Goal: Information Seeking & Learning: Learn about a topic

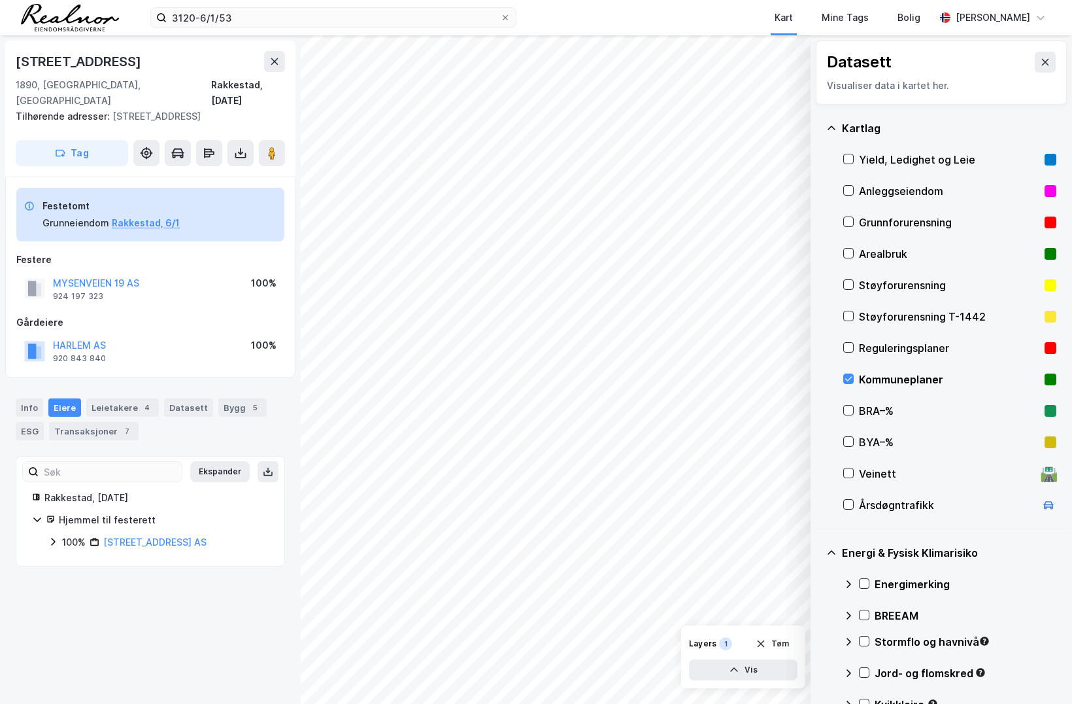
click at [6, 593] on div "Mysenveien 19 1890, [GEOGRAPHIC_DATA], [GEOGRAPHIC_DATA], [DATE] Tilhørende adr…" at bounding box center [150, 369] width 301 height 668
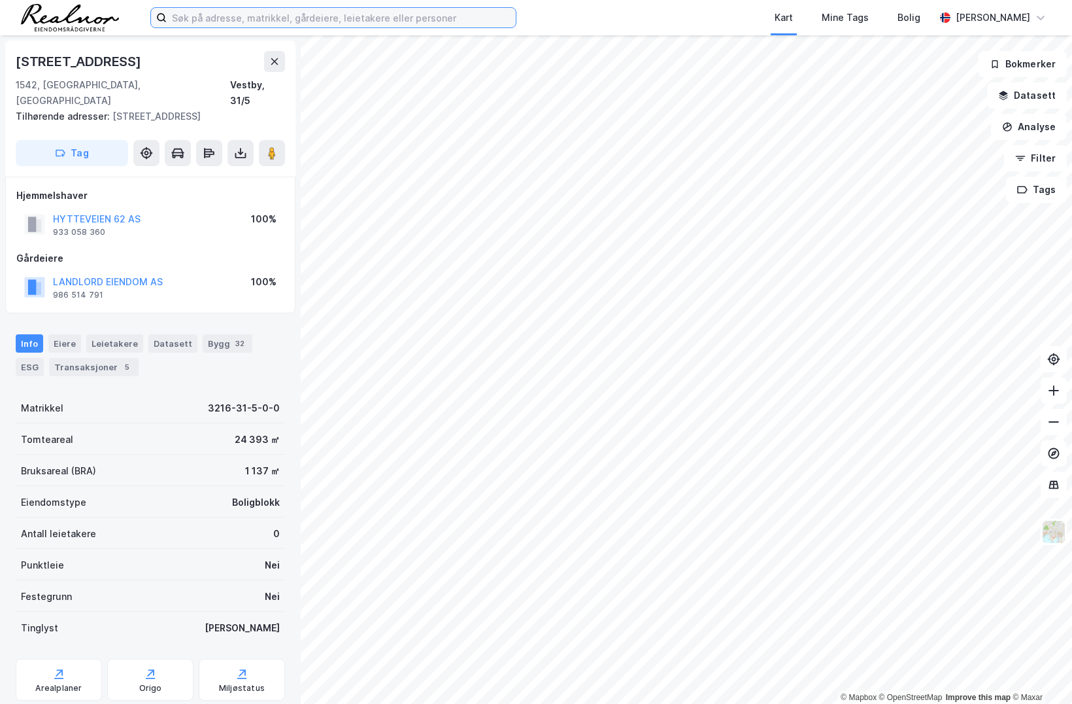
click at [375, 10] on input at bounding box center [341, 18] width 349 height 20
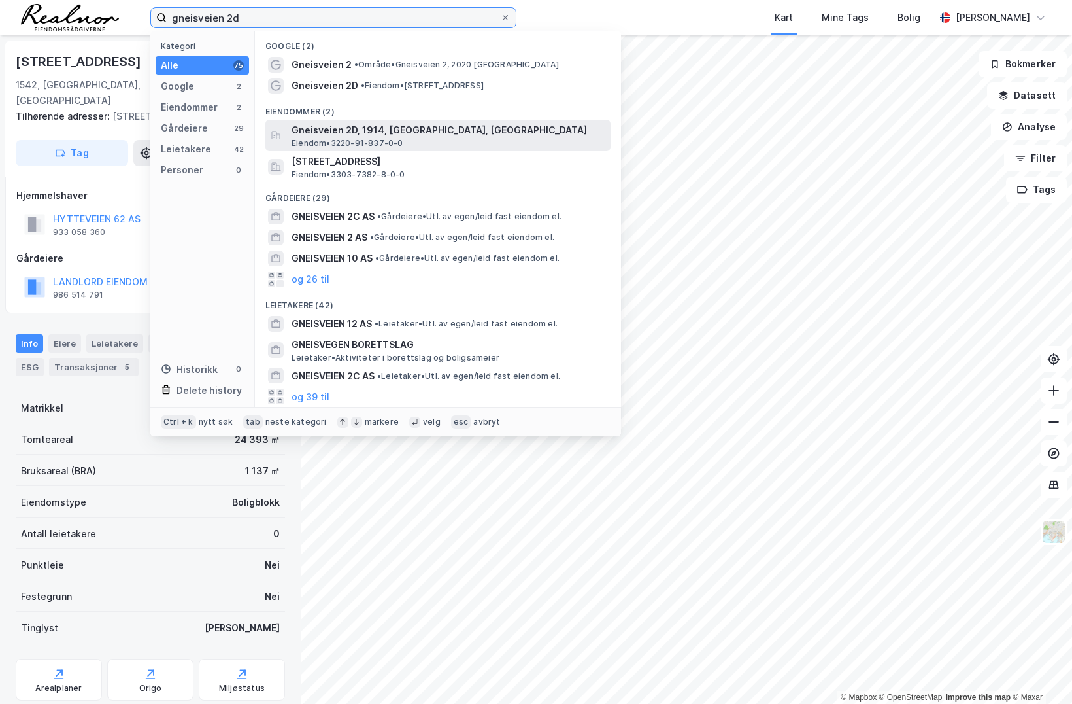
type input "gneisveien 2d"
click at [403, 131] on span "Gneisveien 2D, 1914, YTRE ENEBAKK, ENEBAKK" at bounding box center [449, 130] width 314 height 16
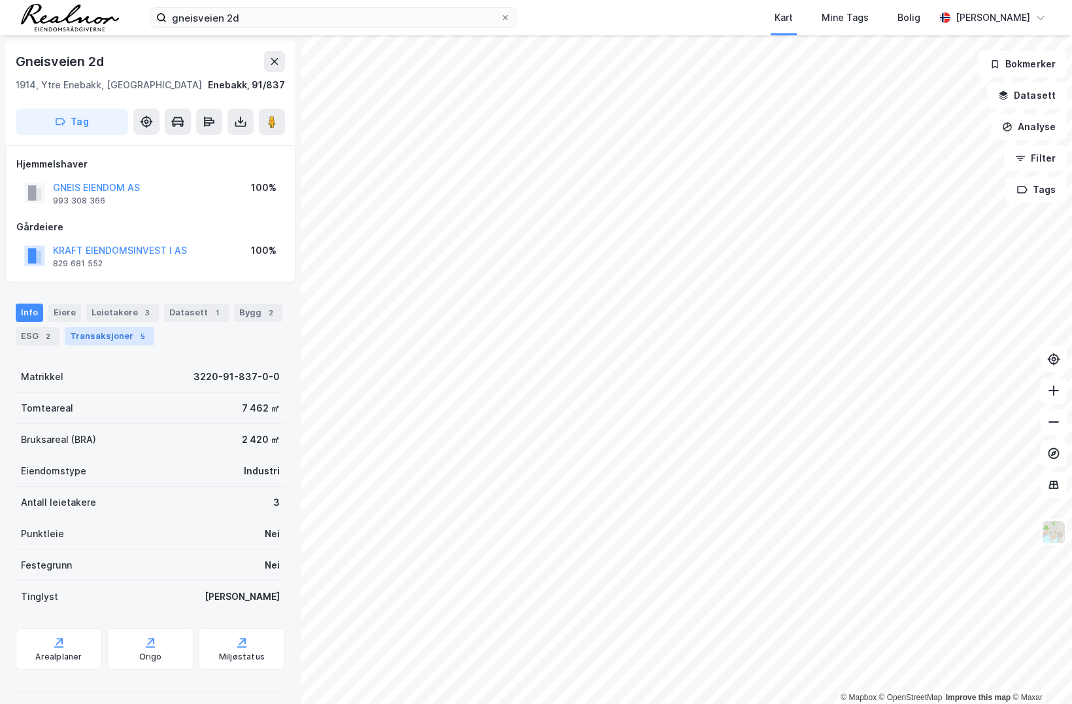
click at [122, 340] on div "Transaksjoner 5" at bounding box center [110, 336] width 90 height 18
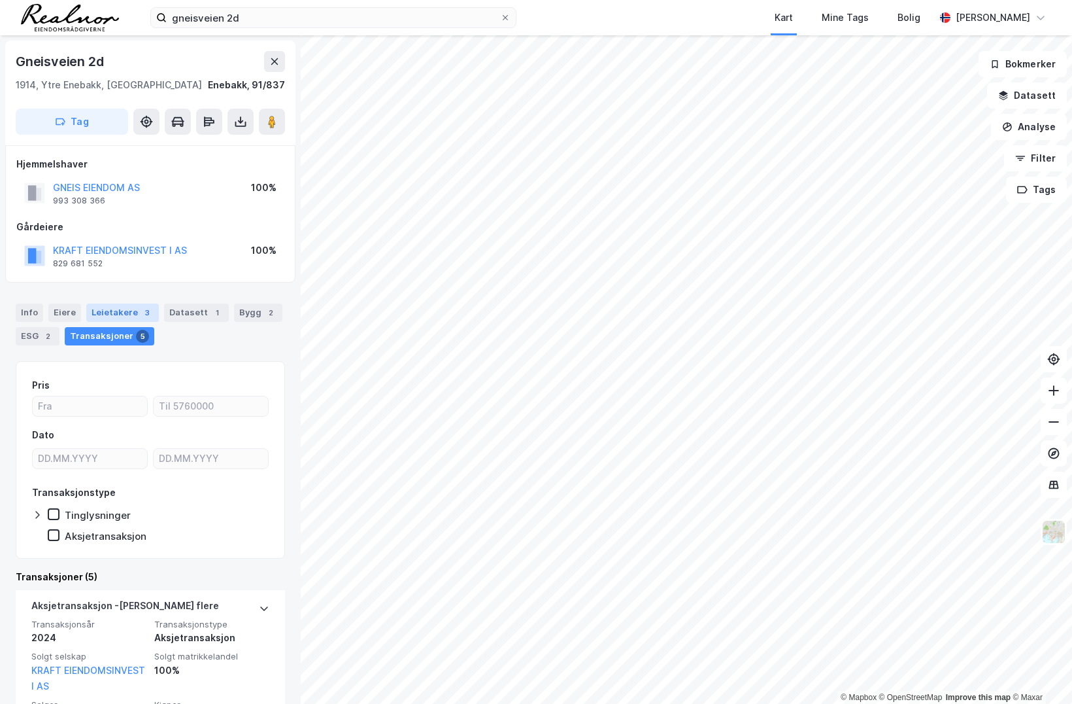
click at [124, 310] on div "Leietakere 3" at bounding box center [122, 312] width 73 height 18
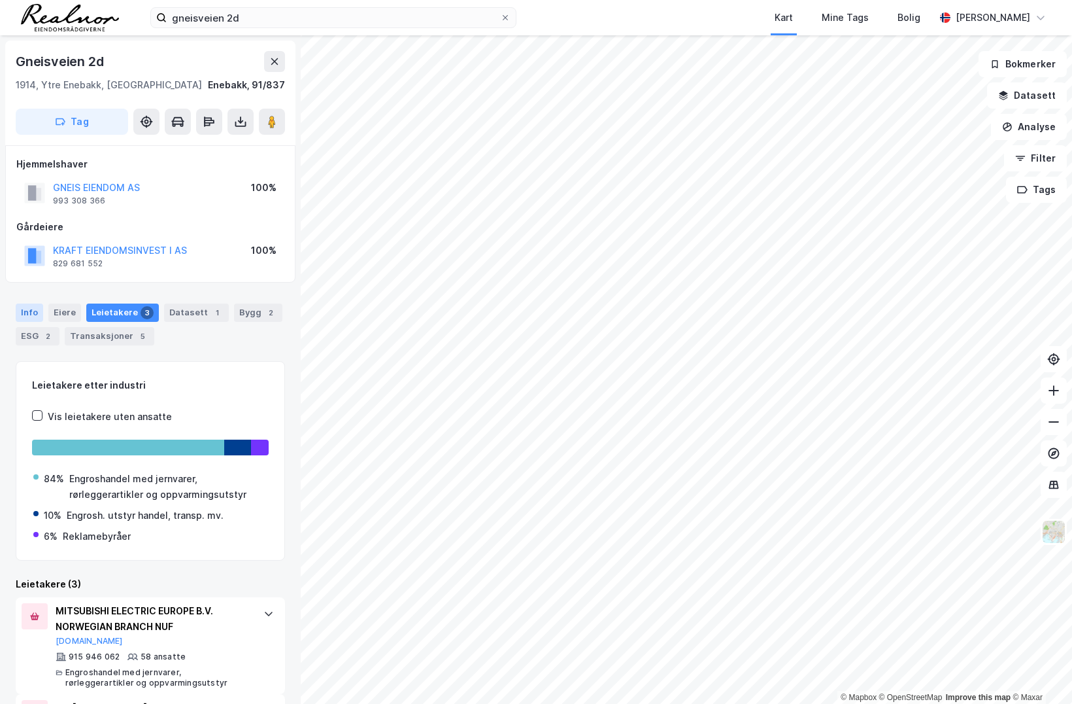
click at [32, 312] on div "Info" at bounding box center [29, 312] width 27 height 18
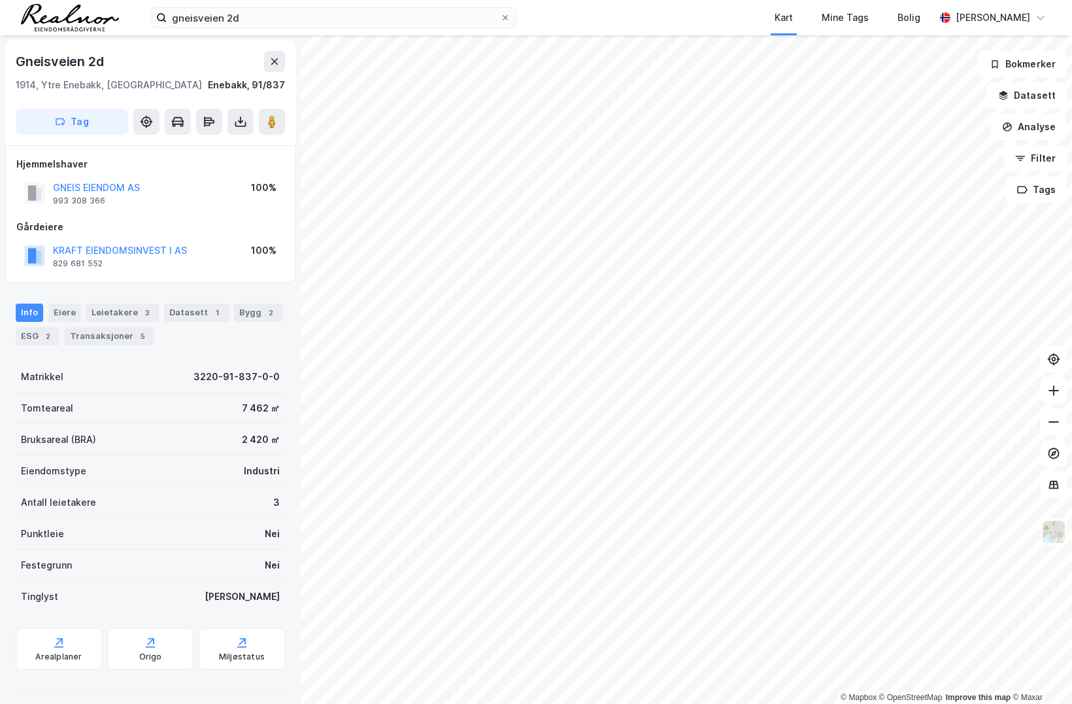
click at [199, 165] on div "Hjemmelshaver" at bounding box center [150, 164] width 268 height 16
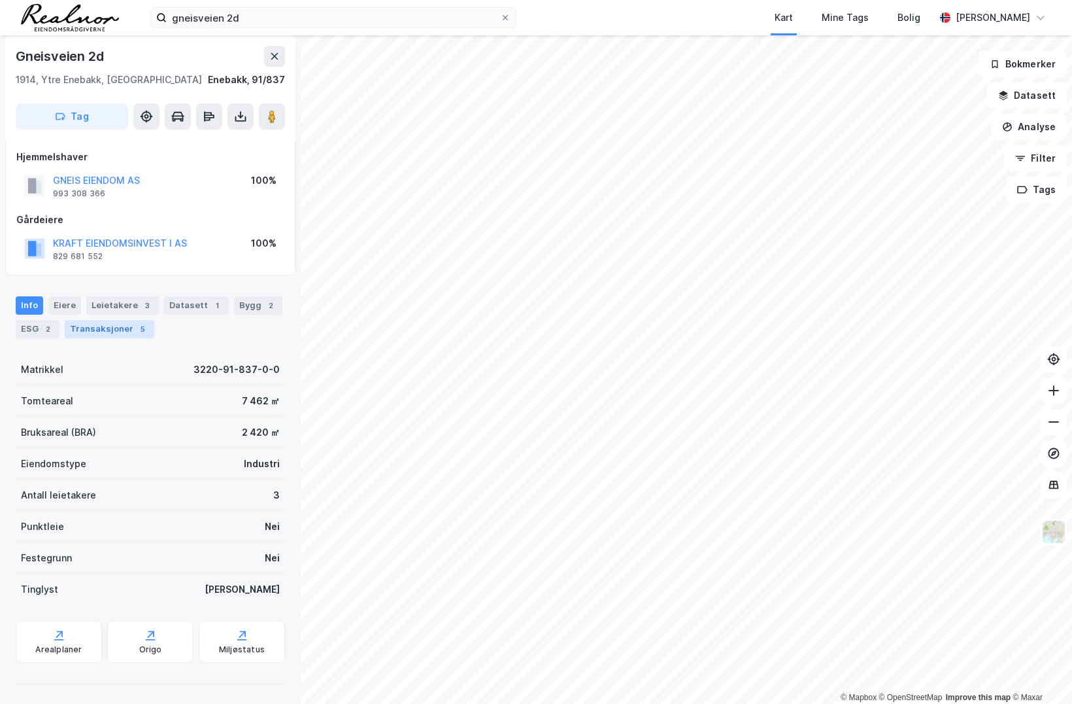
click at [114, 328] on div "Transaksjoner 5" at bounding box center [110, 329] width 90 height 18
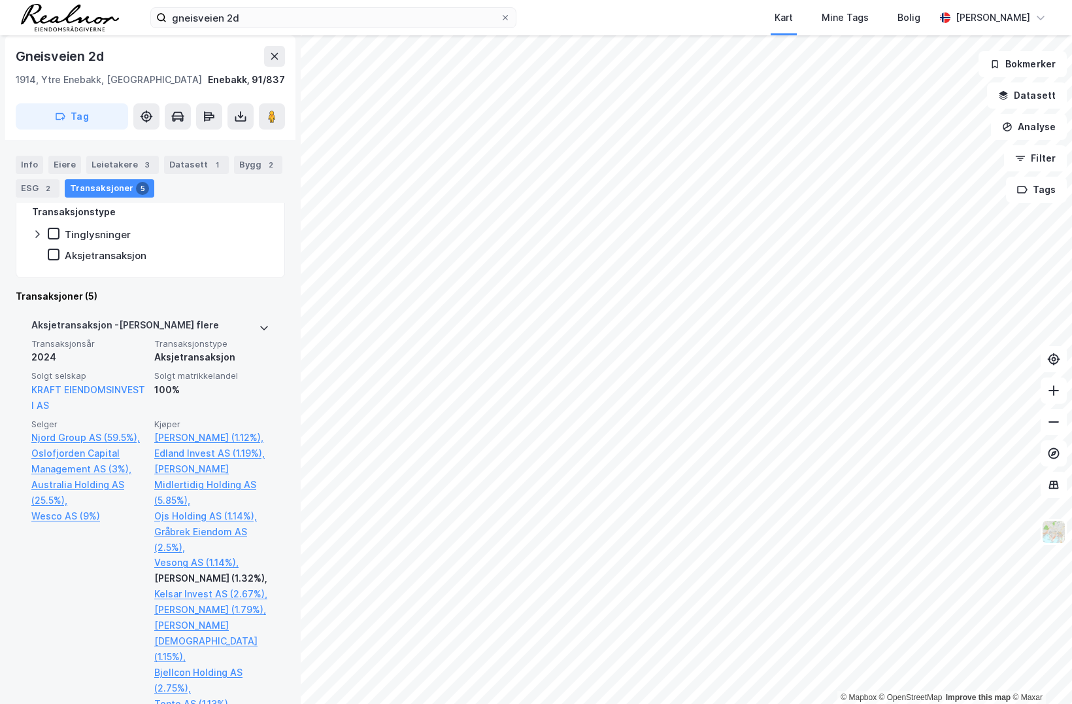
scroll to position [297, 0]
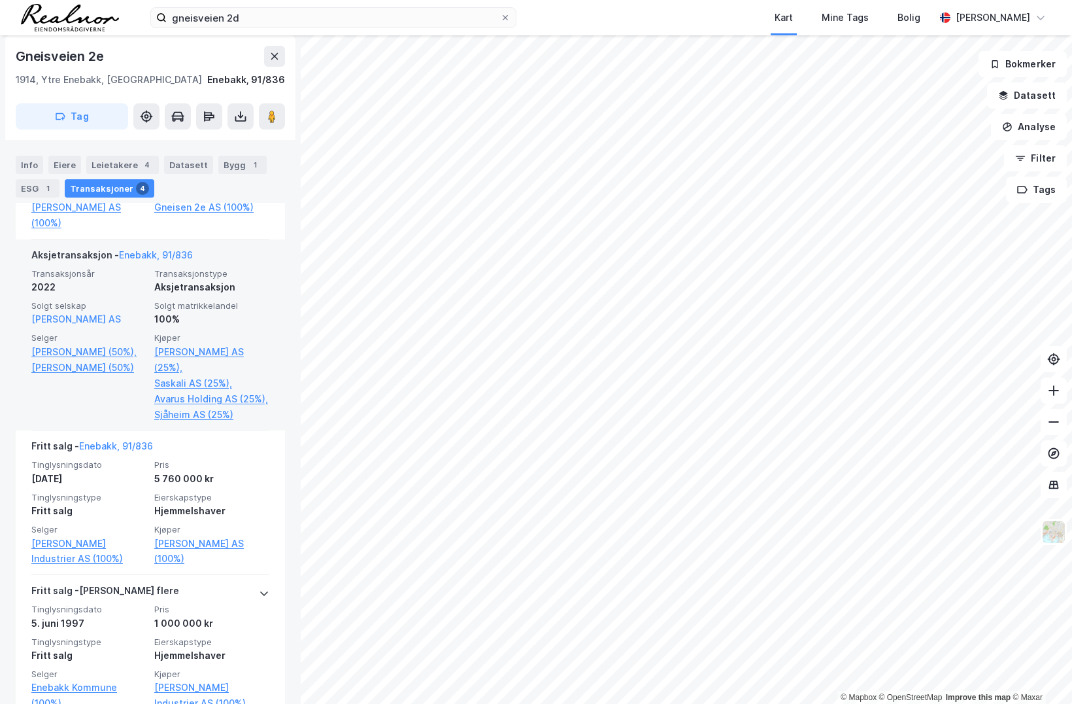
scroll to position [598, 0]
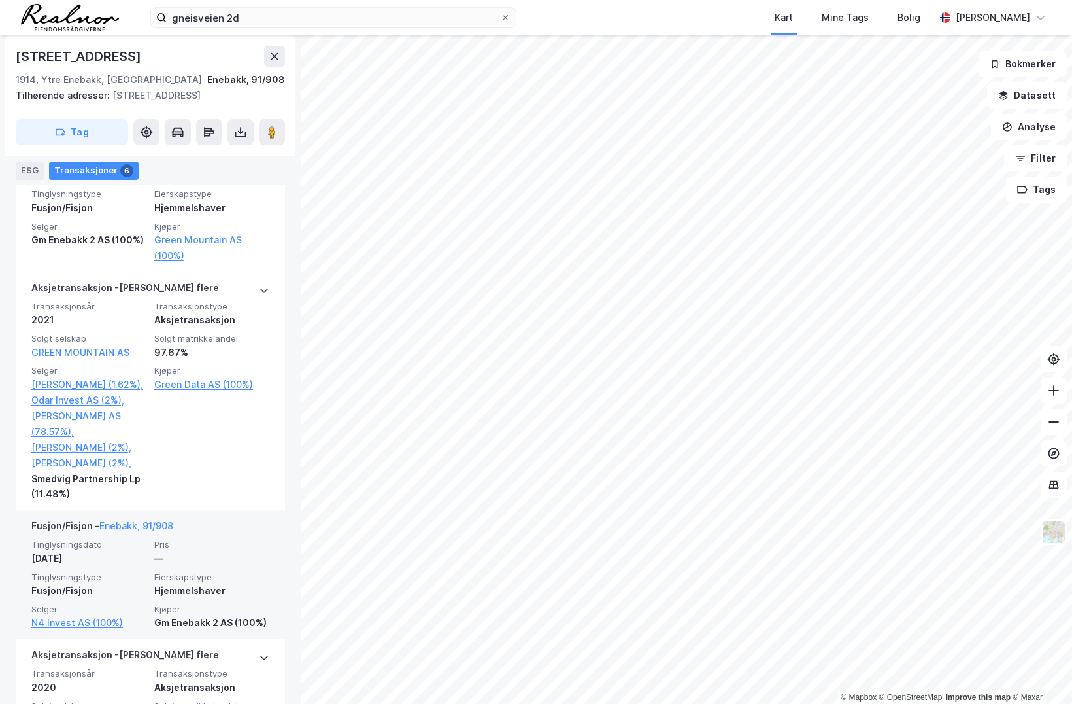
scroll to position [594, 0]
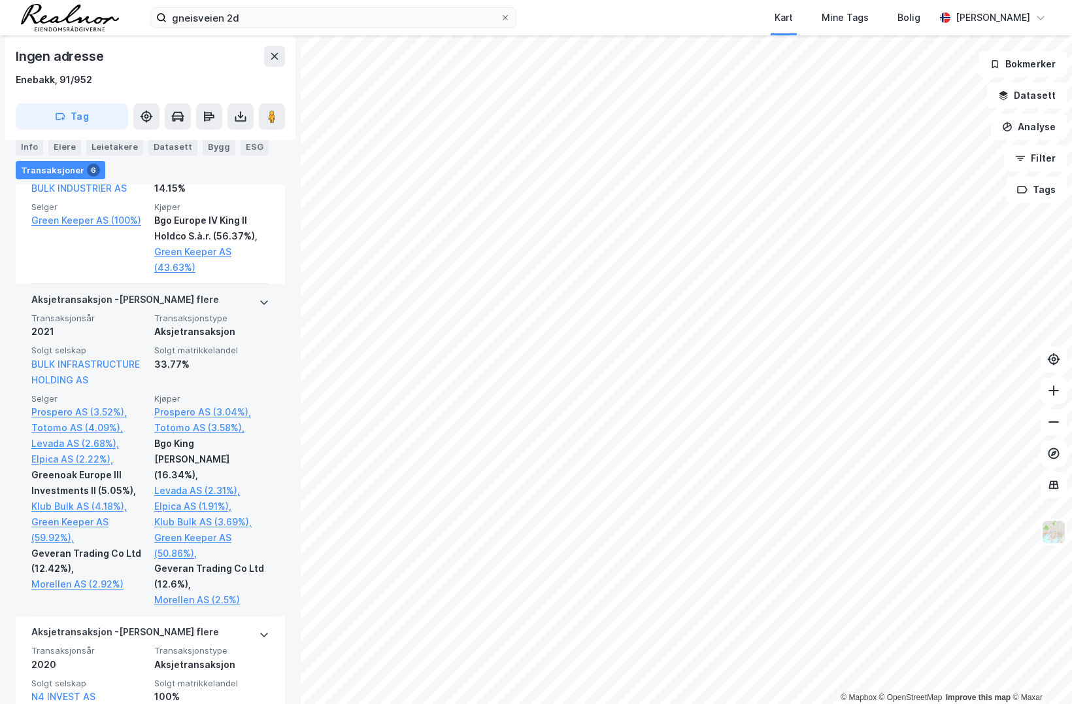
scroll to position [951, 0]
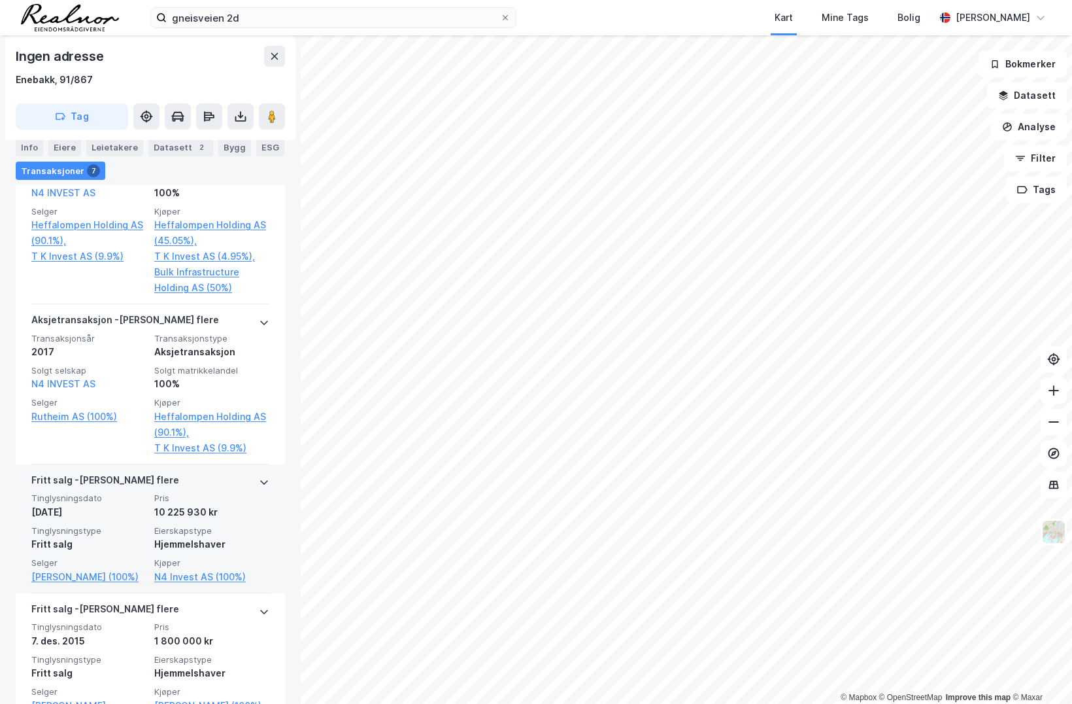
scroll to position [1413, 0]
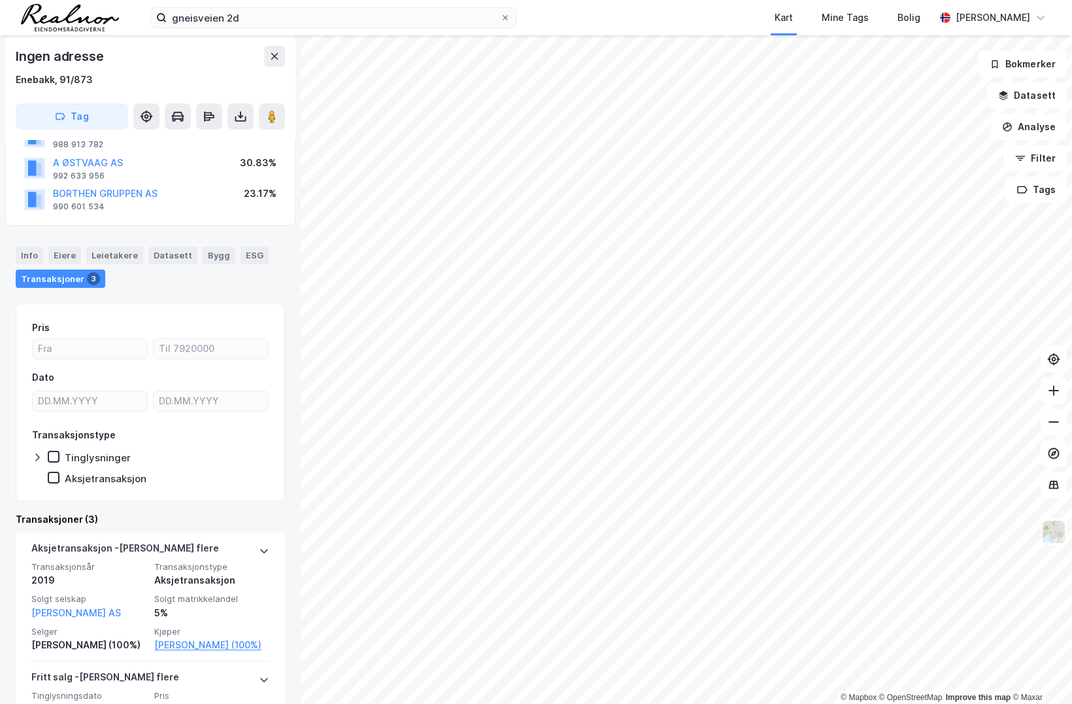
scroll to position [297, 0]
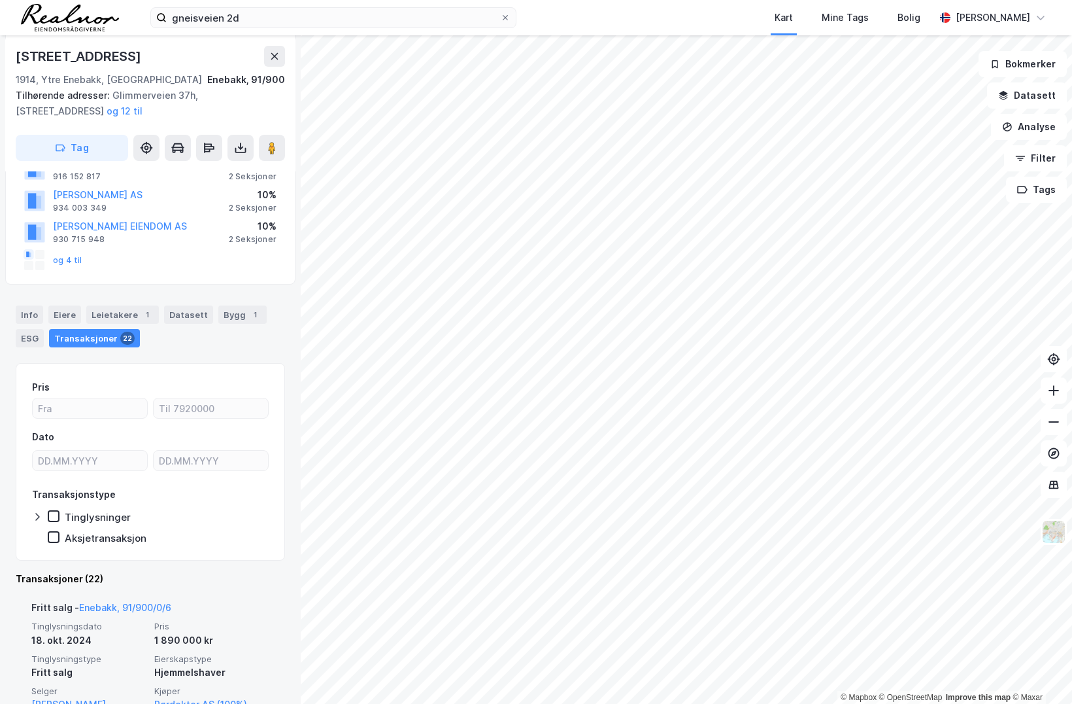
scroll to position [169, 0]
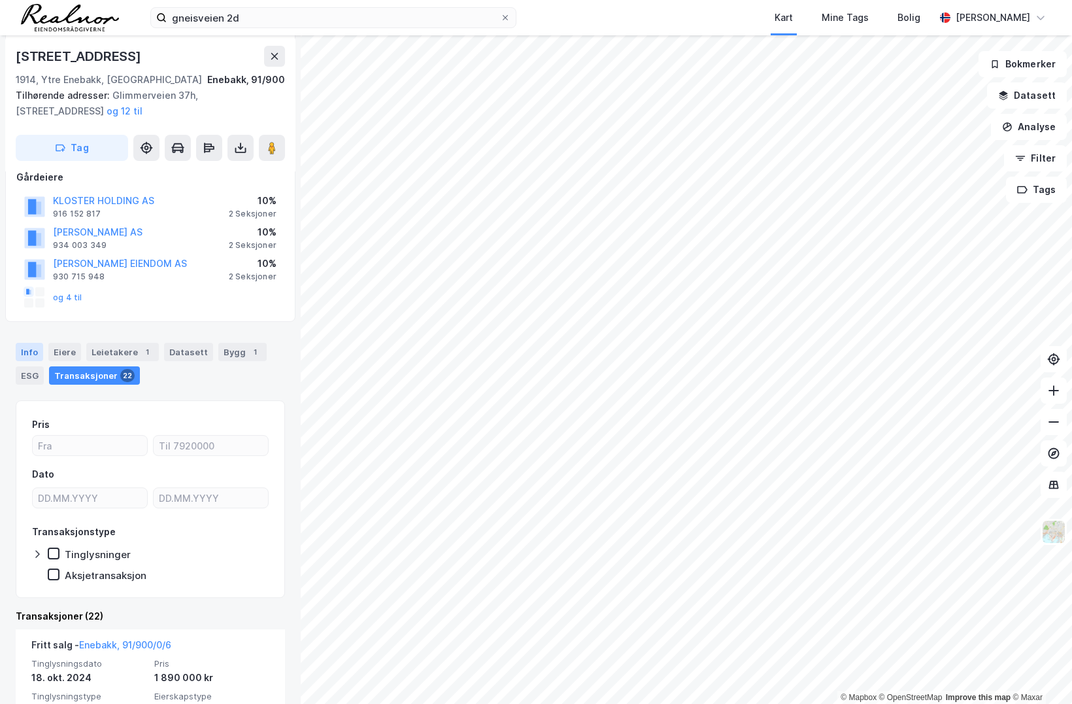
click at [34, 348] on div "Info" at bounding box center [29, 352] width 27 height 18
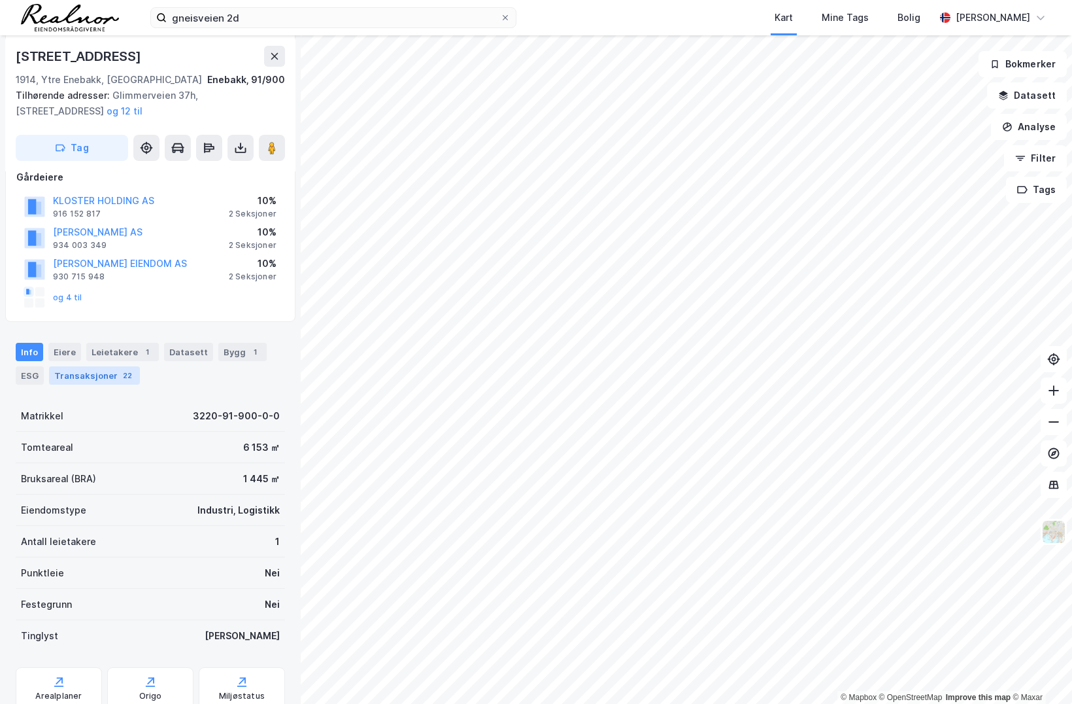
click at [96, 371] on div "Transaksjoner 22" at bounding box center [94, 375] width 91 height 18
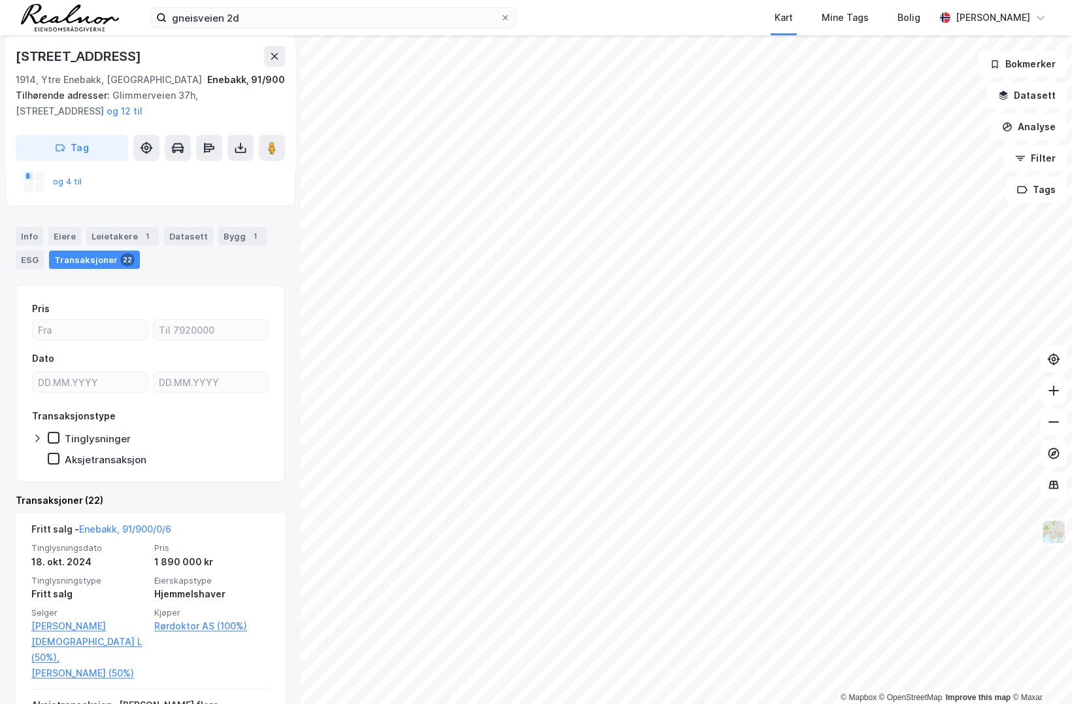
scroll to position [288, 0]
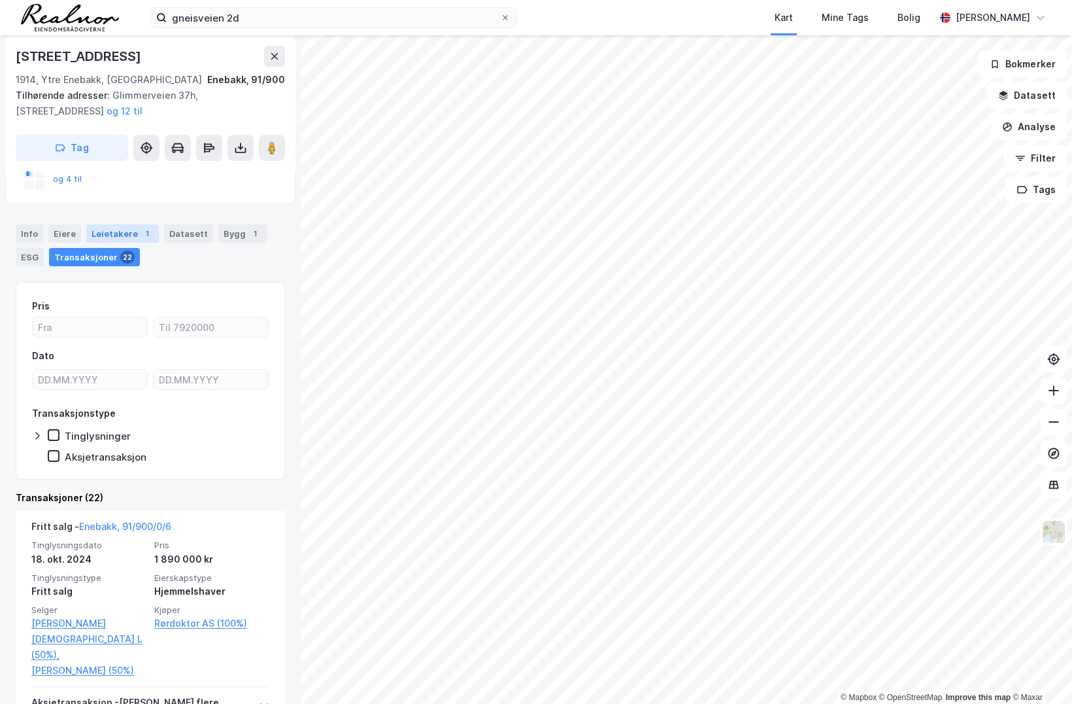
click at [123, 229] on div "Leietakere 1" at bounding box center [122, 233] width 73 height 18
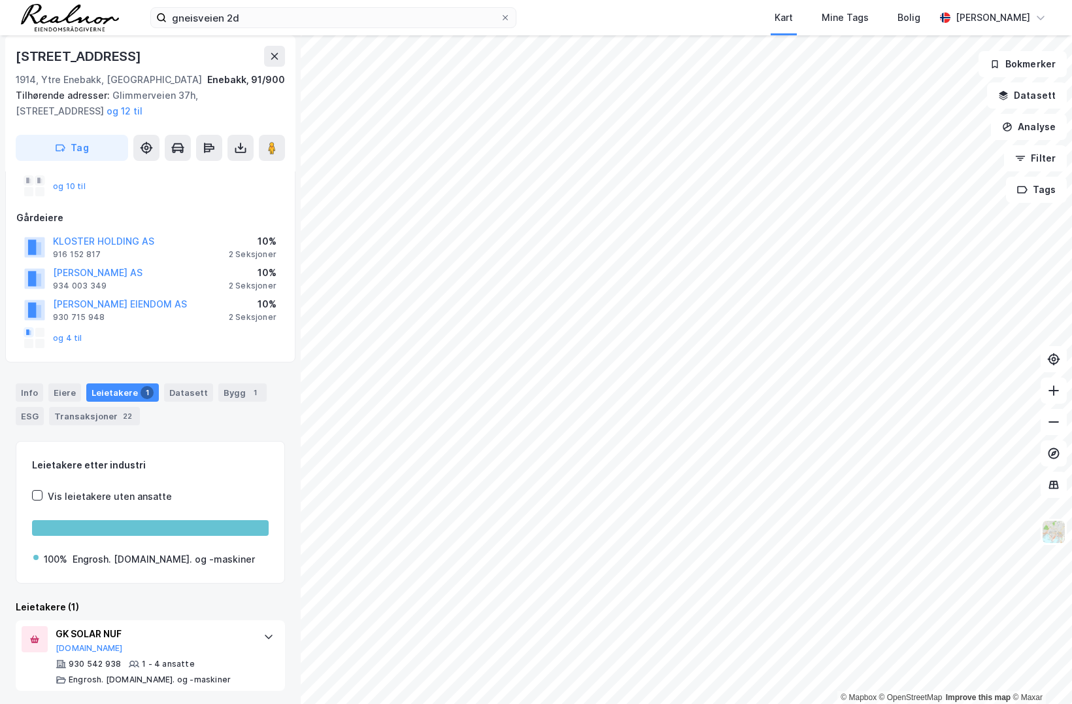
scroll to position [130, 0]
click at [111, 415] on div "Transaksjoner 22" at bounding box center [94, 414] width 91 height 18
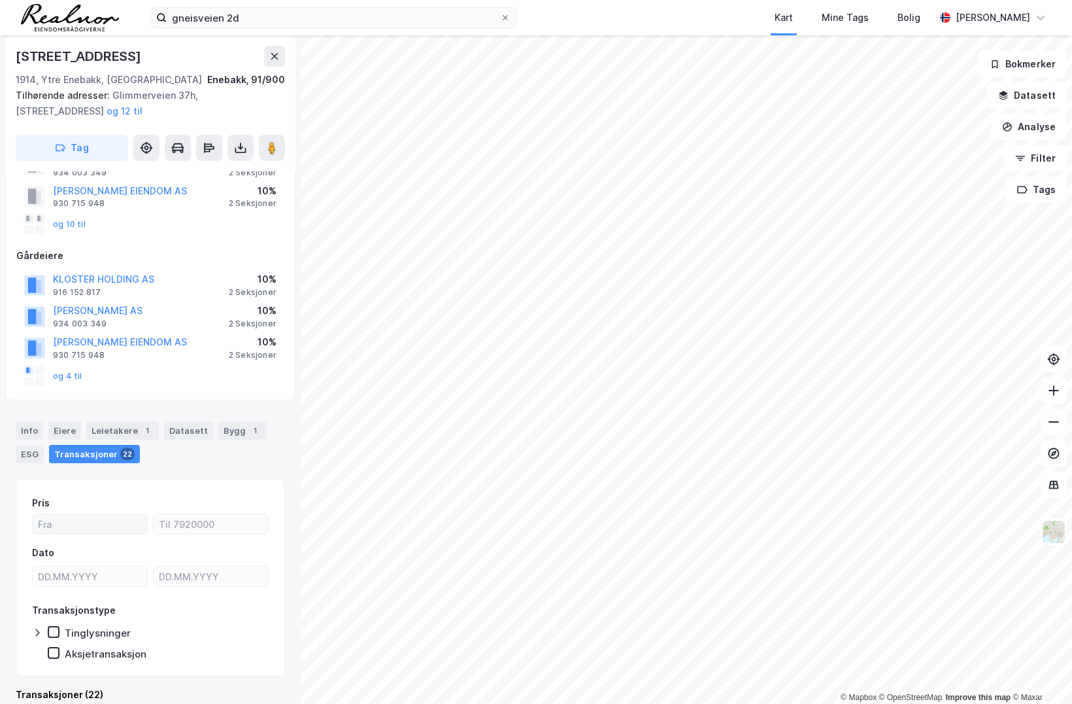
scroll to position [178, 0]
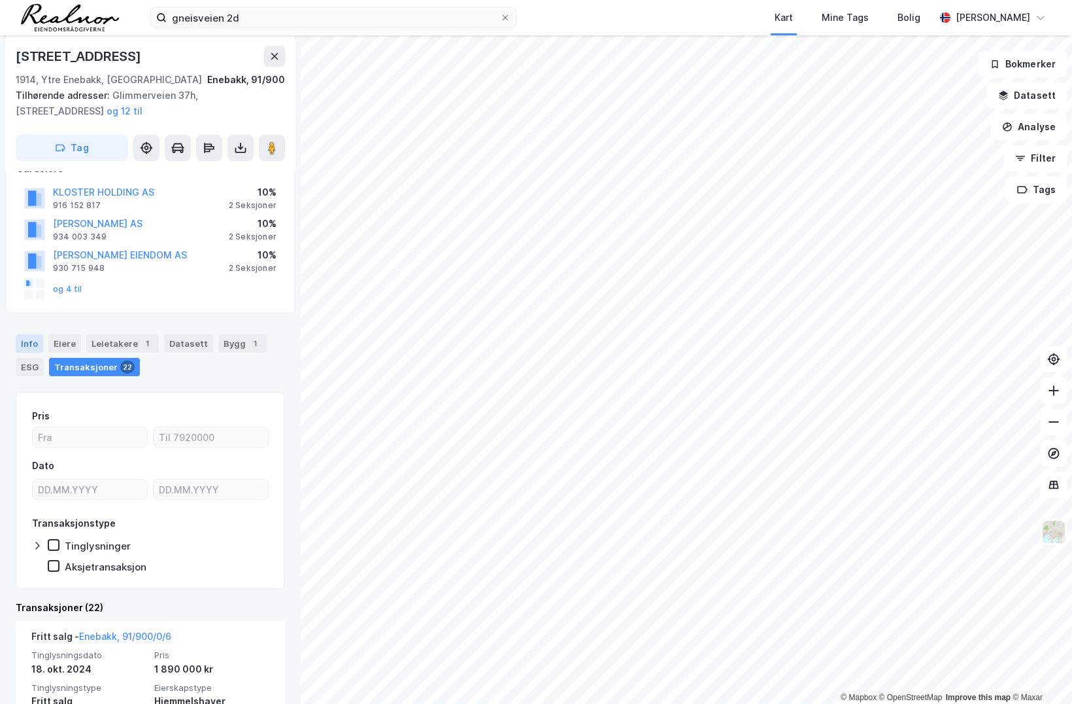
click at [19, 343] on div "Info" at bounding box center [29, 343] width 27 height 18
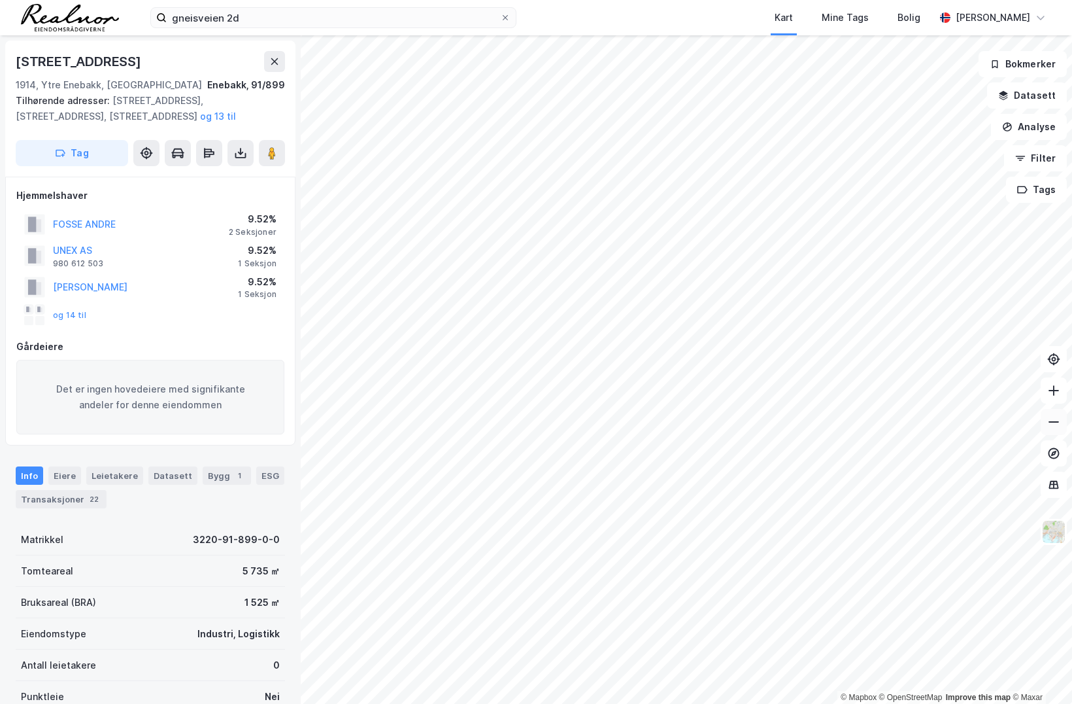
scroll to position [178, 0]
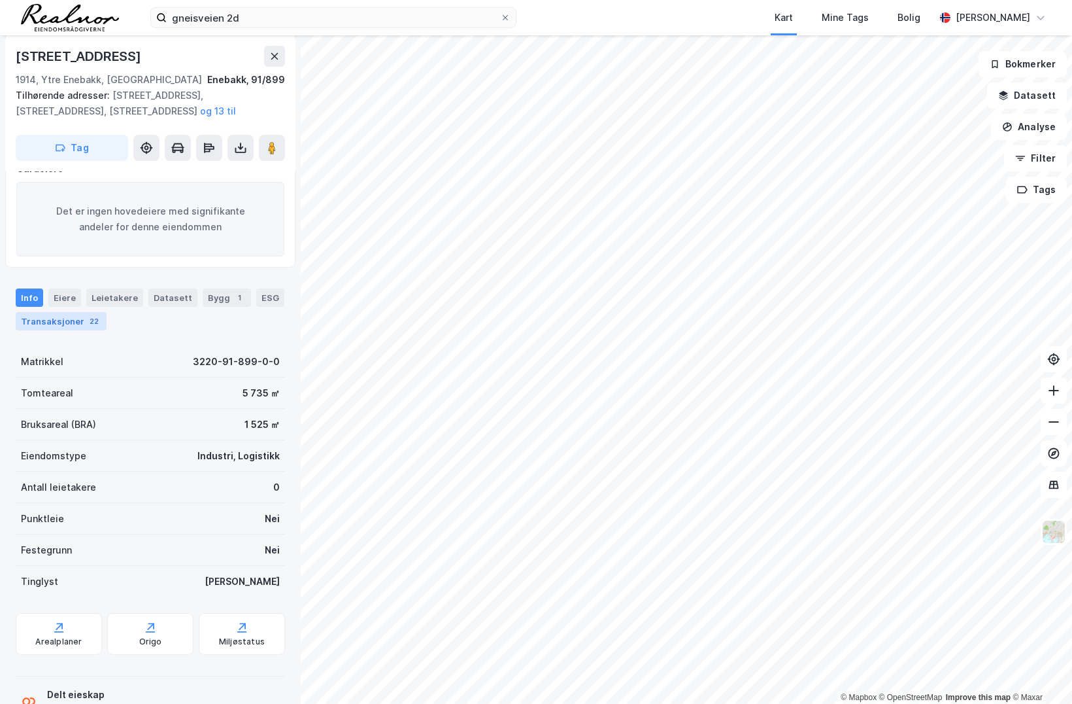
click at [95, 318] on div "22" at bounding box center [94, 321] width 14 height 13
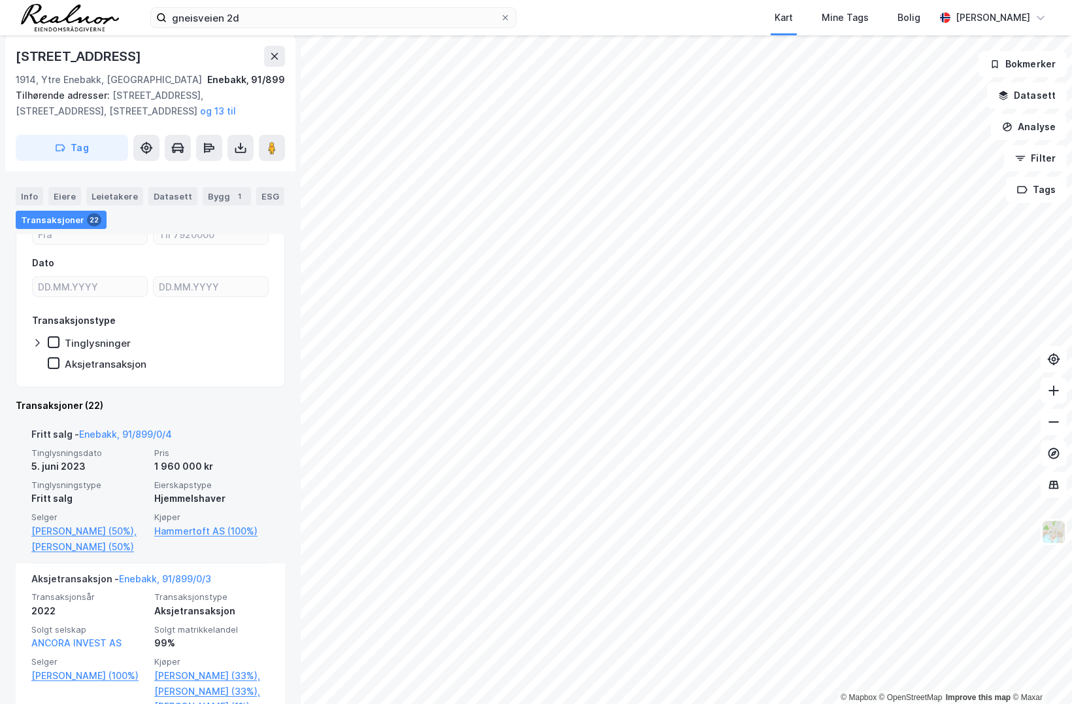
scroll to position [356, 0]
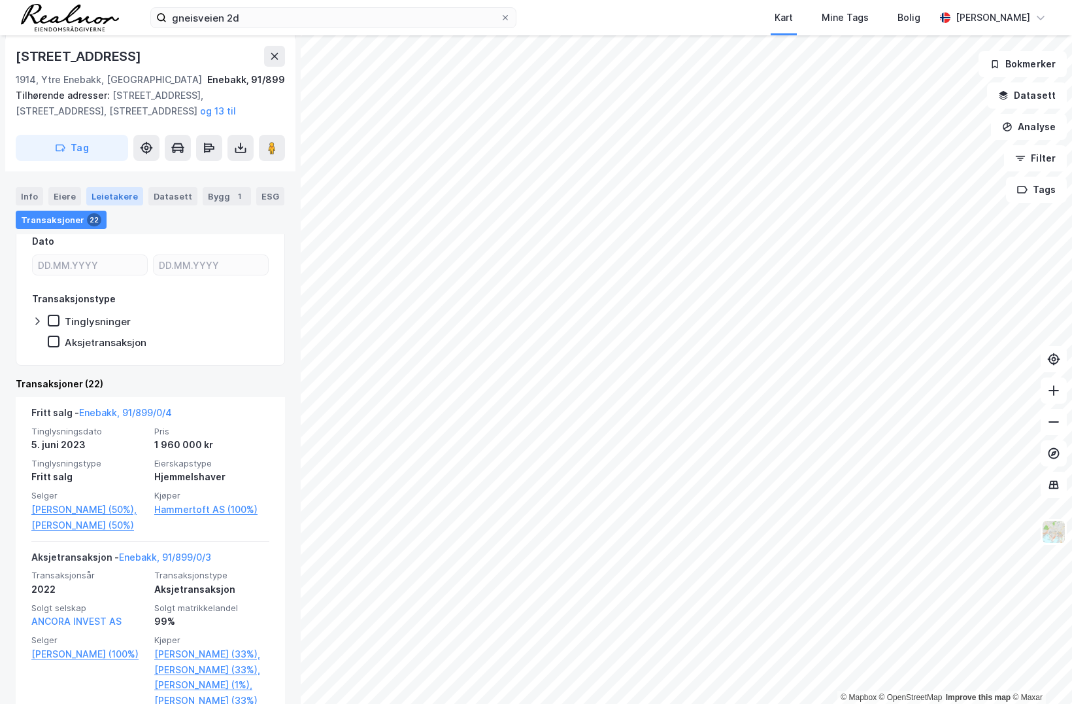
click at [107, 195] on div "Leietakere" at bounding box center [114, 196] width 57 height 18
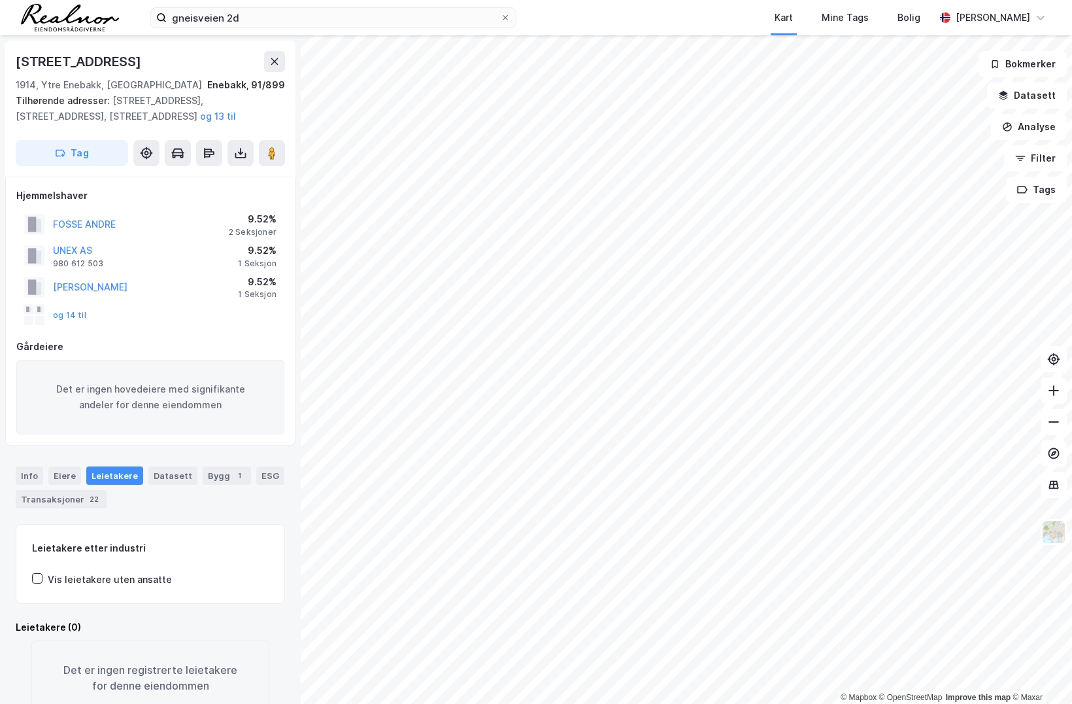
scroll to position [41, 0]
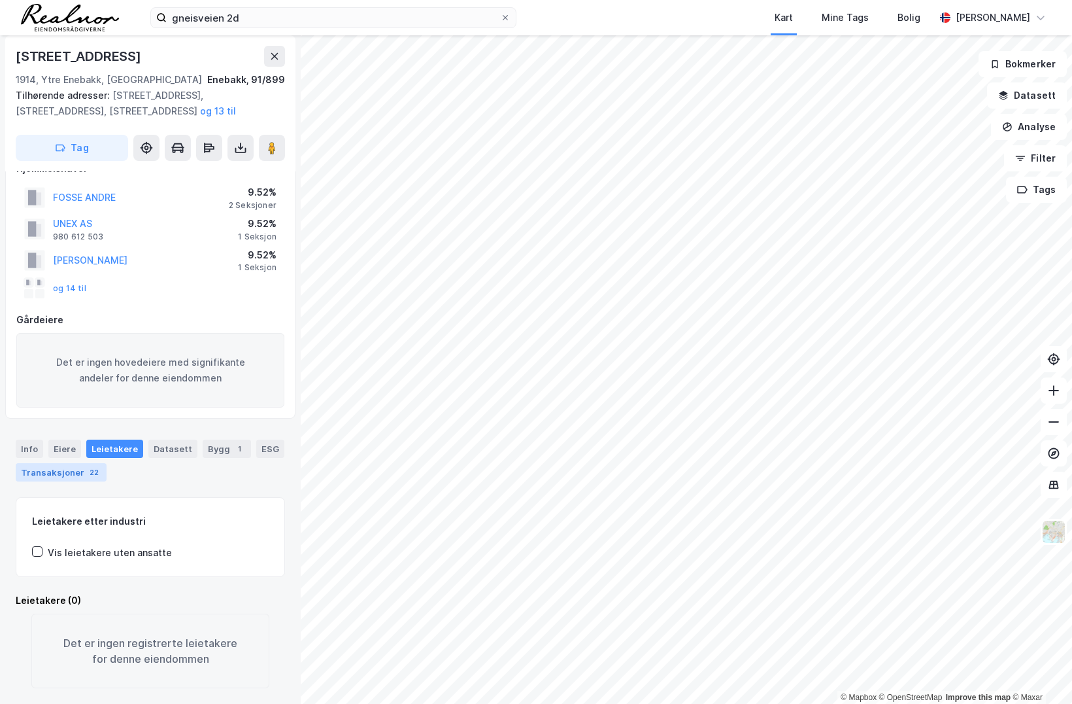
click at [92, 466] on div "22" at bounding box center [94, 472] width 14 height 13
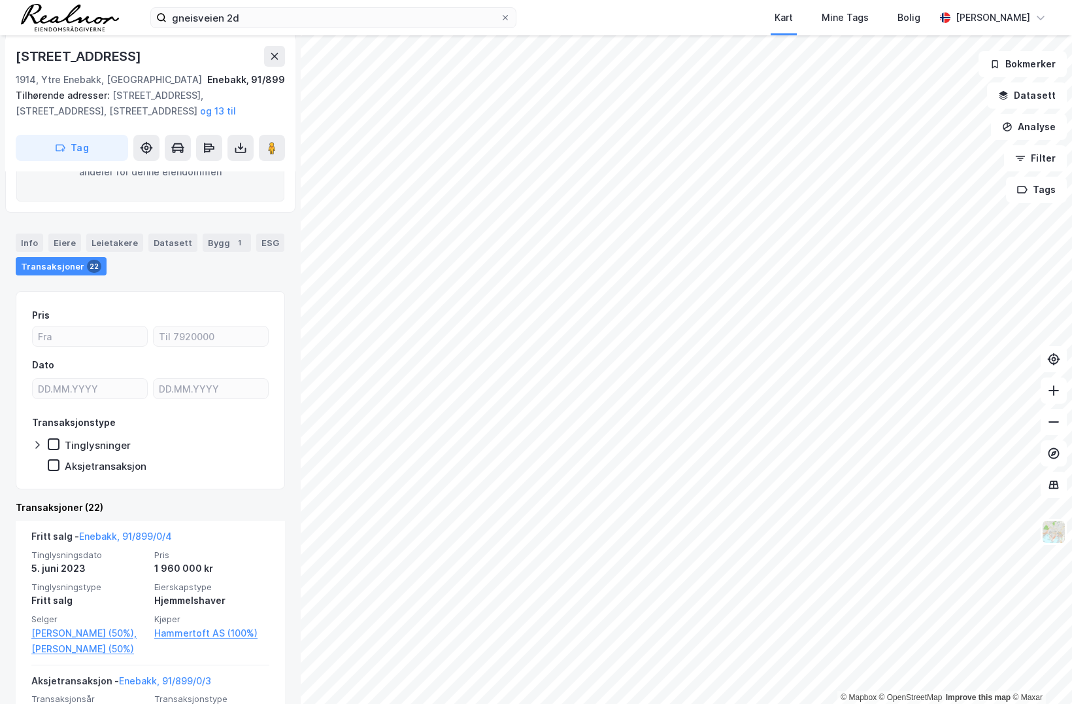
scroll to position [302, 0]
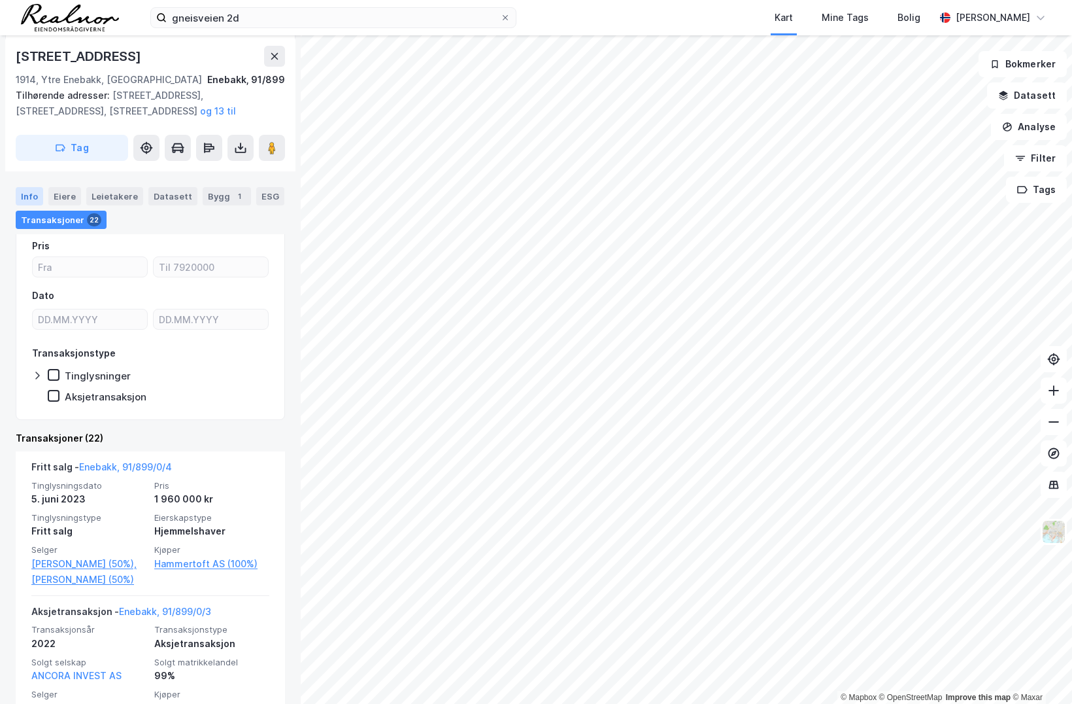
click at [25, 199] on div "Info" at bounding box center [29, 196] width 27 height 18
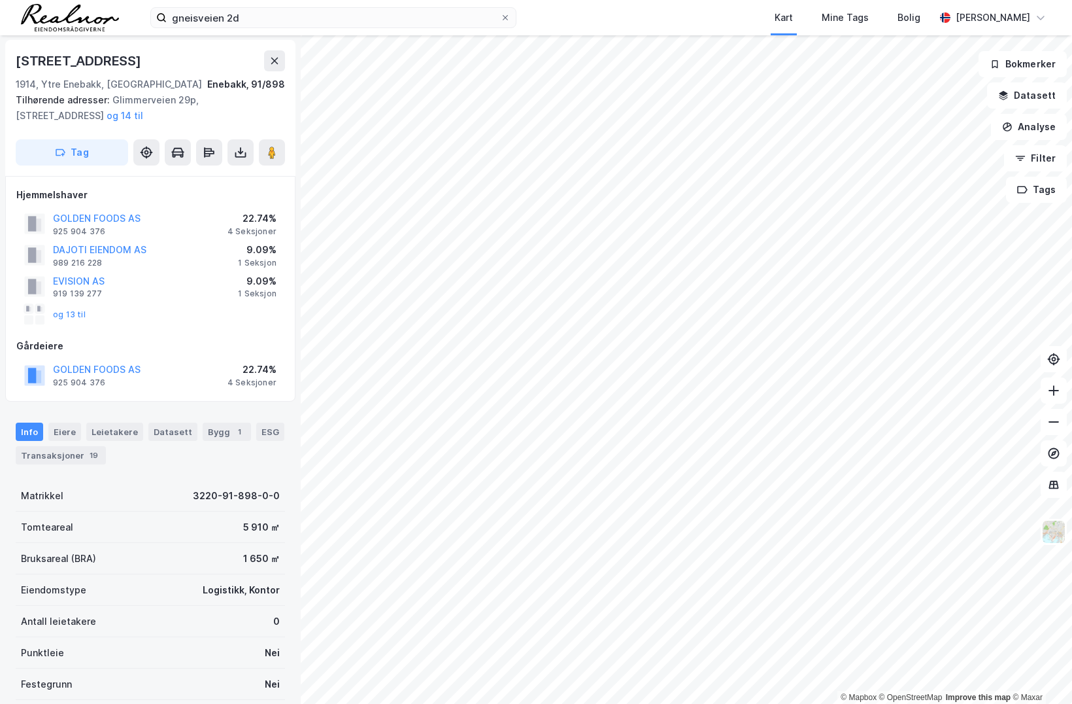
scroll to position [233, 0]
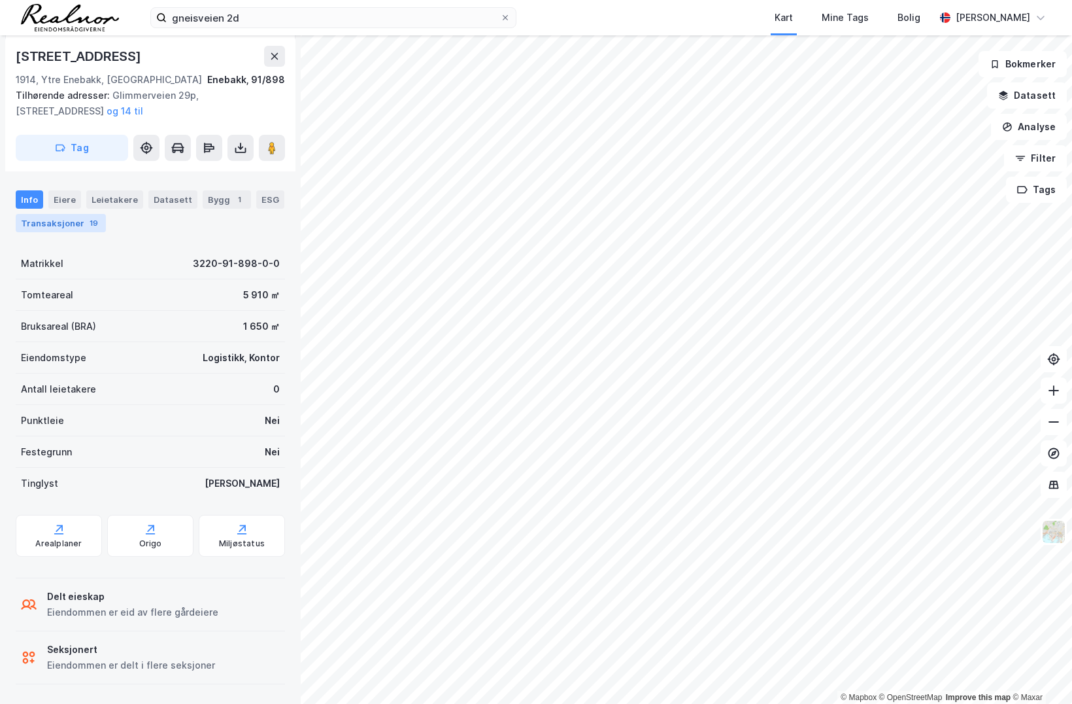
click at [79, 222] on div "Transaksjoner 19" at bounding box center [61, 223] width 90 height 18
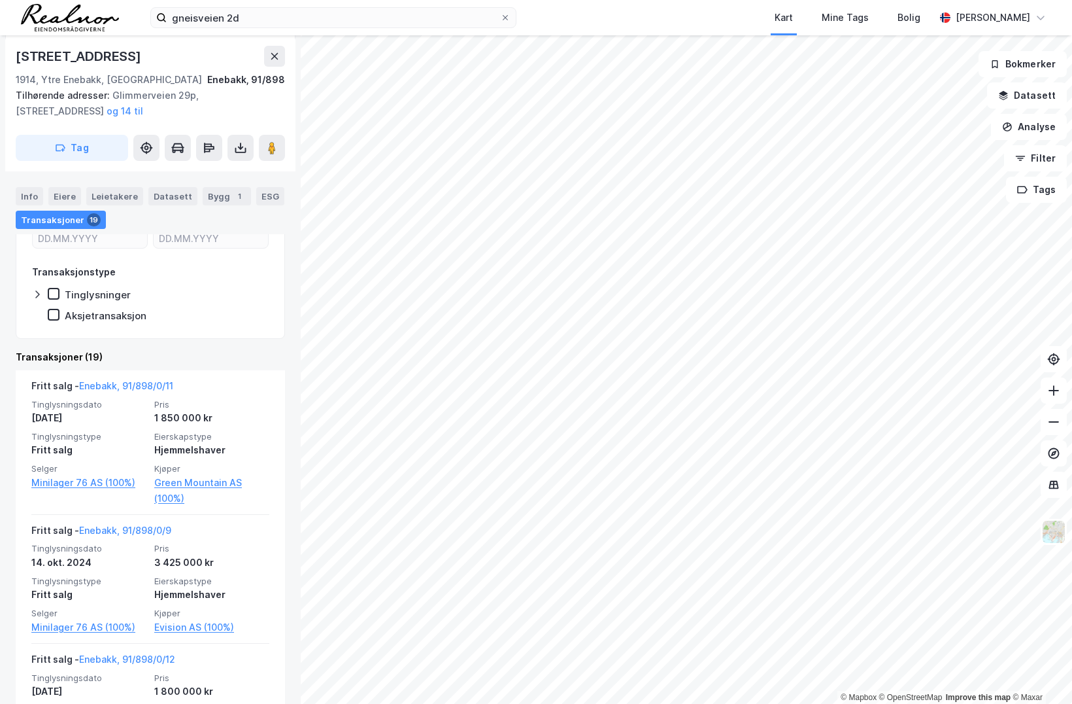
scroll to position [352, 0]
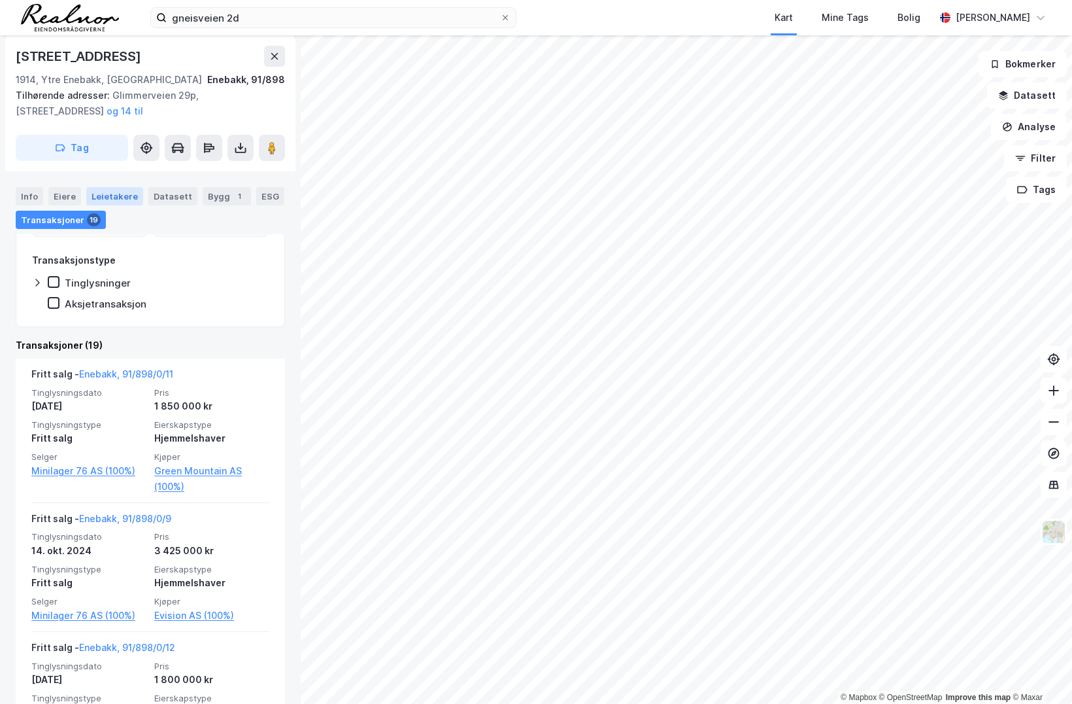
click at [101, 196] on div "Leietakere" at bounding box center [114, 196] width 57 height 18
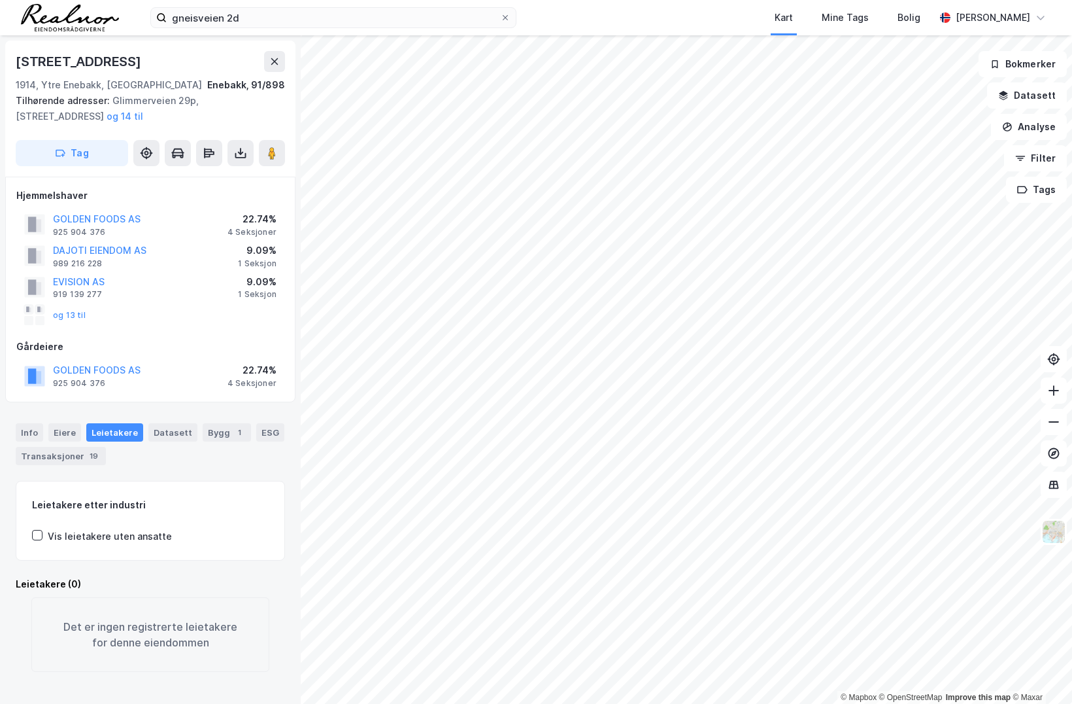
click at [105, 451] on div "Info Eiere Leietakere Datasett Bygg 1 ESG Transaksjoner 19" at bounding box center [150, 444] width 269 height 42
click at [70, 454] on div "Transaksjoner 19" at bounding box center [61, 456] width 90 height 18
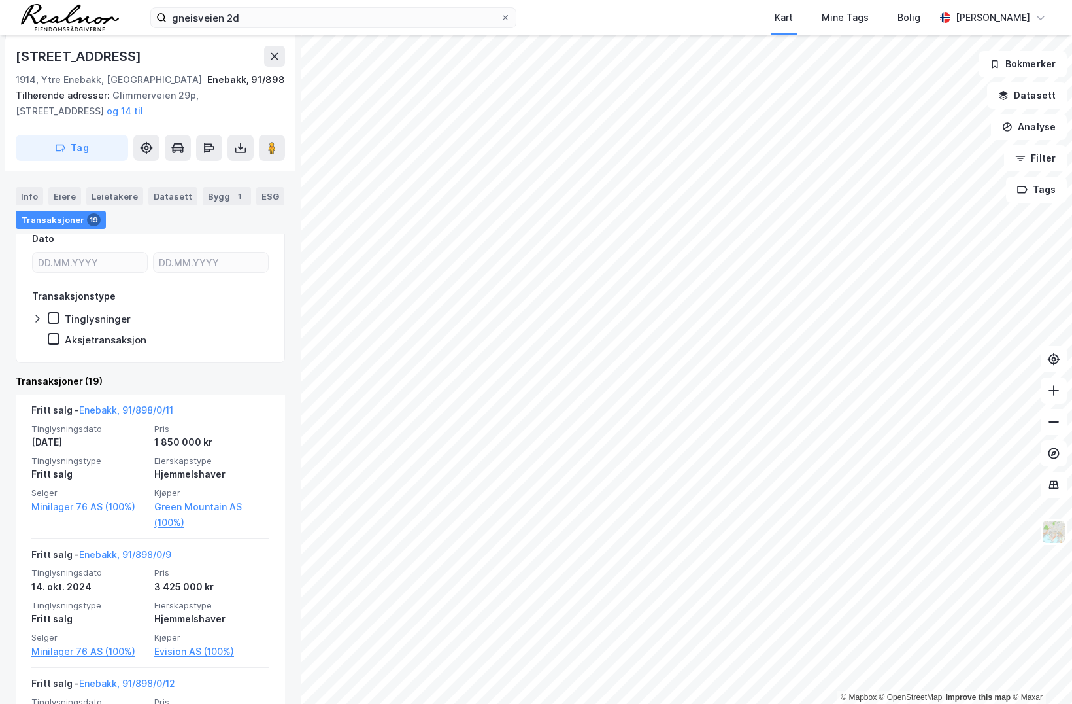
scroll to position [318, 0]
click at [30, 201] on div "Info" at bounding box center [29, 196] width 27 height 18
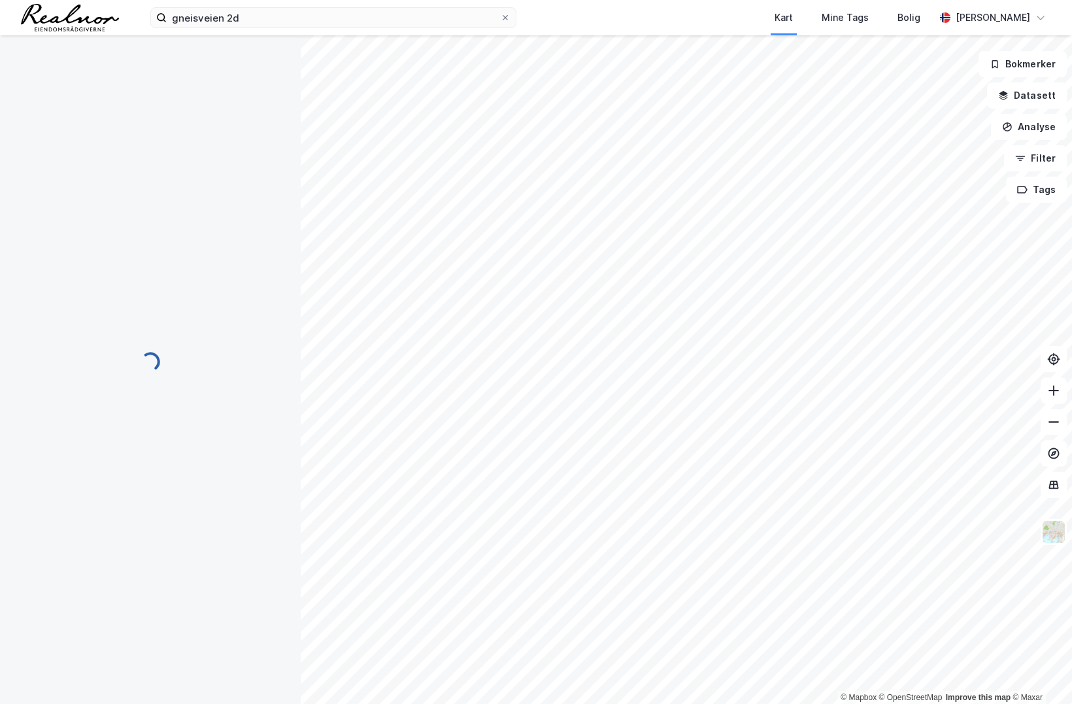
scroll to position [233, 0]
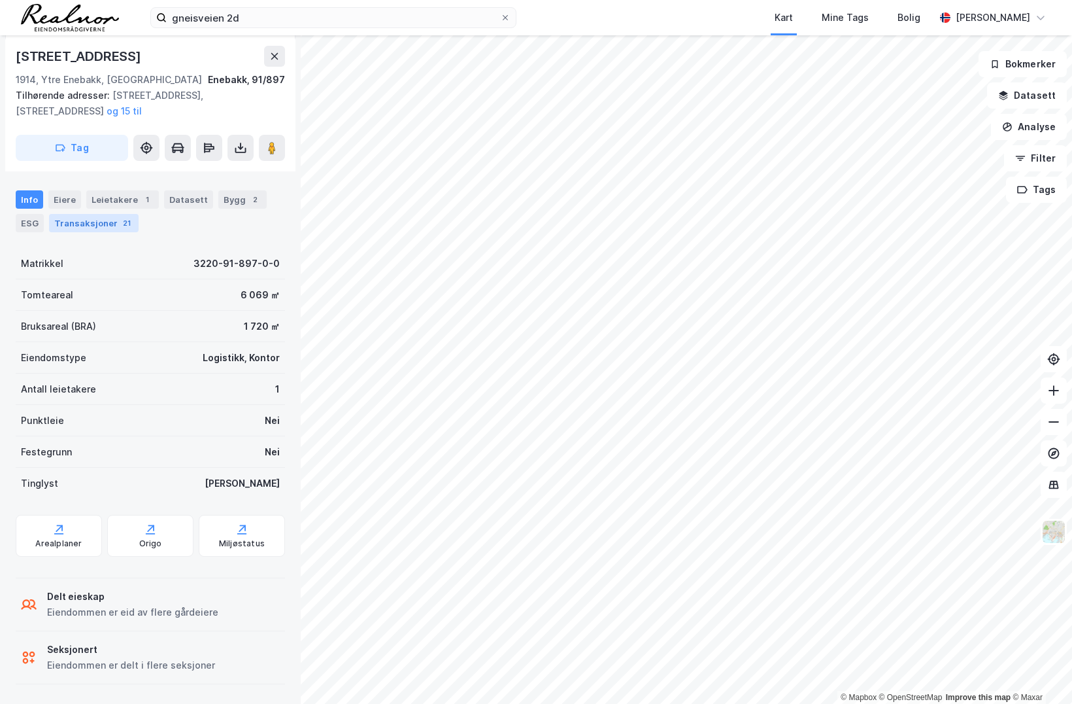
click at [111, 225] on div "Transaksjoner 21" at bounding box center [94, 223] width 90 height 18
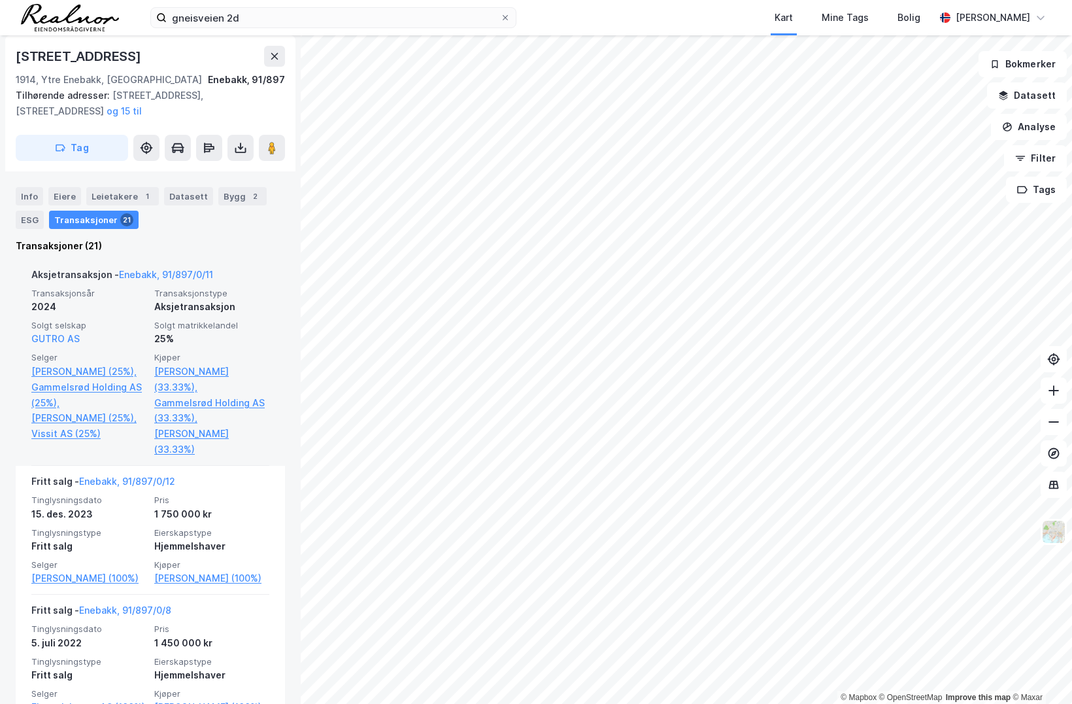
scroll to position [471, 0]
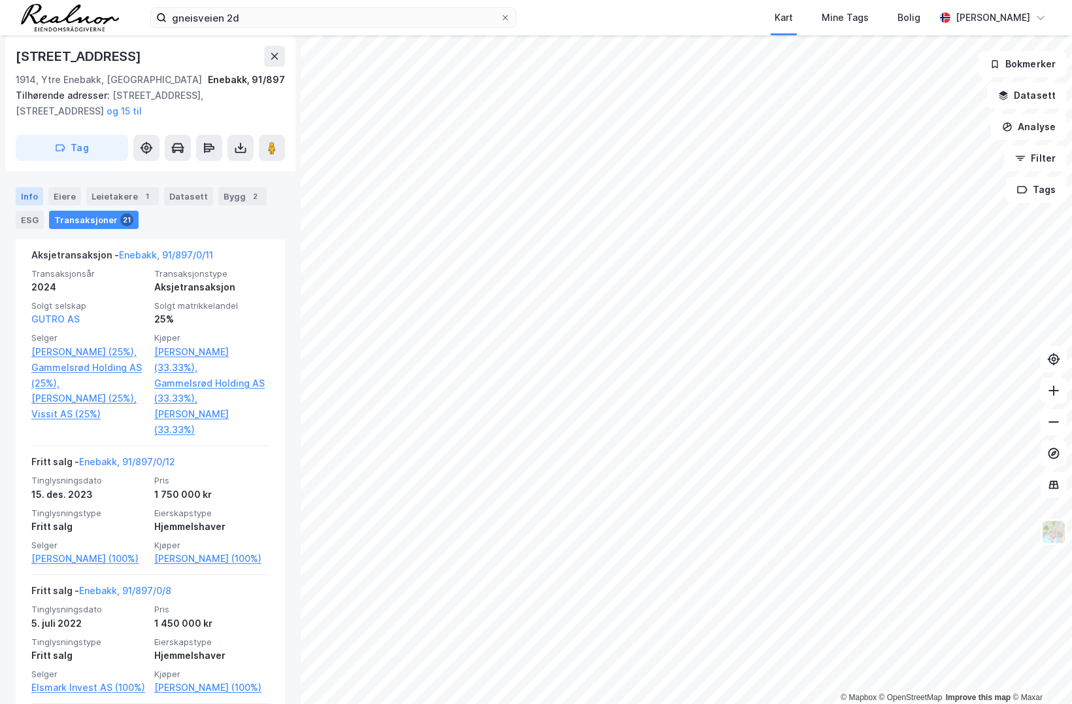
click at [34, 198] on div "Info" at bounding box center [29, 196] width 27 height 18
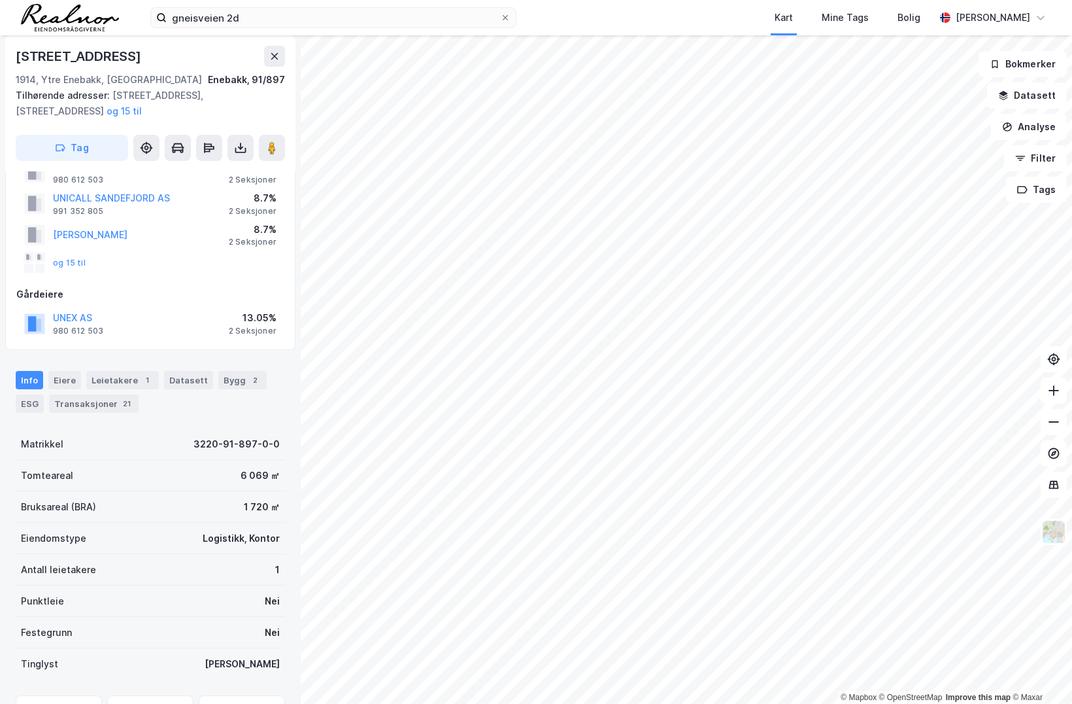
scroll to position [118, 0]
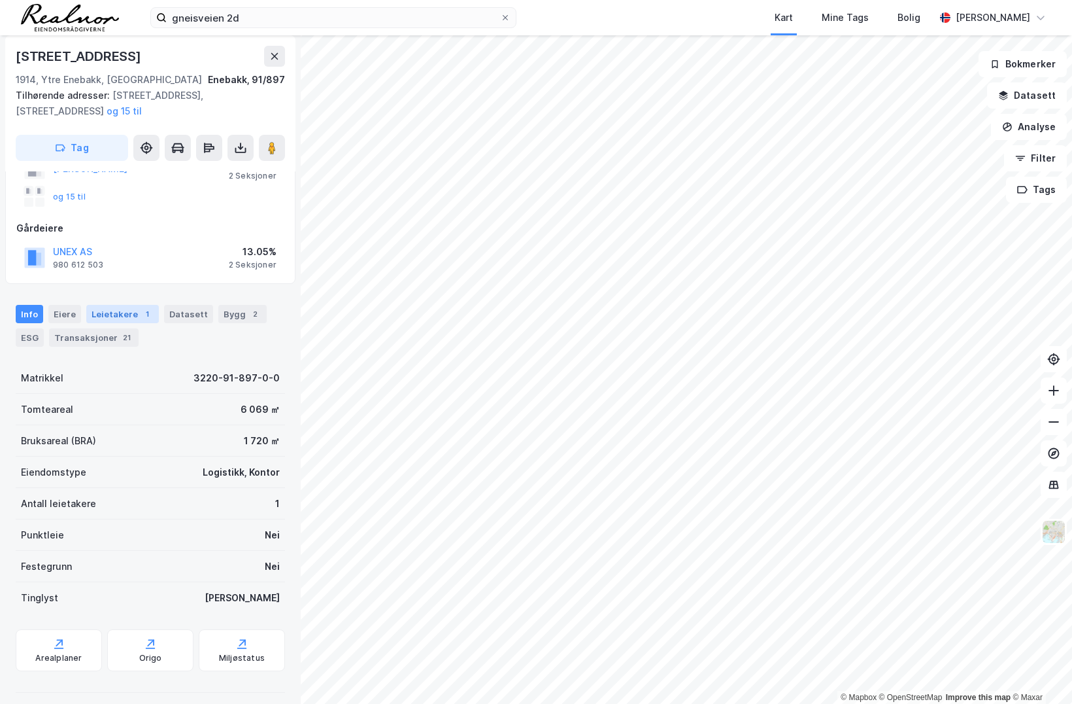
click at [118, 313] on div "Leietakere 1" at bounding box center [122, 314] width 73 height 18
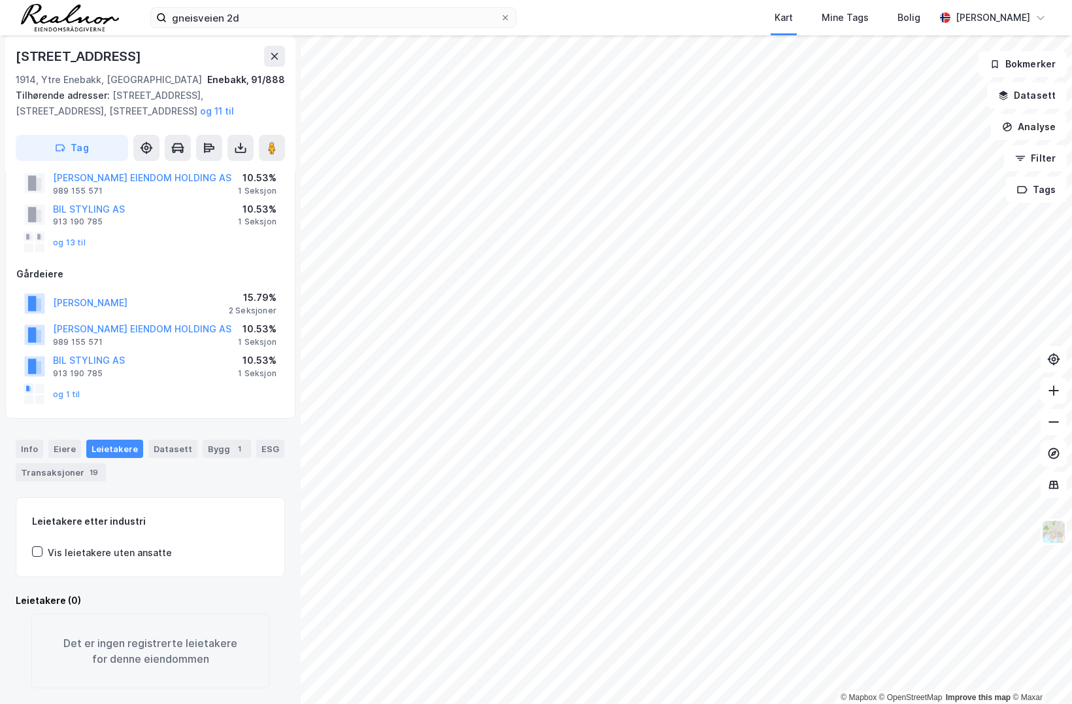
scroll to position [87, 0]
click at [79, 463] on div "Transaksjoner 19" at bounding box center [61, 472] width 90 height 18
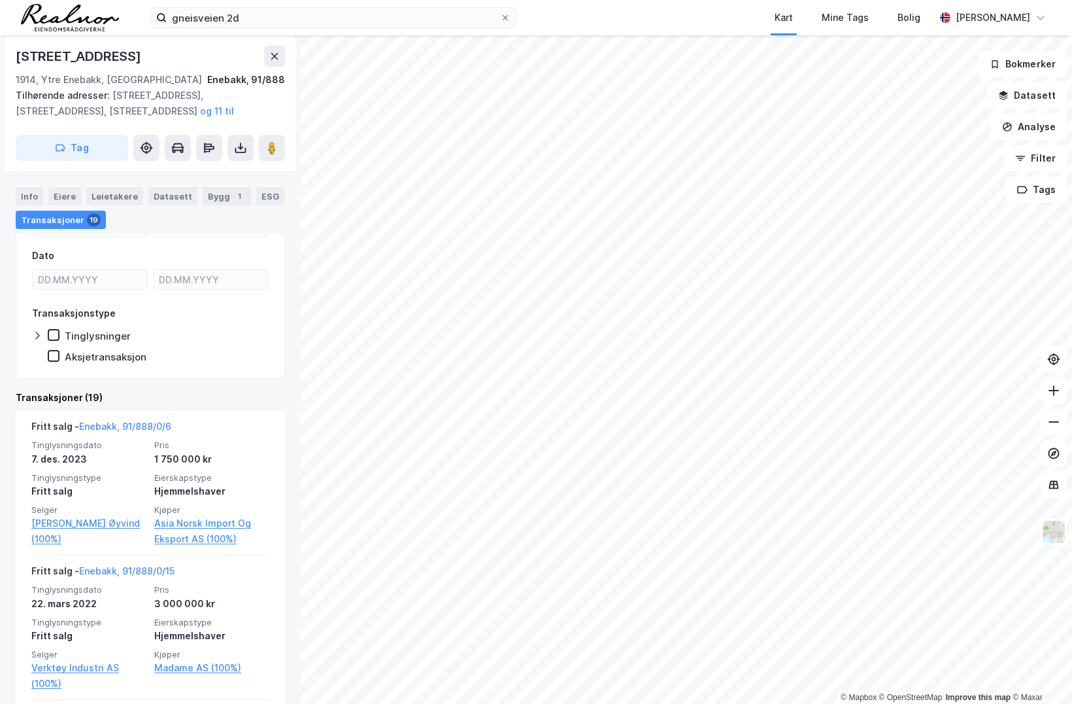
scroll to position [407, 0]
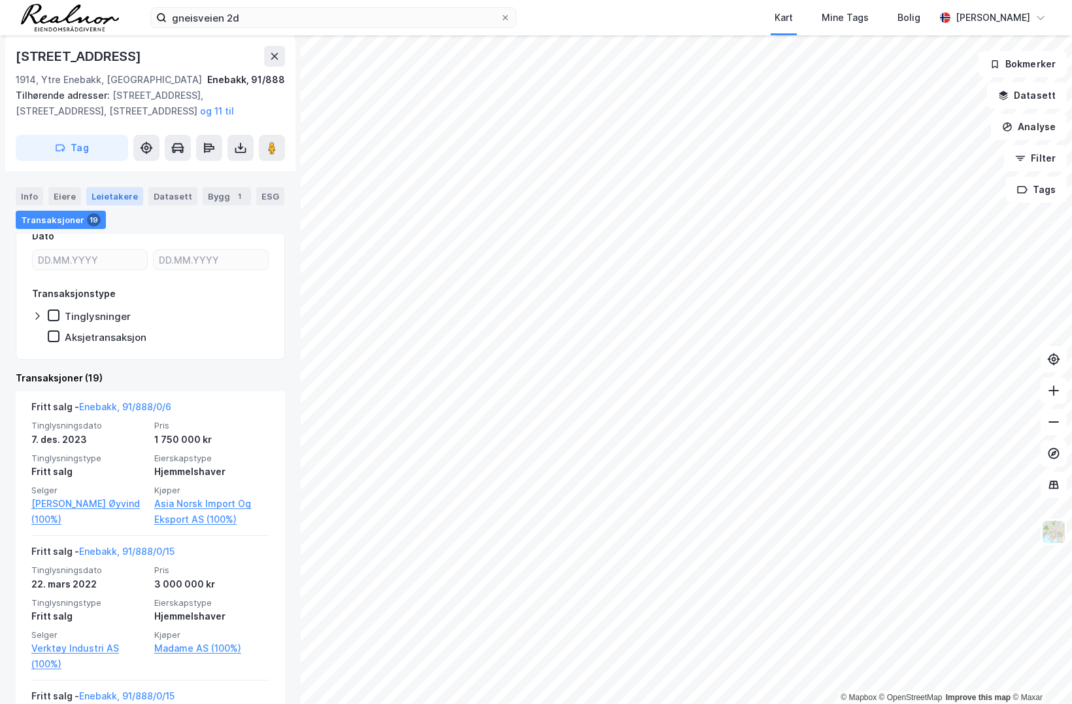
click at [118, 197] on div "Leietakere" at bounding box center [114, 196] width 57 height 18
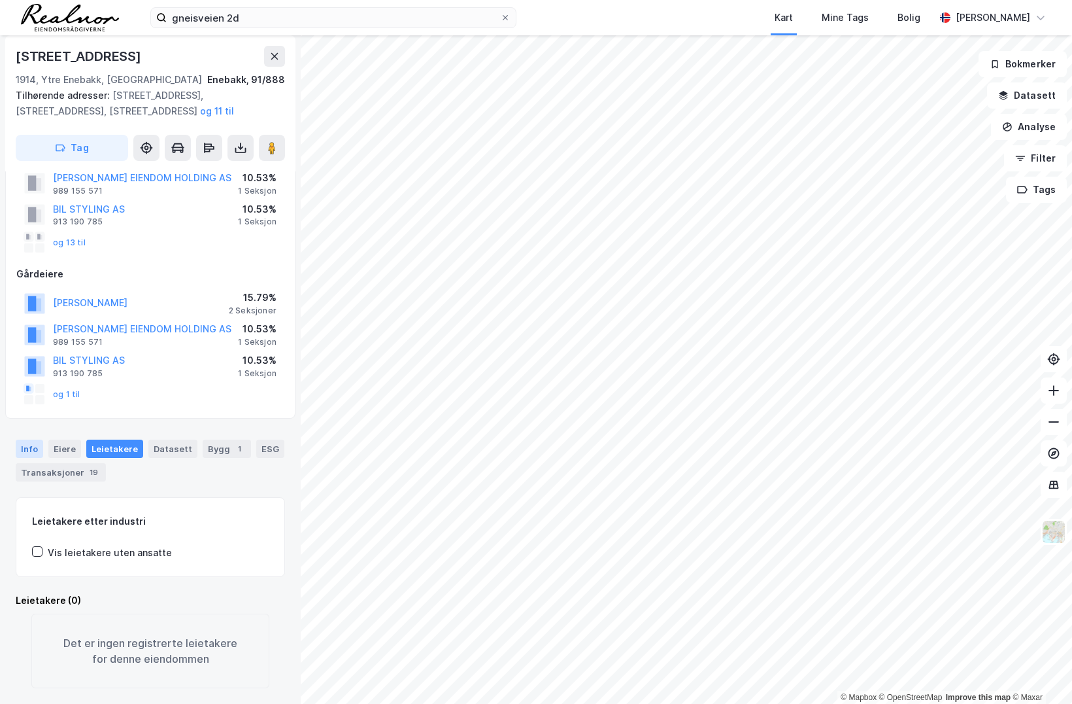
click at [24, 439] on div "Info" at bounding box center [29, 448] width 27 height 18
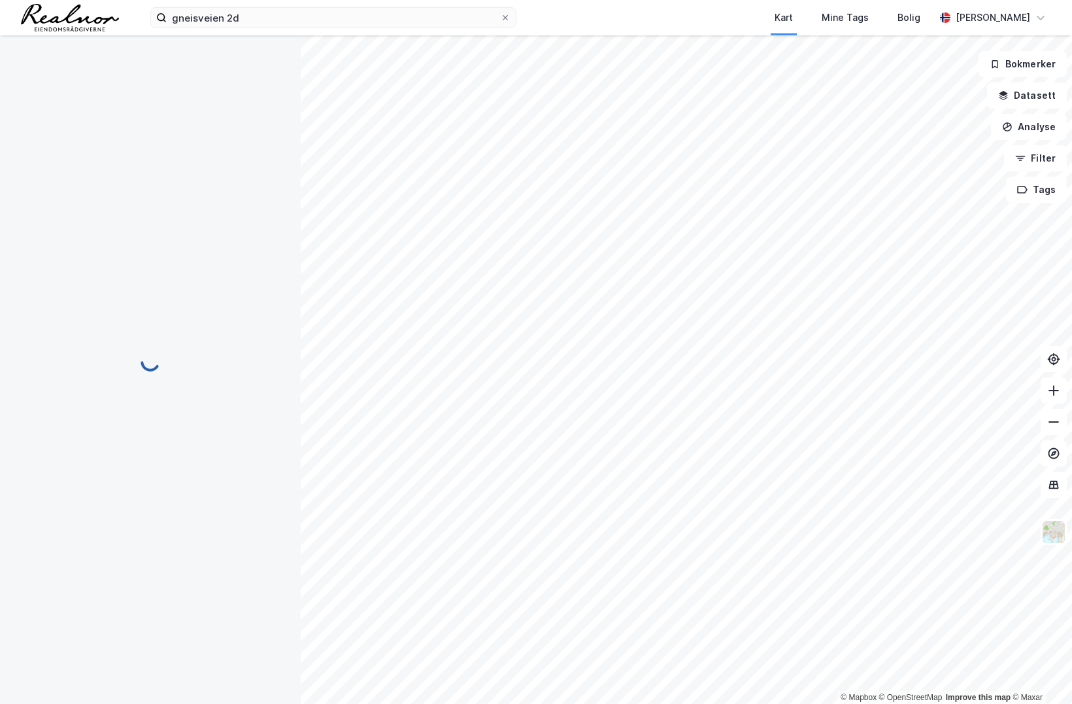
scroll to position [322, 0]
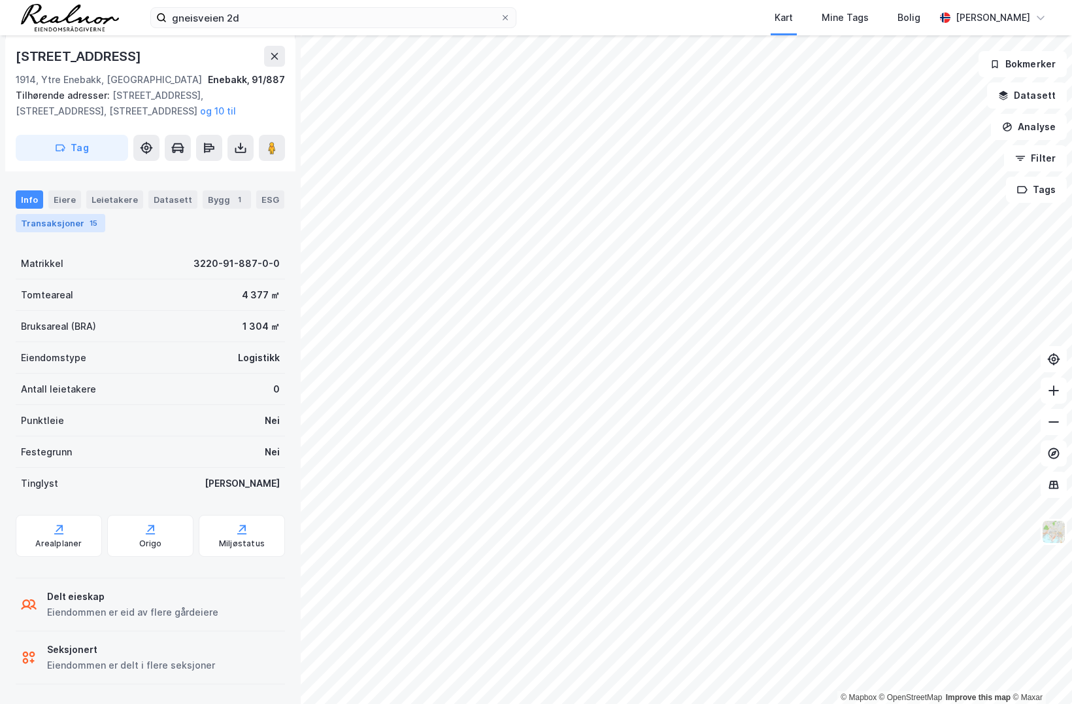
click at [67, 227] on div "Transaksjoner 15" at bounding box center [61, 223] width 90 height 18
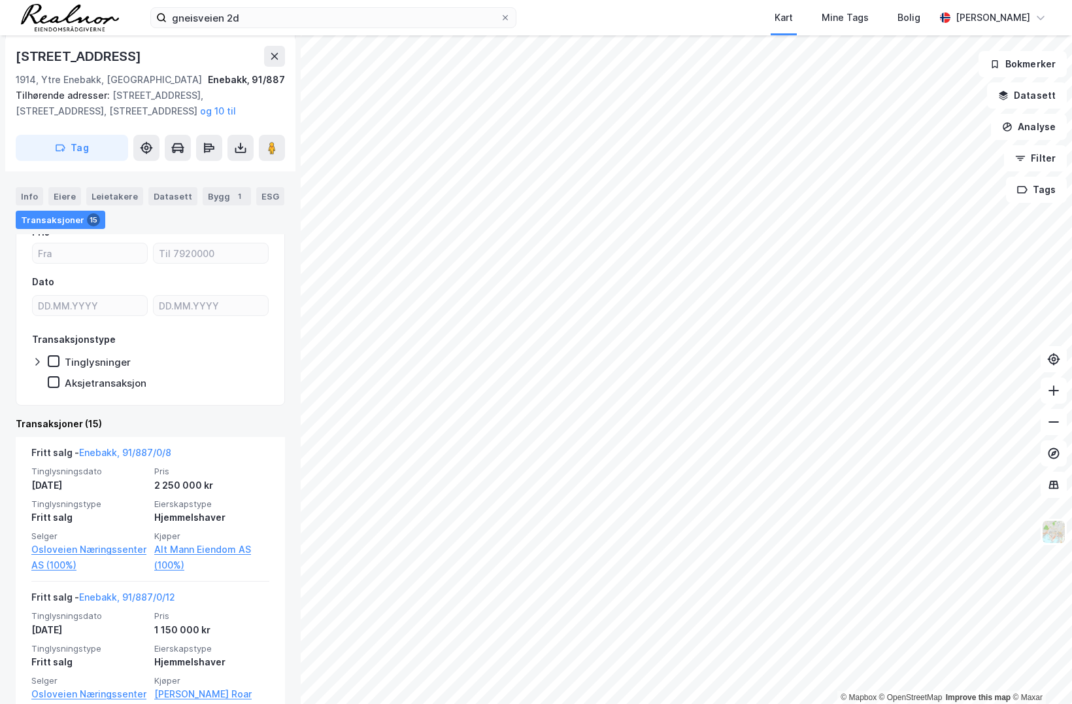
scroll to position [381, 0]
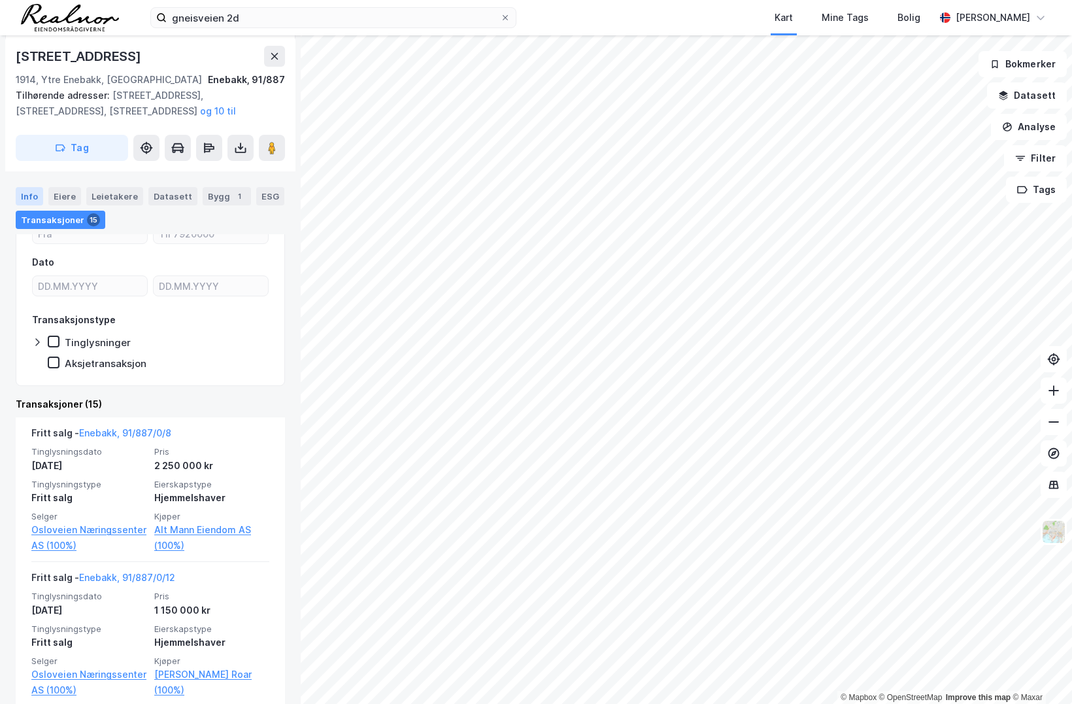
click at [28, 197] on div "Info" at bounding box center [29, 196] width 27 height 18
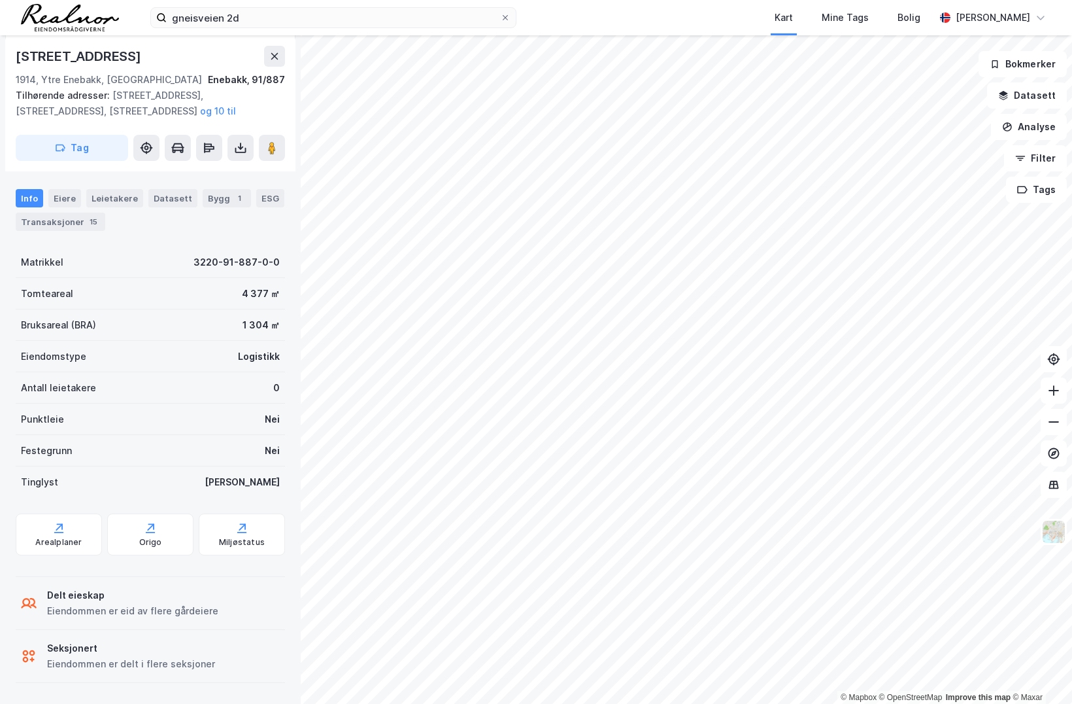
scroll to position [322, 0]
click at [103, 197] on div "Leietakere" at bounding box center [114, 199] width 57 height 18
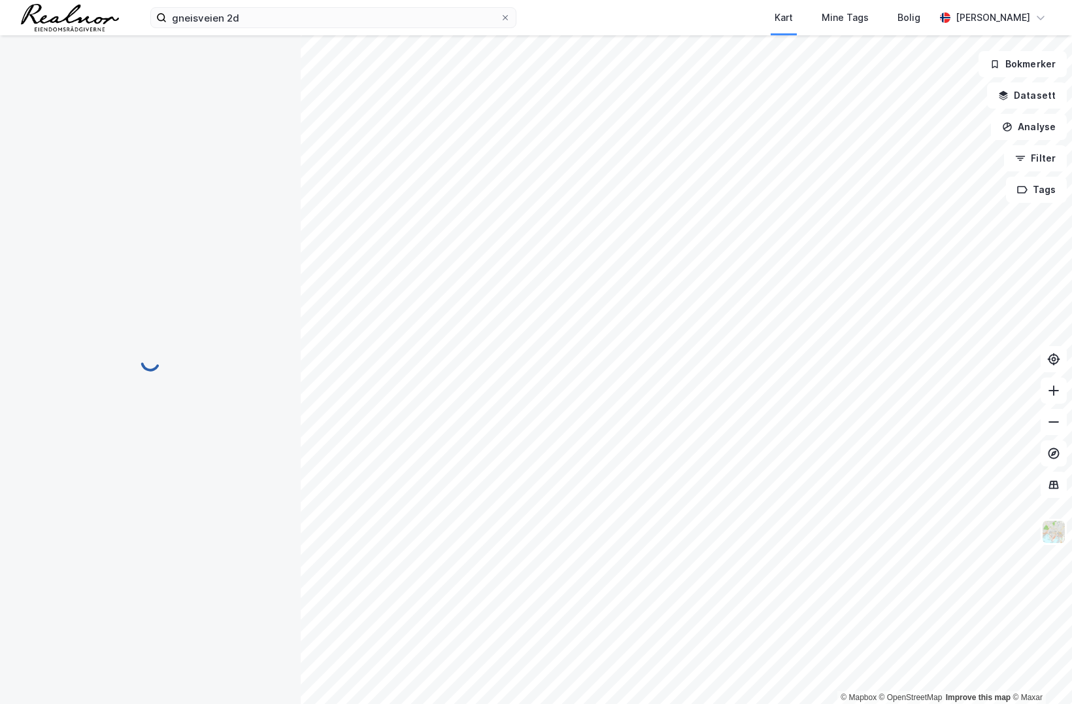
scroll to position [87, 0]
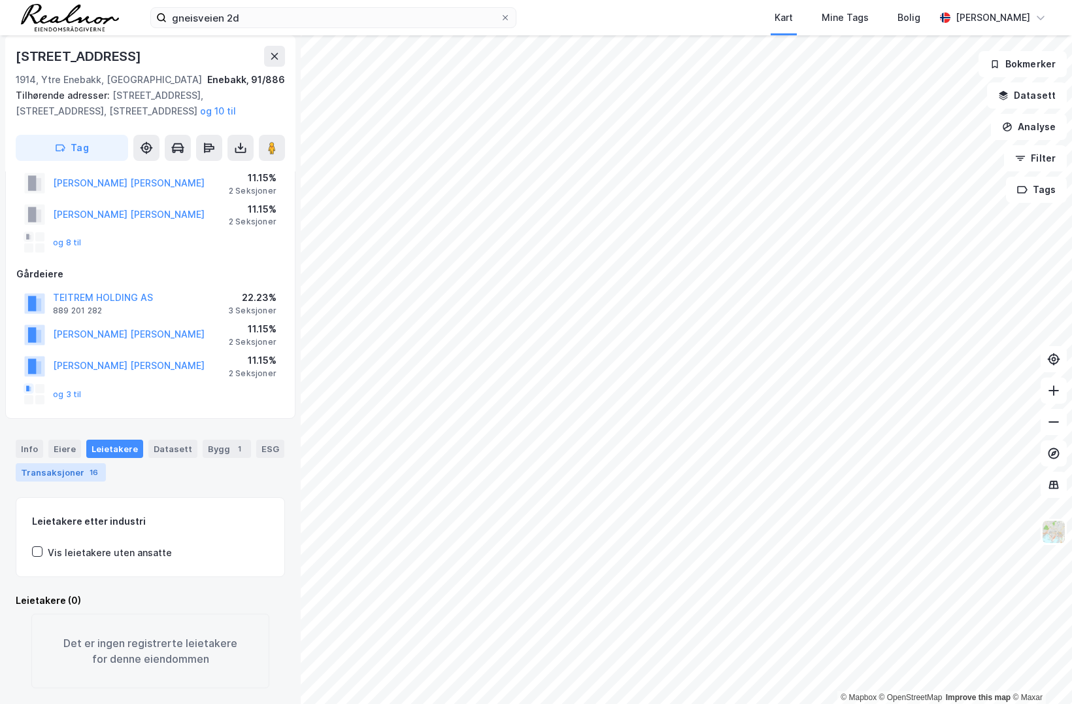
click at [75, 463] on div "Transaksjoner 16" at bounding box center [61, 472] width 90 height 18
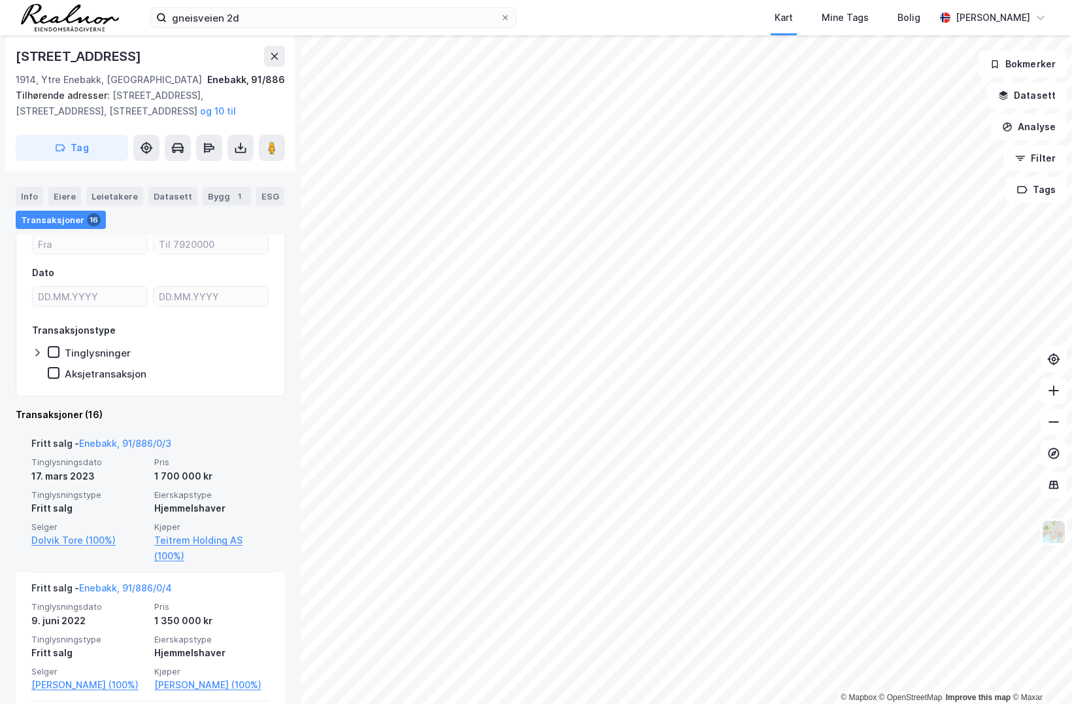
scroll to position [407, 0]
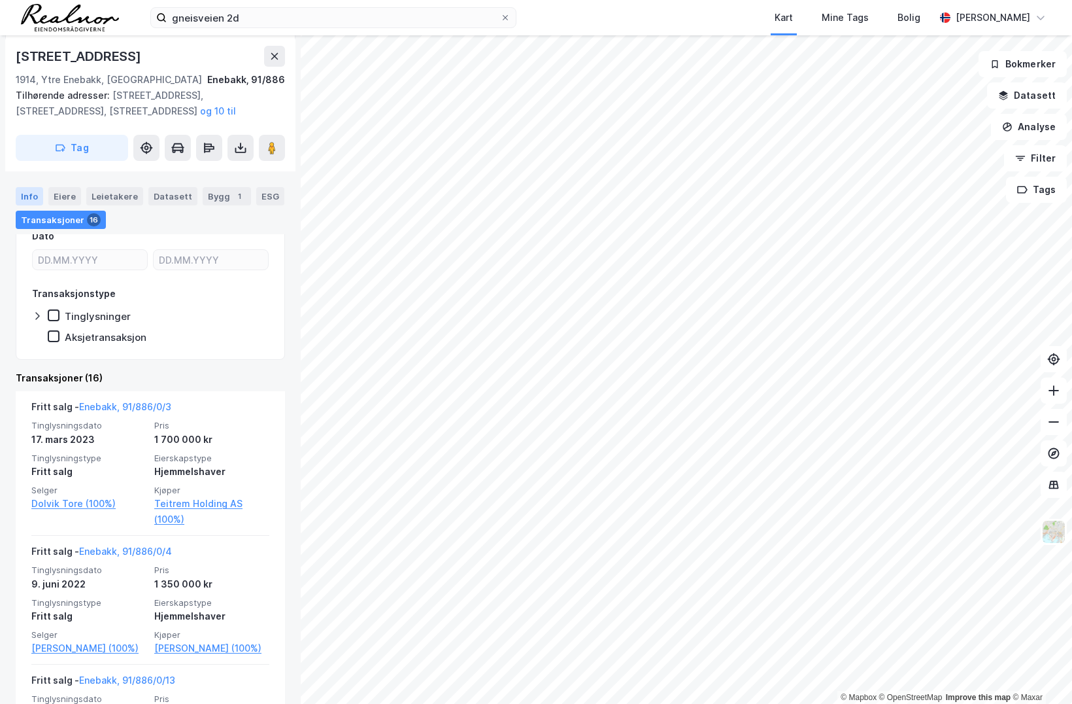
click at [27, 192] on div "Info" at bounding box center [29, 196] width 27 height 18
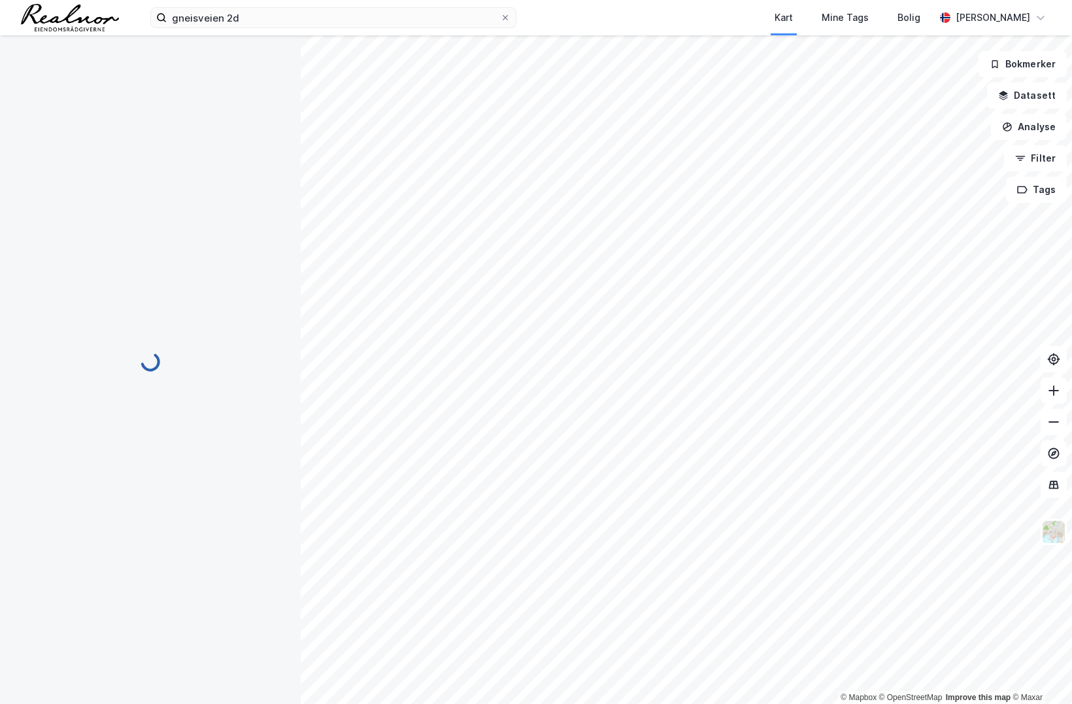
scroll to position [7, 0]
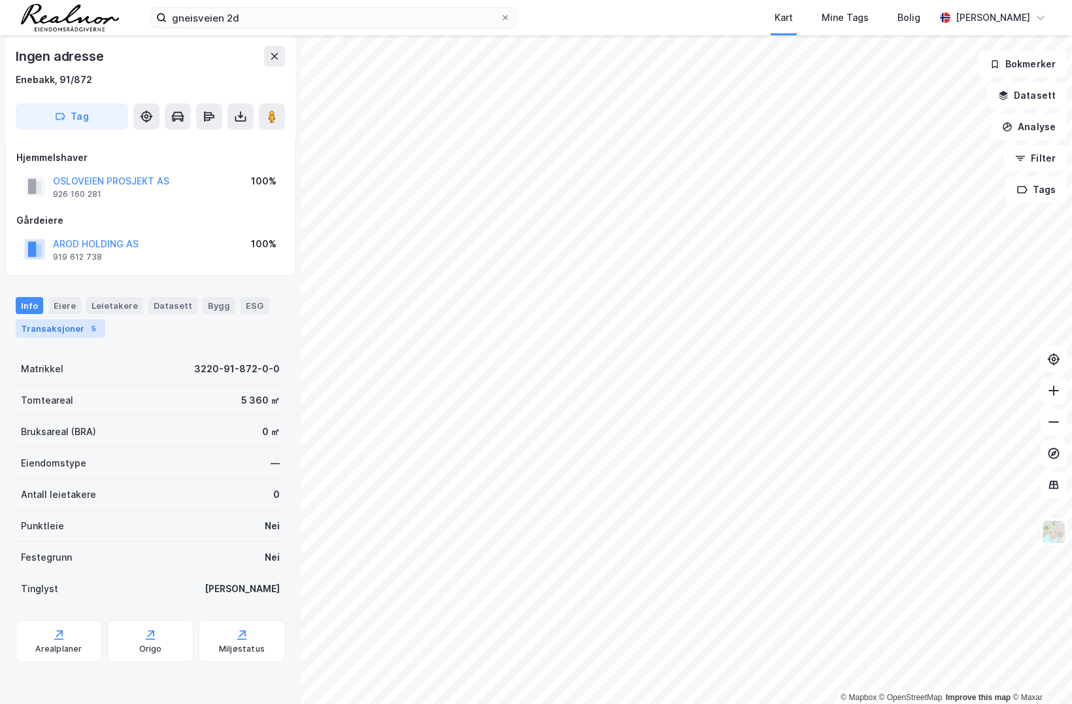
click at [78, 330] on div "Transaksjoner 5" at bounding box center [61, 328] width 90 height 18
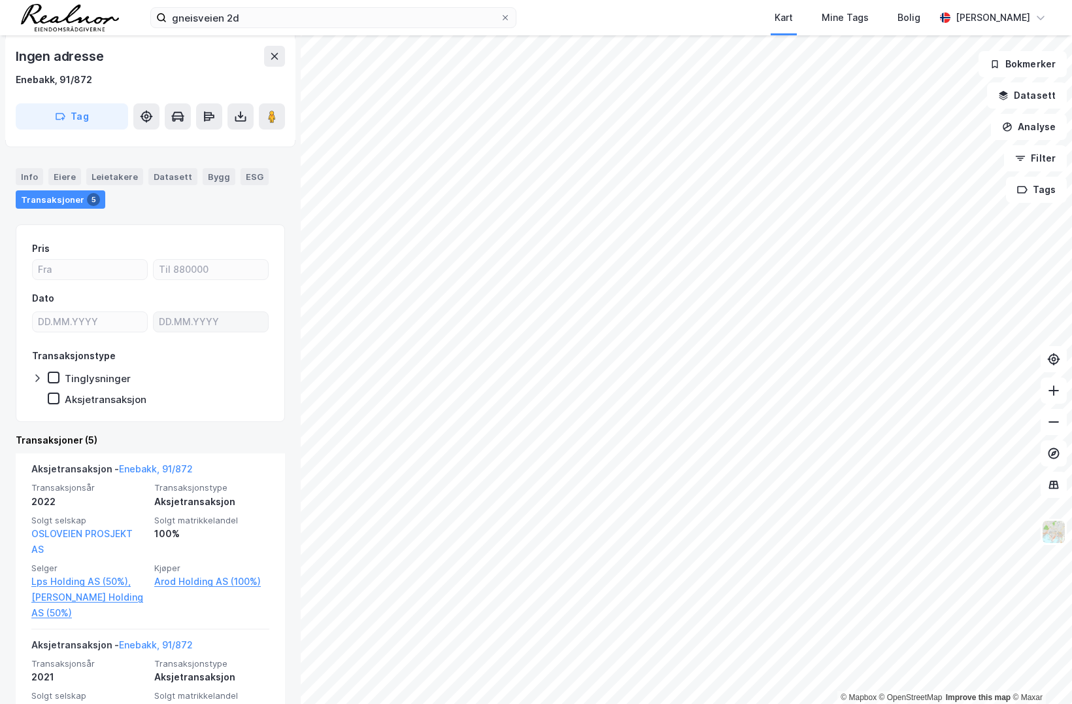
scroll to position [118, 0]
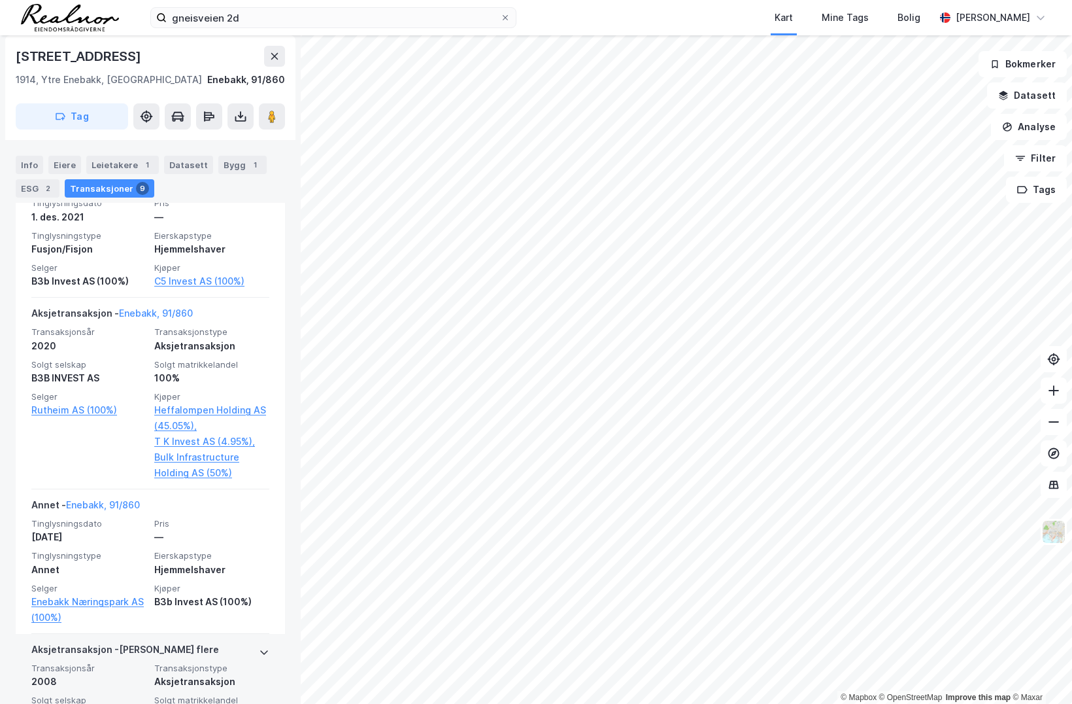
scroll to position [1545, 0]
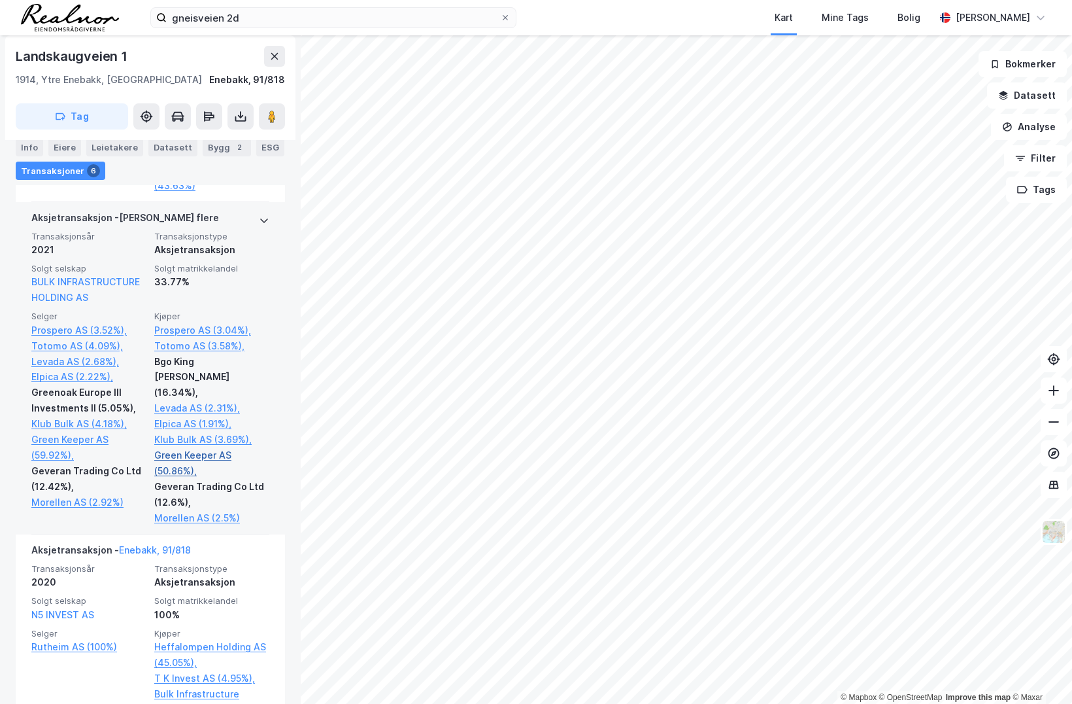
scroll to position [1070, 0]
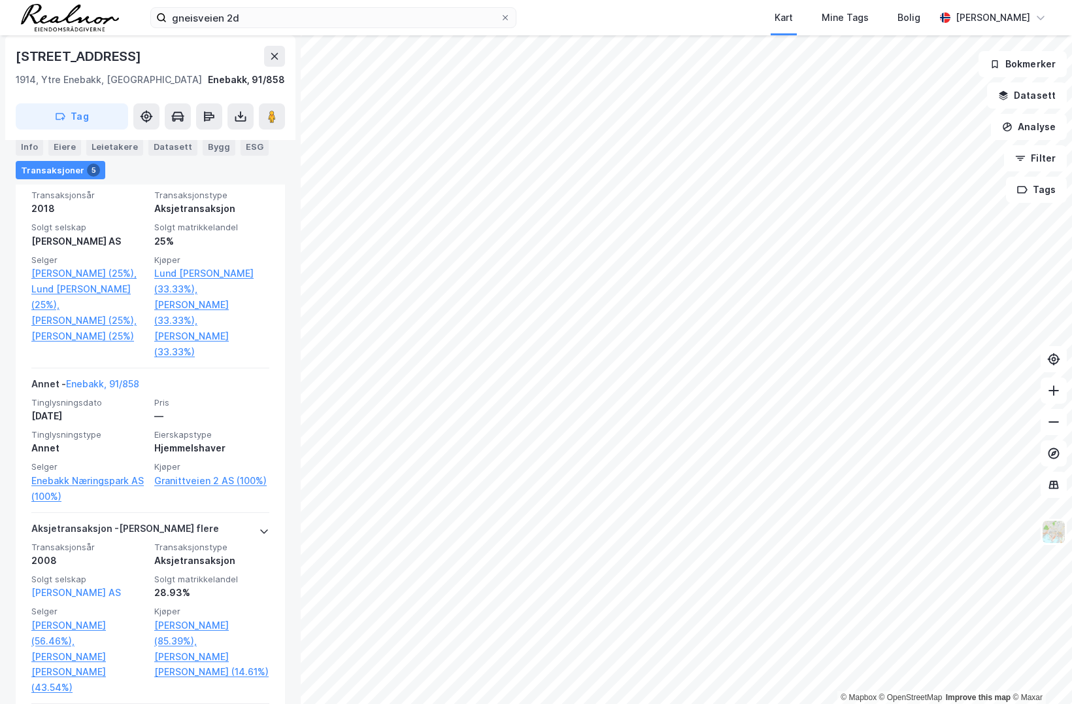
scroll to position [654, 0]
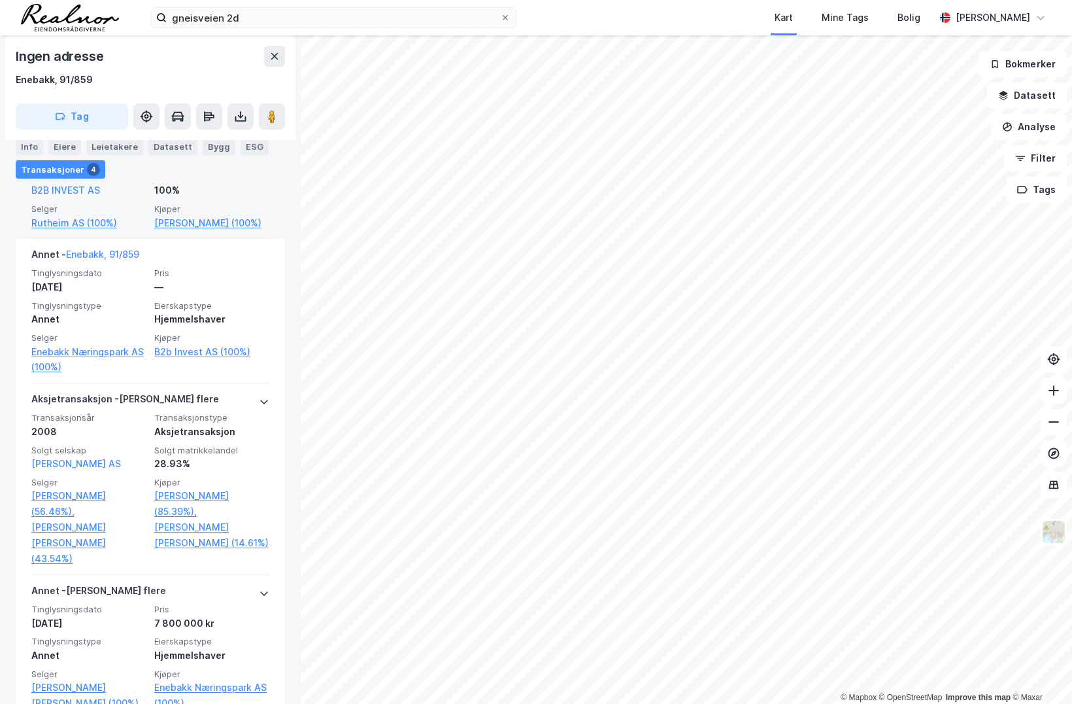
scroll to position [446, 0]
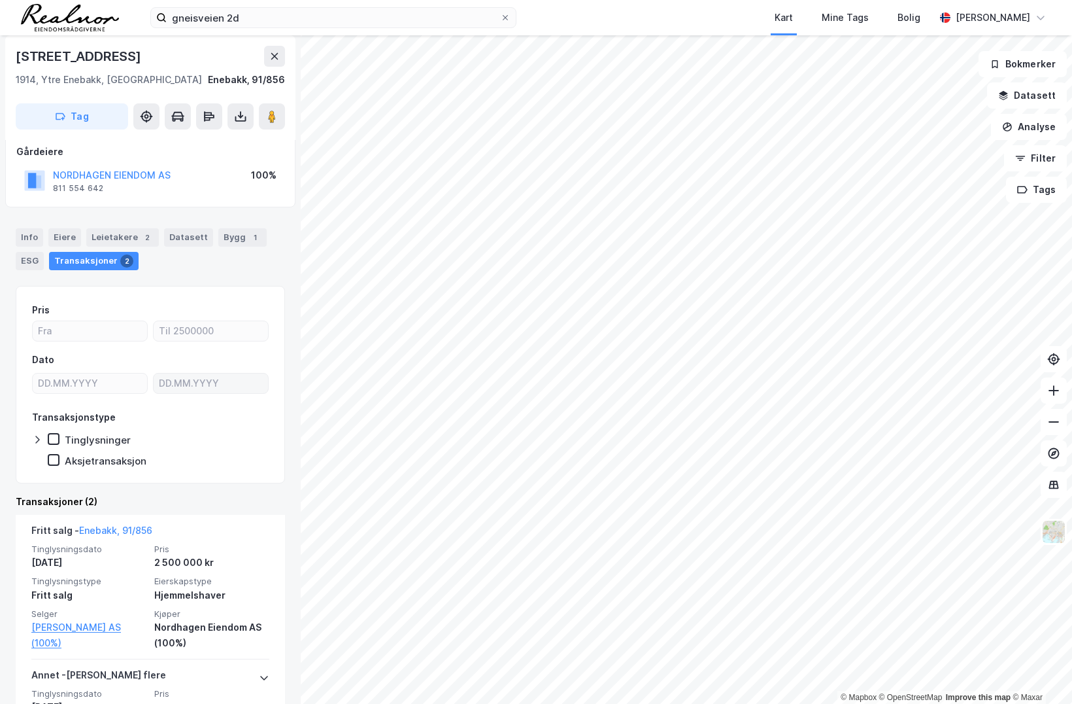
scroll to position [190, 0]
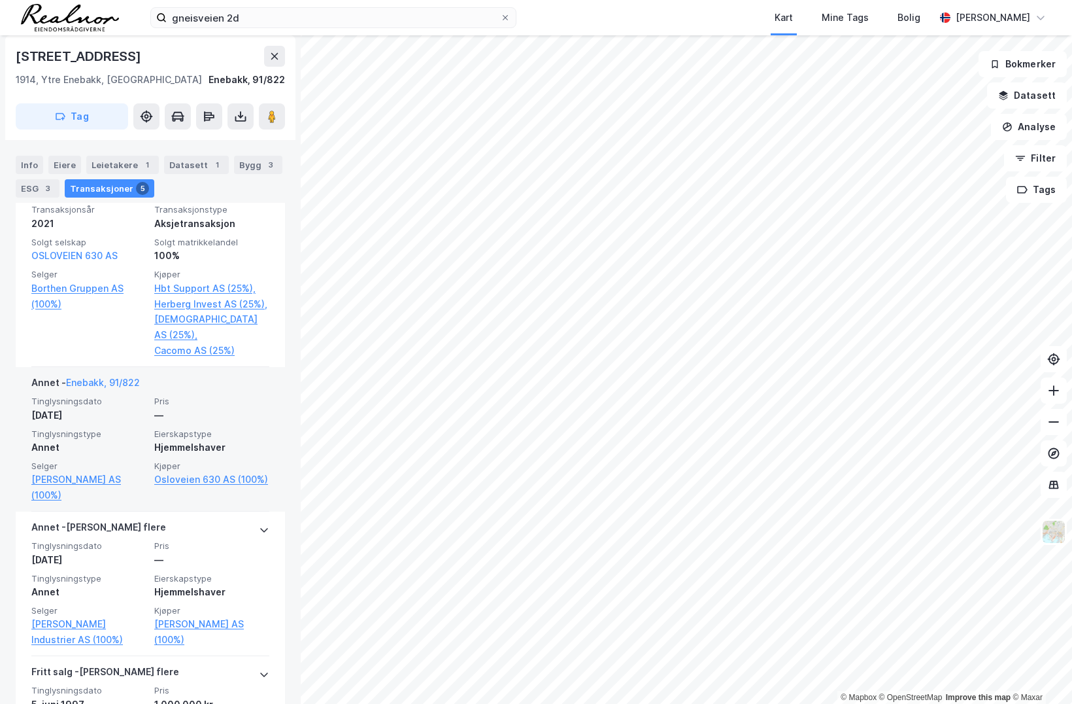
scroll to position [713, 0]
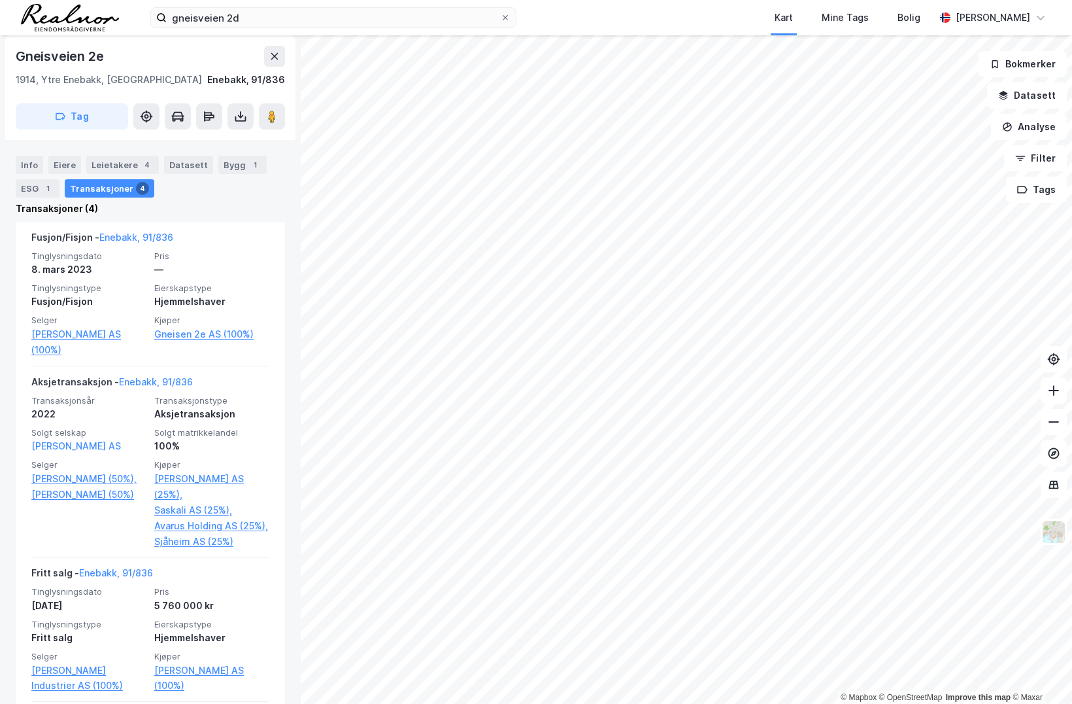
scroll to position [475, 0]
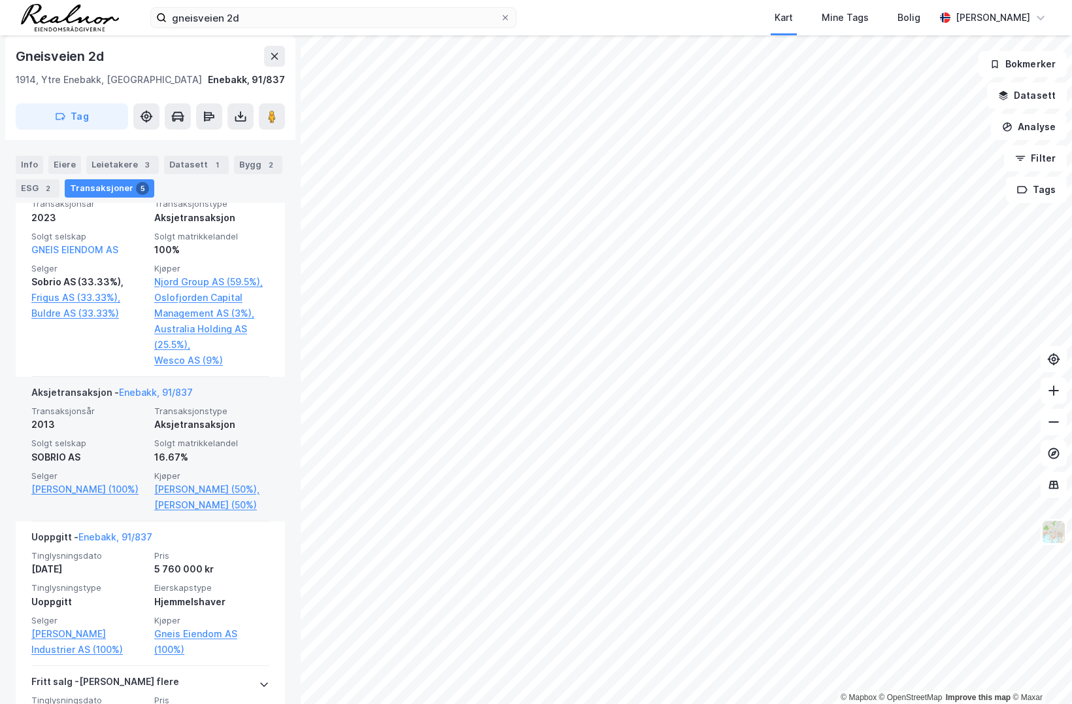
scroll to position [1010, 0]
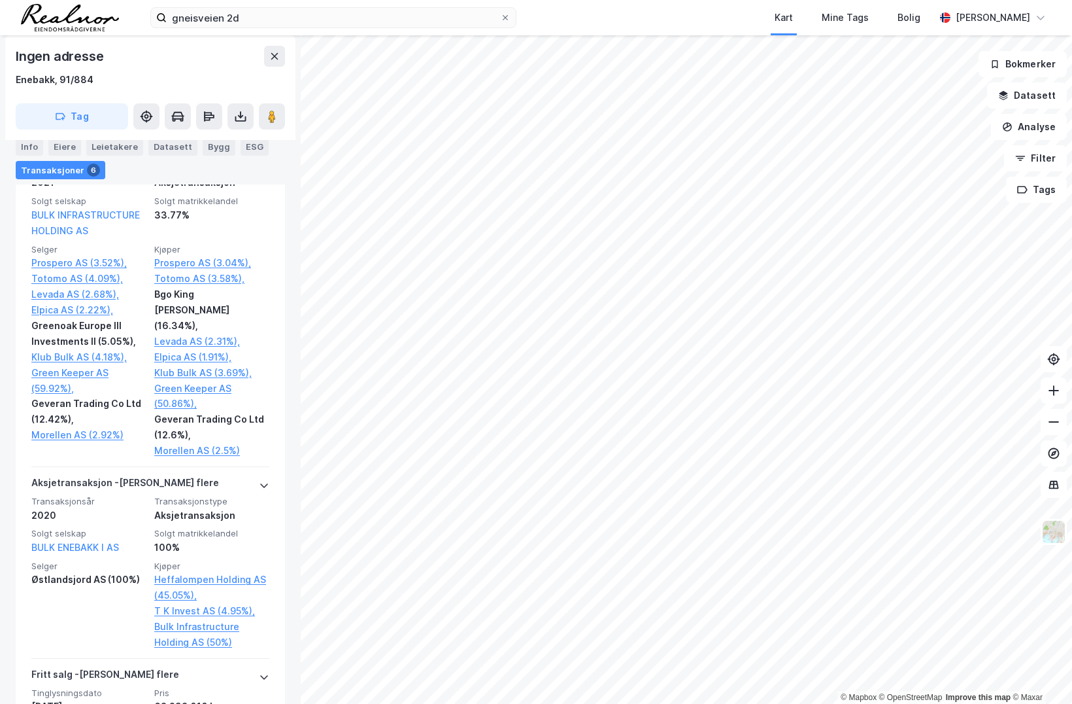
scroll to position [1010, 0]
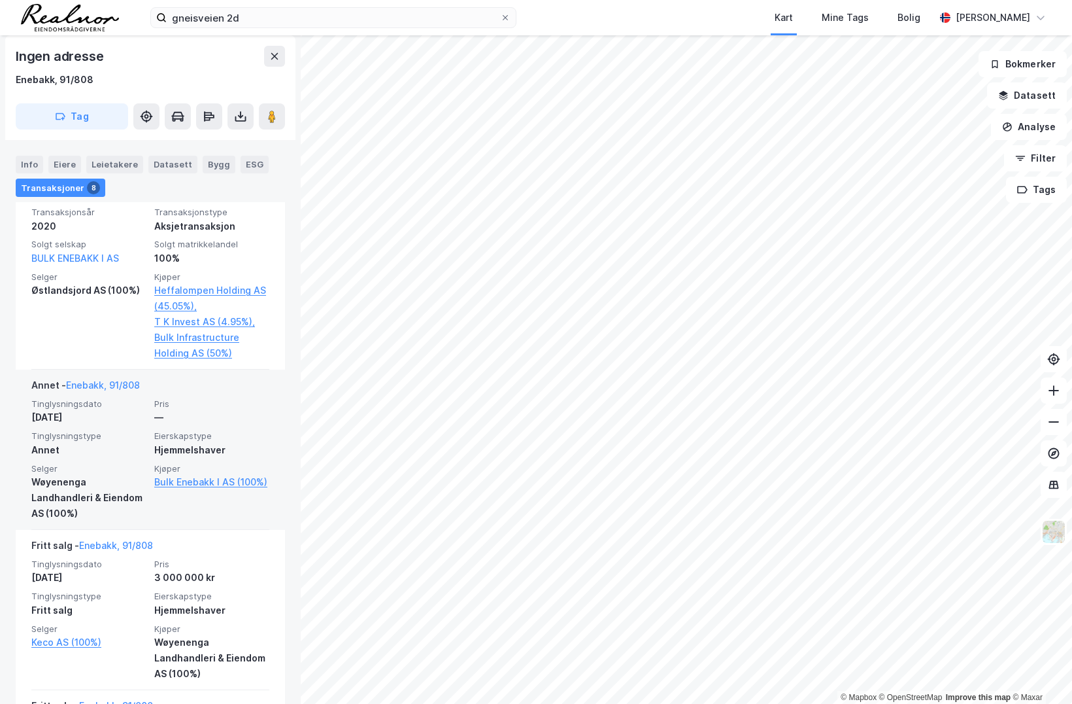
scroll to position [1308, 0]
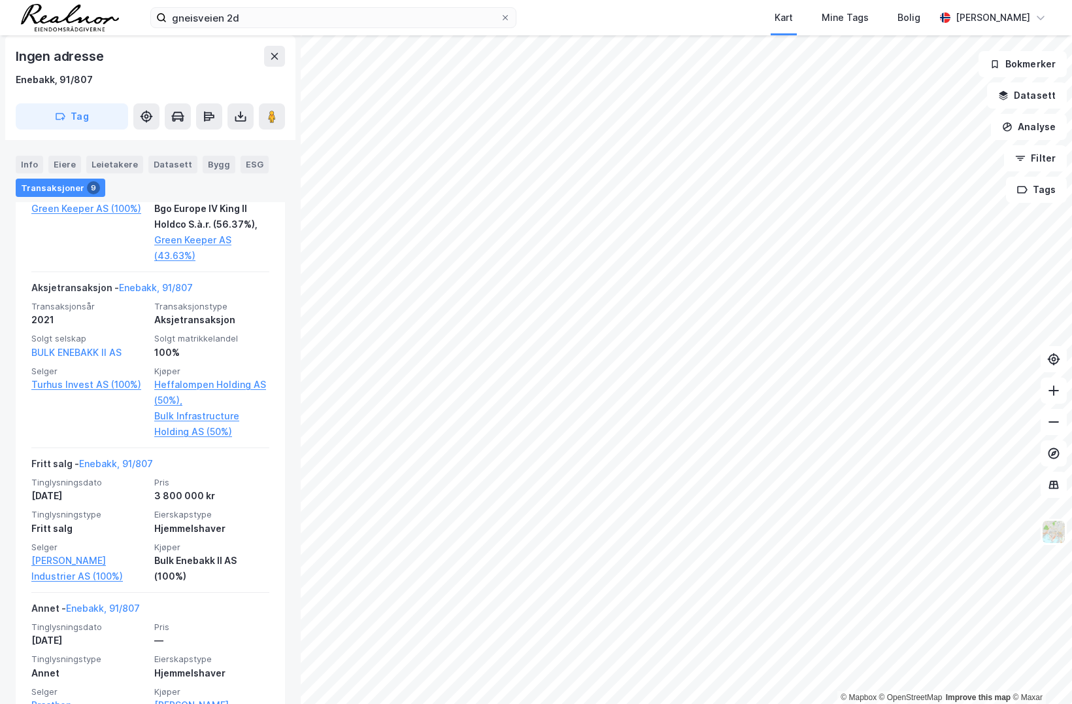
scroll to position [891, 0]
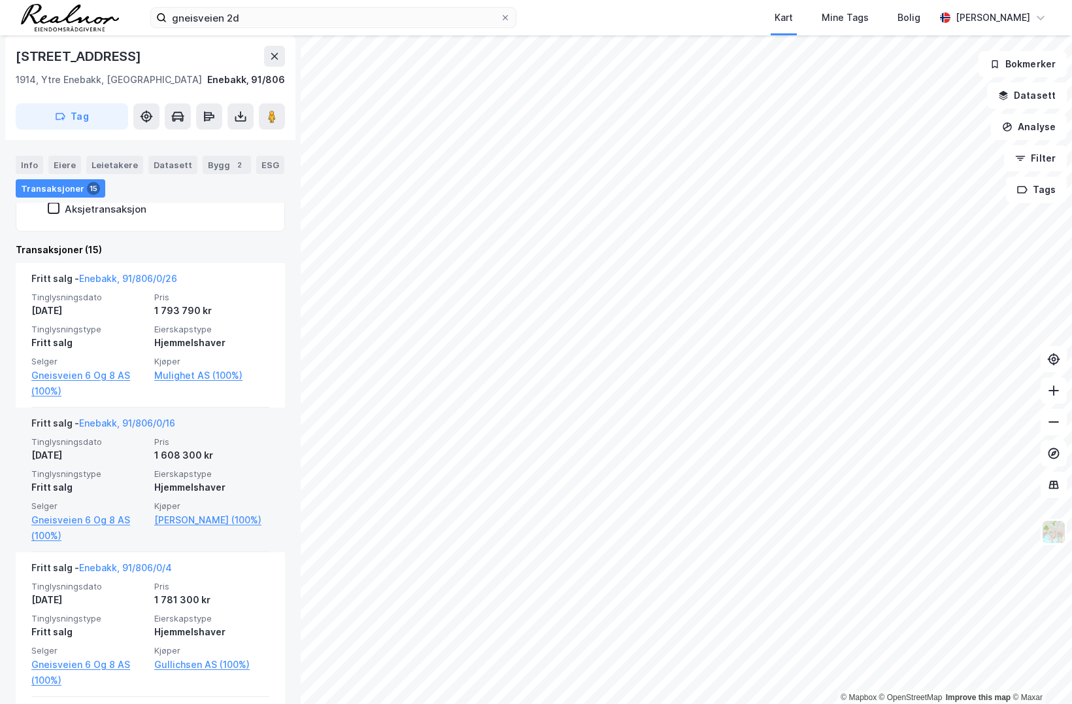
scroll to position [356, 0]
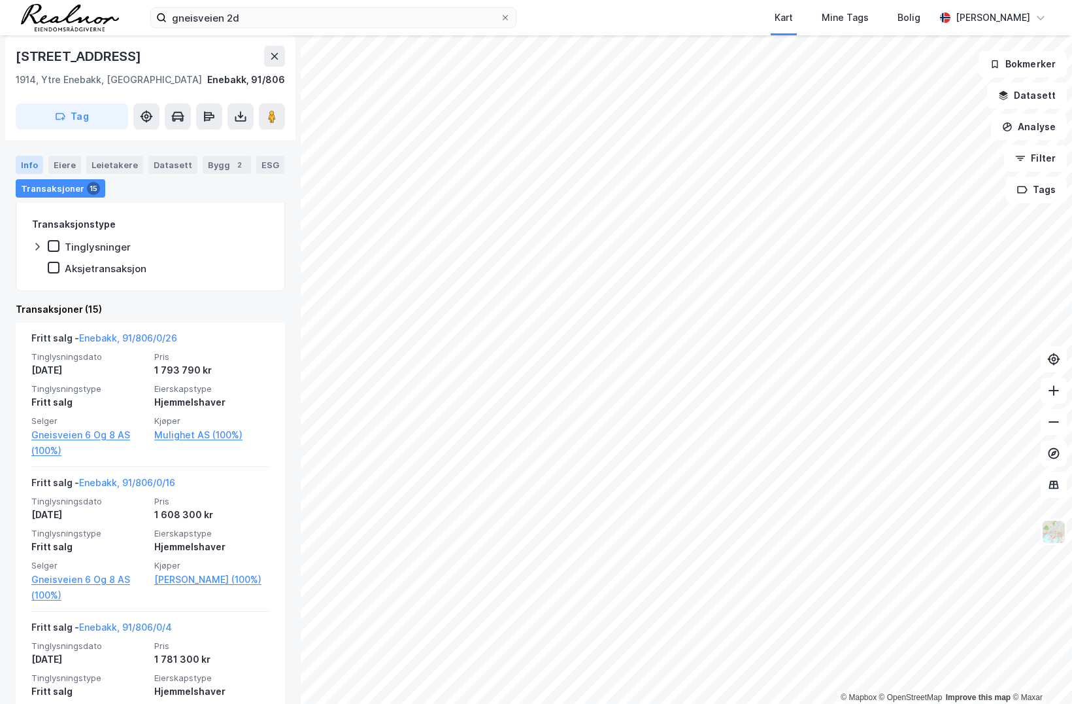
click at [24, 158] on div "Info" at bounding box center [29, 165] width 27 height 18
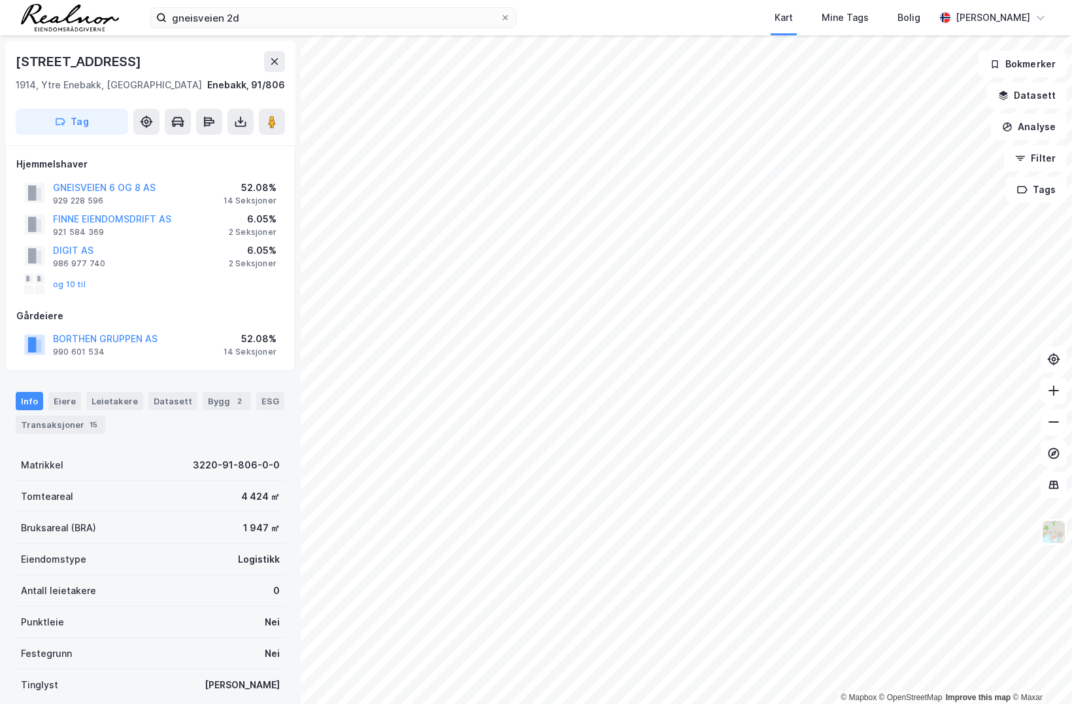
scroll to position [59, 0]
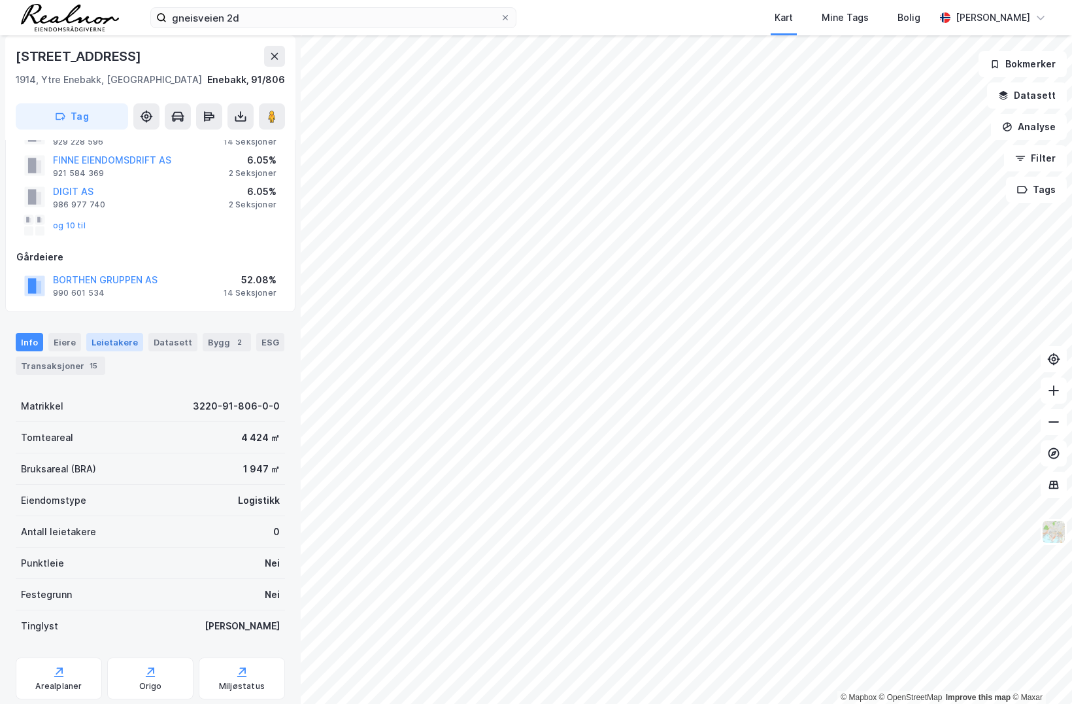
click at [116, 347] on div "Leietakere" at bounding box center [114, 342] width 57 height 18
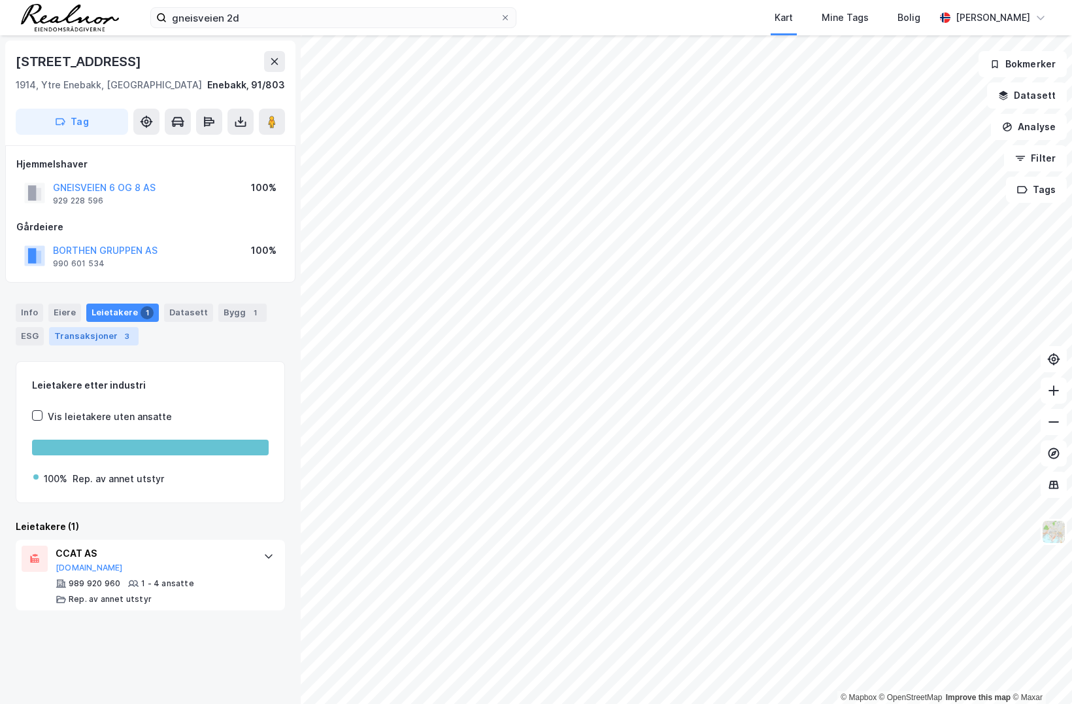
click at [110, 329] on div "Transaksjoner 3" at bounding box center [94, 336] width 90 height 18
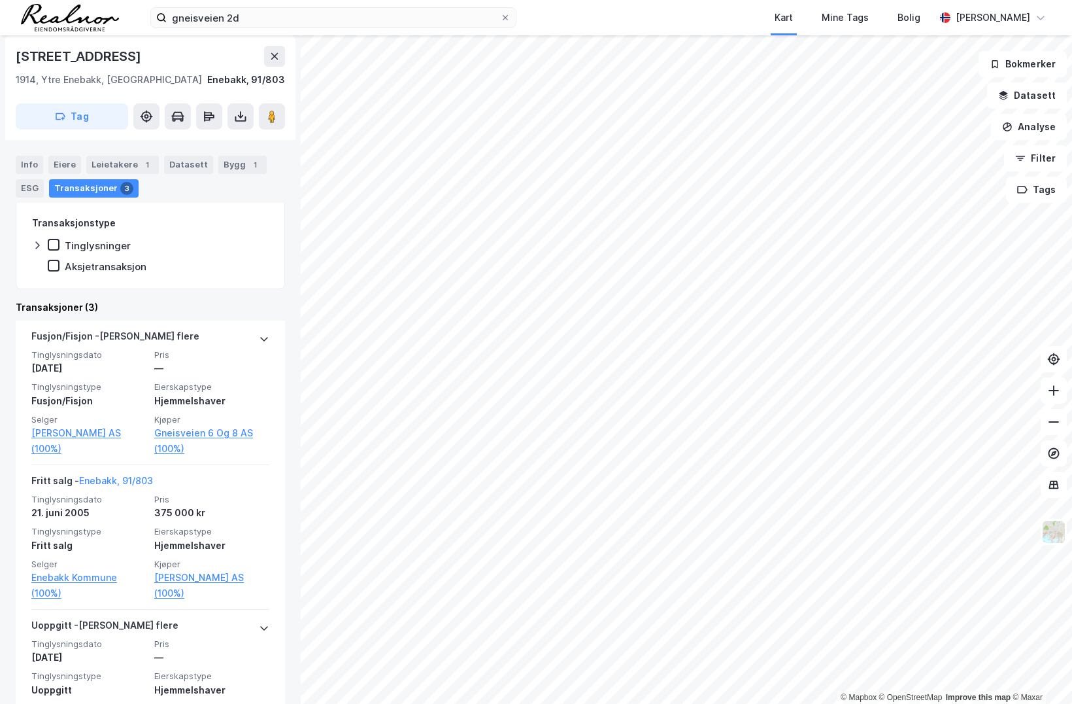
scroll to position [297, 0]
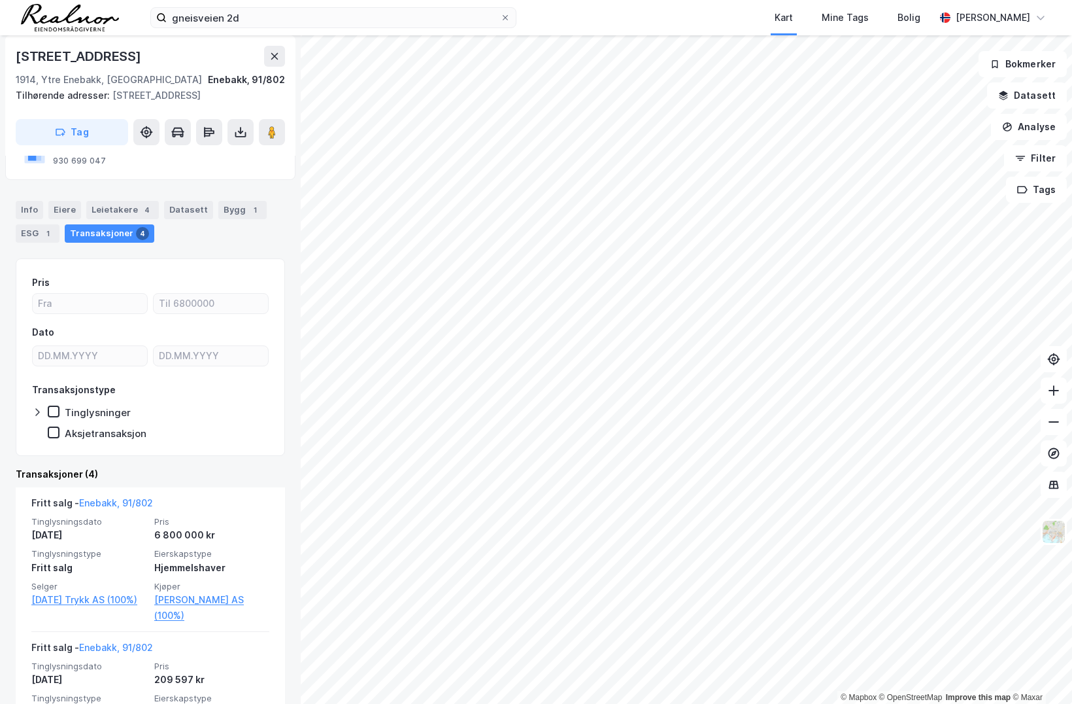
scroll to position [59, 0]
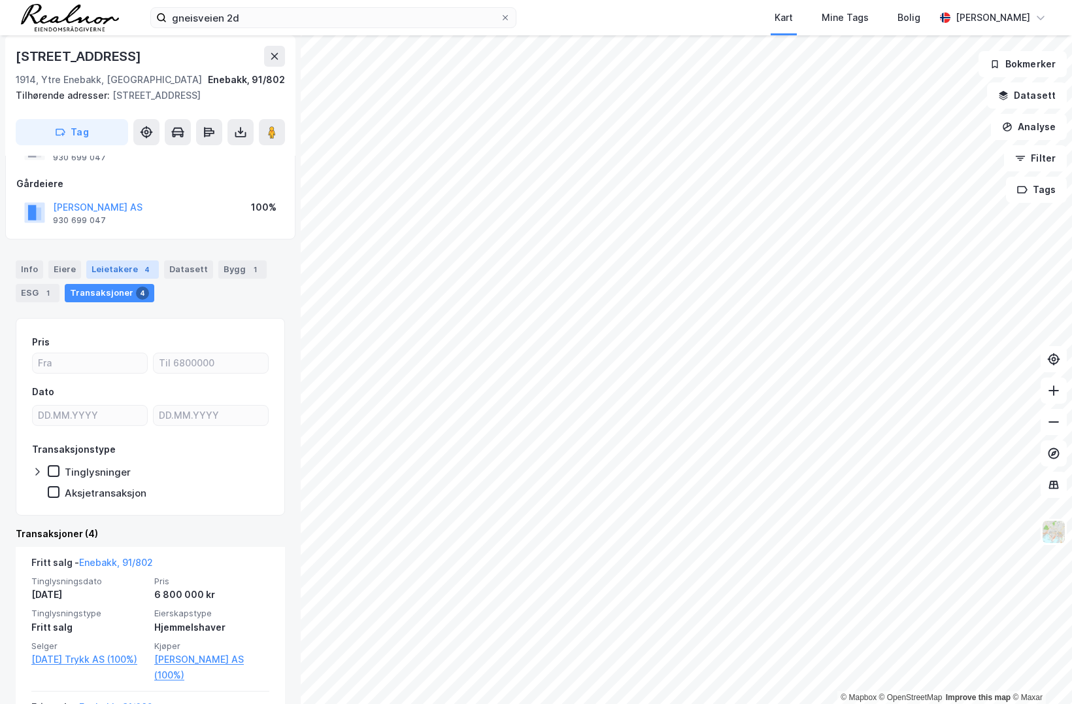
click at [116, 266] on div "Leietakere 4" at bounding box center [122, 269] width 73 height 18
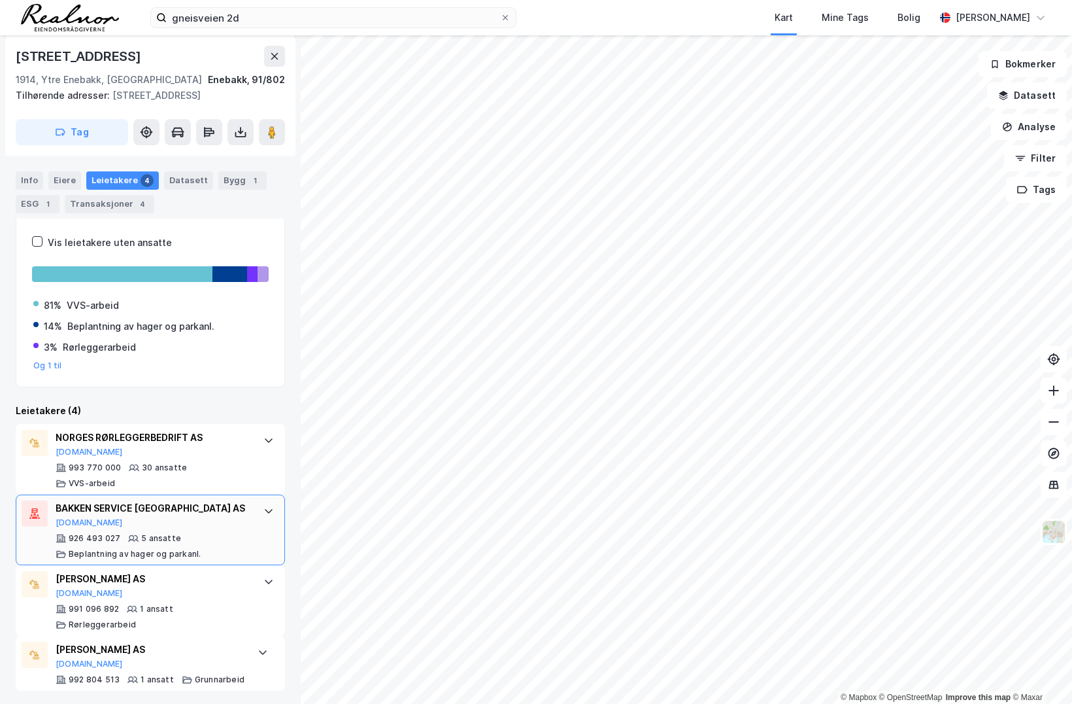
scroll to position [190, 0]
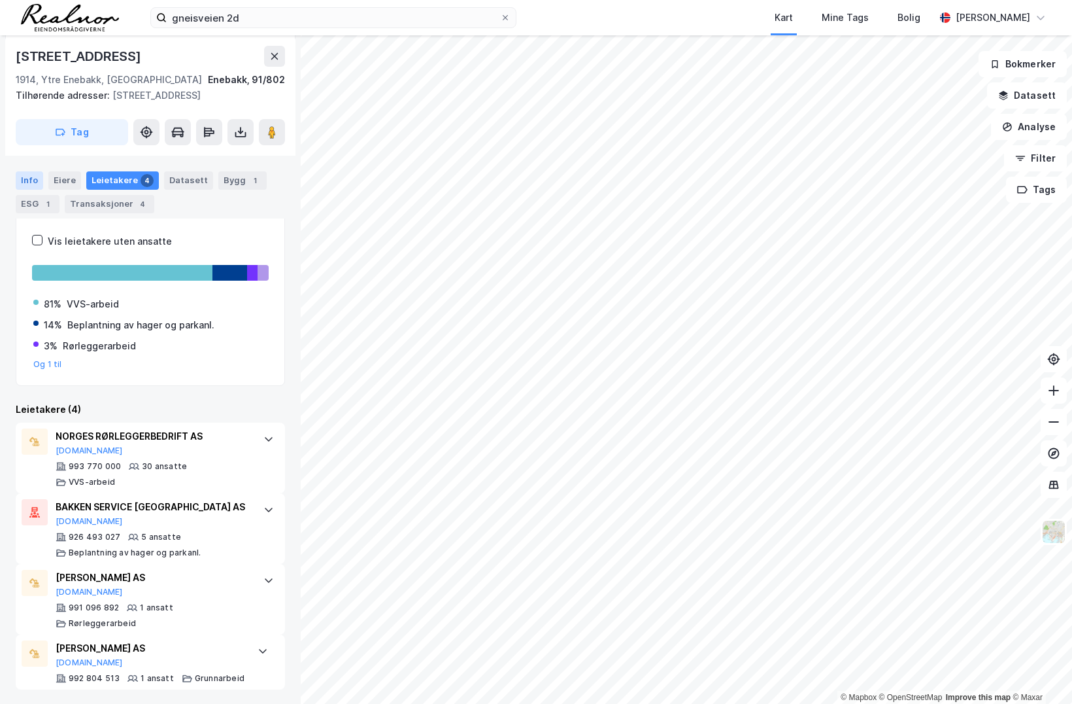
click at [33, 182] on div "Info" at bounding box center [29, 180] width 27 height 18
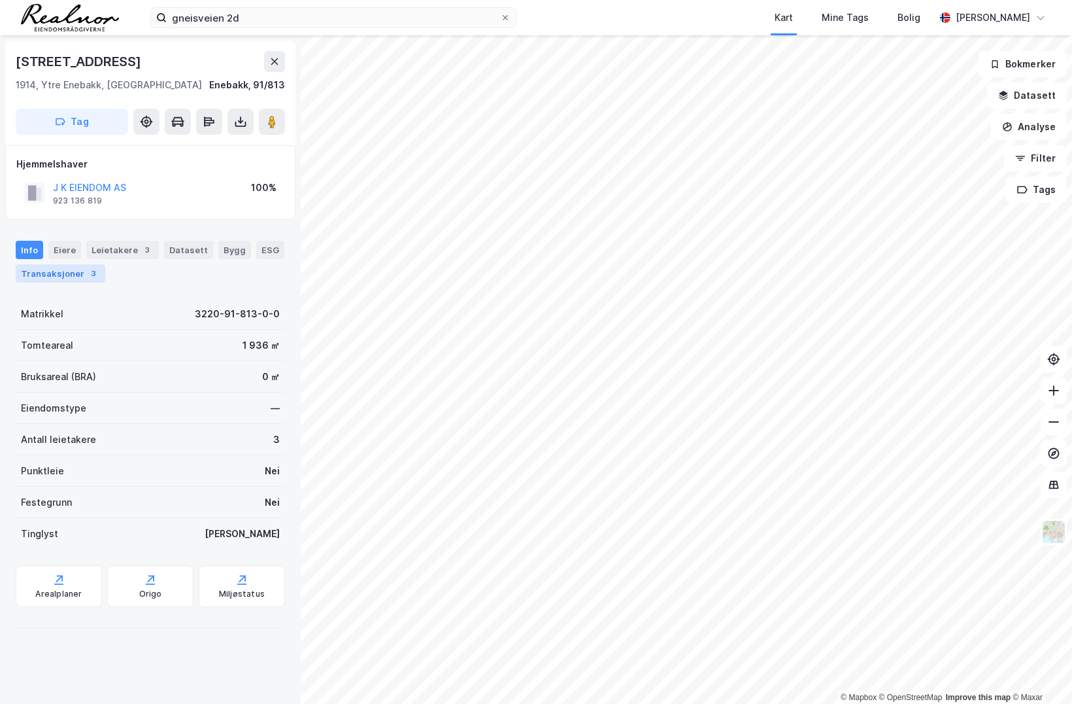
click at [49, 266] on div "Transaksjoner 3" at bounding box center [61, 273] width 90 height 18
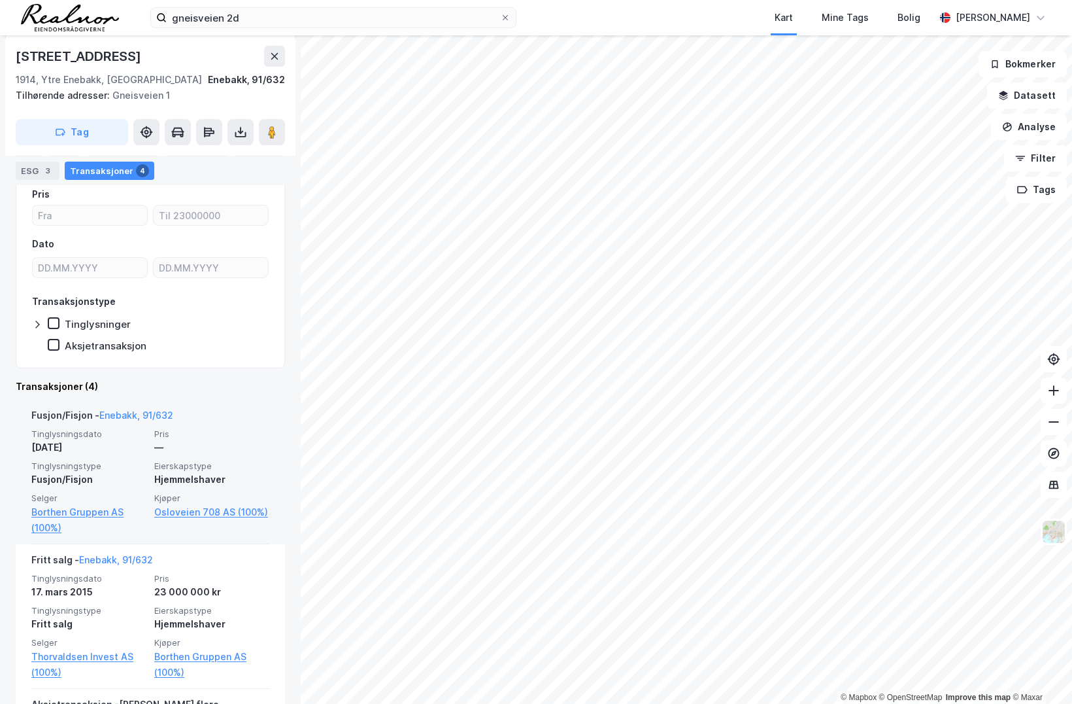
scroll to position [297, 0]
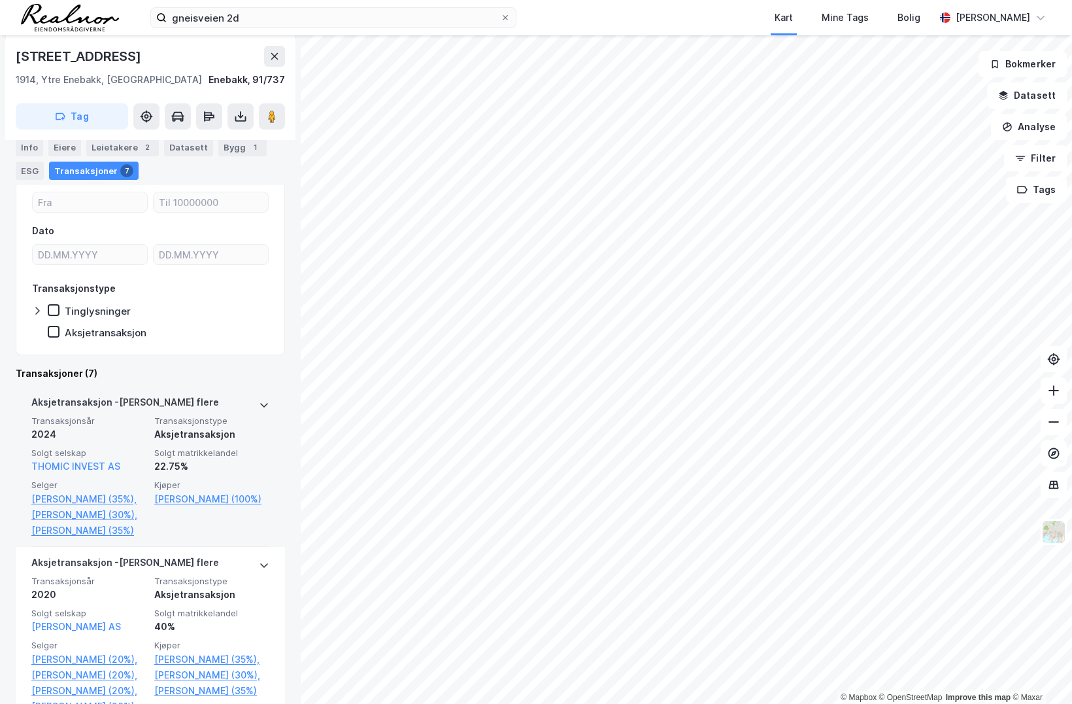
scroll to position [356, 0]
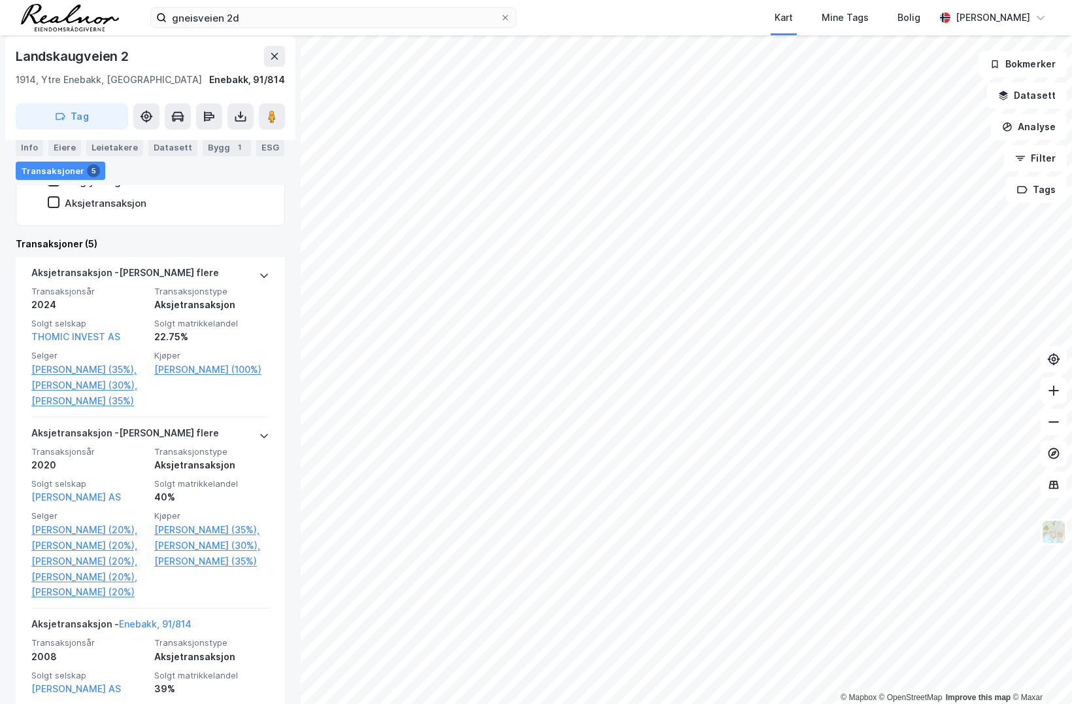
scroll to position [416, 0]
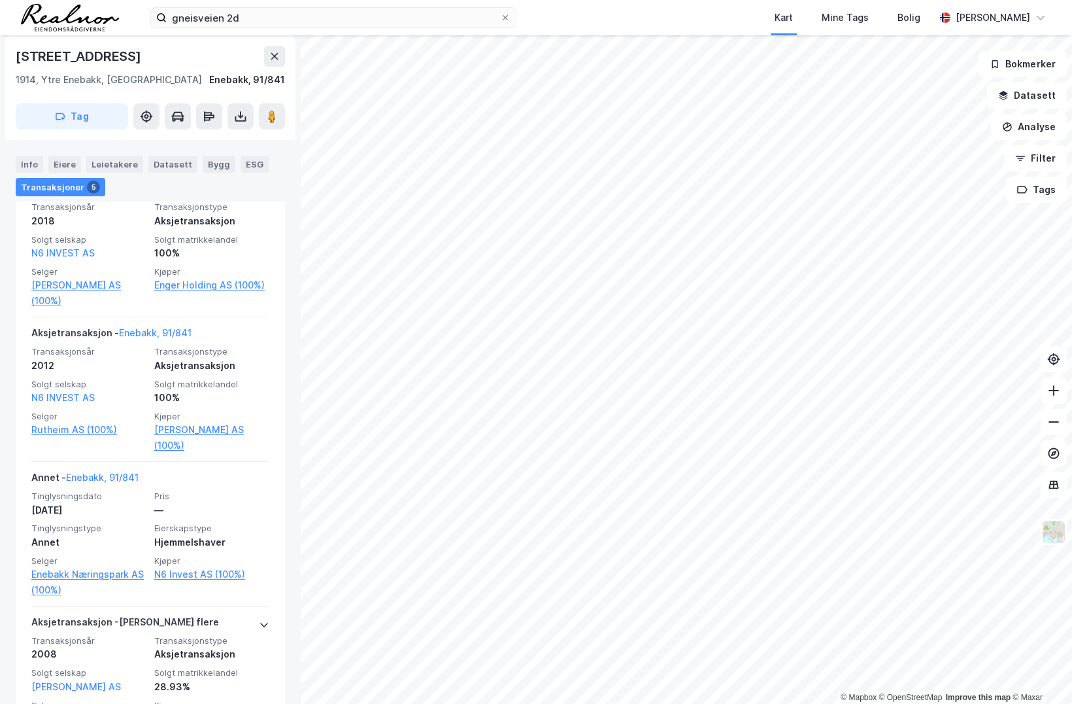
scroll to position [535, 0]
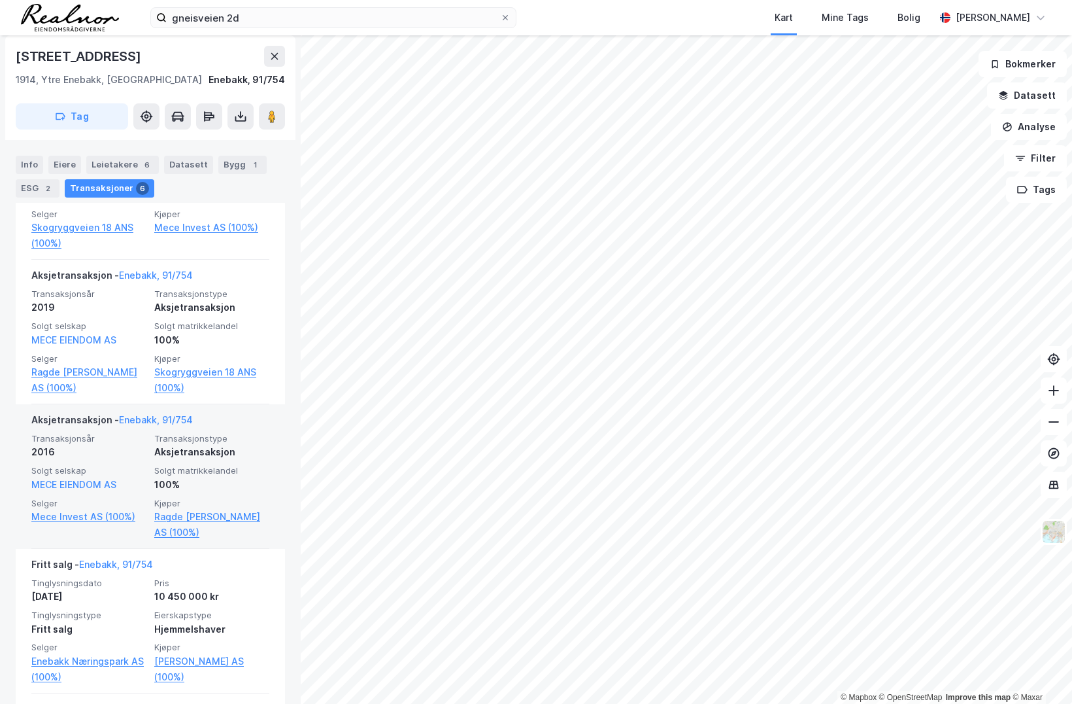
scroll to position [475, 0]
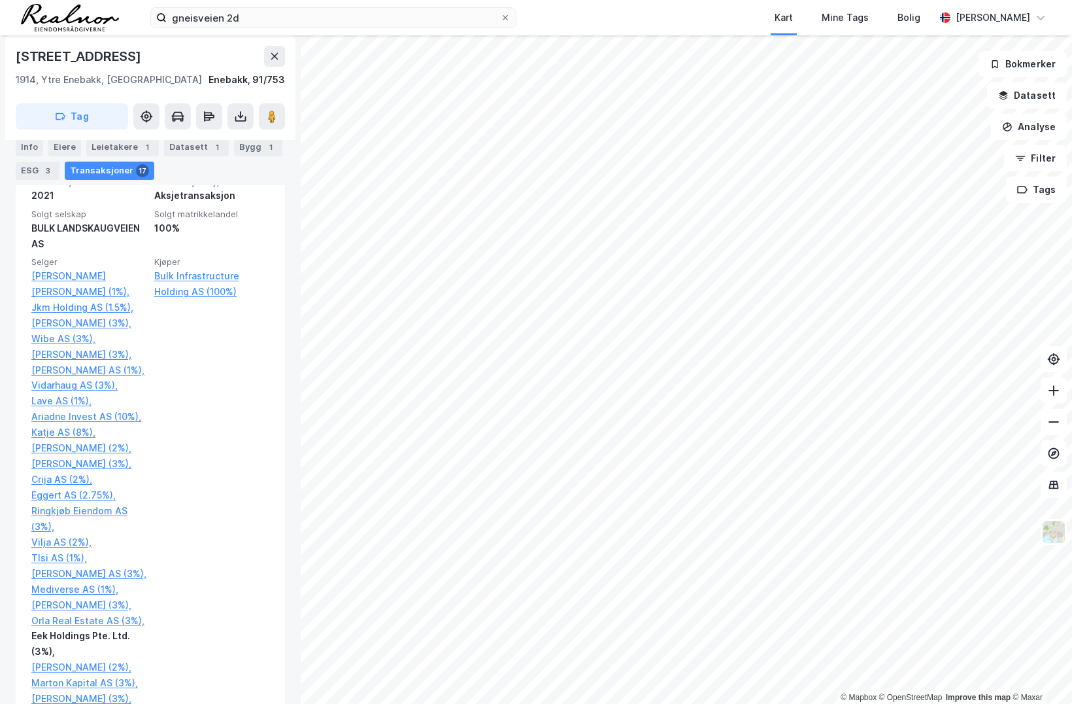
scroll to position [594, 0]
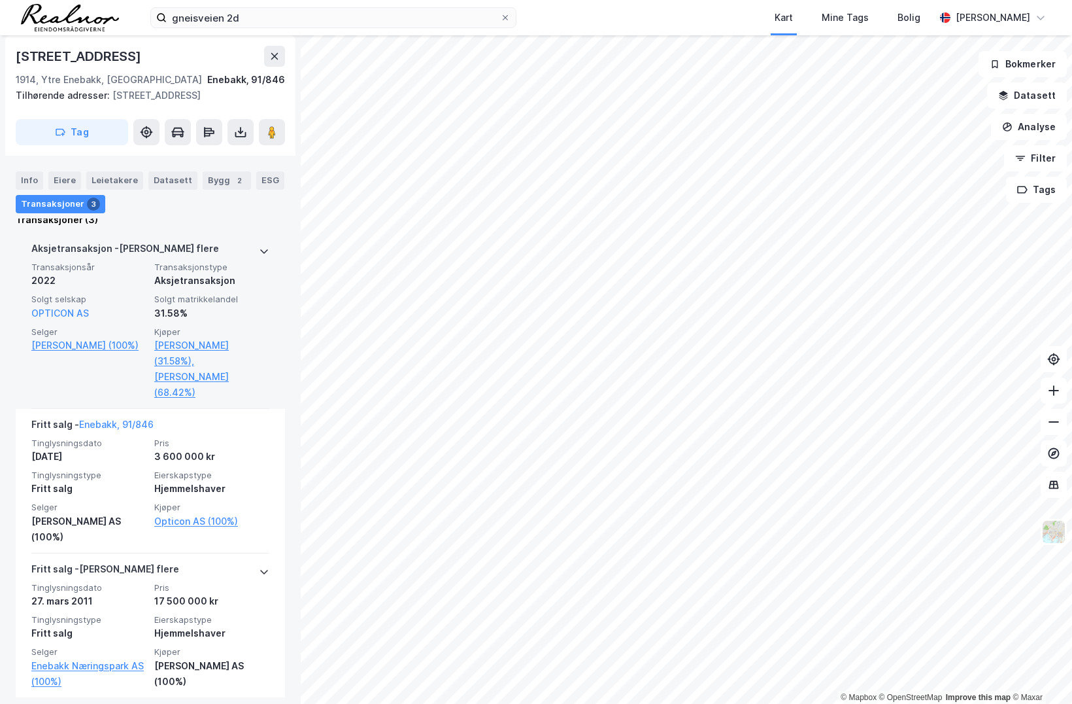
scroll to position [381, 0]
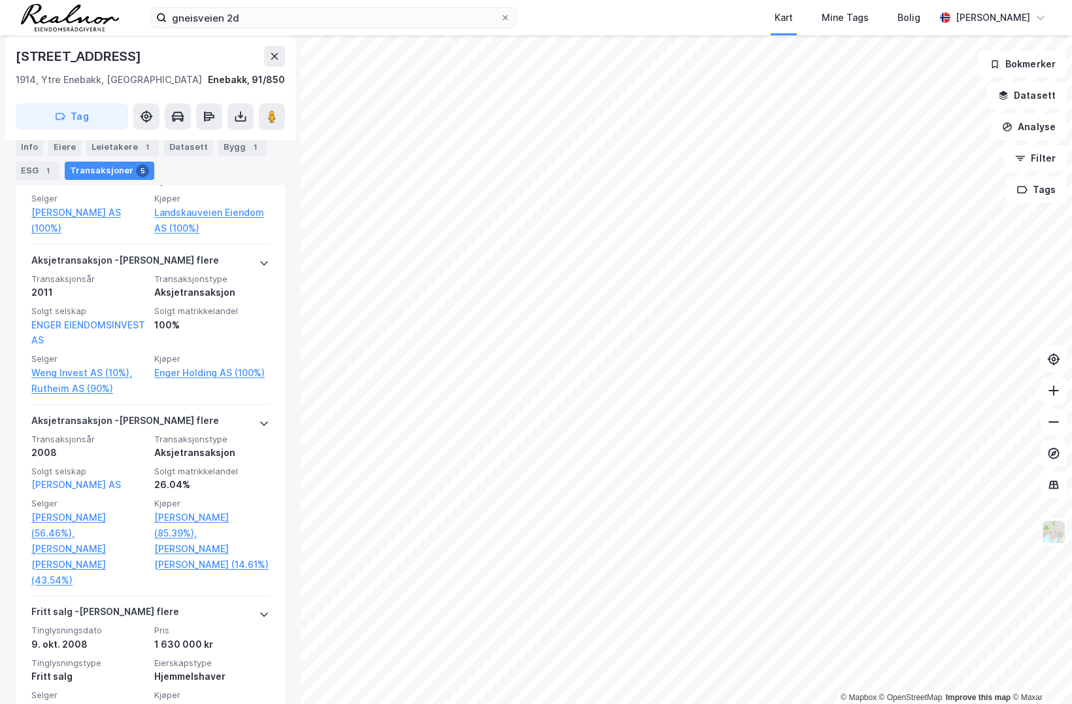
scroll to position [654, 0]
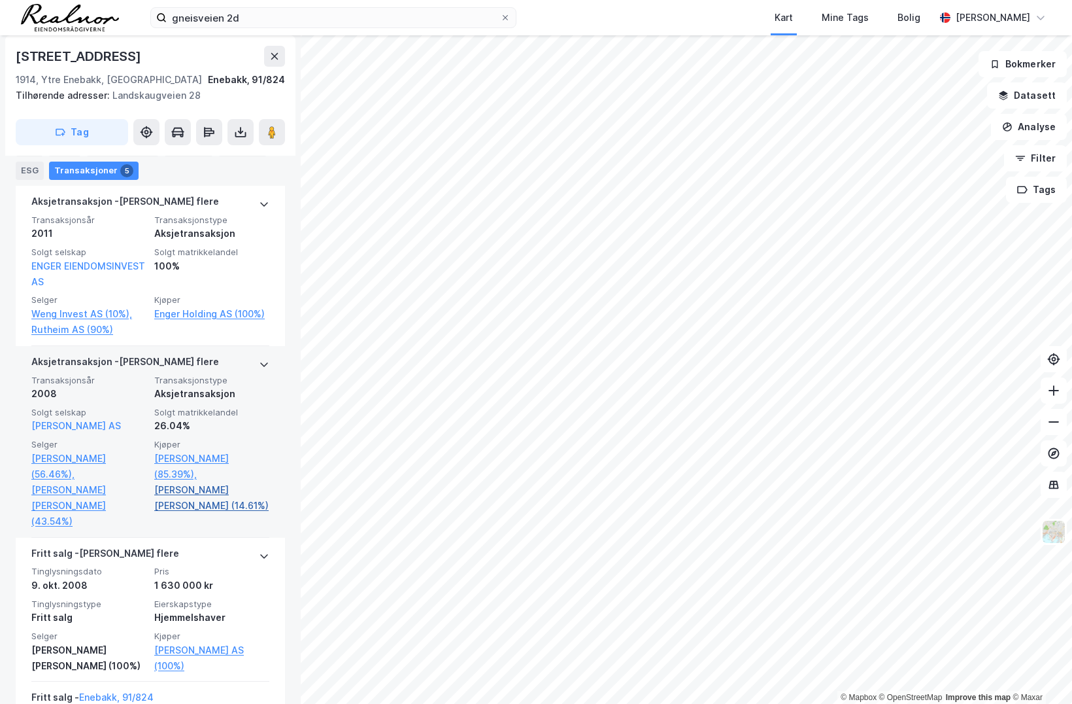
scroll to position [475, 0]
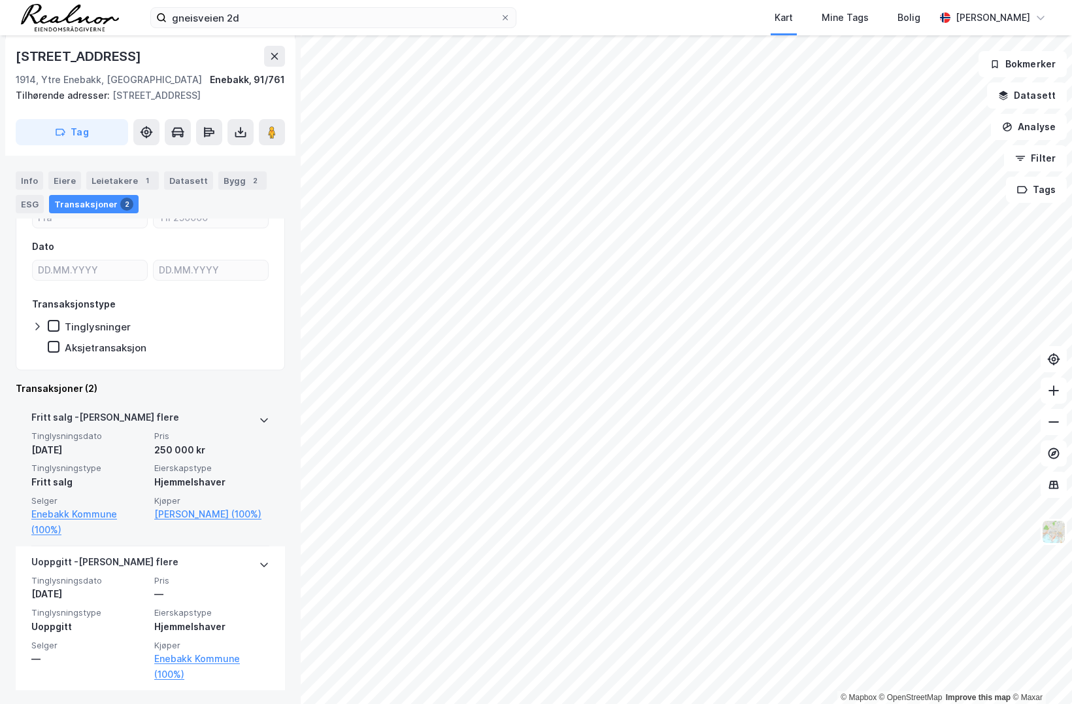
scroll to position [137, 0]
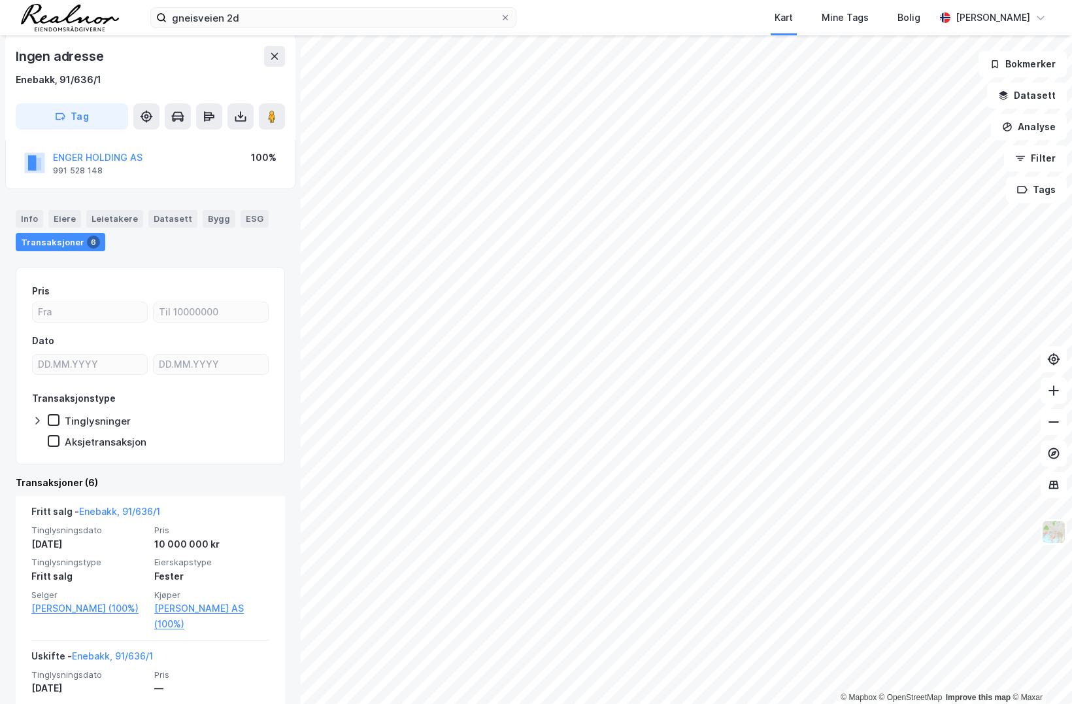
scroll to position [178, 0]
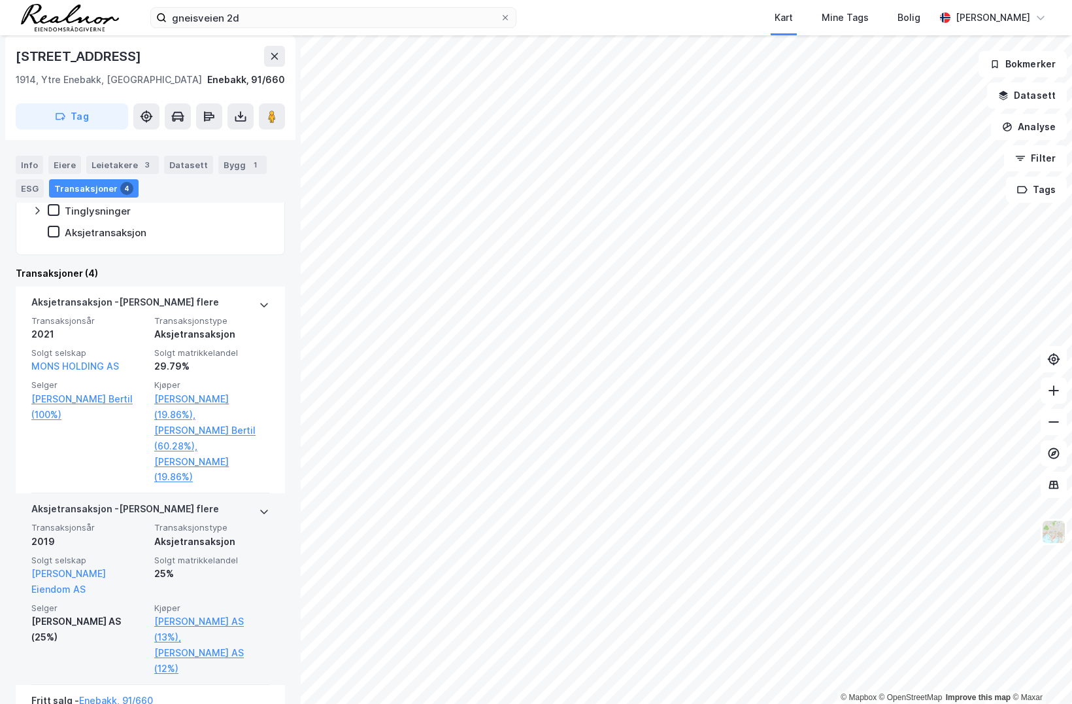
scroll to position [535, 0]
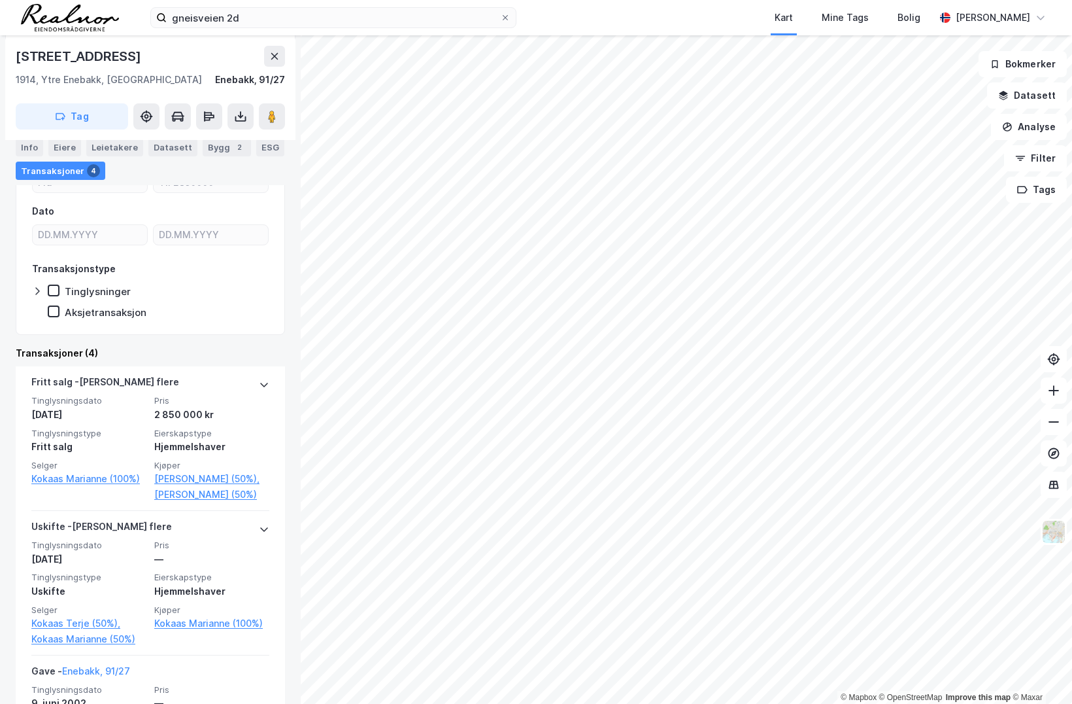
scroll to position [297, 0]
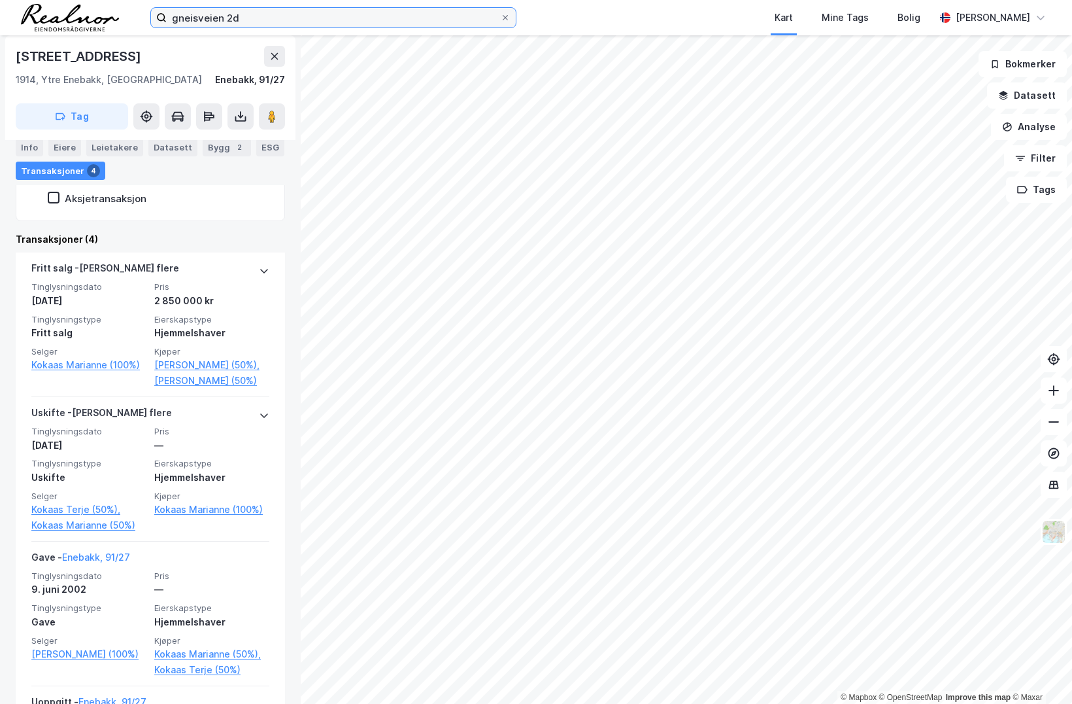
click at [247, 18] on input "gneisveien 2d" at bounding box center [334, 18] width 334 height 20
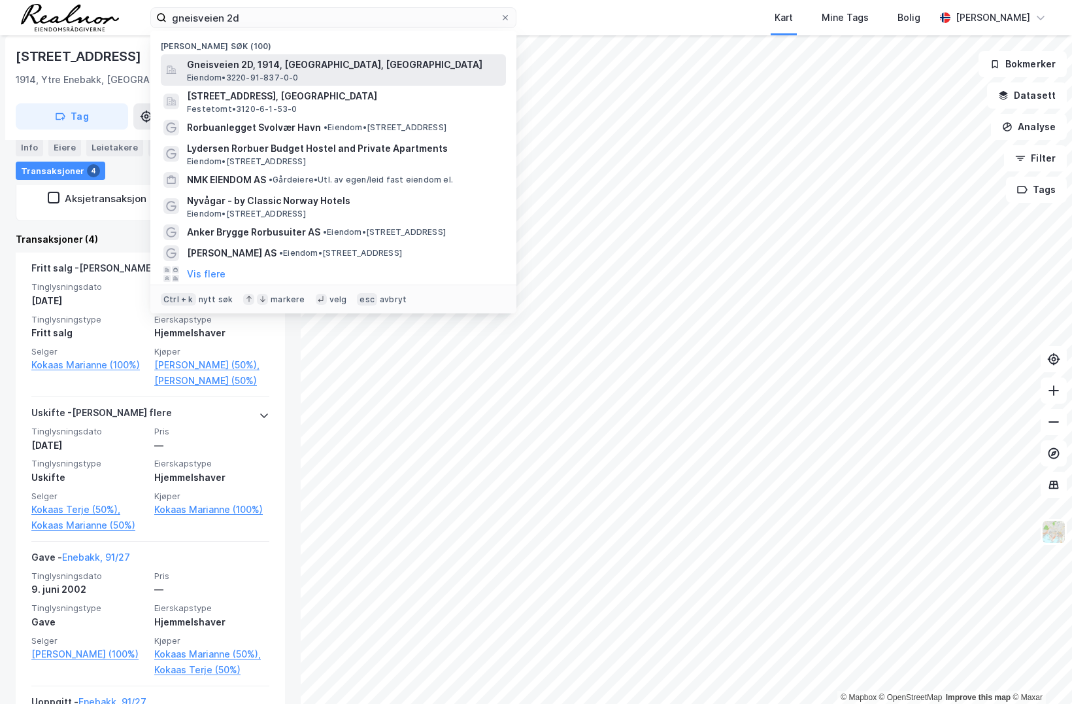
click at [264, 61] on span "Gneisveien 2D, 1914, YTRE ENEBAKK, ENEBAKK" at bounding box center [344, 65] width 314 height 16
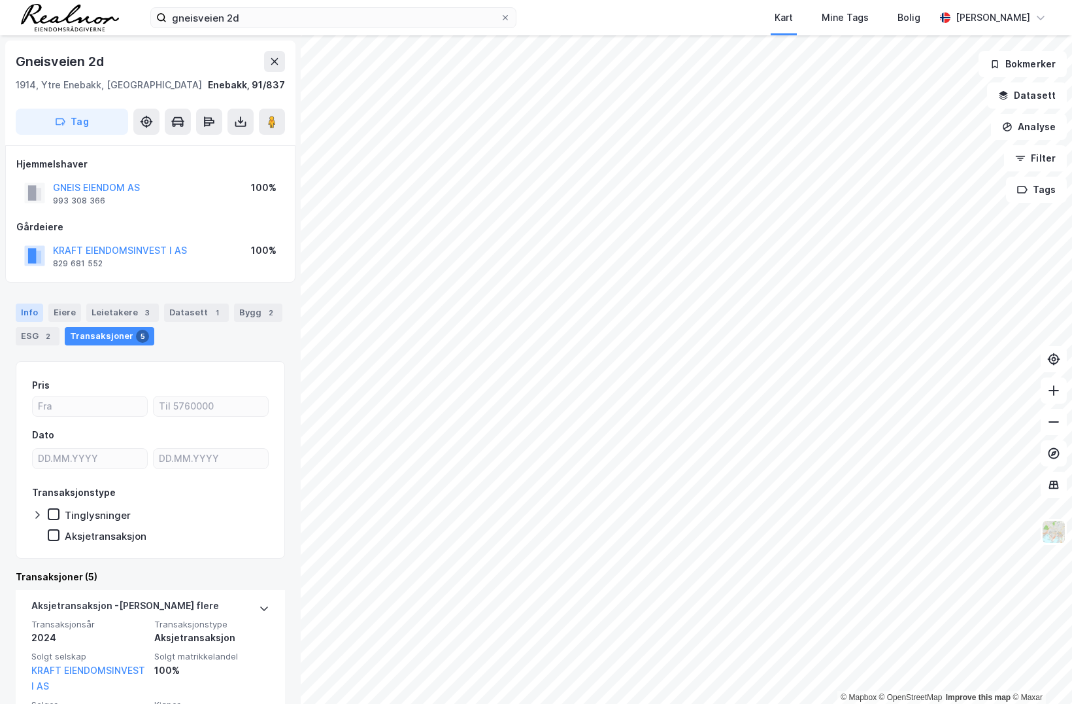
click at [33, 313] on div "Info" at bounding box center [29, 312] width 27 height 18
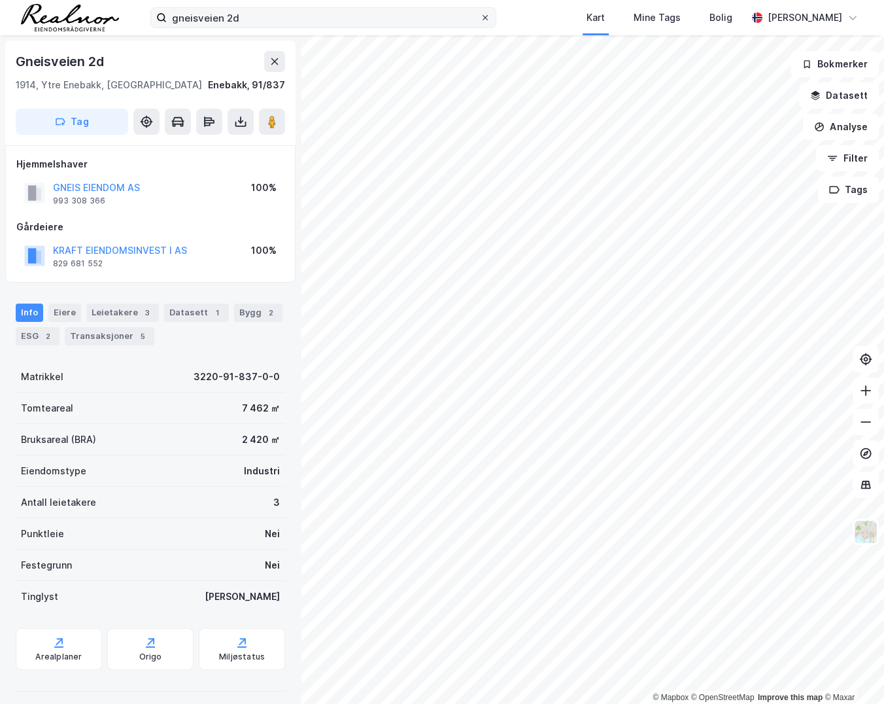
click at [489, 16] on icon at bounding box center [485, 18] width 8 height 8
click at [480, 16] on input "gneisveien 2d" at bounding box center [323, 18] width 313 height 20
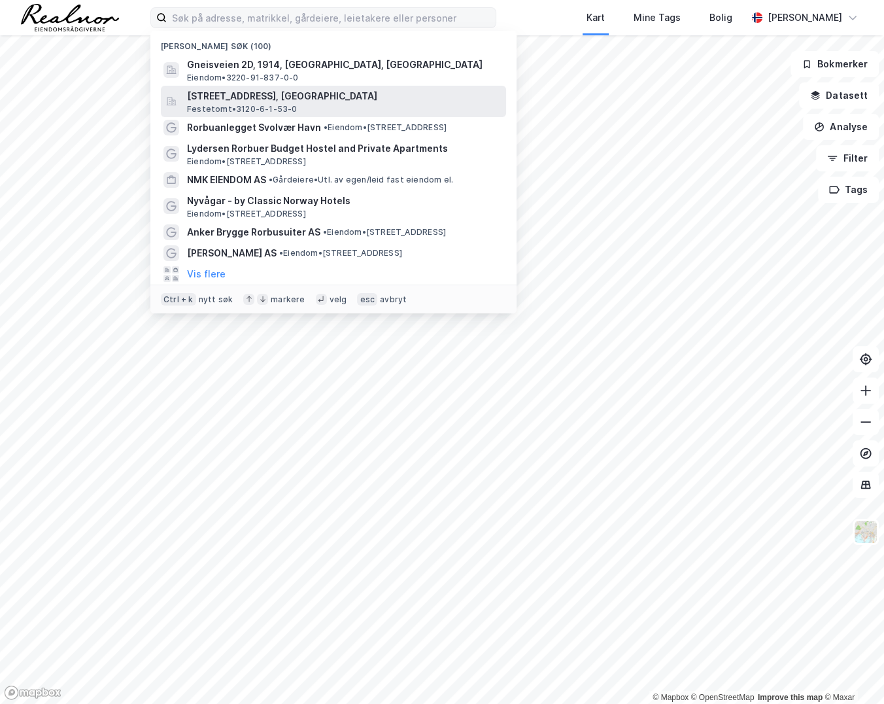
click at [317, 102] on span "Mysenveien 19, 1890, RAKKESTAD, RAKKESTAD" at bounding box center [344, 96] width 314 height 16
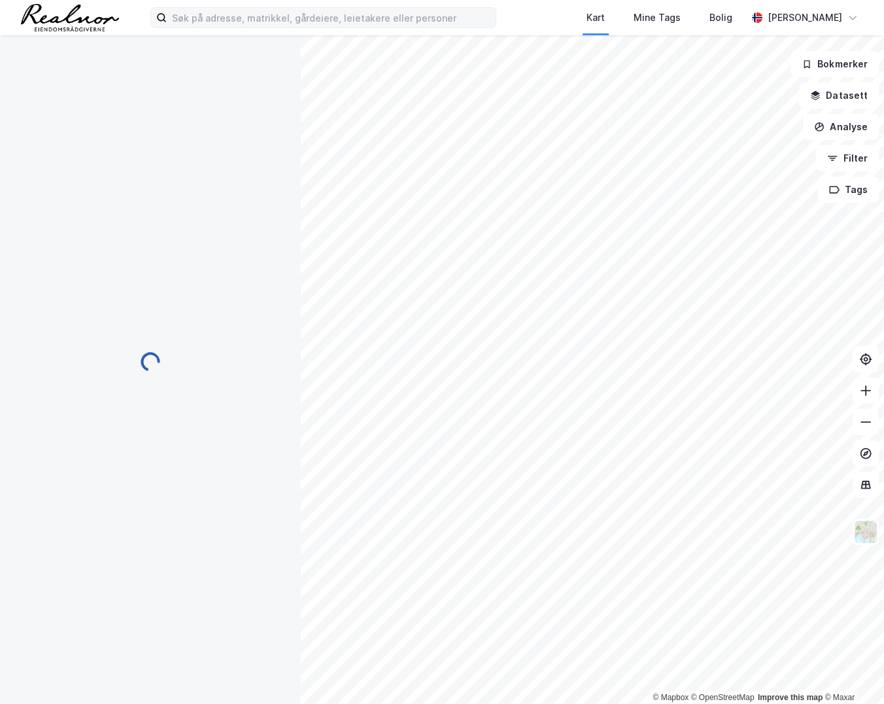
scroll to position [2, 0]
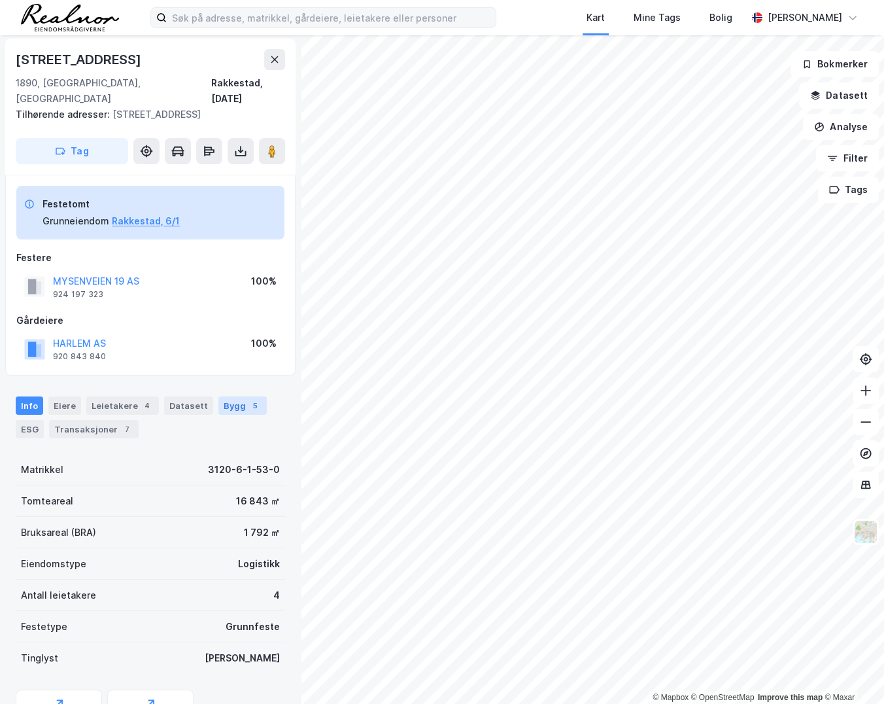
click at [232, 396] on div "Bygg 5" at bounding box center [242, 405] width 48 height 18
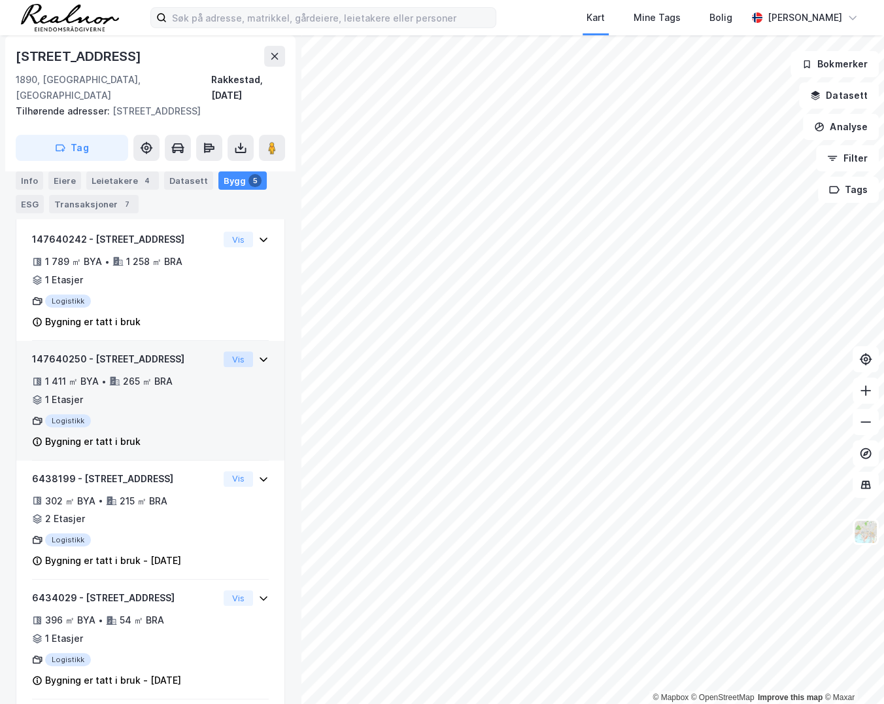
scroll to position [332, 0]
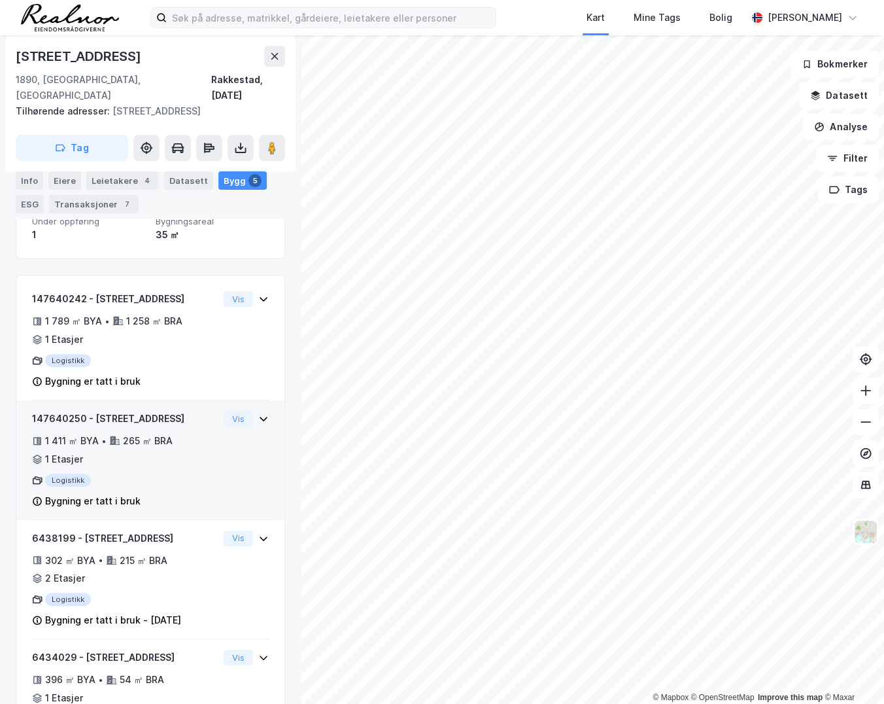
click at [258, 413] on icon at bounding box center [263, 418] width 10 height 10
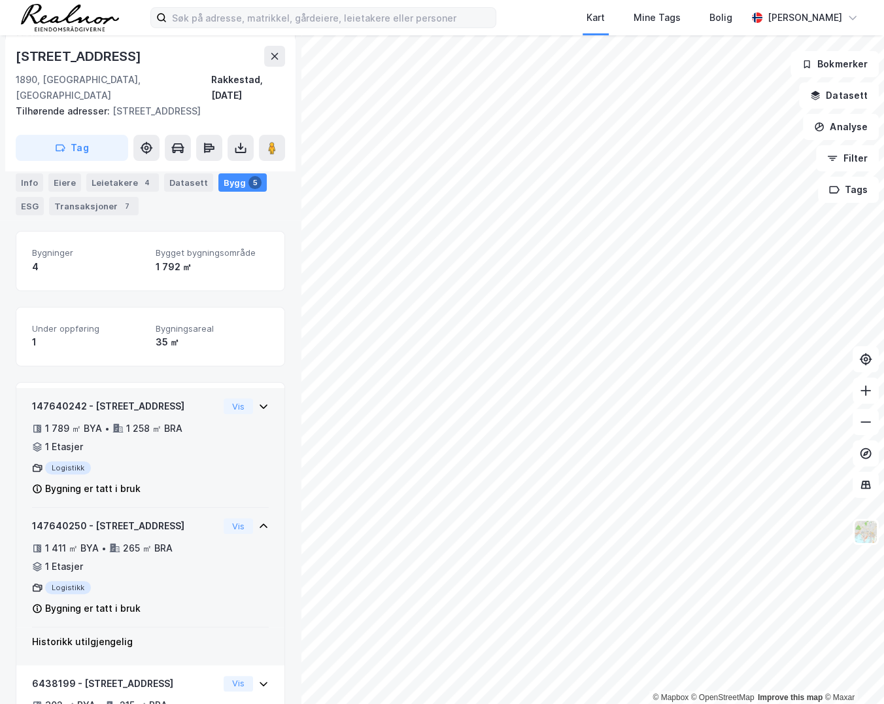
scroll to position [213, 0]
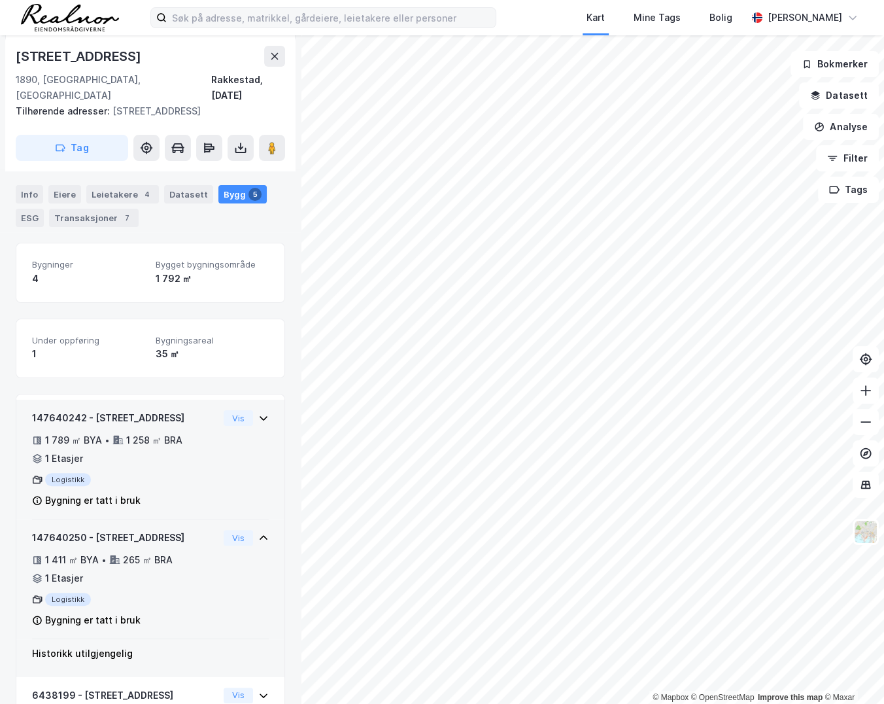
click at [258, 413] on icon at bounding box center [263, 418] width 10 height 10
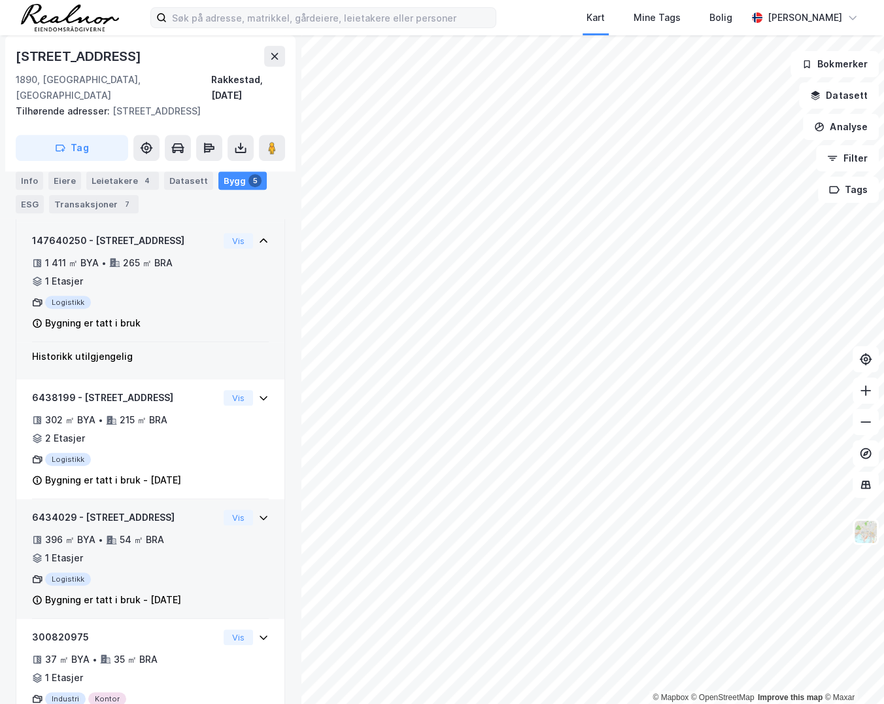
scroll to position [586, 0]
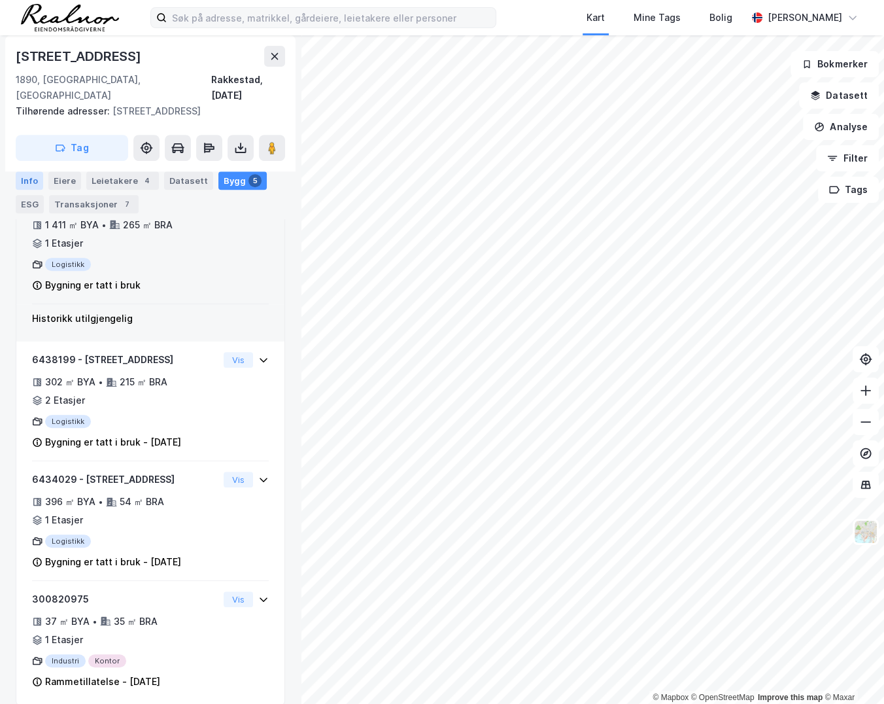
click at [26, 177] on div "Info" at bounding box center [29, 180] width 27 height 18
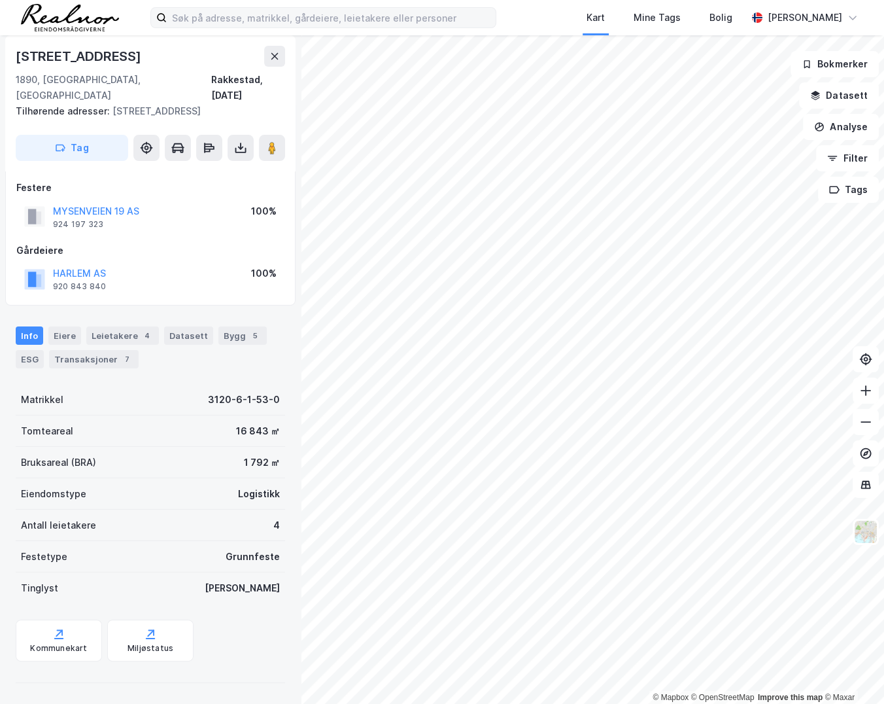
scroll to position [56, 0]
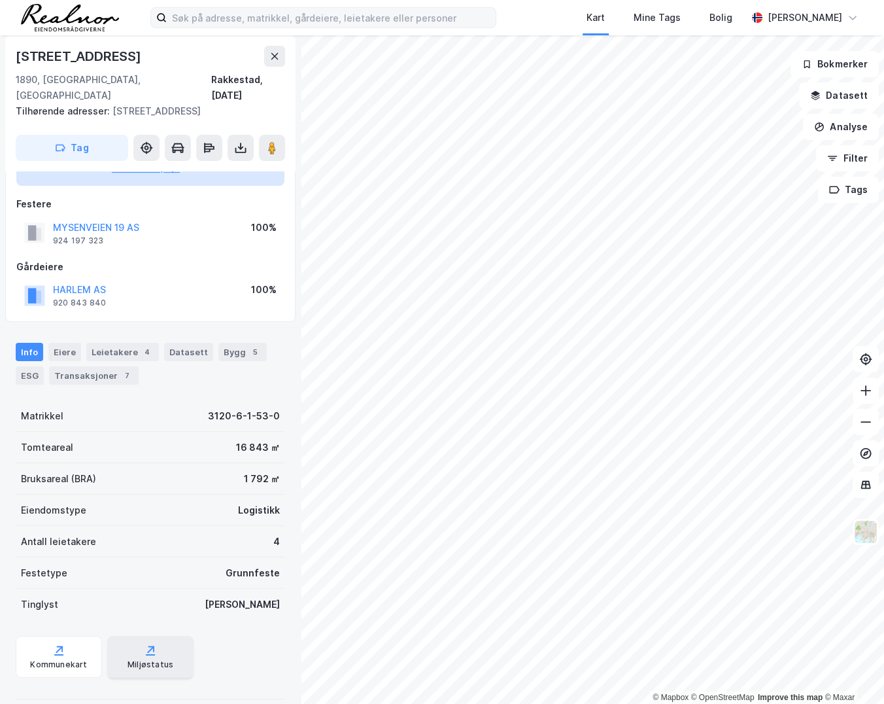
click at [145, 643] on icon at bounding box center [150, 649] width 13 height 13
click at [247, 343] on div "Bygg 5" at bounding box center [242, 352] width 48 height 18
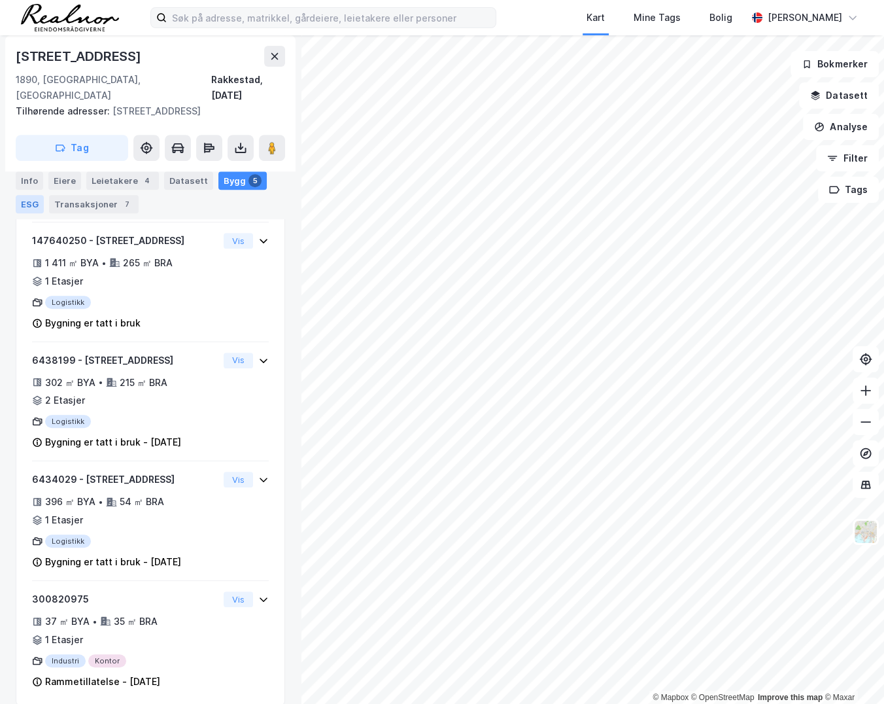
click at [31, 203] on div "ESG" at bounding box center [30, 204] width 28 height 18
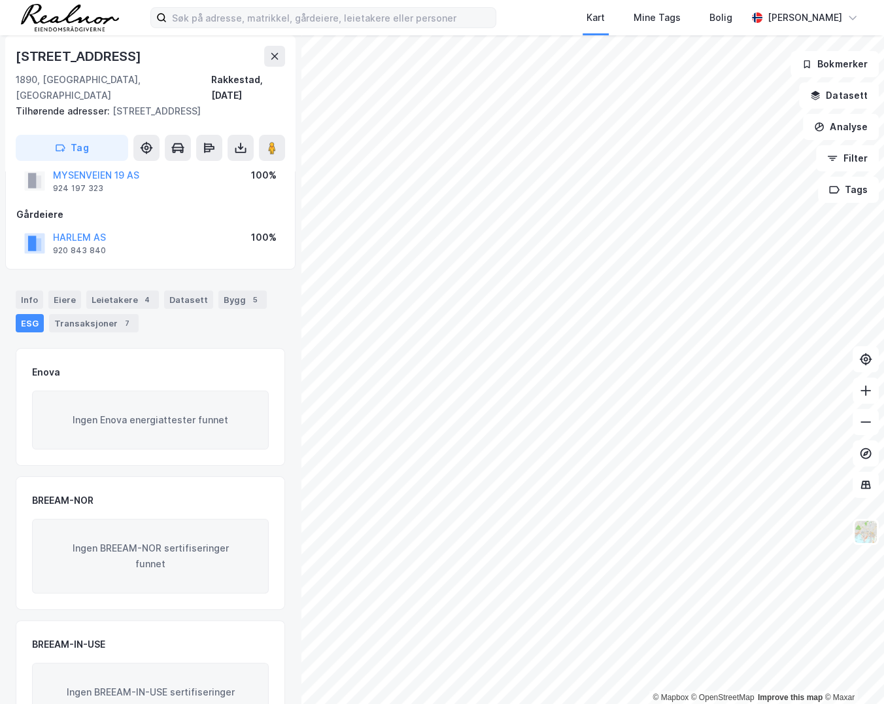
scroll to position [37, 0]
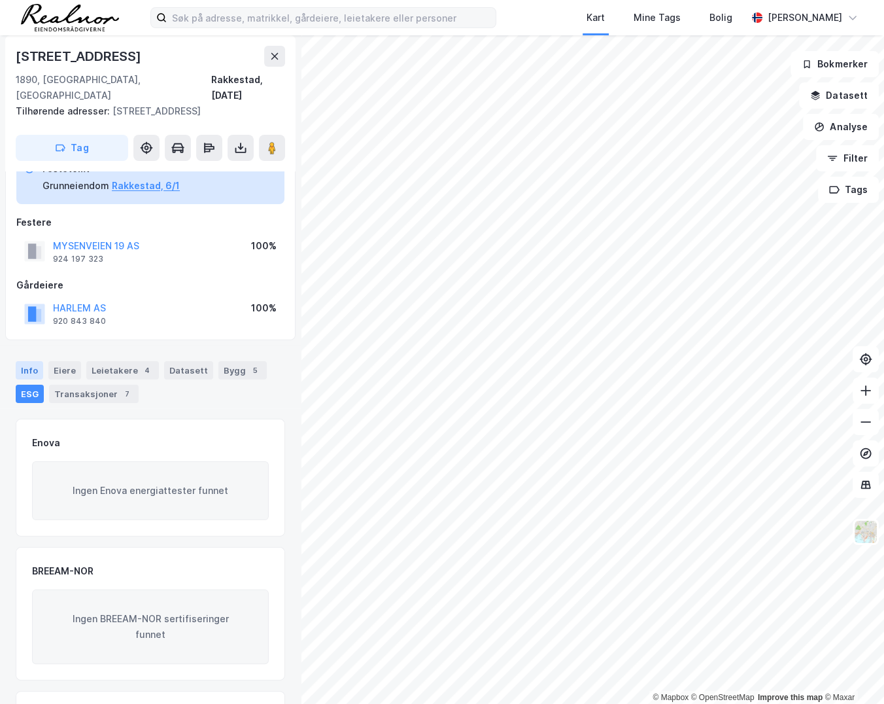
click at [19, 361] on div "Info" at bounding box center [29, 370] width 27 height 18
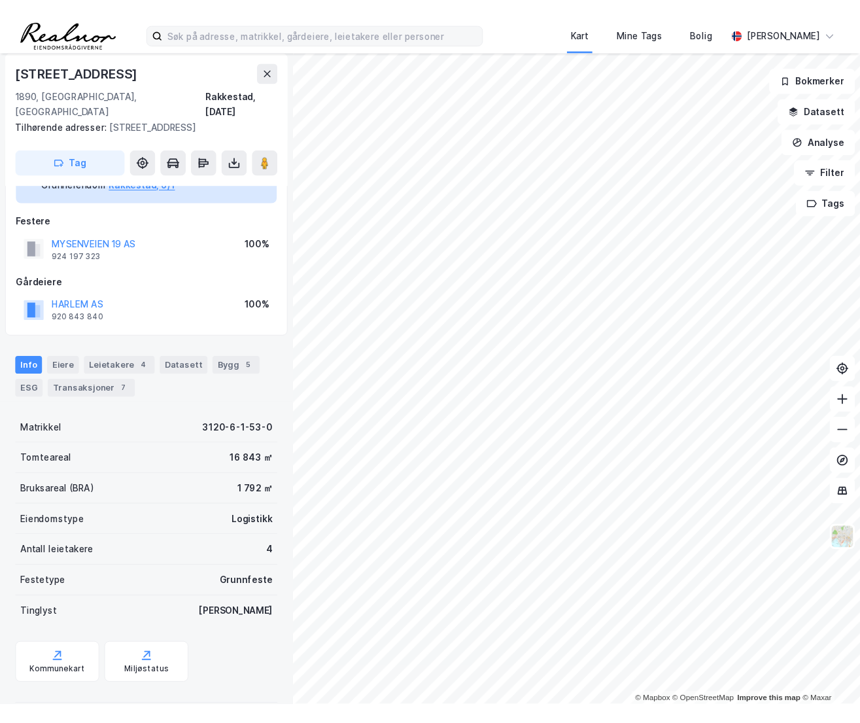
scroll to position [56, 0]
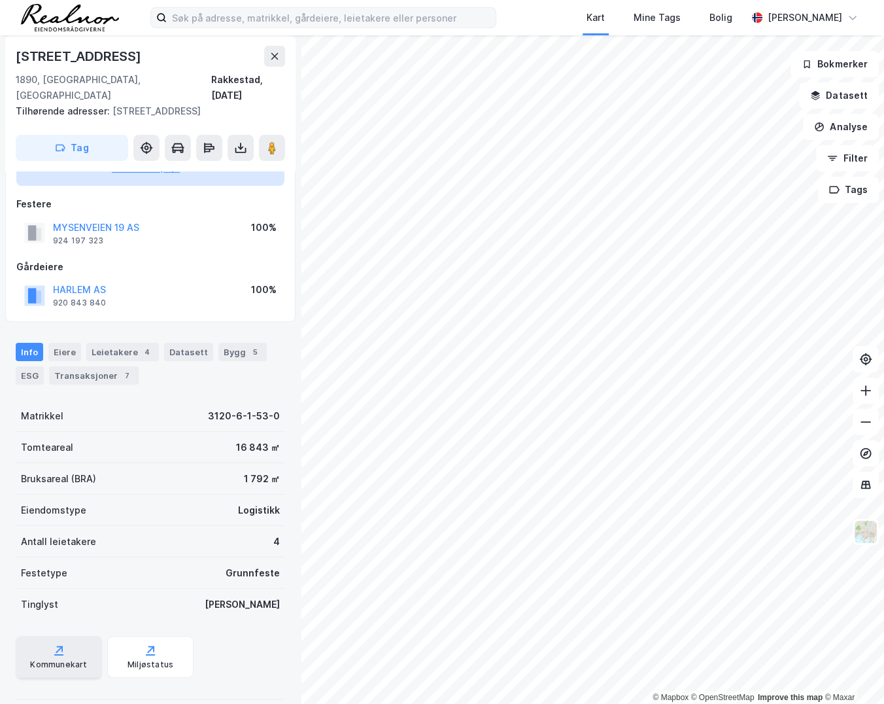
click at [61, 640] on div "Kommunekart" at bounding box center [59, 657] width 86 height 42
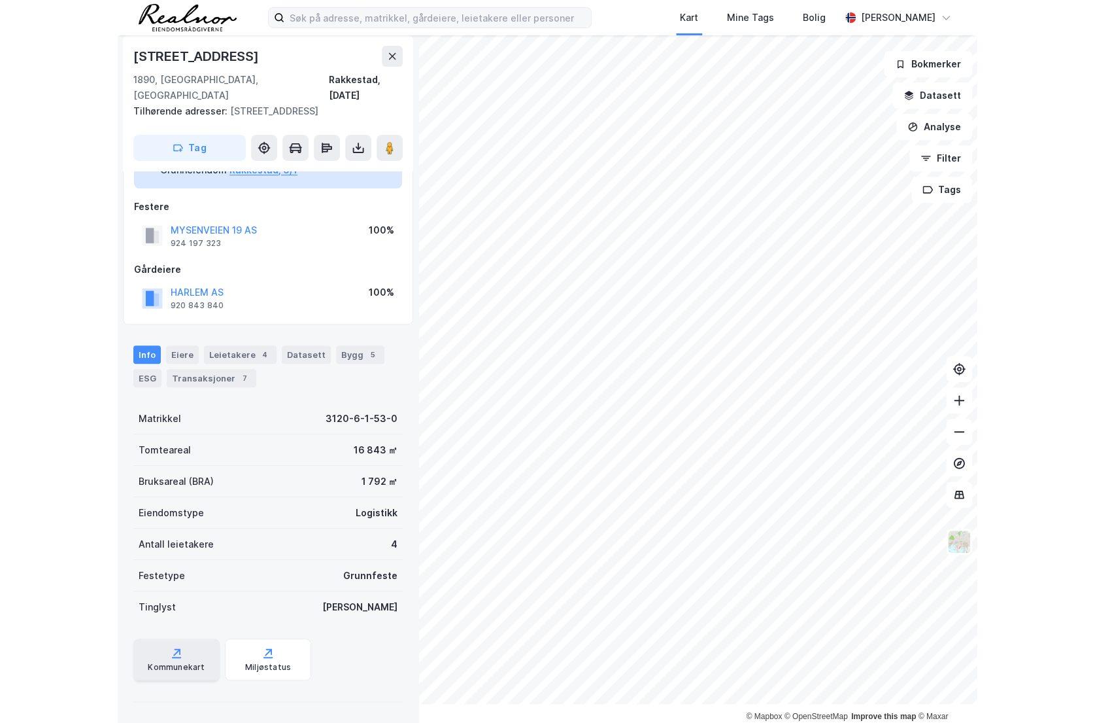
scroll to position [37, 0]
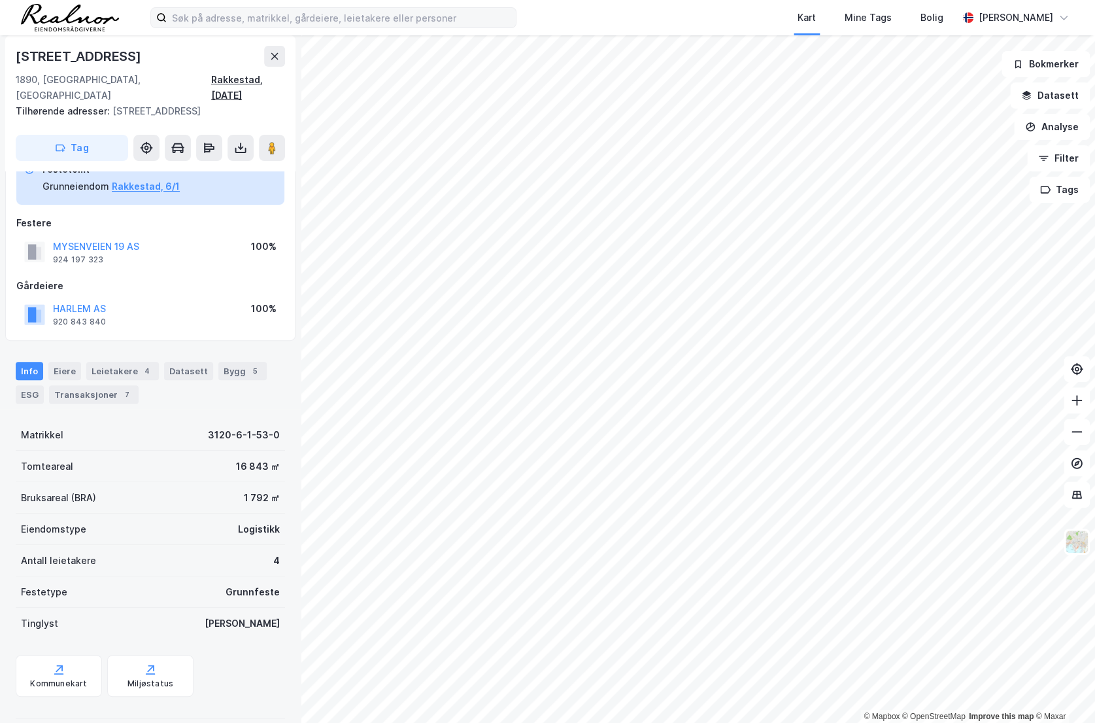
click at [267, 77] on div "Rakkestad, [DATE]" at bounding box center [248, 87] width 74 height 31
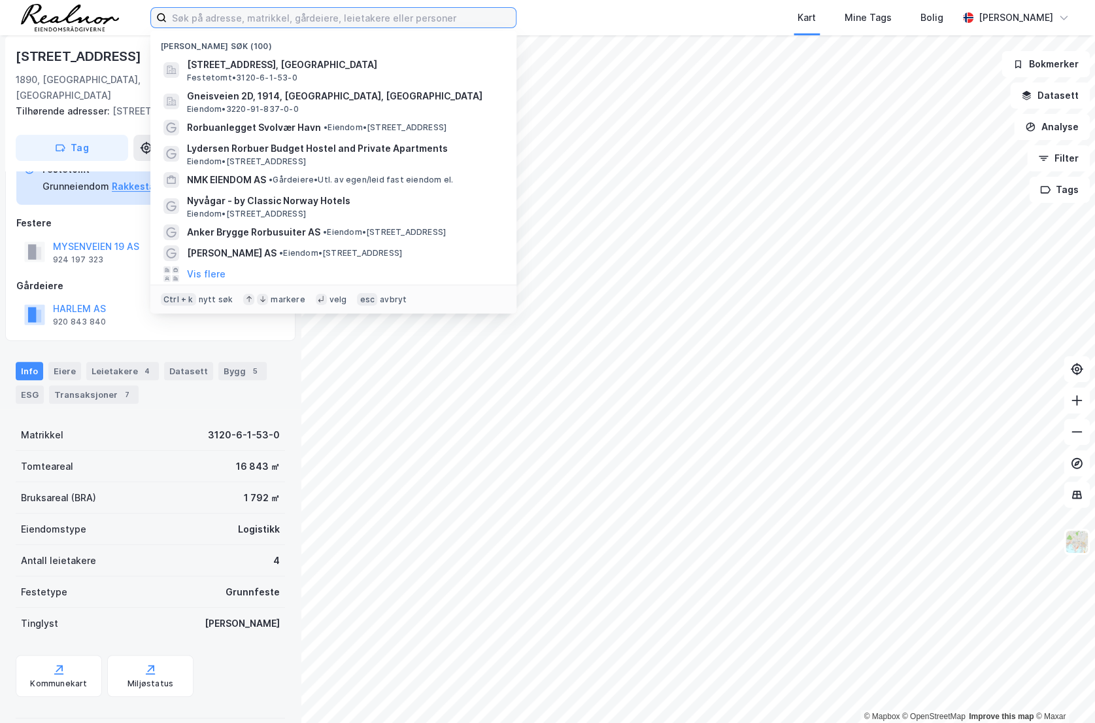
click at [258, 20] on input at bounding box center [341, 18] width 349 height 20
paste input "3120-6-1-53-0"
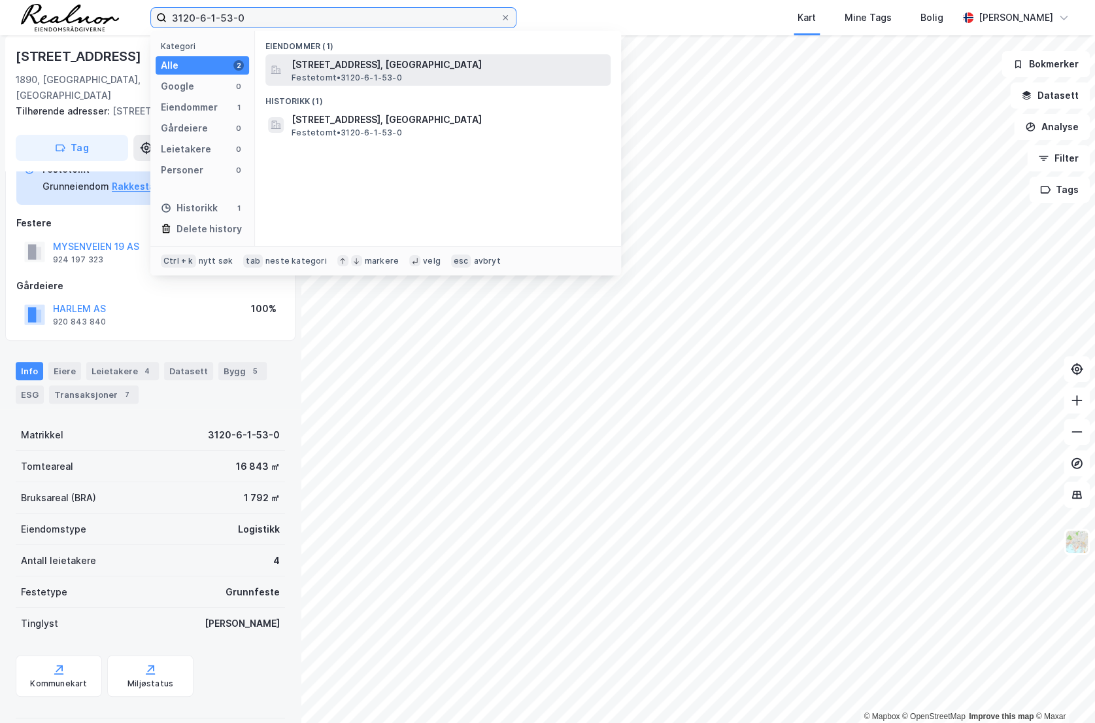
type input "3120-6-1-53-0"
click at [398, 69] on span "Mysenveien 19, 1890, RAKKESTAD, RAKKESTAD" at bounding box center [449, 65] width 314 height 16
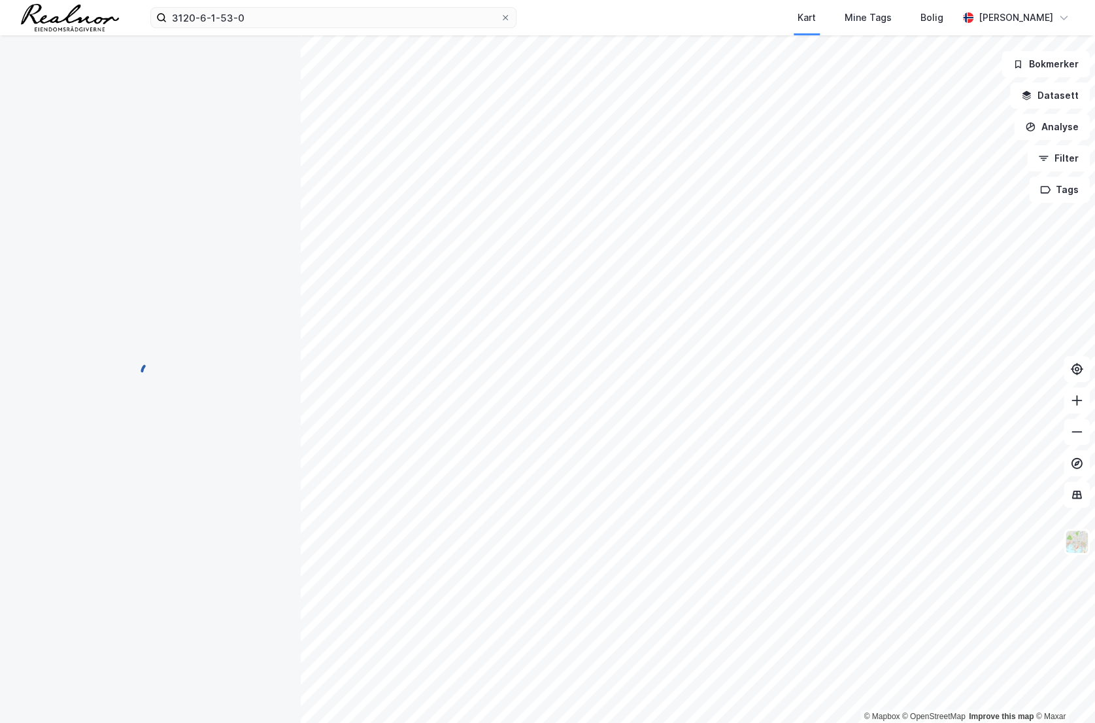
scroll to position [37, 0]
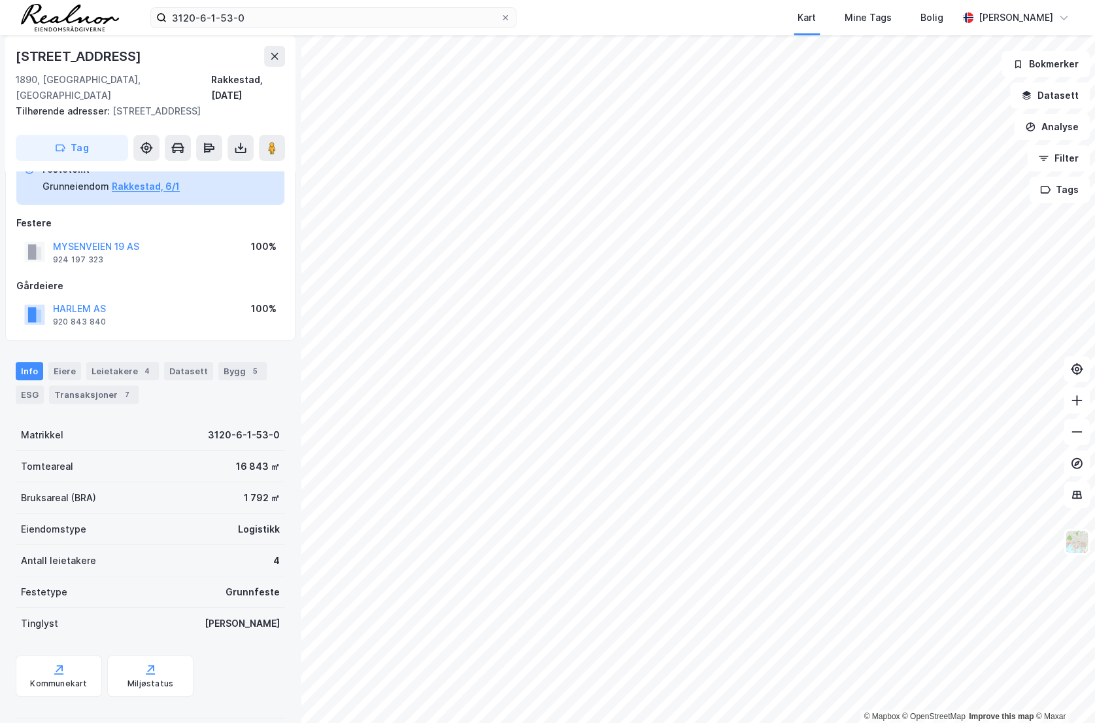
click at [719, 16] on div "Kart Mine Tags Bolig" at bounding box center [768, 17] width 379 height 35
click at [1072, 550] on img at bounding box center [1077, 541] width 25 height 25
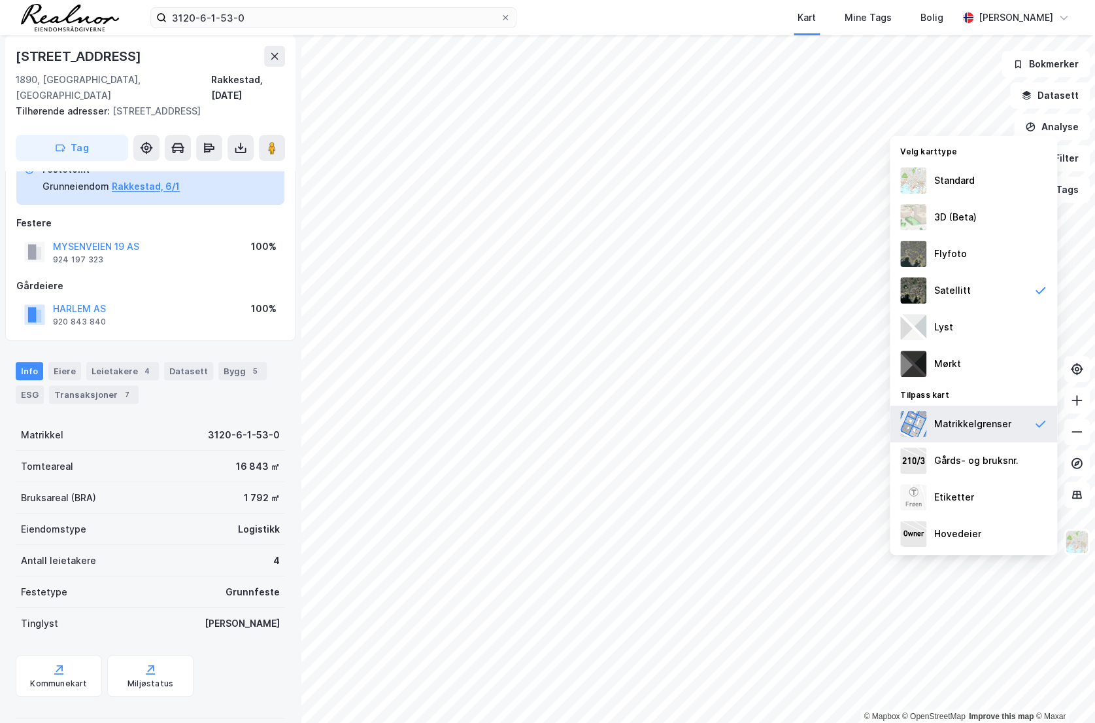
click at [995, 413] on div "Matrikkelgrenser" at bounding box center [973, 423] width 167 height 37
click at [965, 170] on div "Standard" at bounding box center [973, 180] width 167 height 37
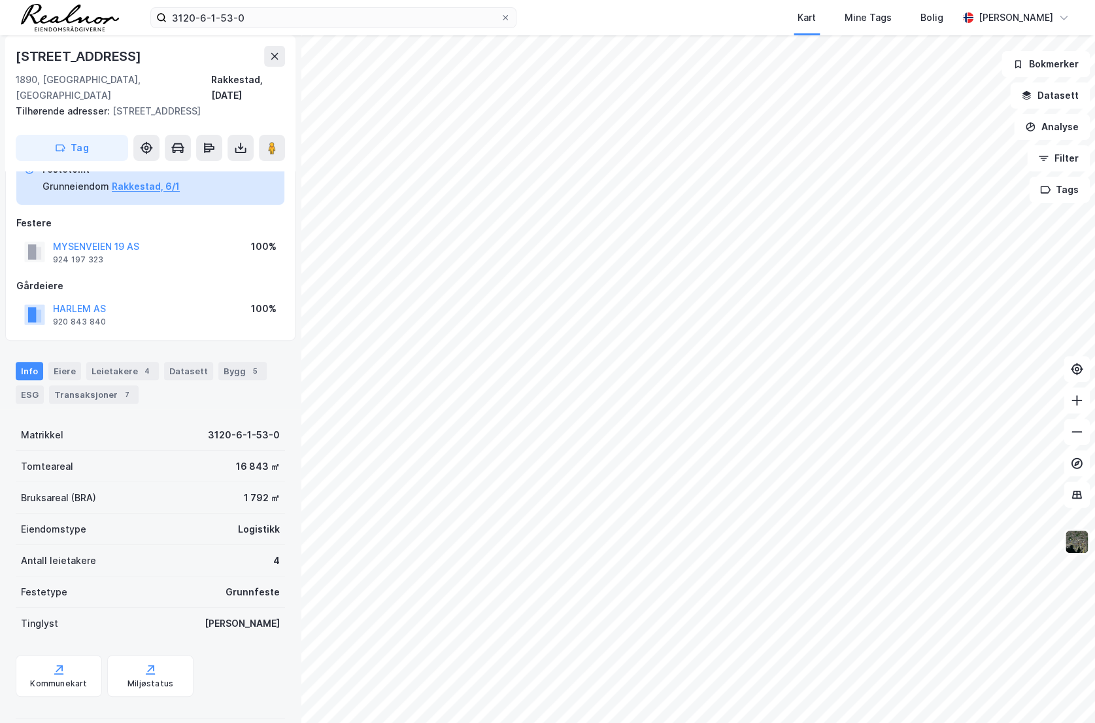
click at [1072, 536] on img at bounding box center [1077, 541] width 25 height 25
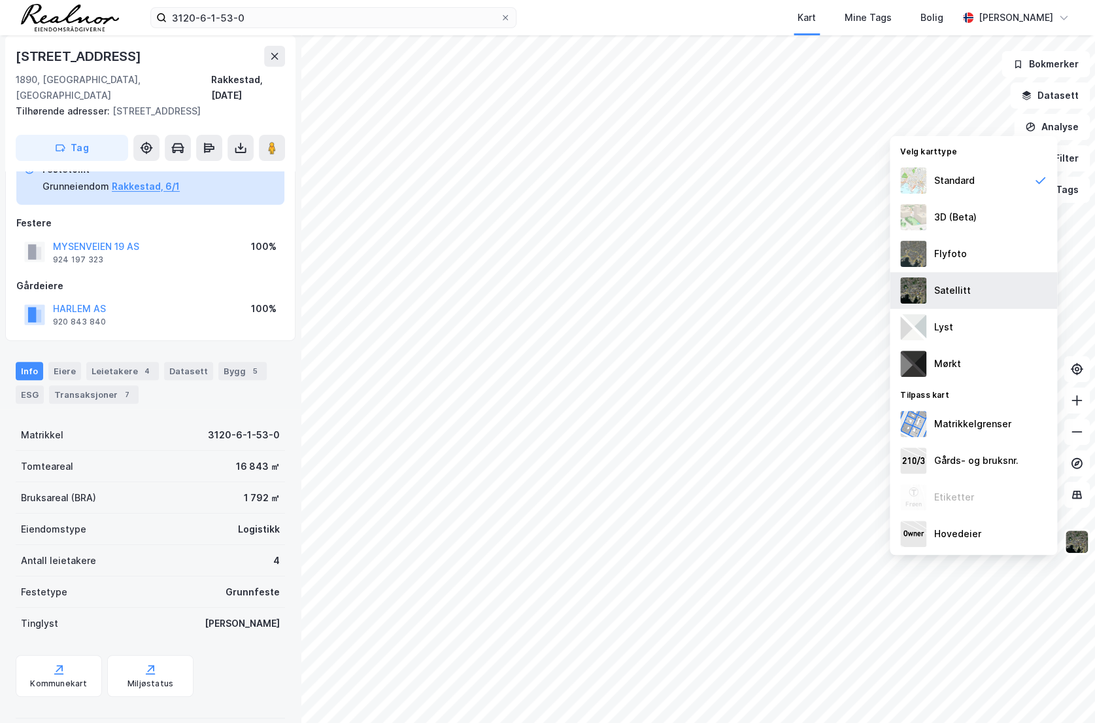
click at [963, 298] on div "Satellitt" at bounding box center [973, 290] width 167 height 37
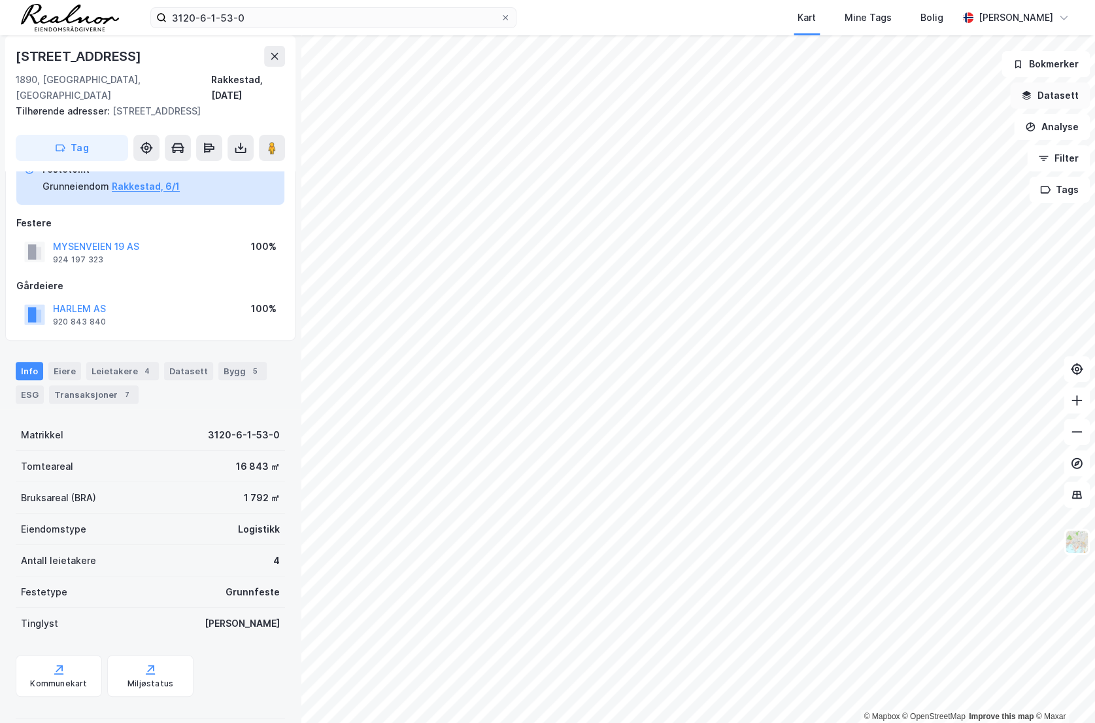
click at [1049, 96] on button "Datasett" at bounding box center [1050, 95] width 80 height 26
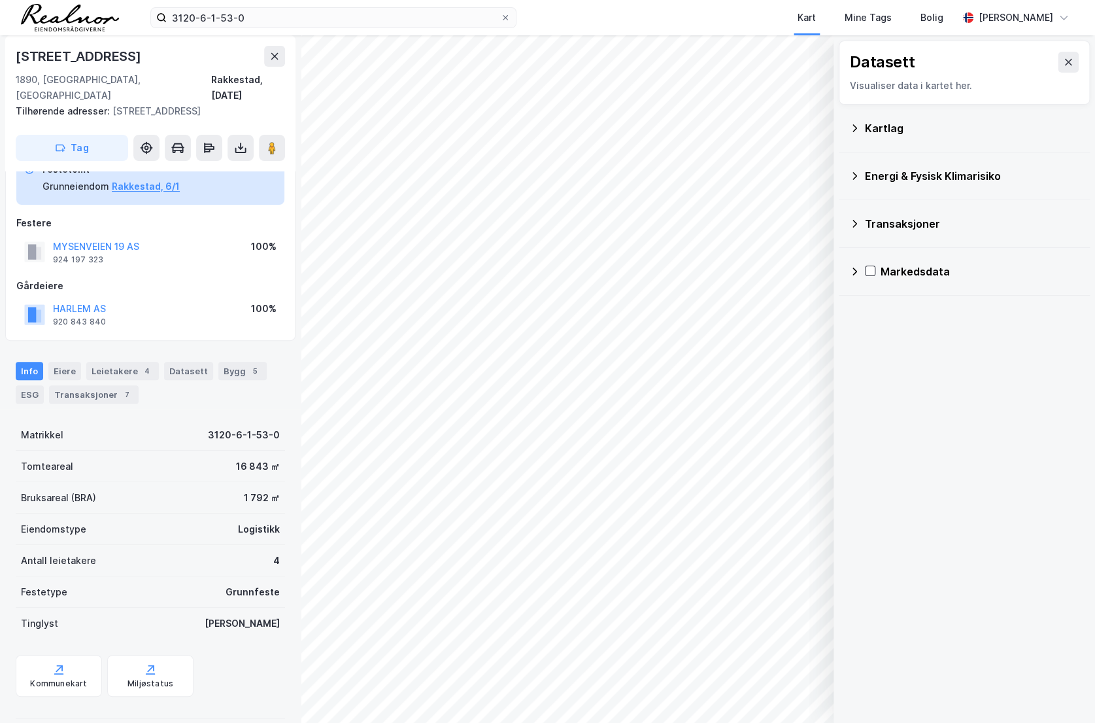
click at [921, 131] on div "Kartlag" at bounding box center [972, 128] width 214 height 16
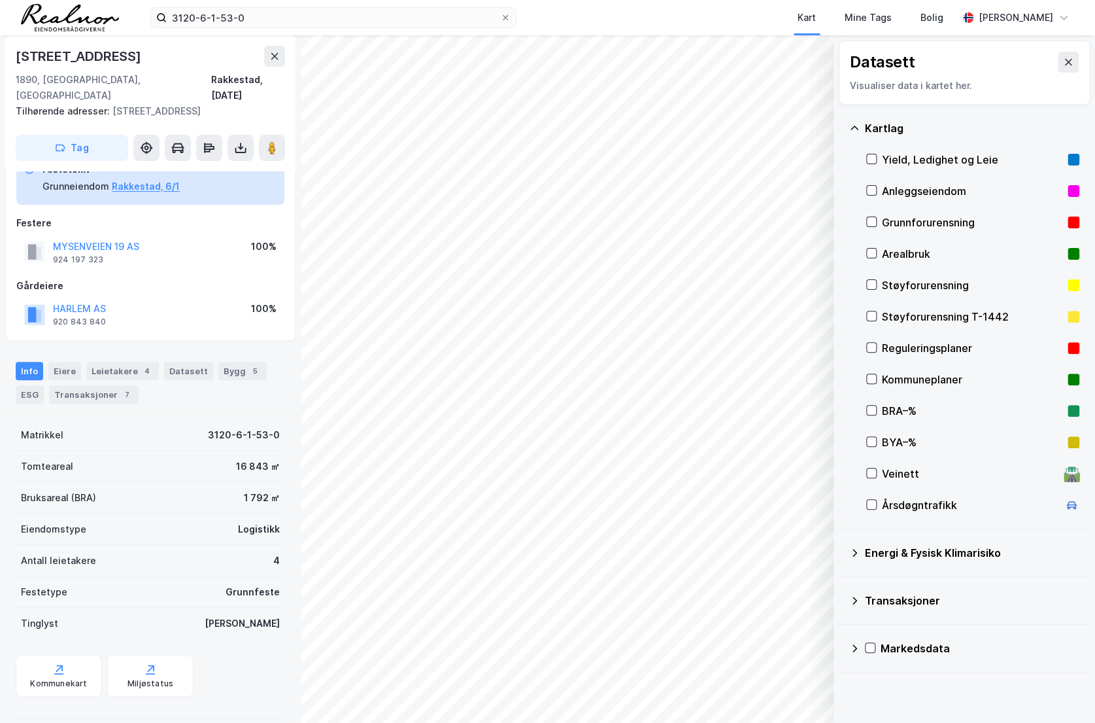
click at [915, 378] on div "Kommuneplaner" at bounding box center [972, 379] width 180 height 16
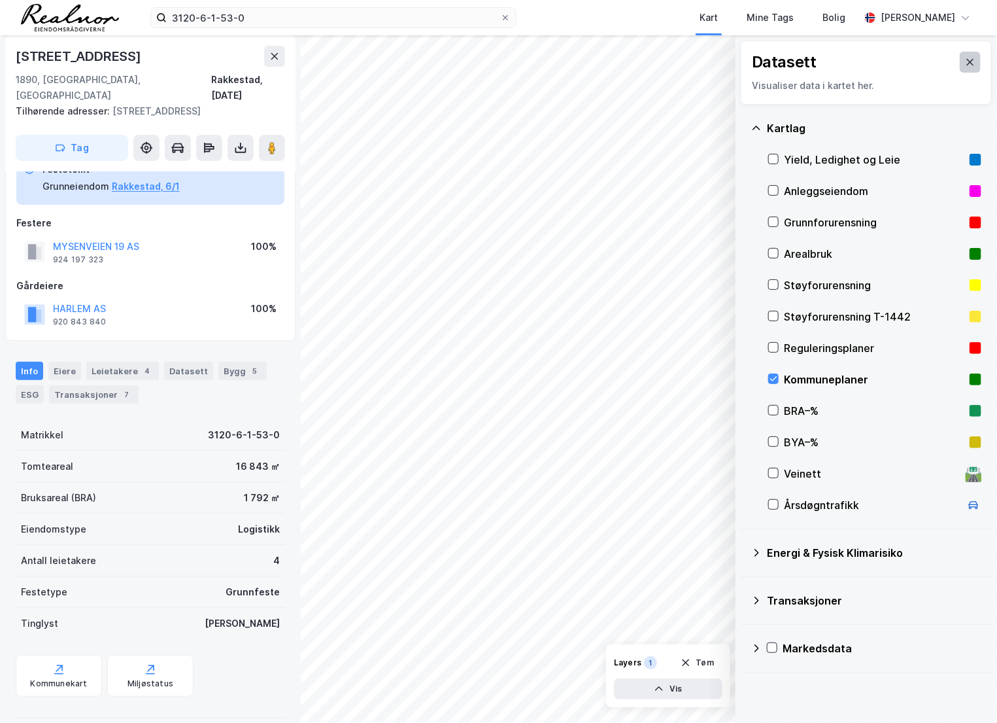
click at [960, 60] on button at bounding box center [970, 62] width 21 height 21
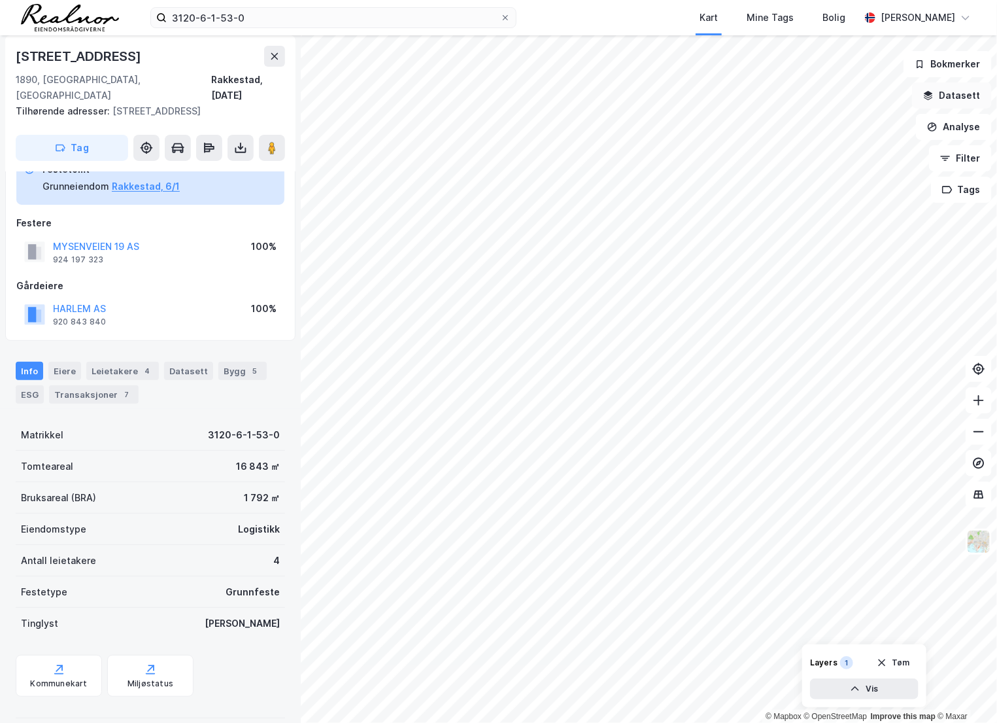
click at [948, 96] on button "Datasett" at bounding box center [952, 95] width 80 height 26
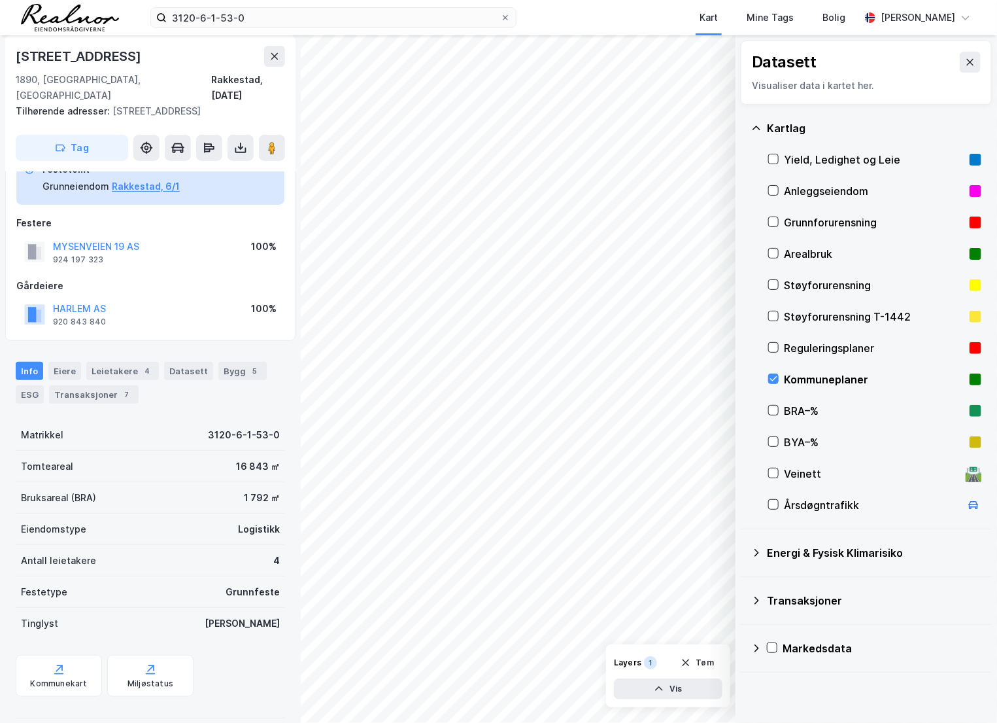
click at [798, 377] on div "Kommuneplaner" at bounding box center [874, 379] width 180 height 16
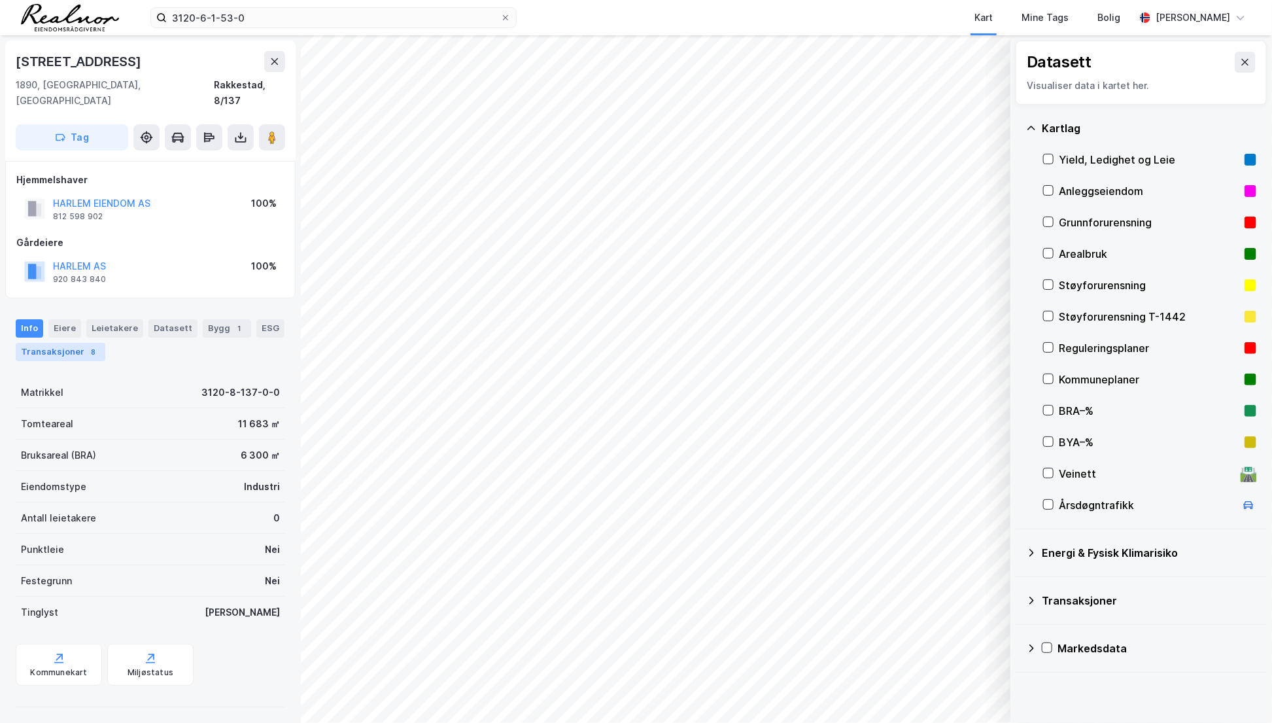
click at [80, 343] on div "Transaksjoner 8" at bounding box center [61, 352] width 90 height 18
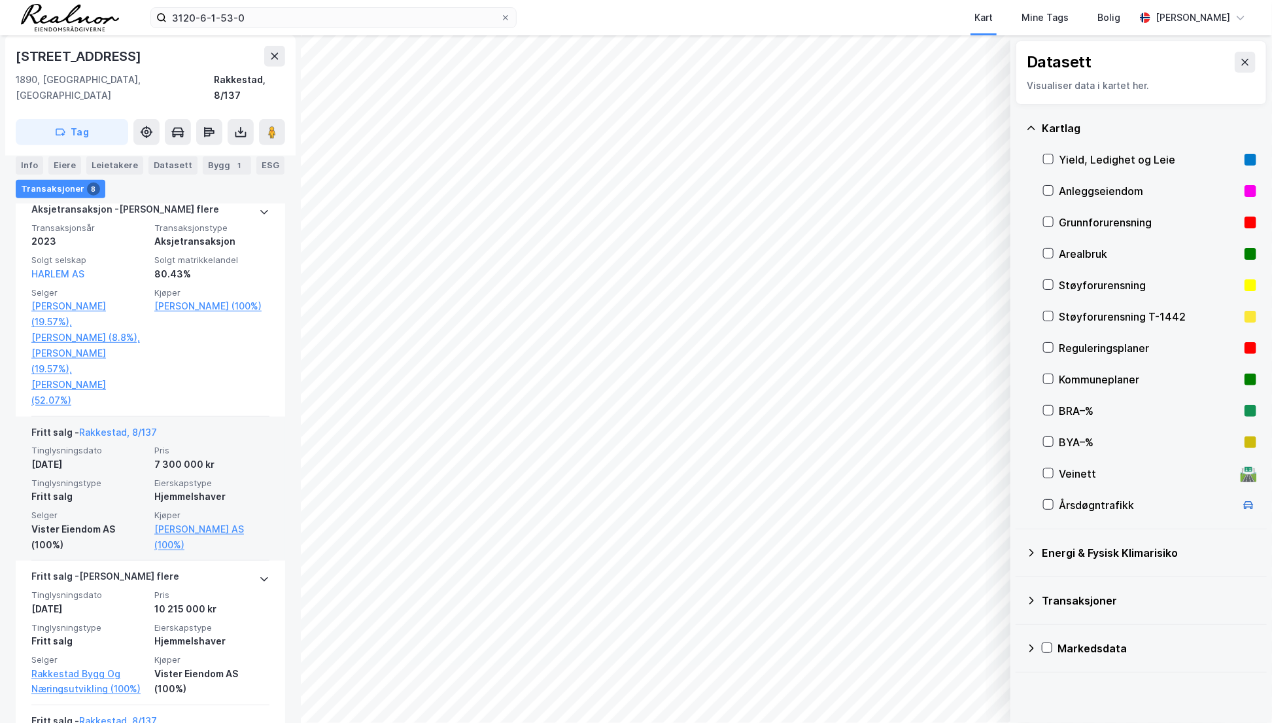
scroll to position [416, 0]
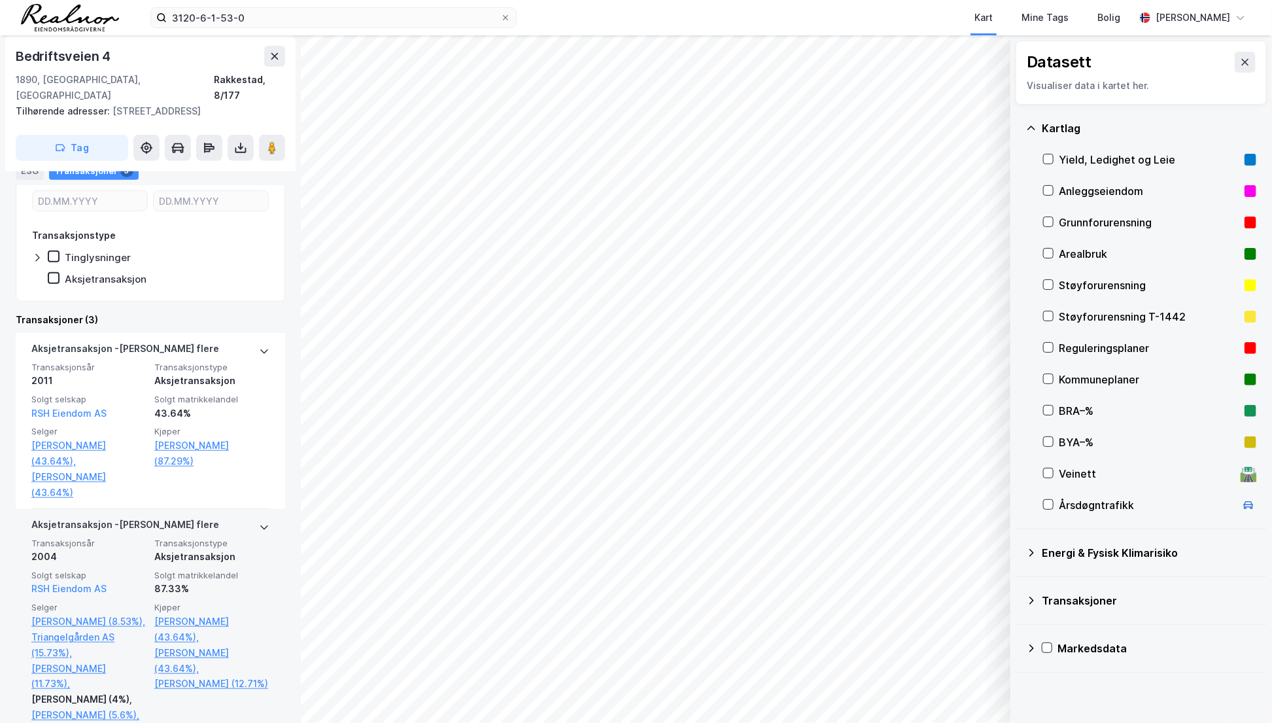
scroll to position [416, 0]
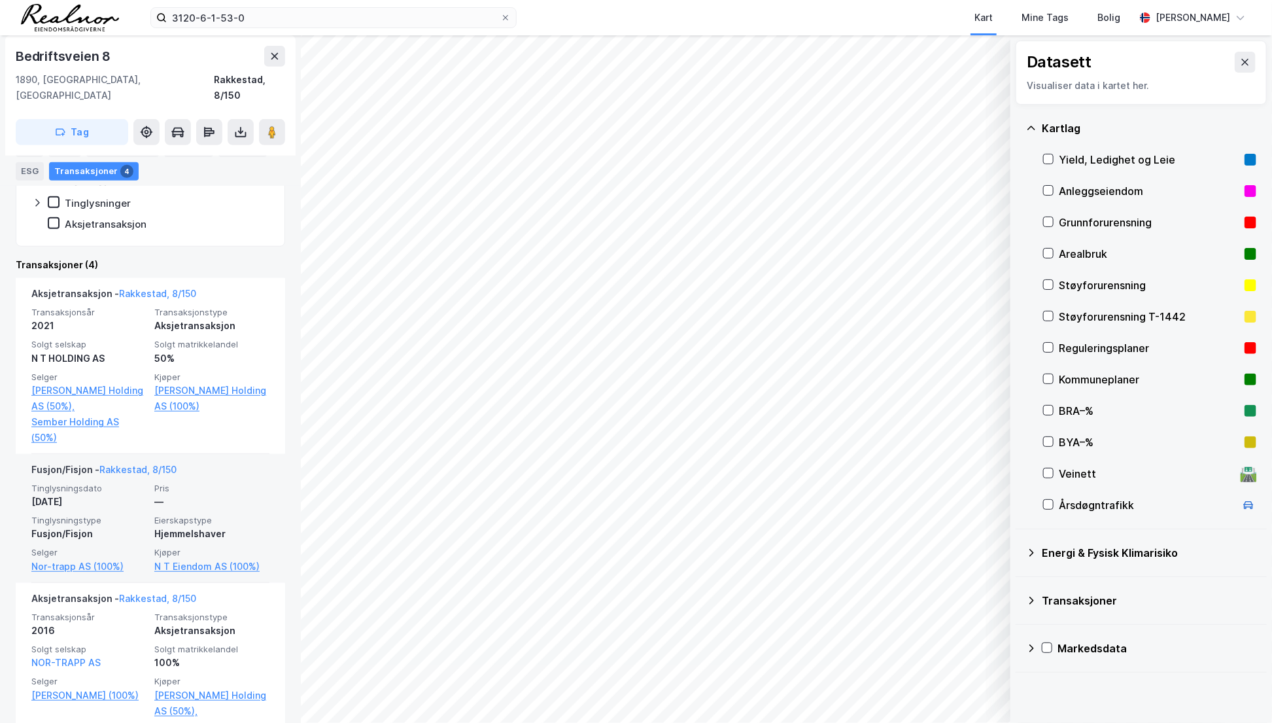
scroll to position [237, 0]
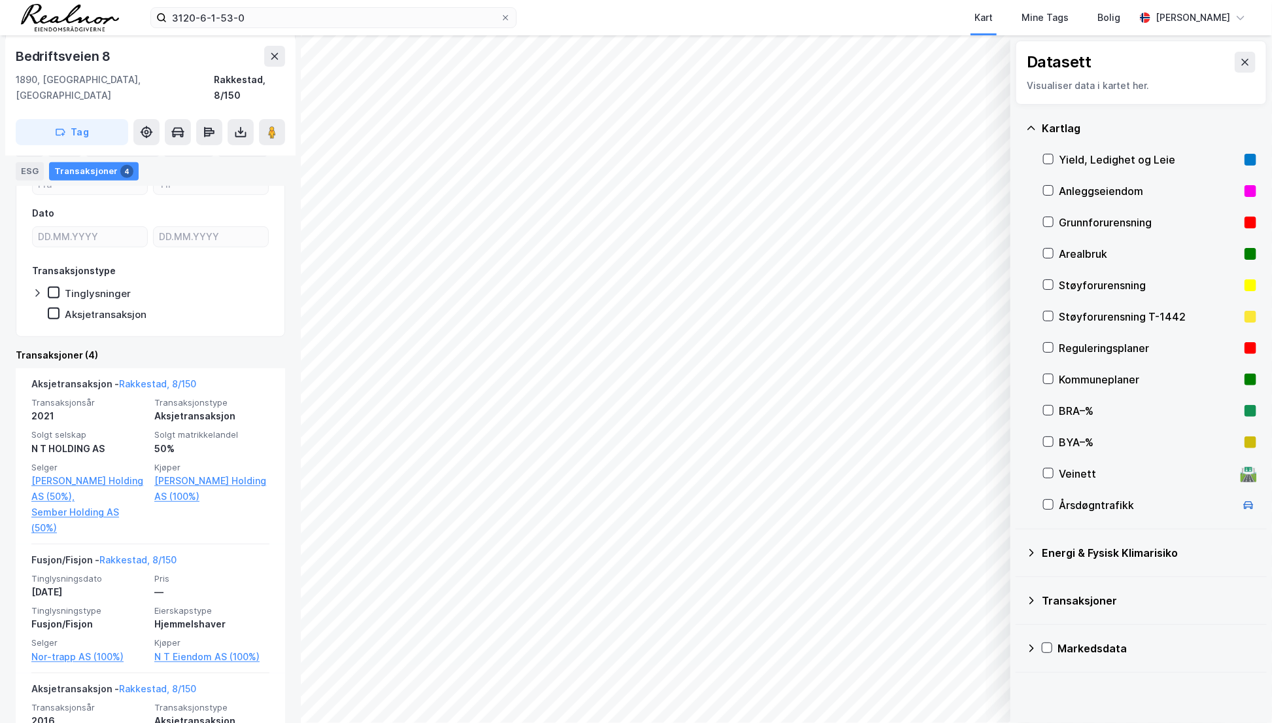
click at [1072, 607] on div "Transaksjoner" at bounding box center [1149, 600] width 214 height 16
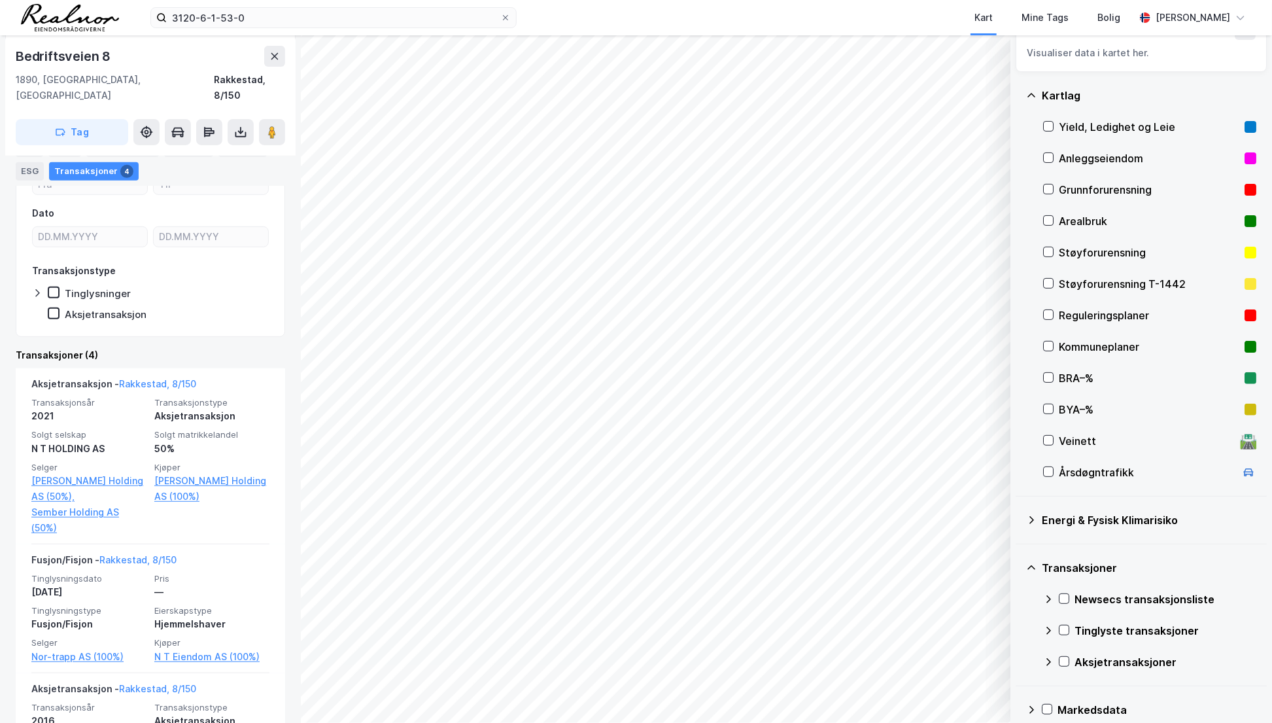
scroll to position [48, 0]
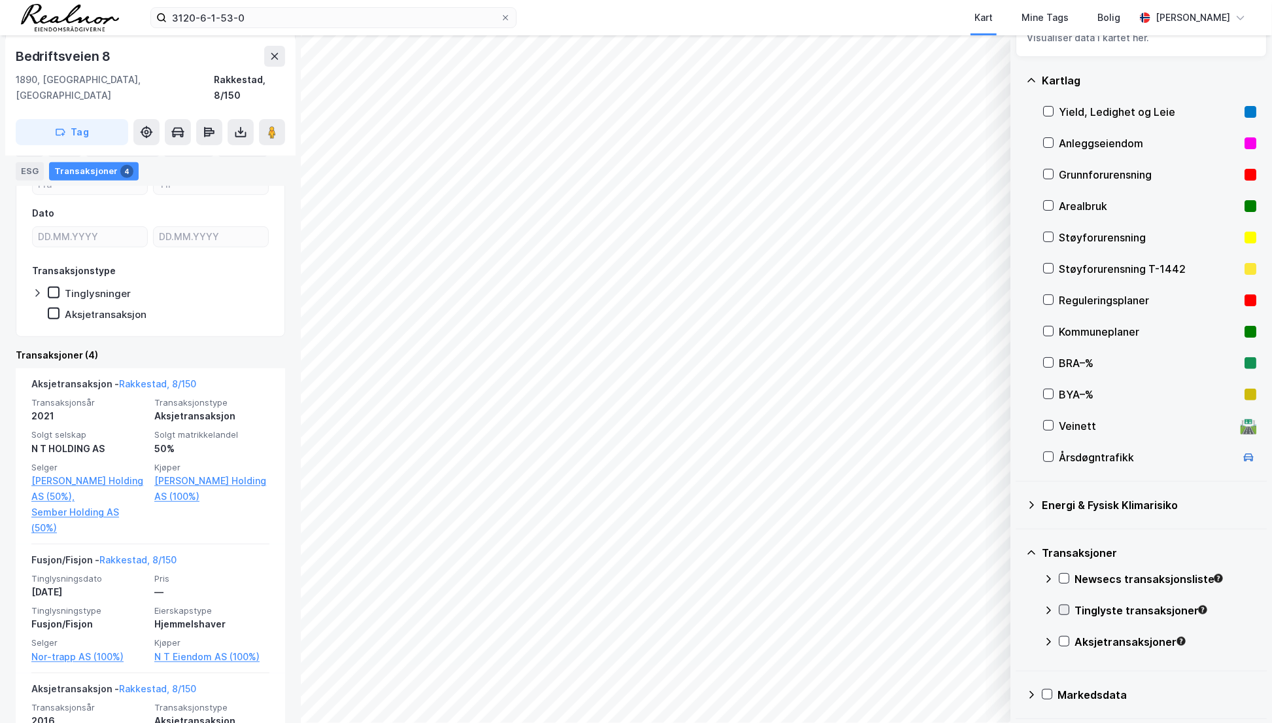
click at [1066, 608] on icon at bounding box center [1064, 610] width 7 height 5
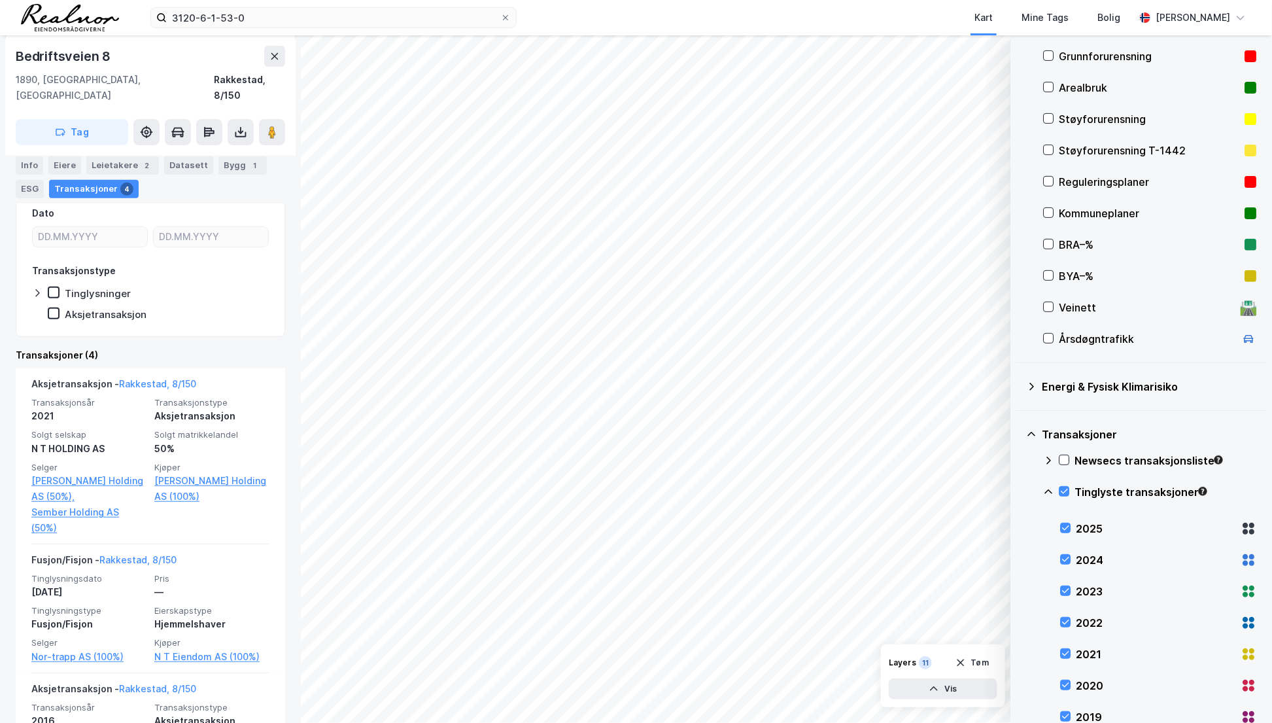
scroll to position [167, 0]
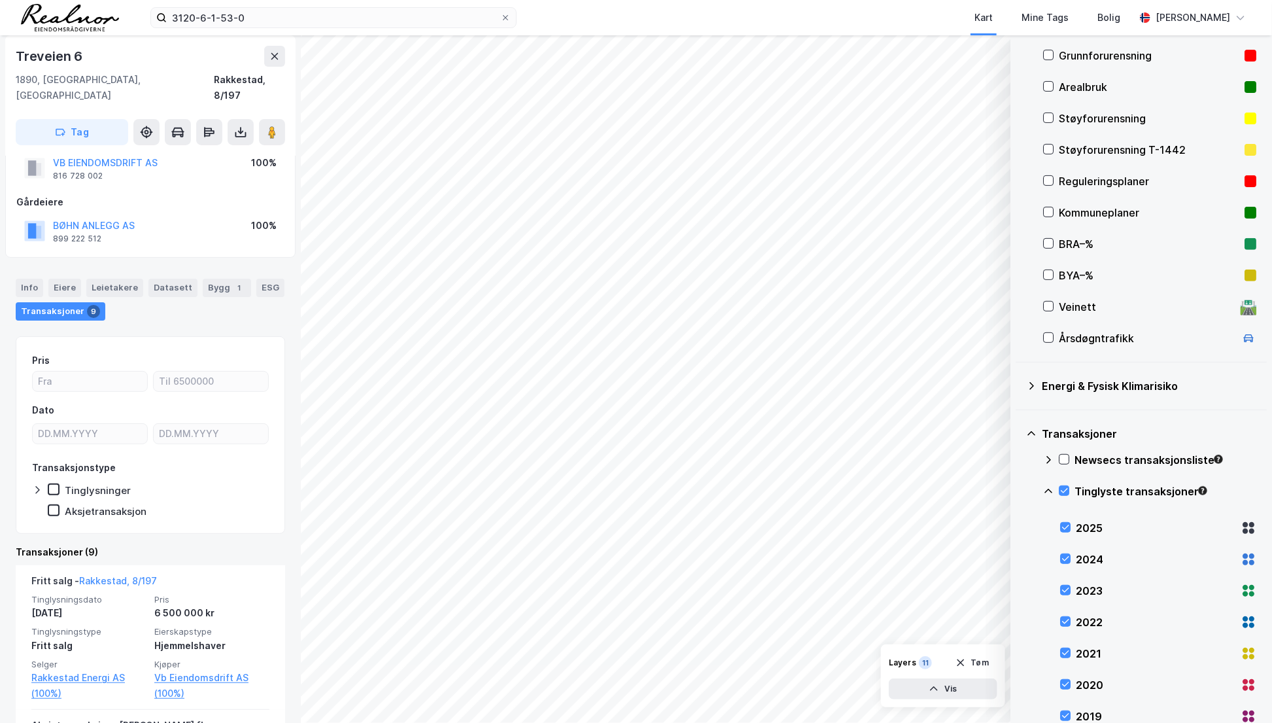
scroll to position [59, 0]
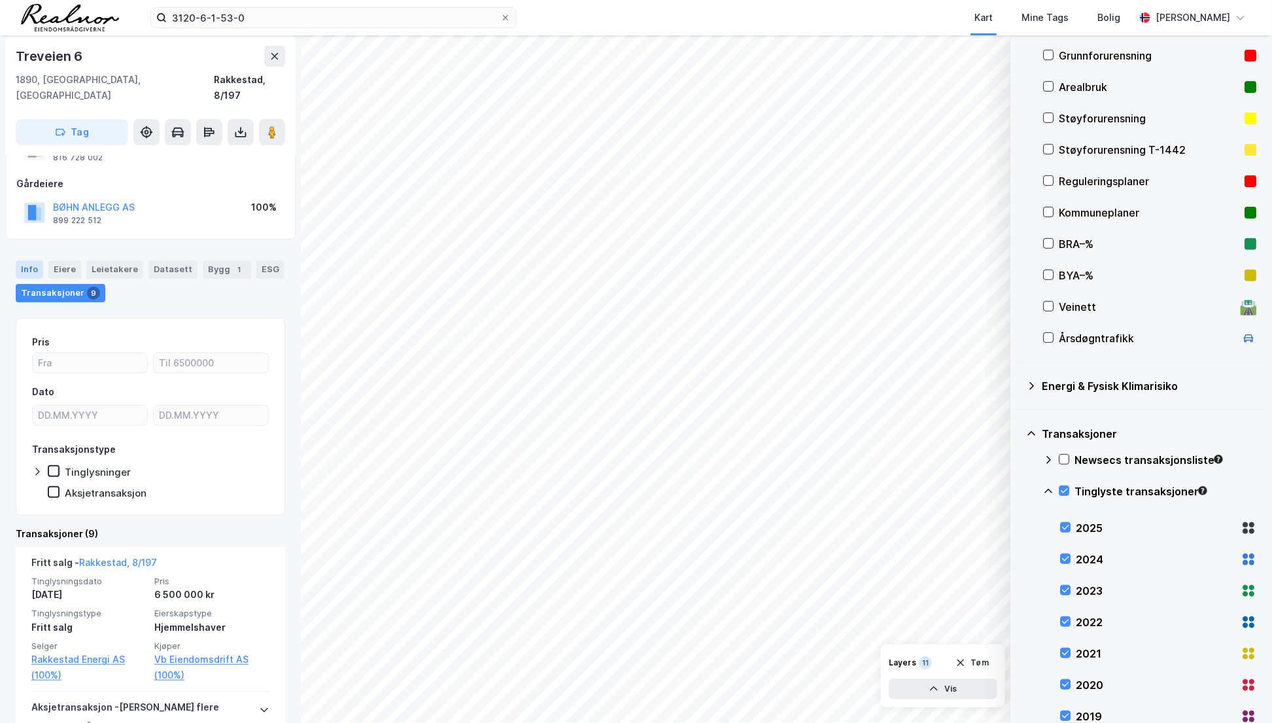
click at [30, 260] on div "Info" at bounding box center [29, 269] width 27 height 18
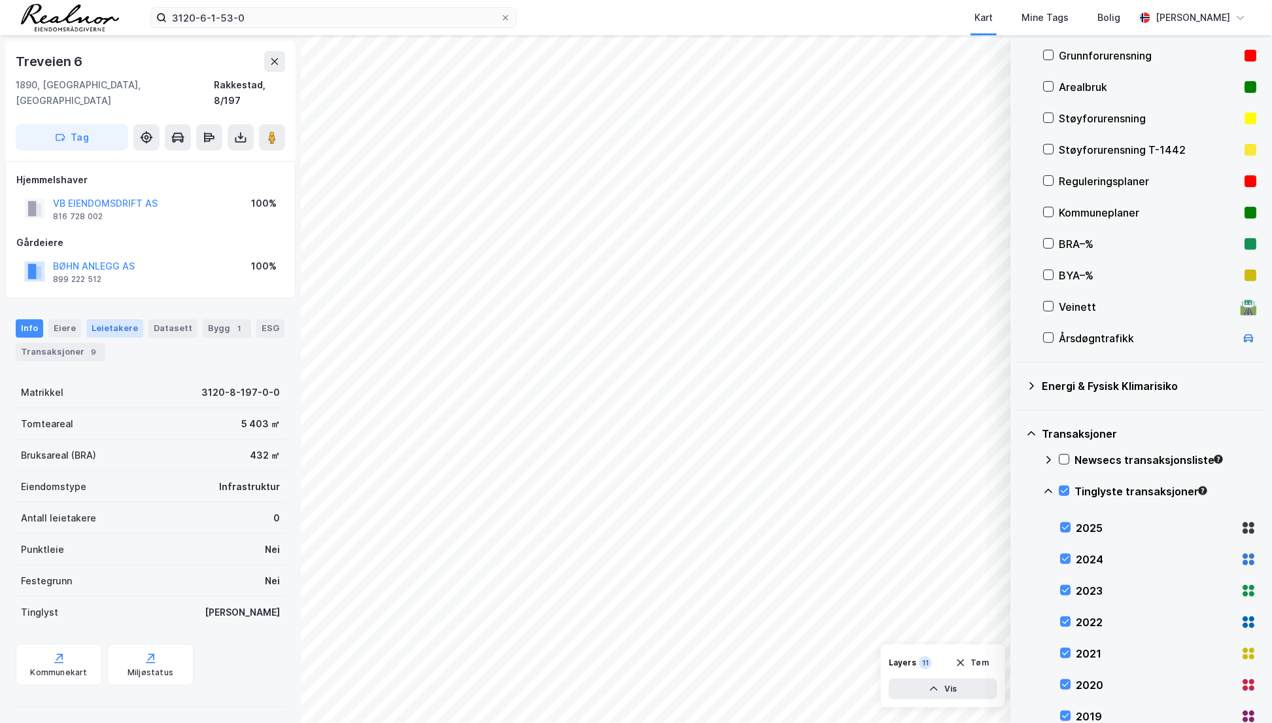
click at [105, 319] on div "Leietakere" at bounding box center [114, 328] width 57 height 18
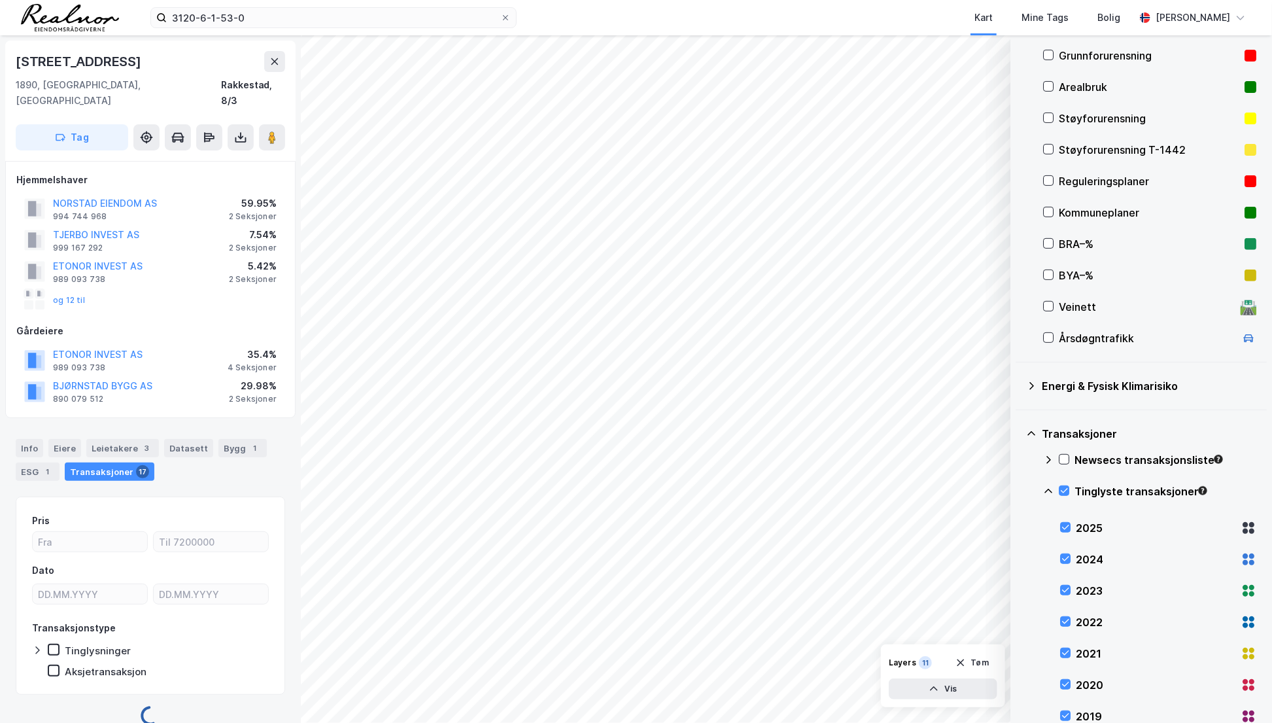
scroll to position [2, 0]
click at [20, 437] on div "Info" at bounding box center [29, 446] width 27 height 18
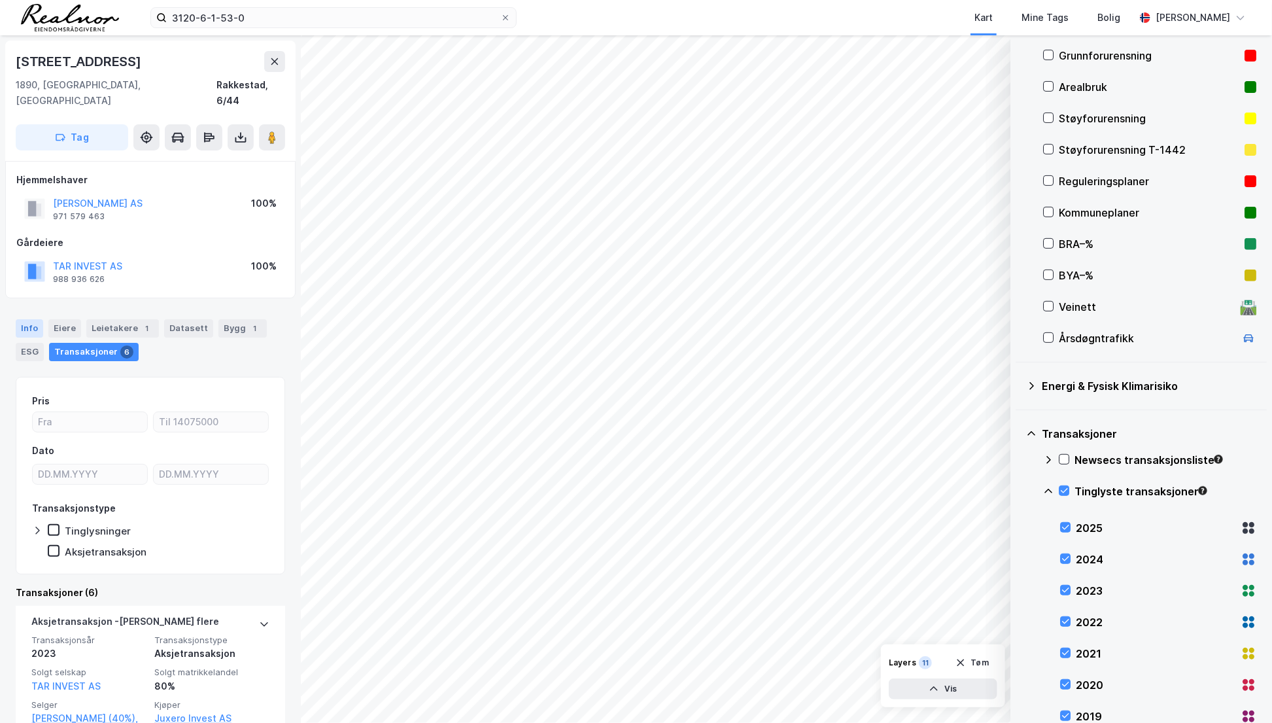
click at [27, 319] on div "Info" at bounding box center [29, 328] width 27 height 18
click at [33, 319] on div "Info" at bounding box center [29, 328] width 27 height 18
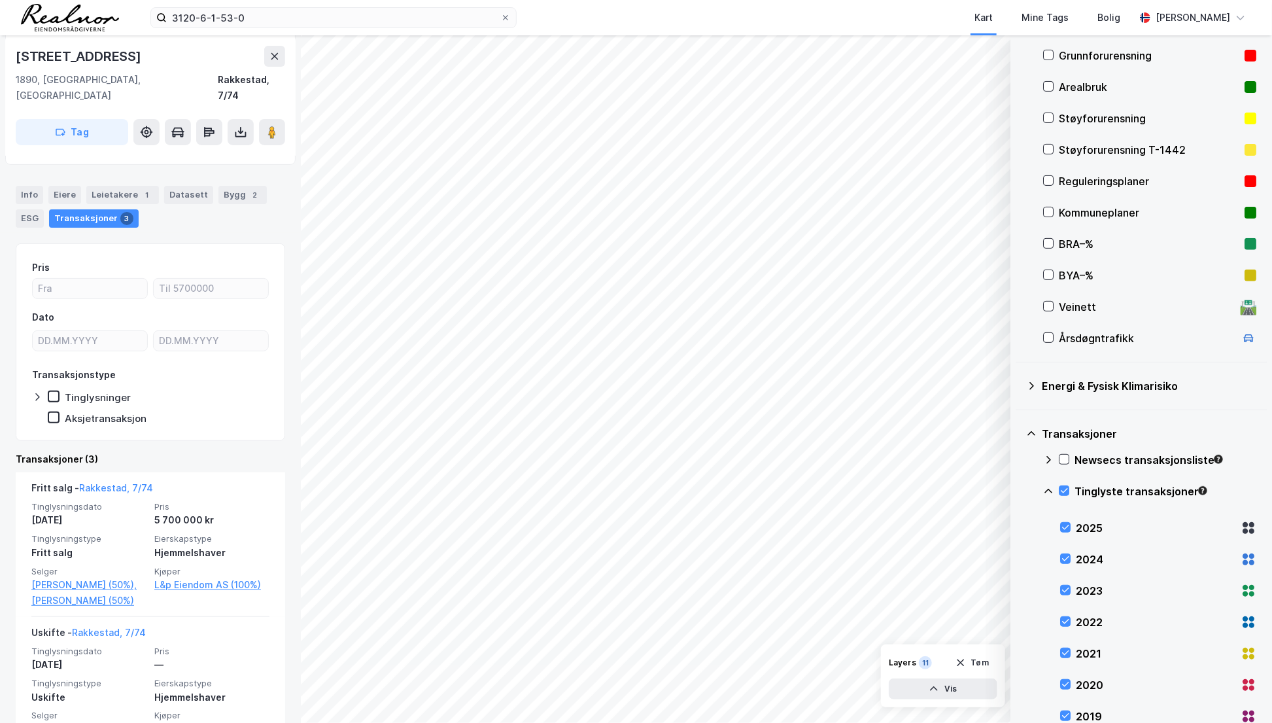
scroll to position [65, 0]
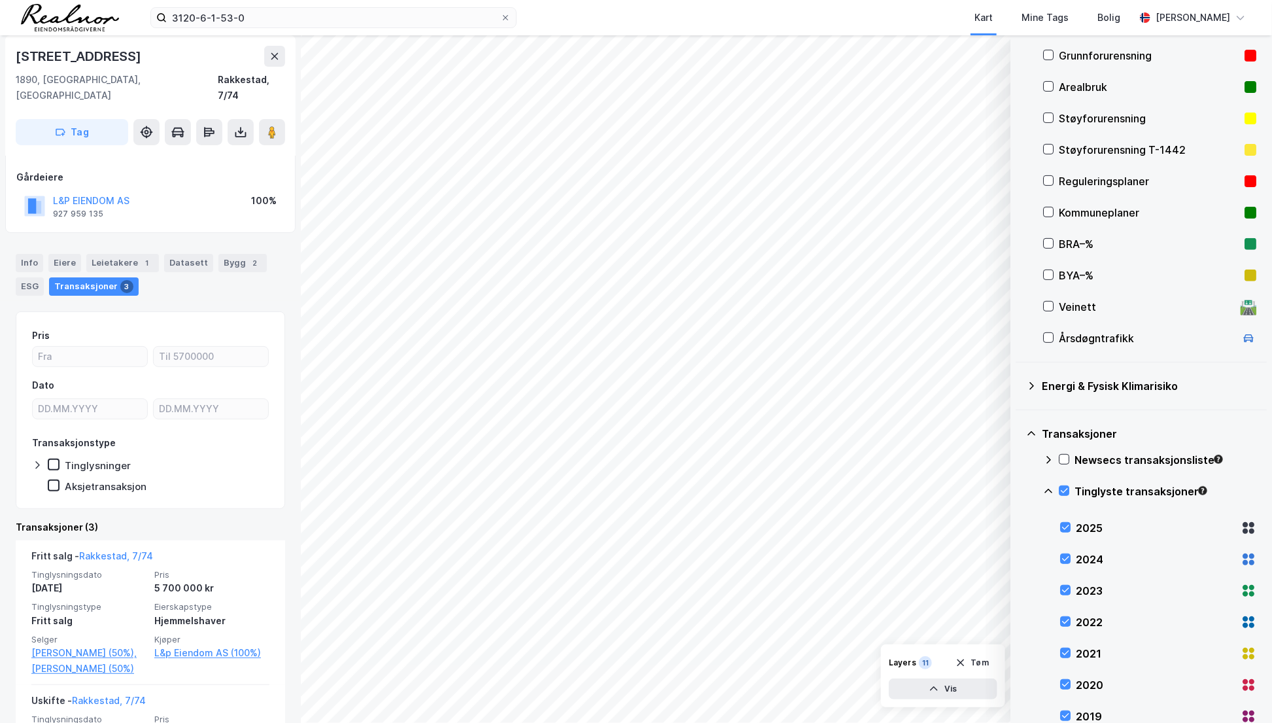
click at [13, 239] on div "Info Eiere Leietakere 1 Datasett Bygg 2 ESG Transaksjoner 3" at bounding box center [150, 269] width 301 height 63
click at [28, 254] on div "Info" at bounding box center [29, 263] width 27 height 18
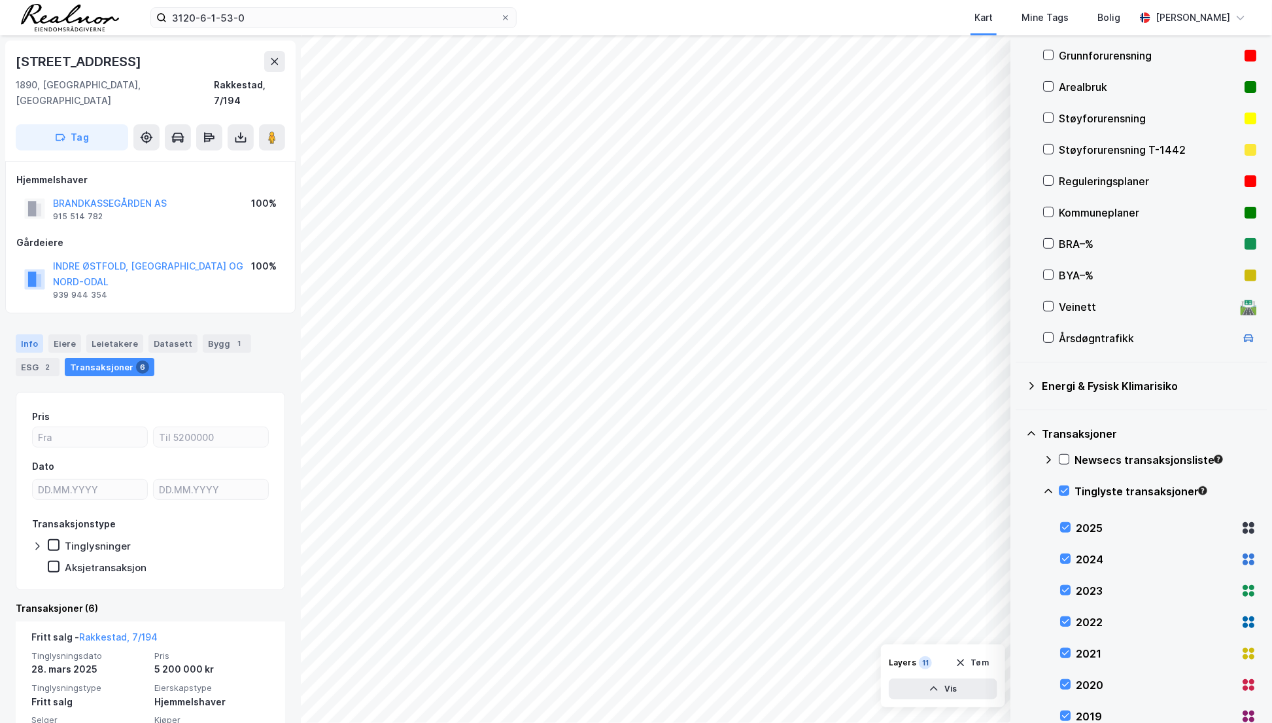
click at [26, 334] on div "Info" at bounding box center [29, 343] width 27 height 18
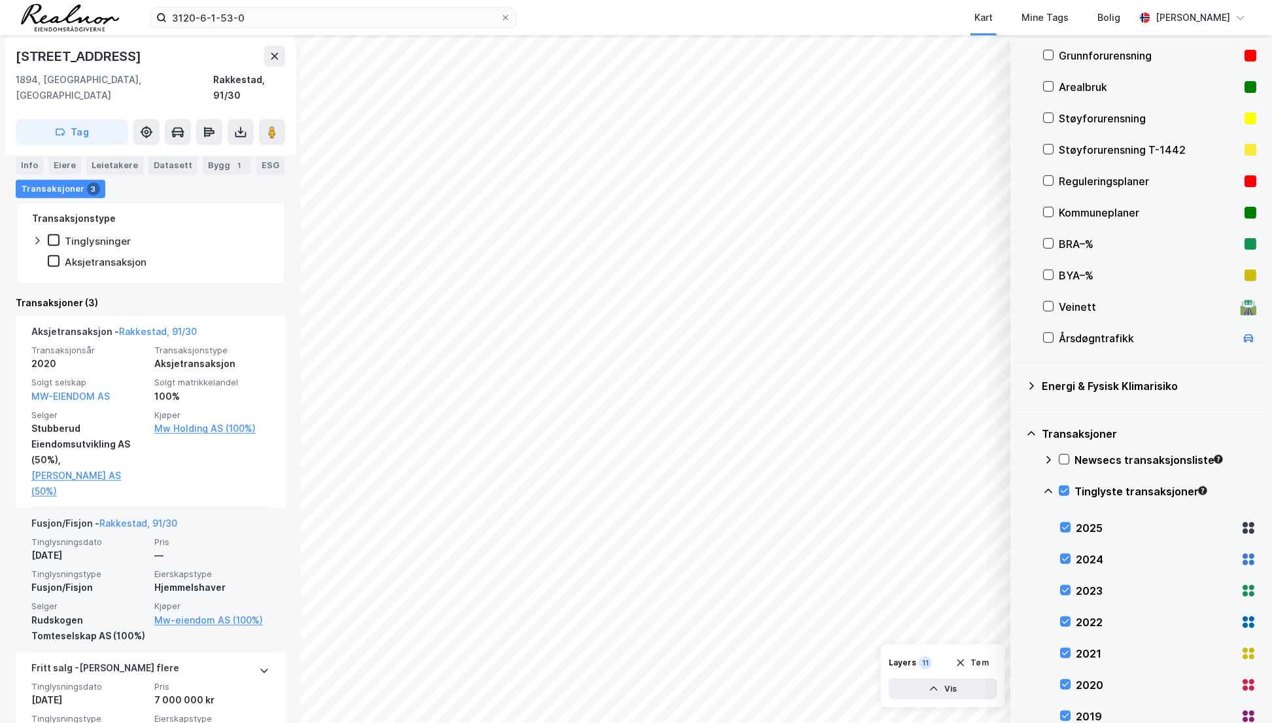
scroll to position [297, 0]
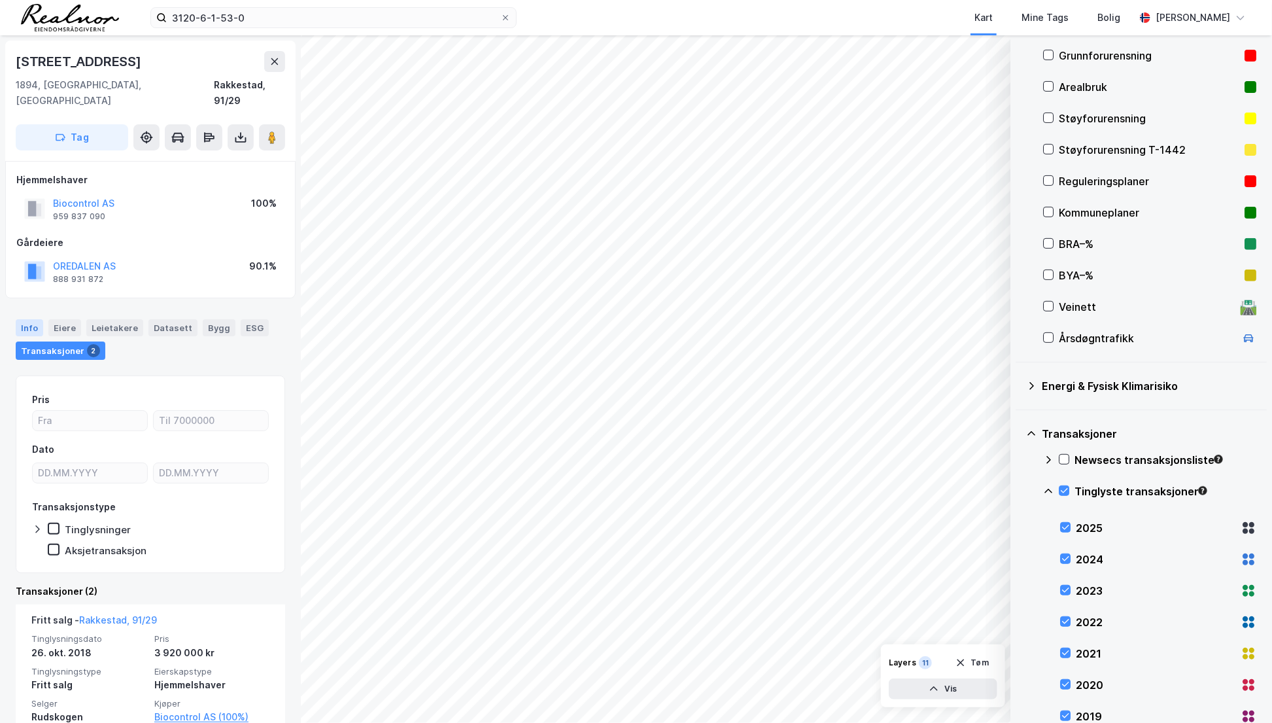
click at [20, 319] on div "Info" at bounding box center [29, 327] width 27 height 17
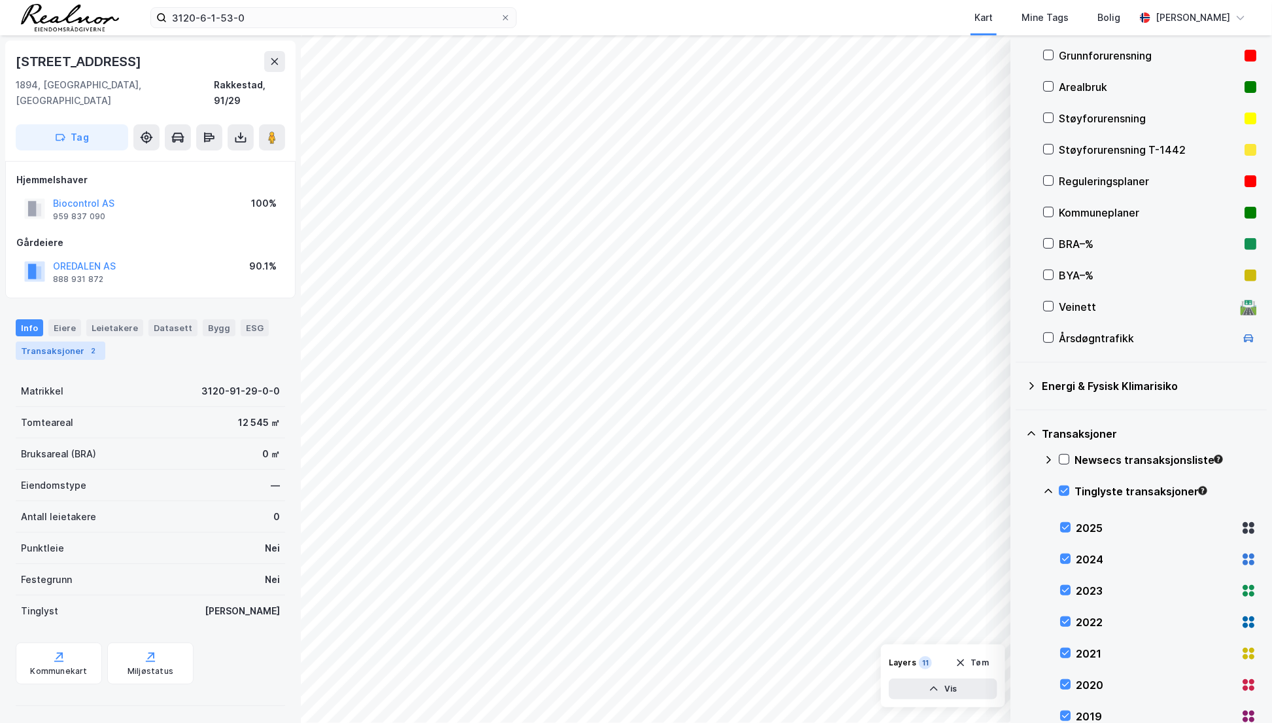
click at [60, 341] on div "Transaksjoner 2" at bounding box center [61, 350] width 90 height 18
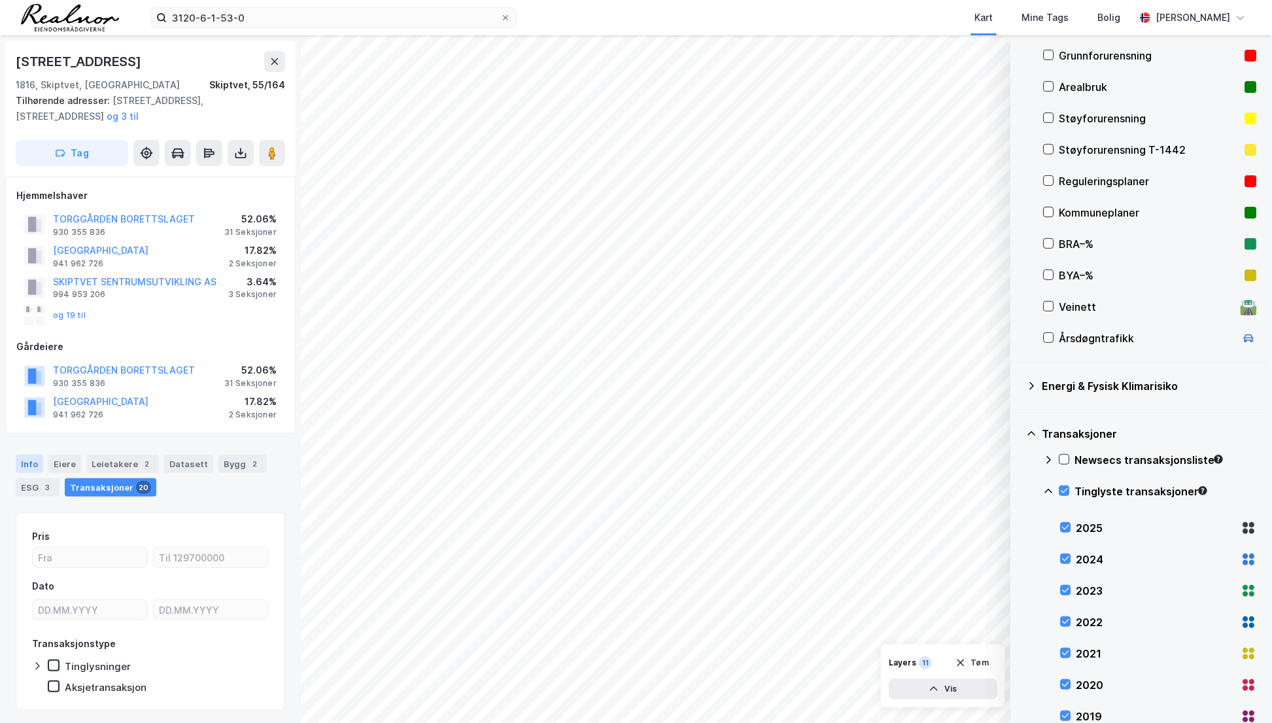
click at [25, 458] on div "Info" at bounding box center [29, 463] width 27 height 18
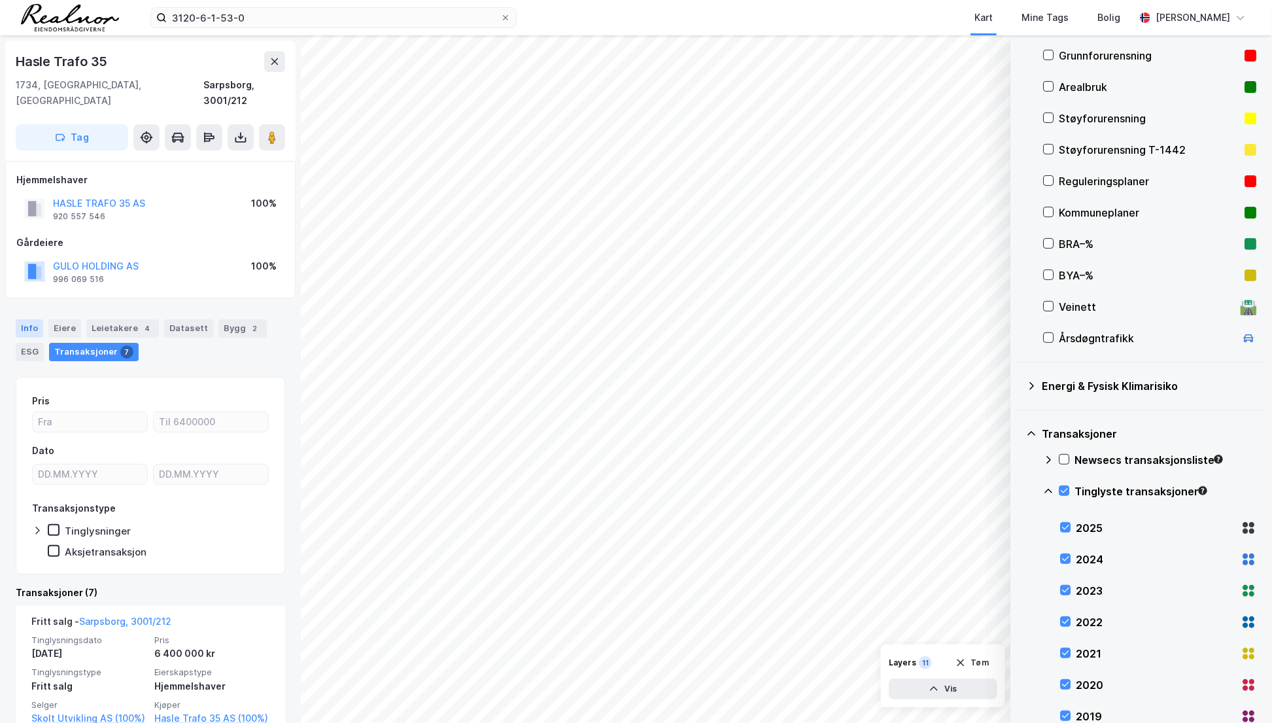
click at [35, 319] on div "Info" at bounding box center [29, 328] width 27 height 18
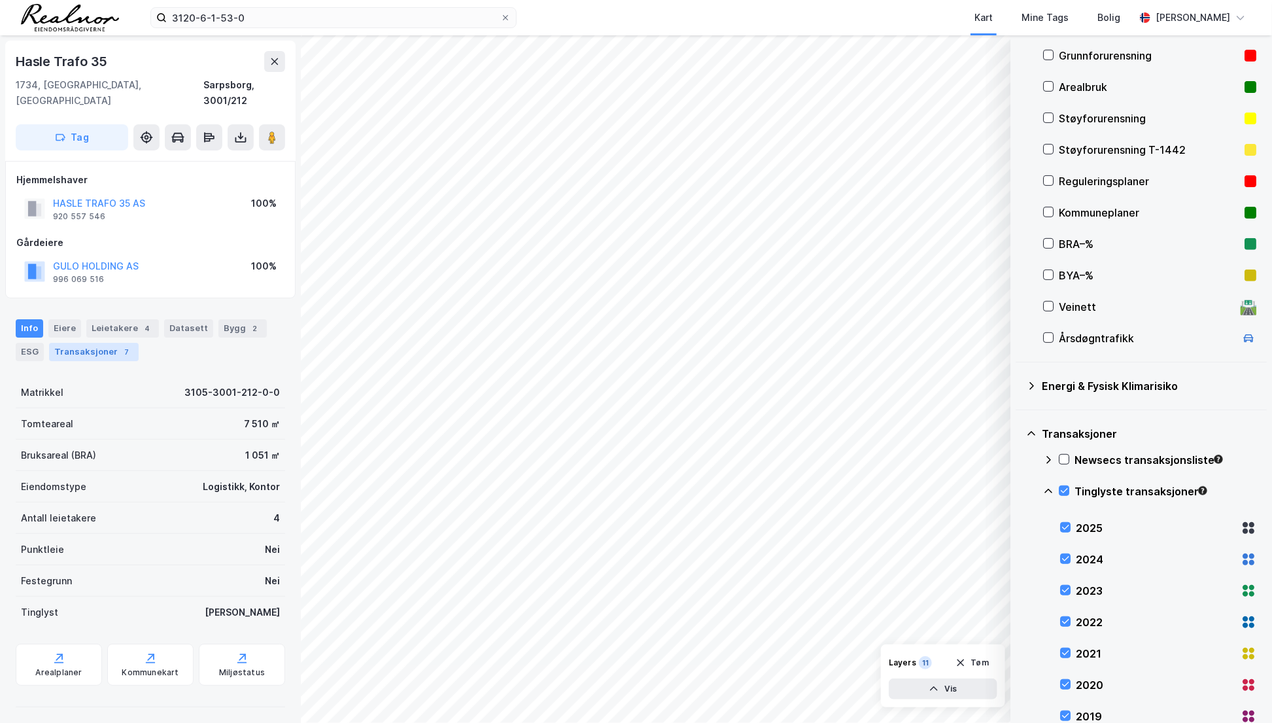
click at [78, 343] on div "Transaksjoner 7" at bounding box center [94, 352] width 90 height 18
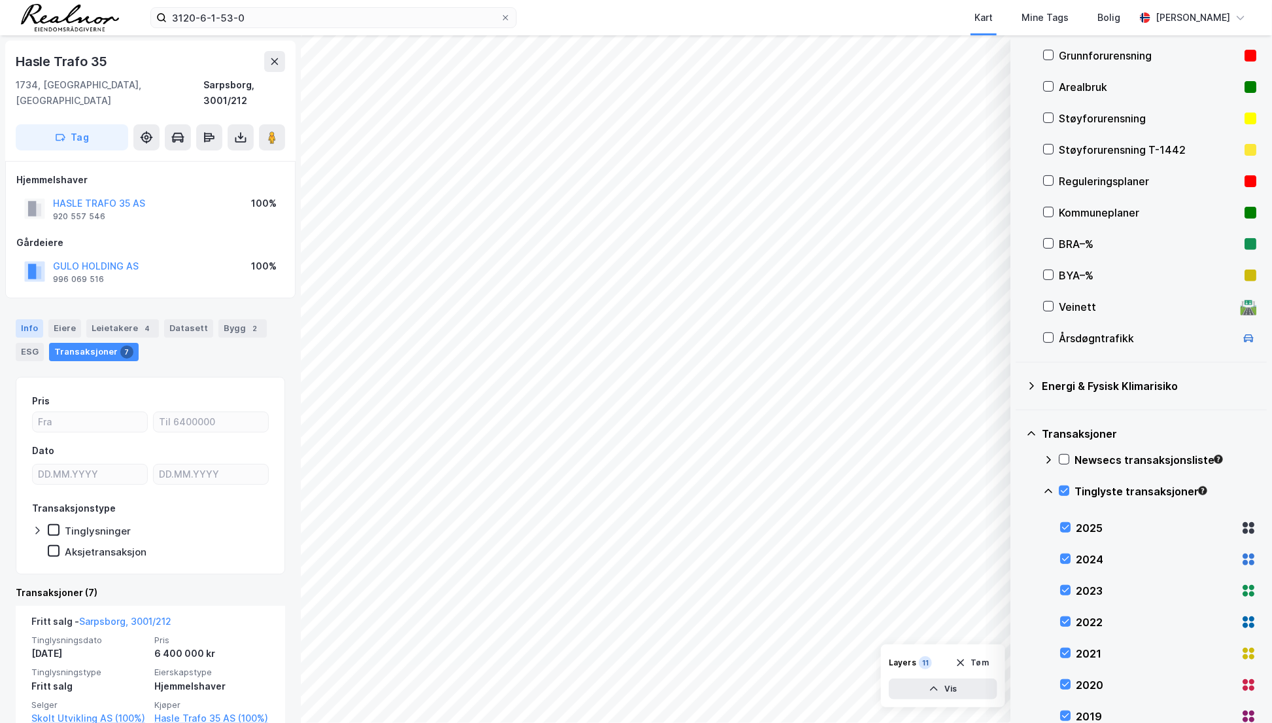
click at [29, 319] on div "Info" at bounding box center [29, 328] width 27 height 18
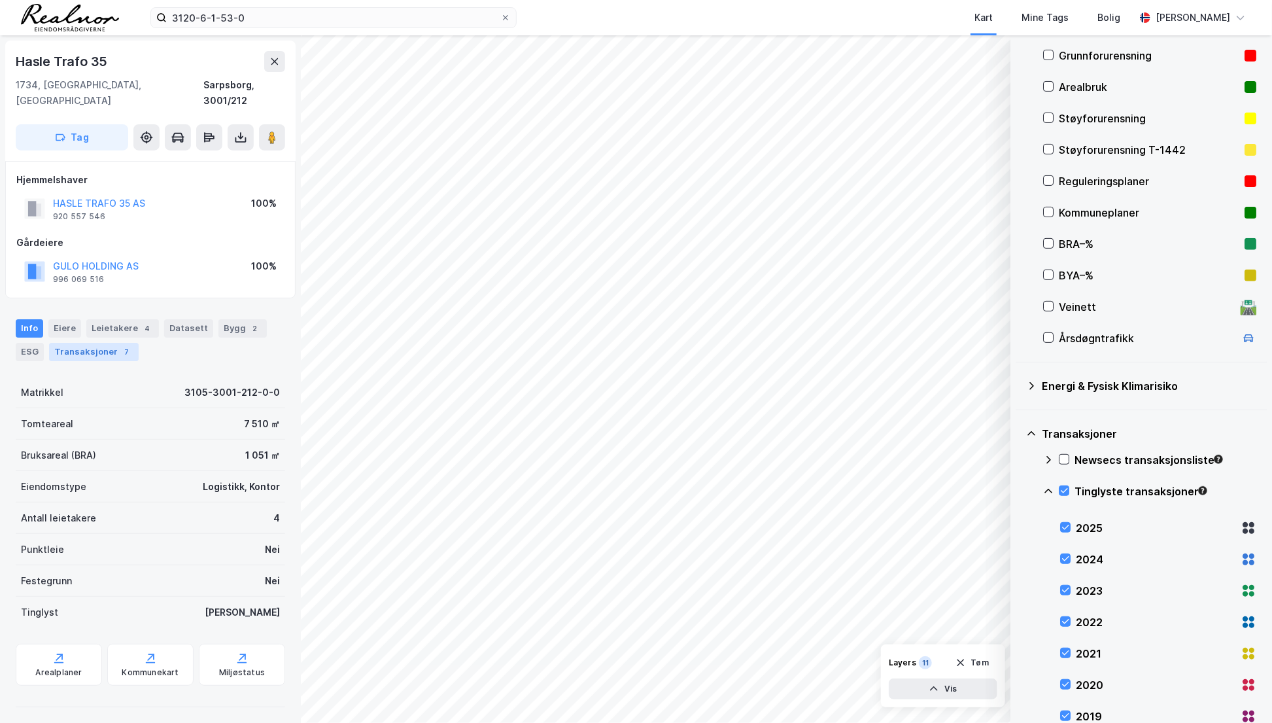
click at [80, 343] on div "Transaksjoner 7" at bounding box center [94, 352] width 90 height 18
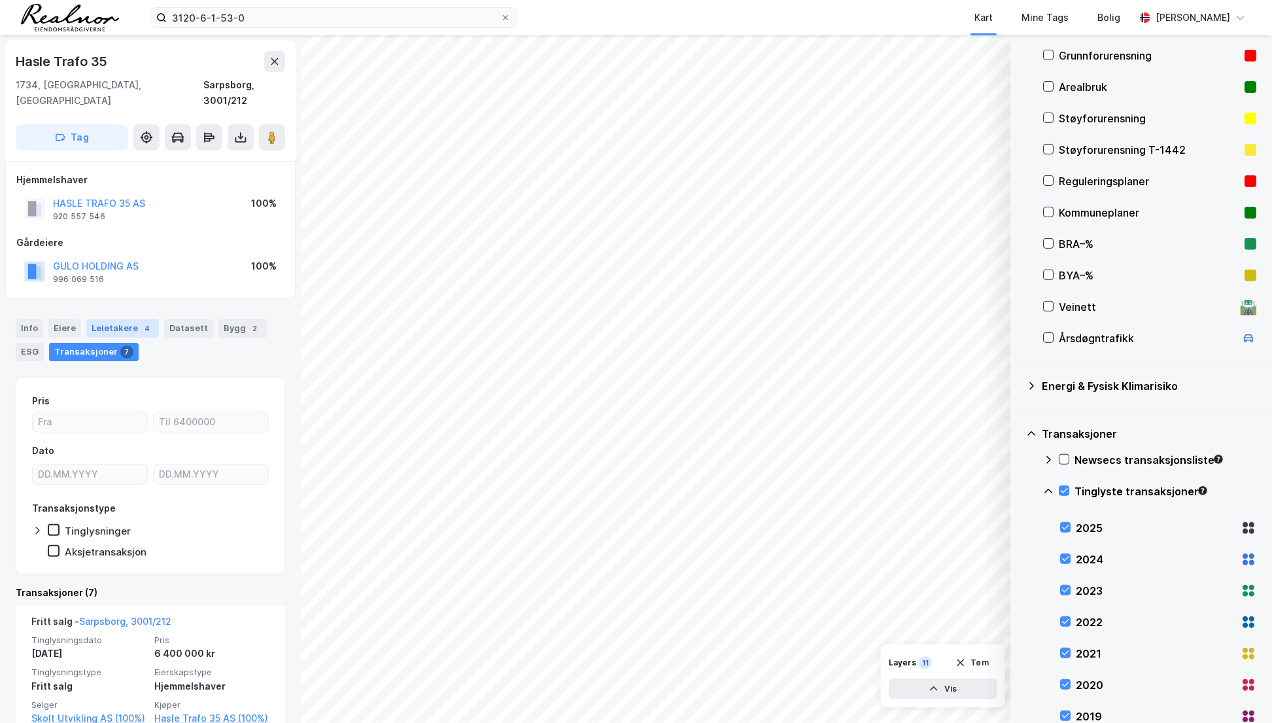
click at [128, 319] on div "Leietakere 4" at bounding box center [122, 328] width 73 height 18
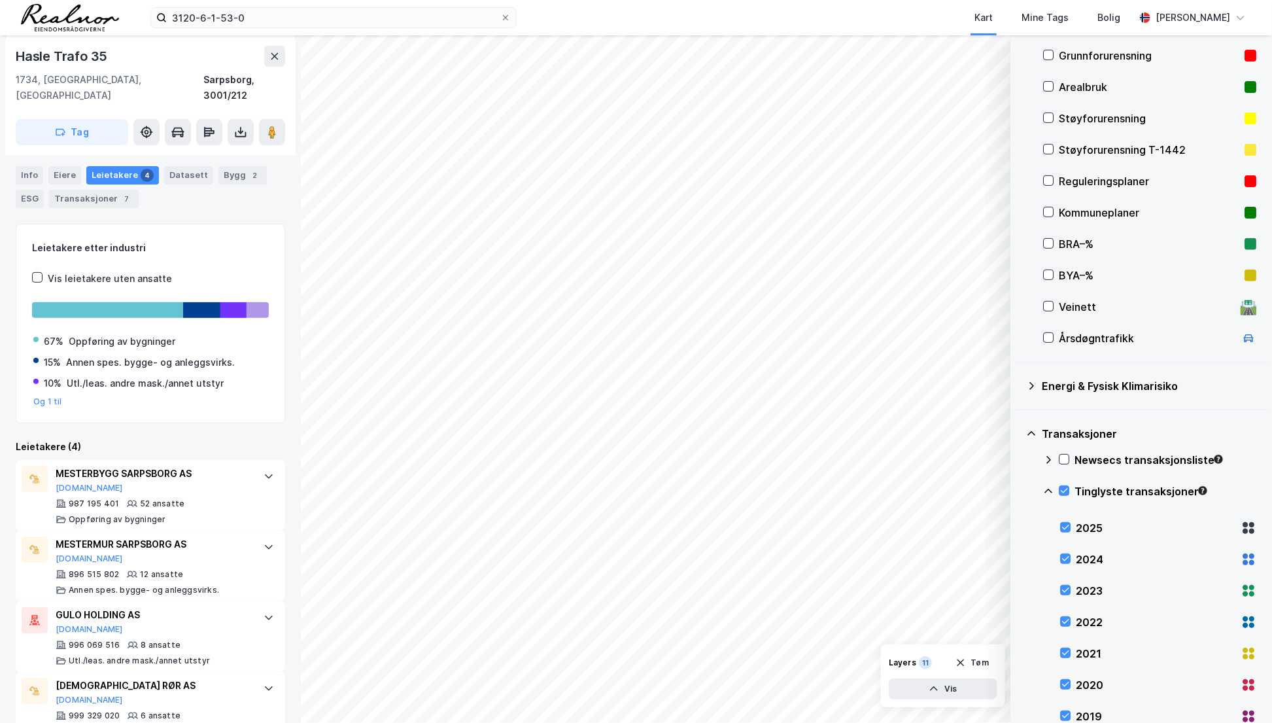
scroll to position [171, 0]
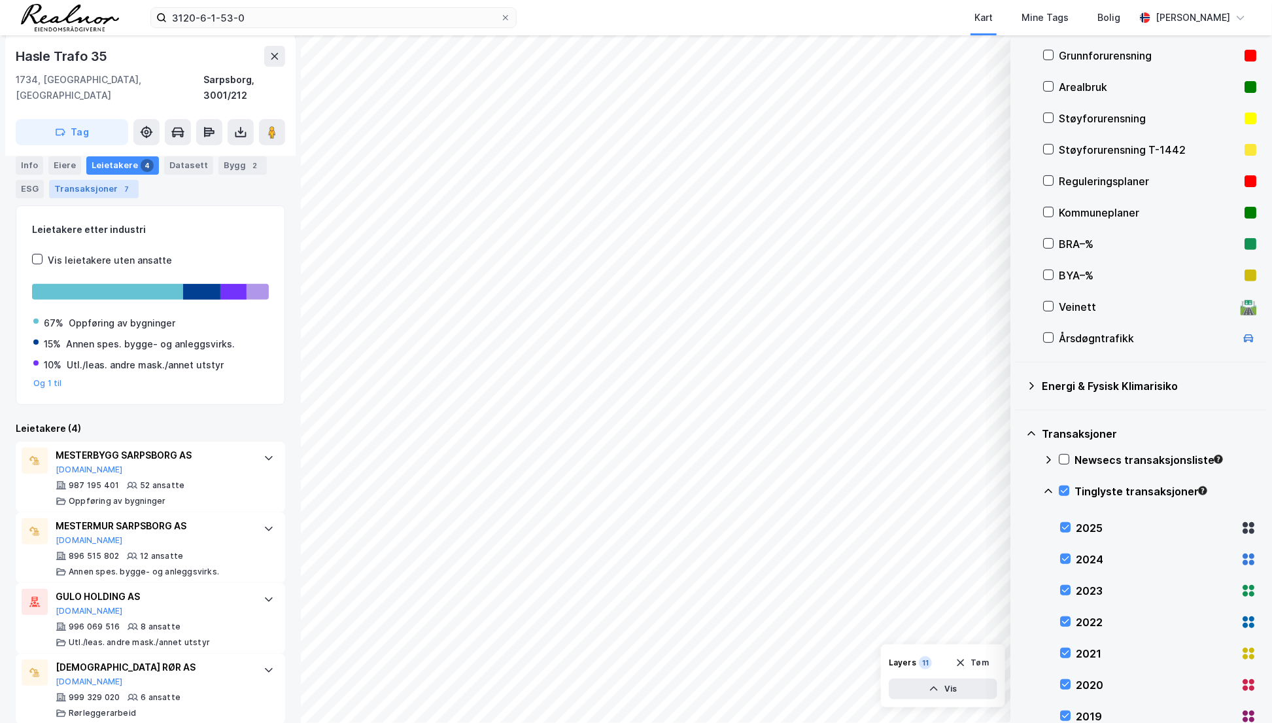
click at [102, 191] on div "Transaksjoner 7" at bounding box center [94, 188] width 90 height 18
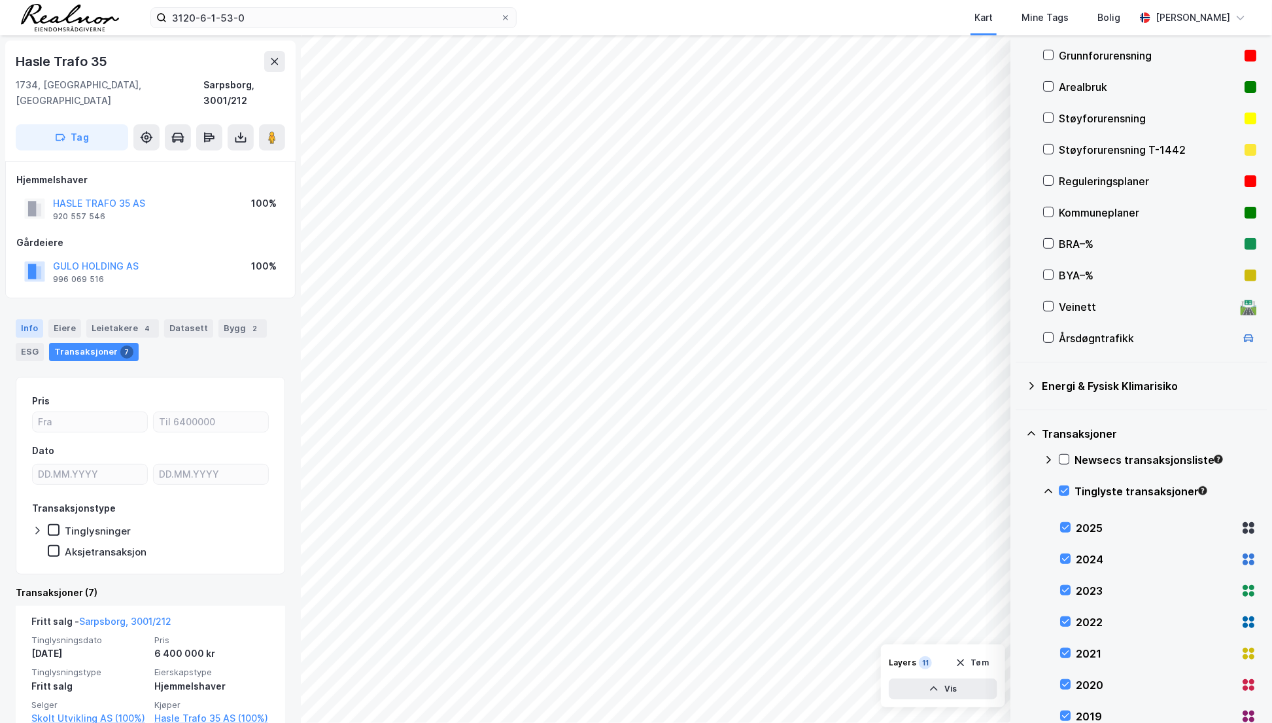
click at [37, 319] on div "Info" at bounding box center [29, 328] width 27 height 18
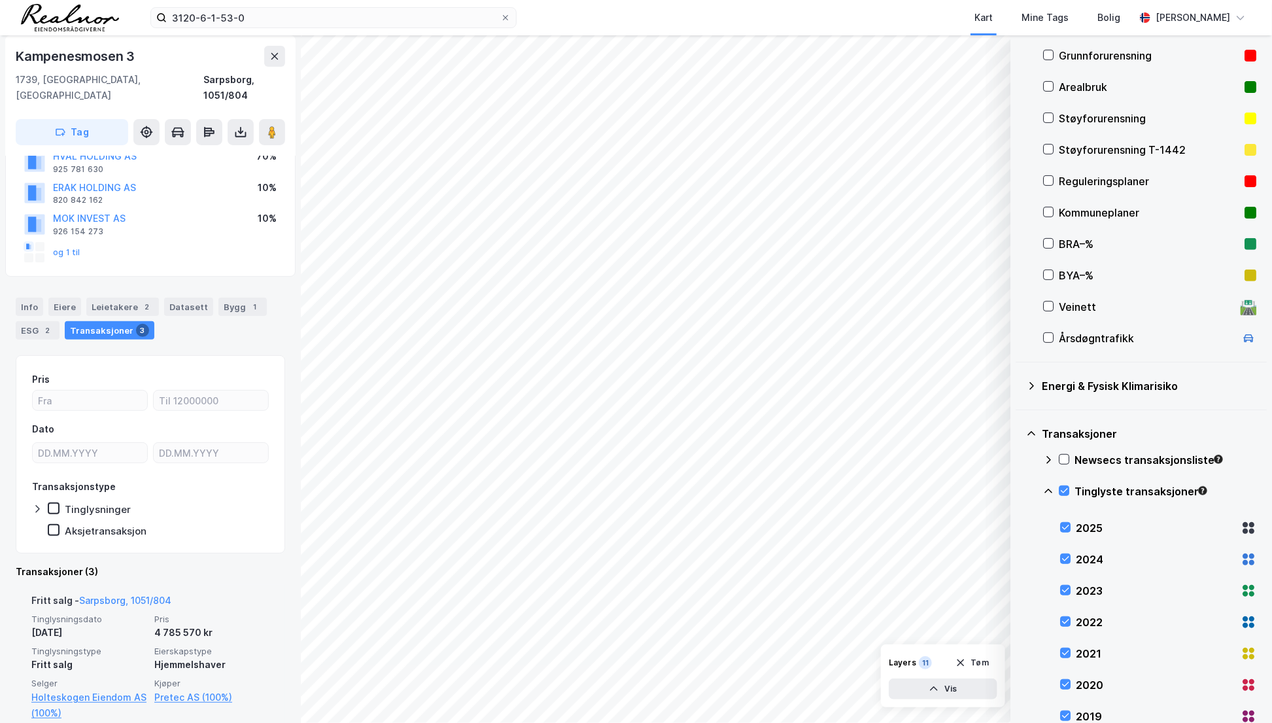
scroll to position [237, 0]
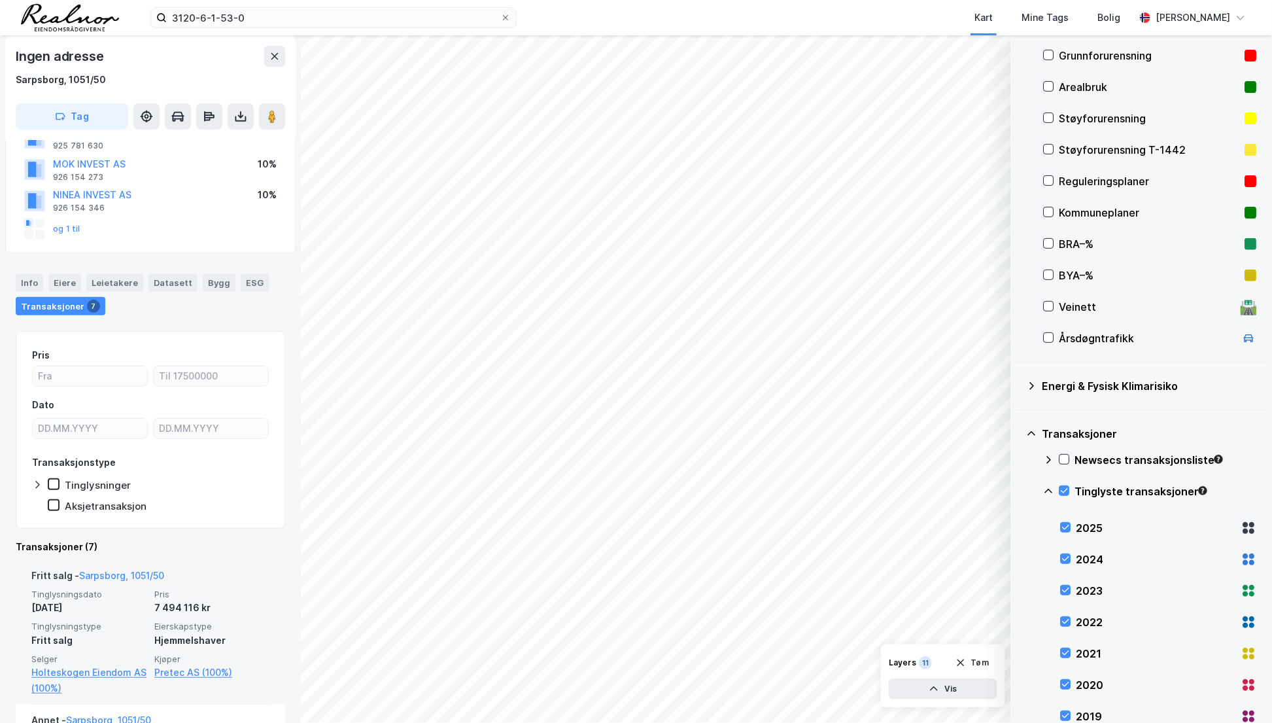
scroll to position [118, 0]
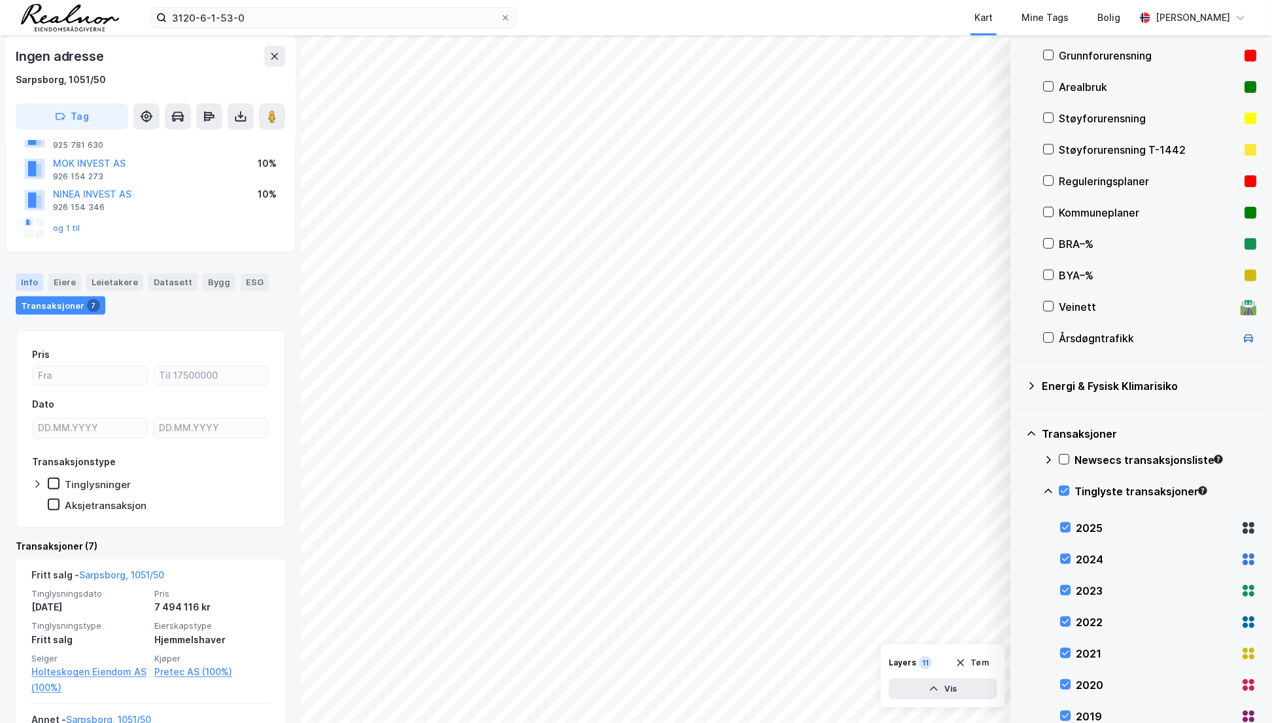
click at [29, 281] on div "Info" at bounding box center [29, 281] width 27 height 17
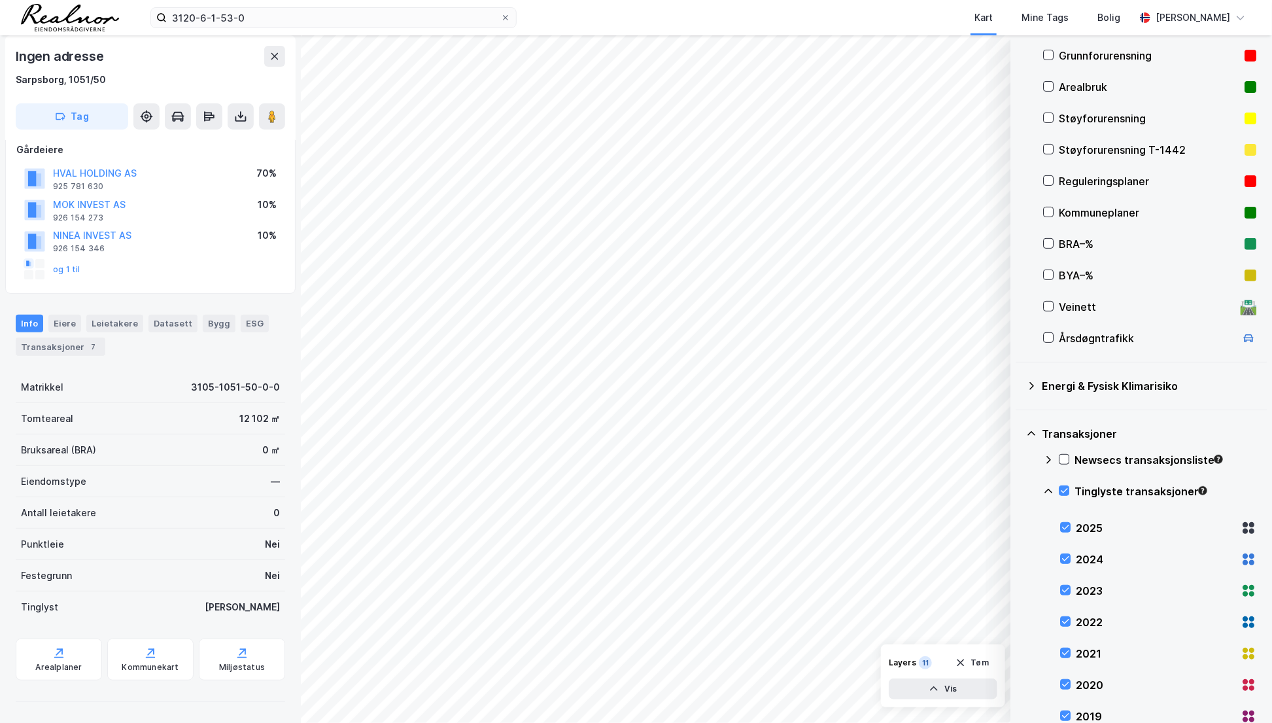
scroll to position [76, 0]
click at [78, 341] on div "Transaksjoner 7" at bounding box center [61, 348] width 90 height 18
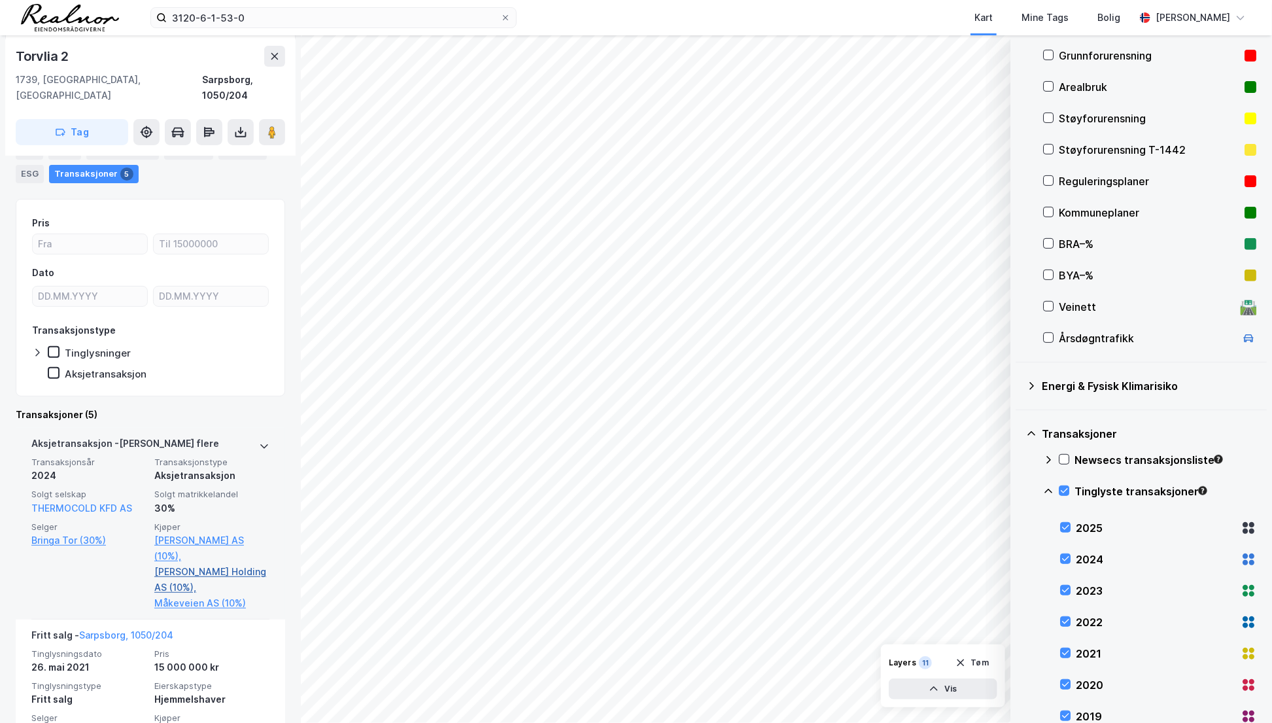
scroll to position [297, 0]
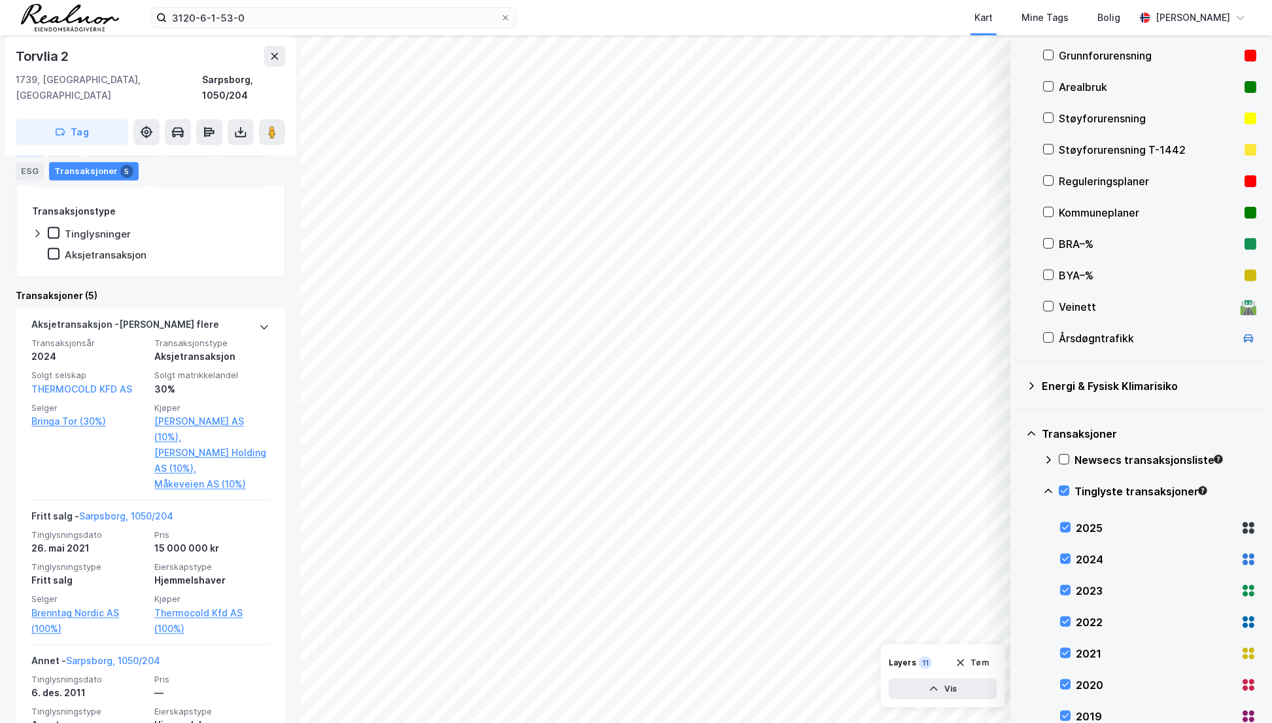
click at [27, 145] on div "Info" at bounding box center [29, 147] width 27 height 18
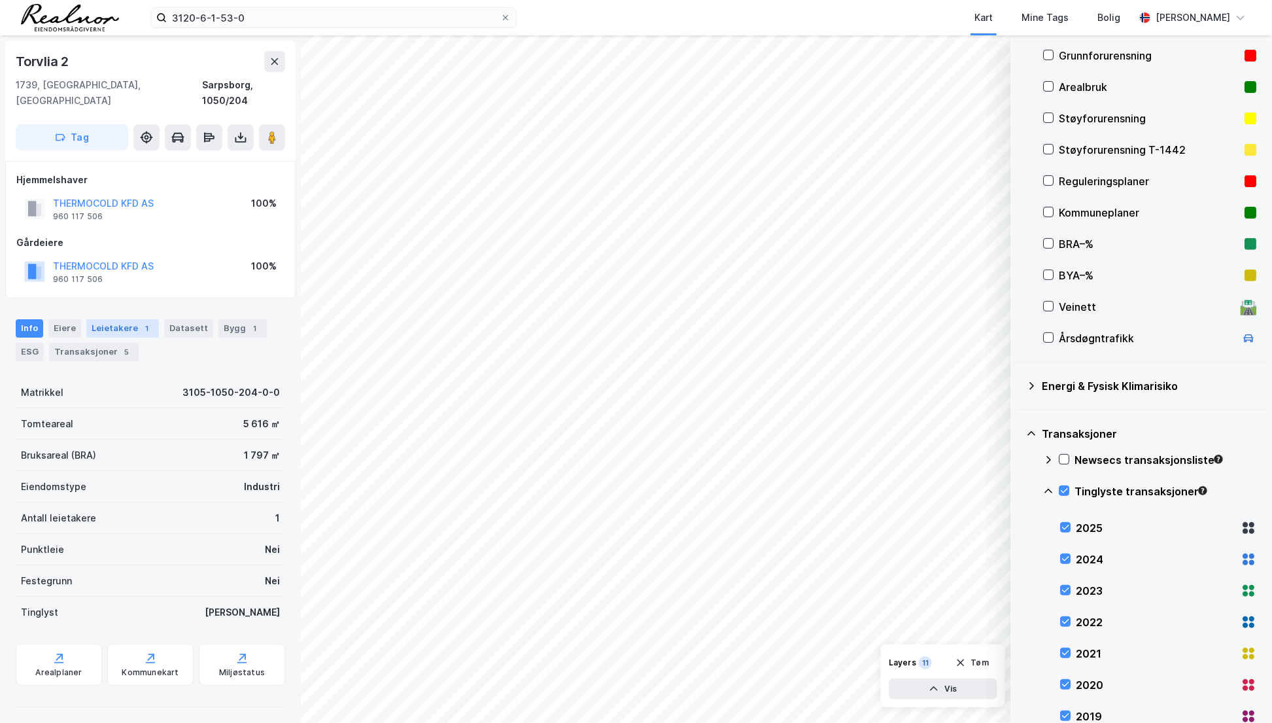
click at [119, 319] on div "Leietakere 1" at bounding box center [122, 328] width 73 height 18
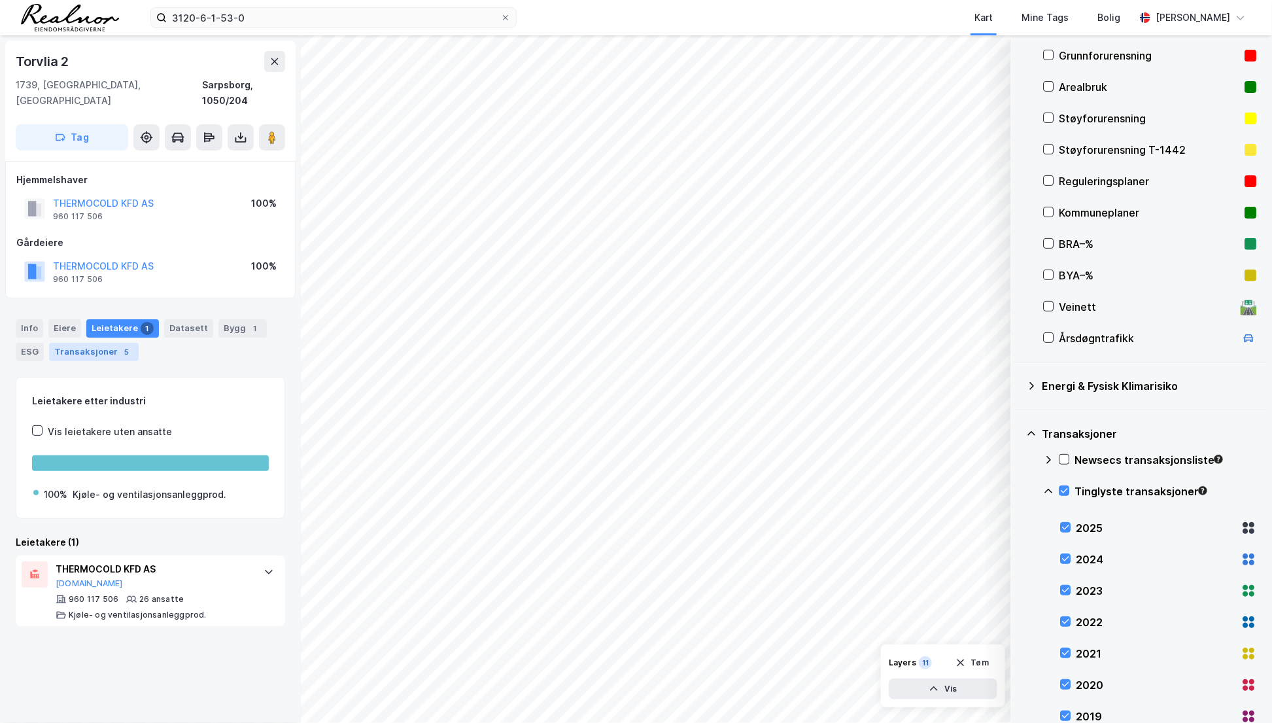
click at [120, 345] on div "5" at bounding box center [126, 351] width 13 height 13
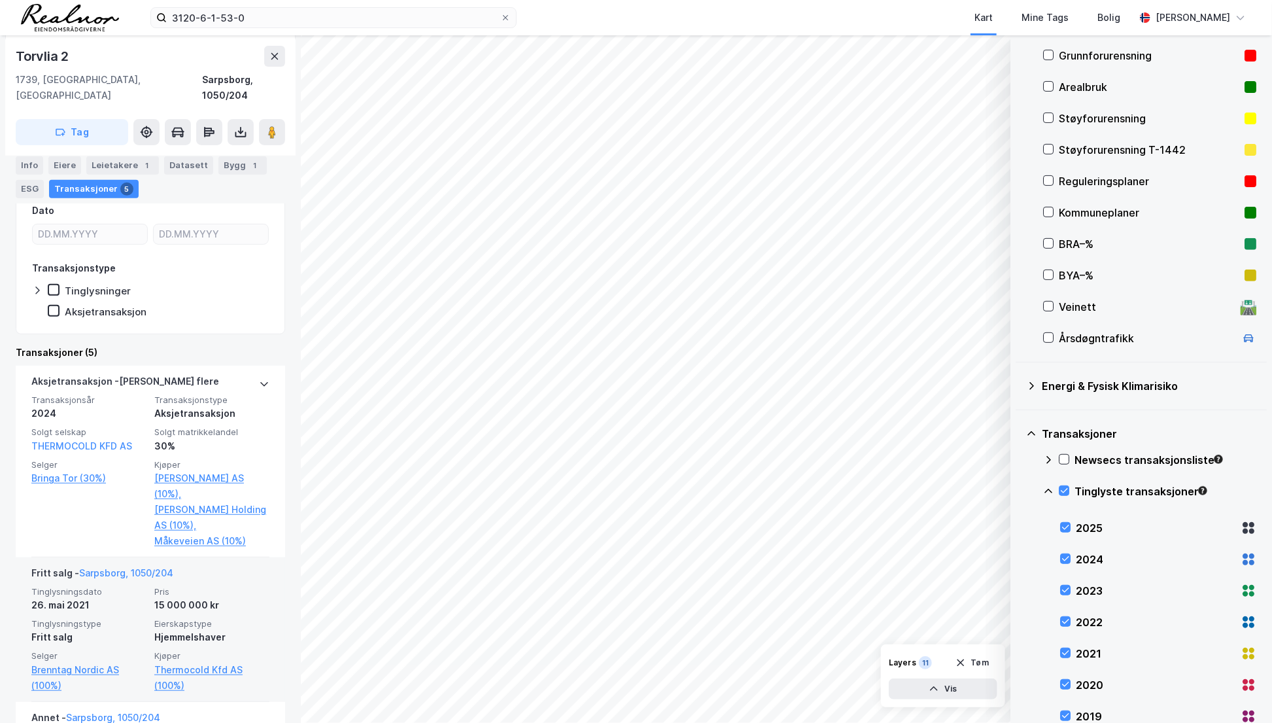
scroll to position [297, 0]
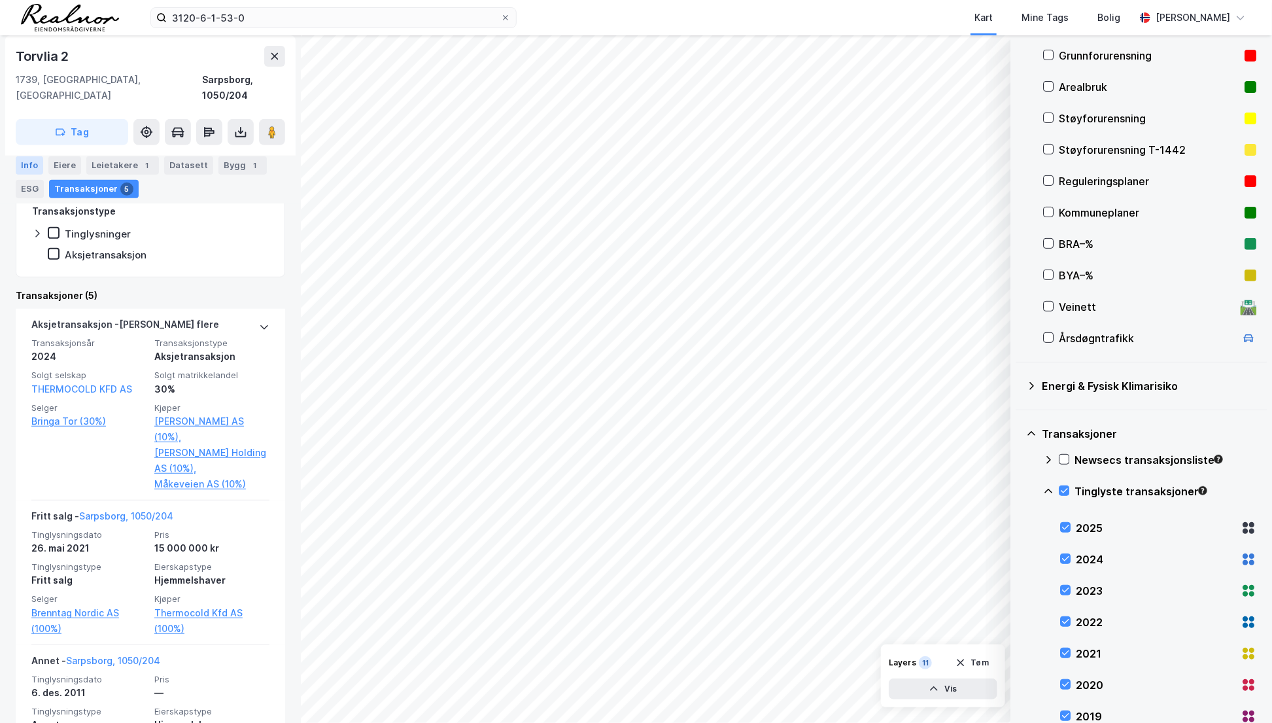
click at [35, 163] on div "Info" at bounding box center [29, 165] width 27 height 18
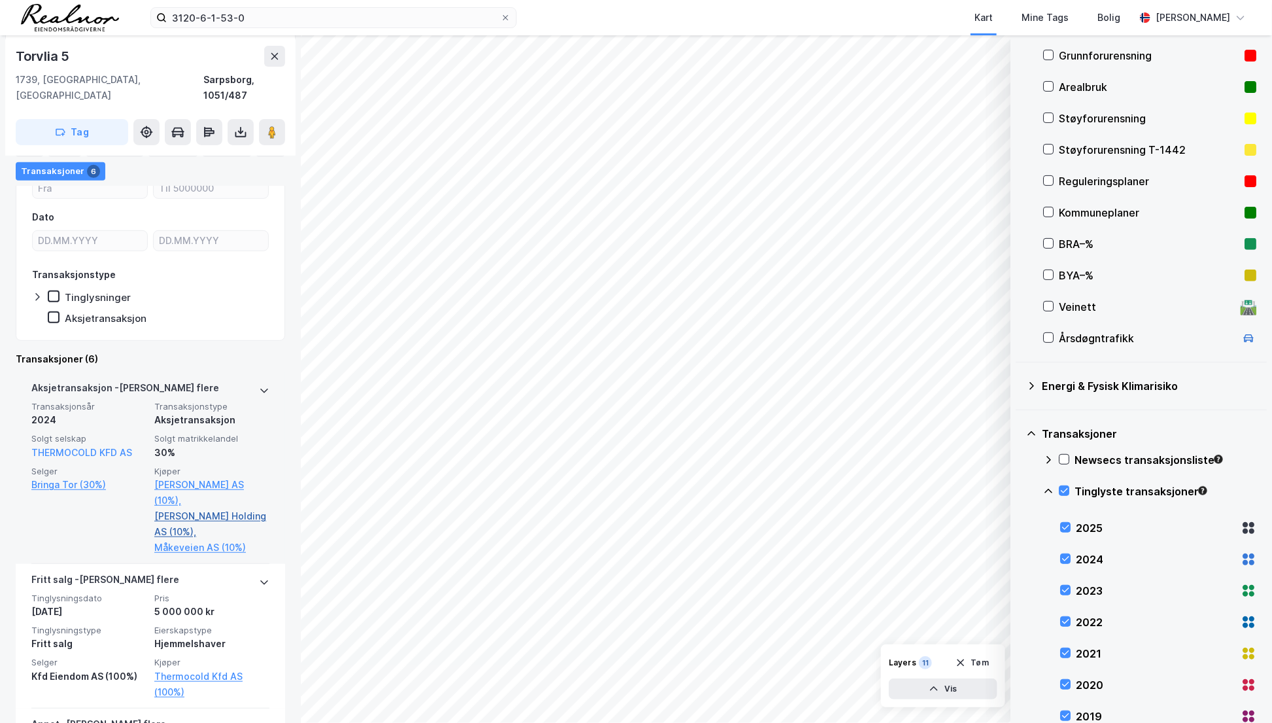
scroll to position [237, 0]
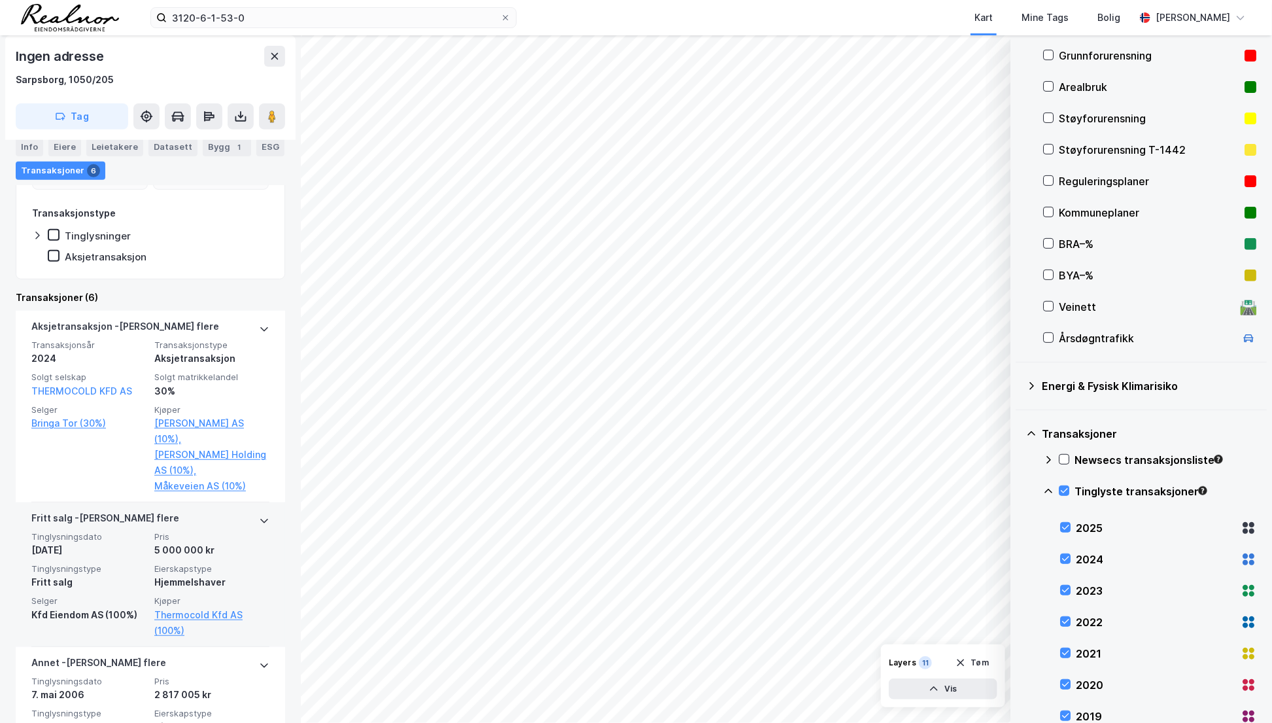
scroll to position [297, 0]
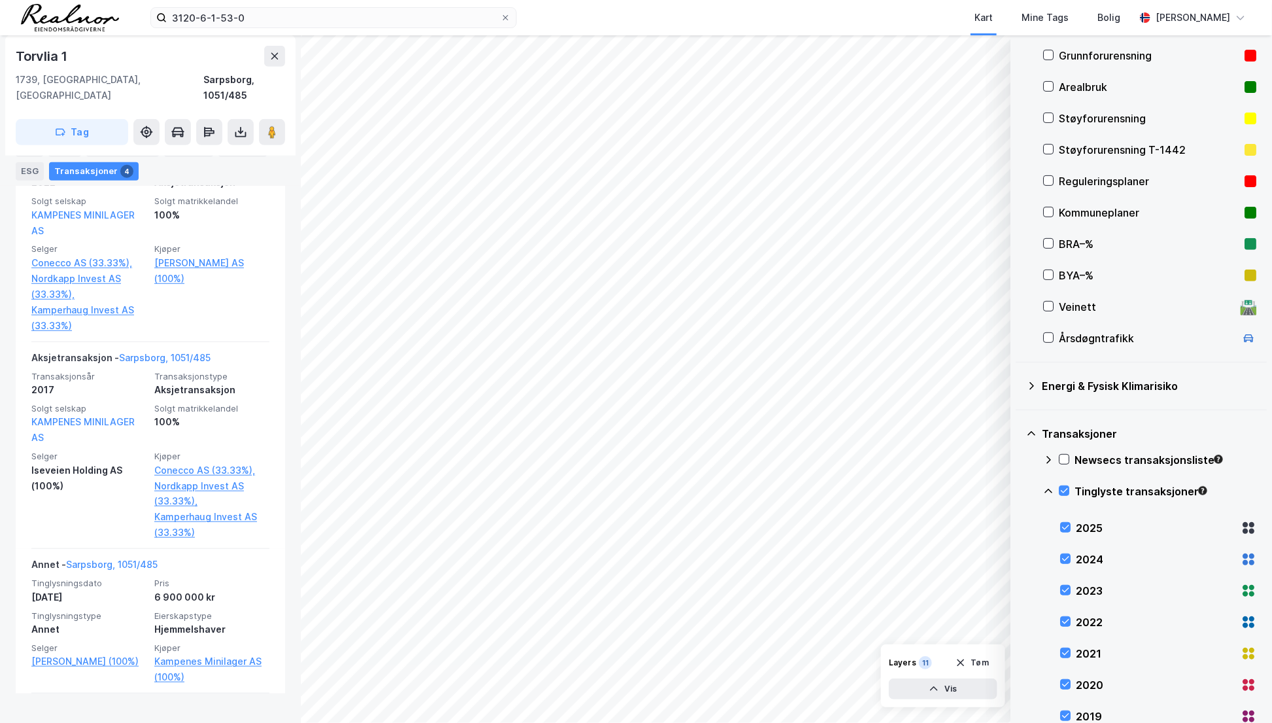
scroll to position [475, 0]
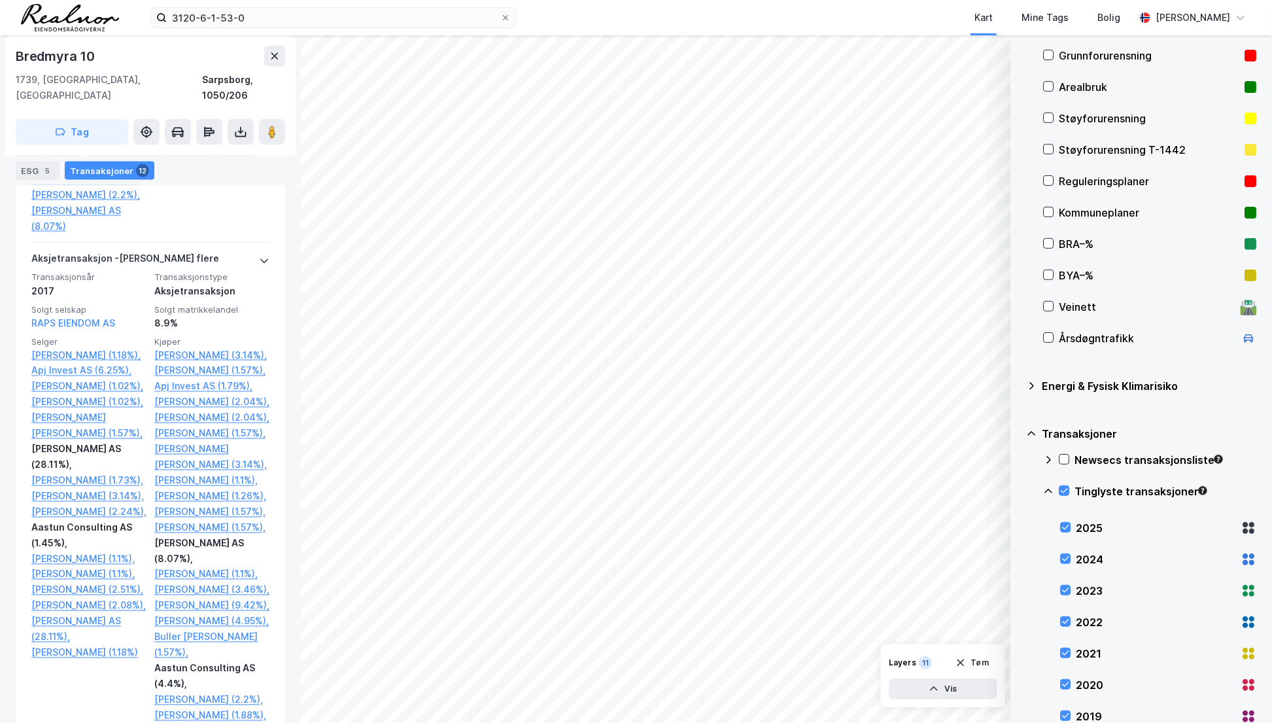
scroll to position [1070, 0]
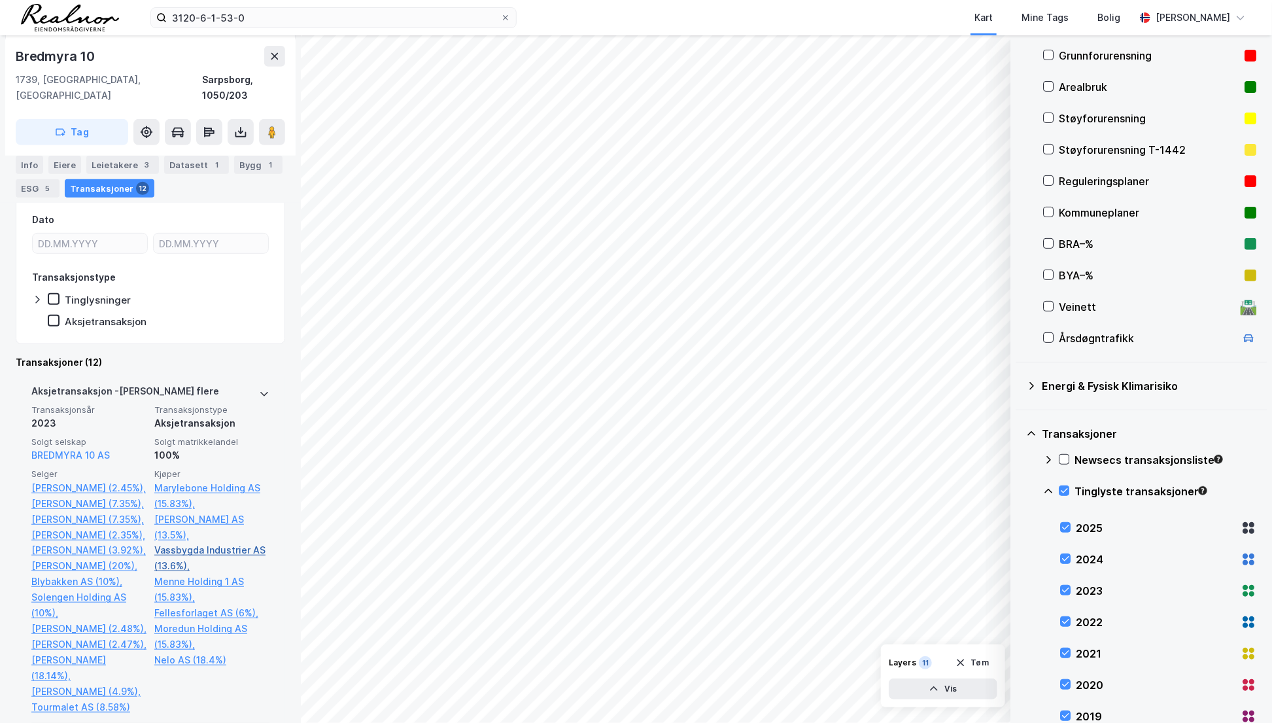
scroll to position [356, 0]
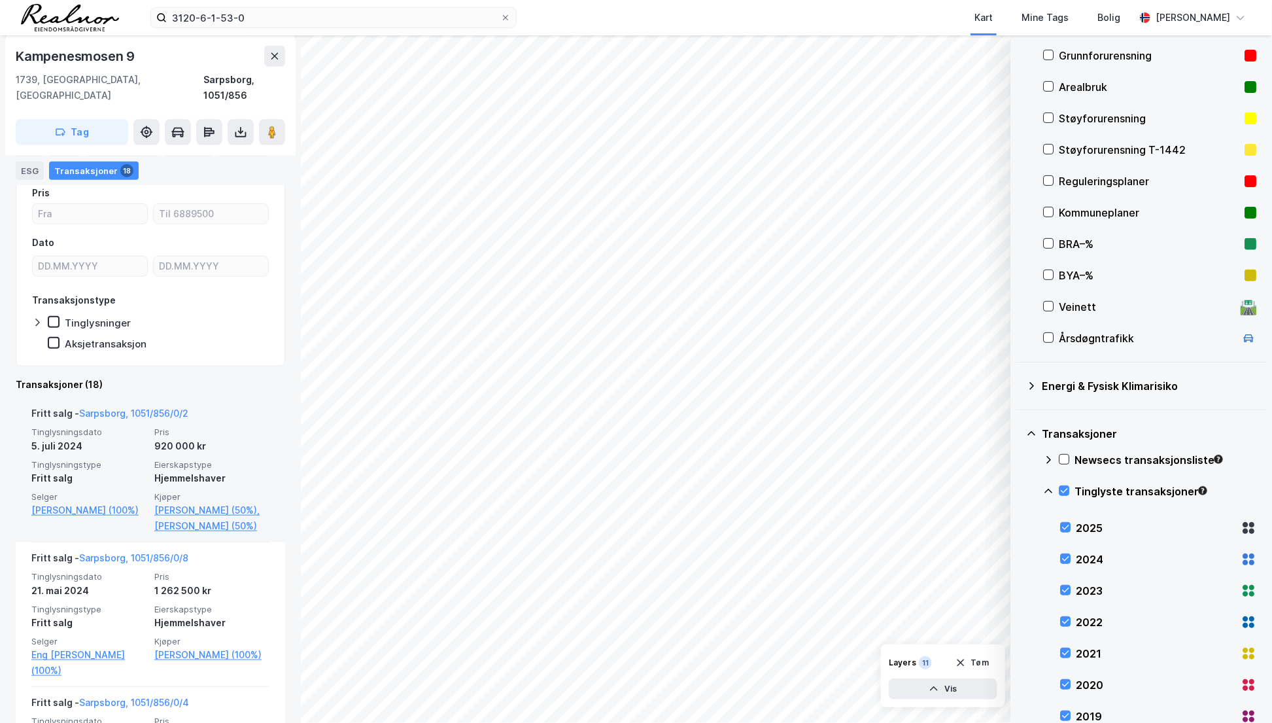
scroll to position [357, 0]
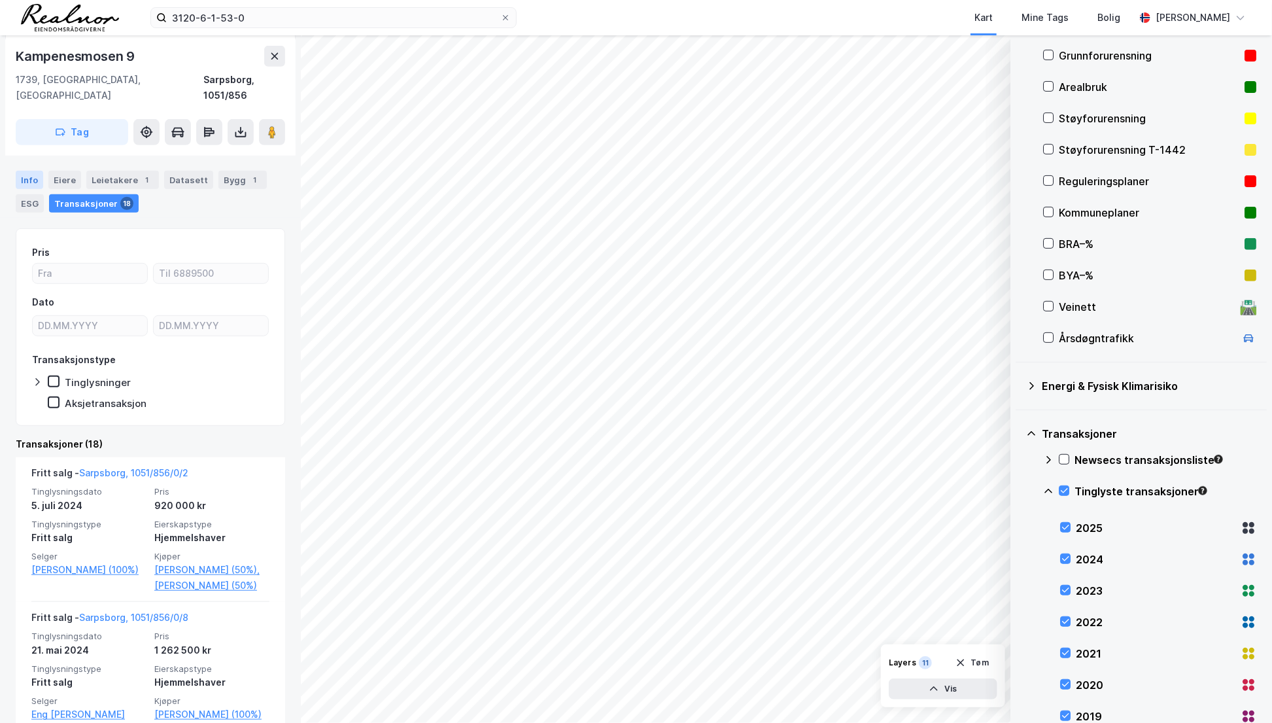
click at [24, 171] on div "Info" at bounding box center [29, 180] width 27 height 18
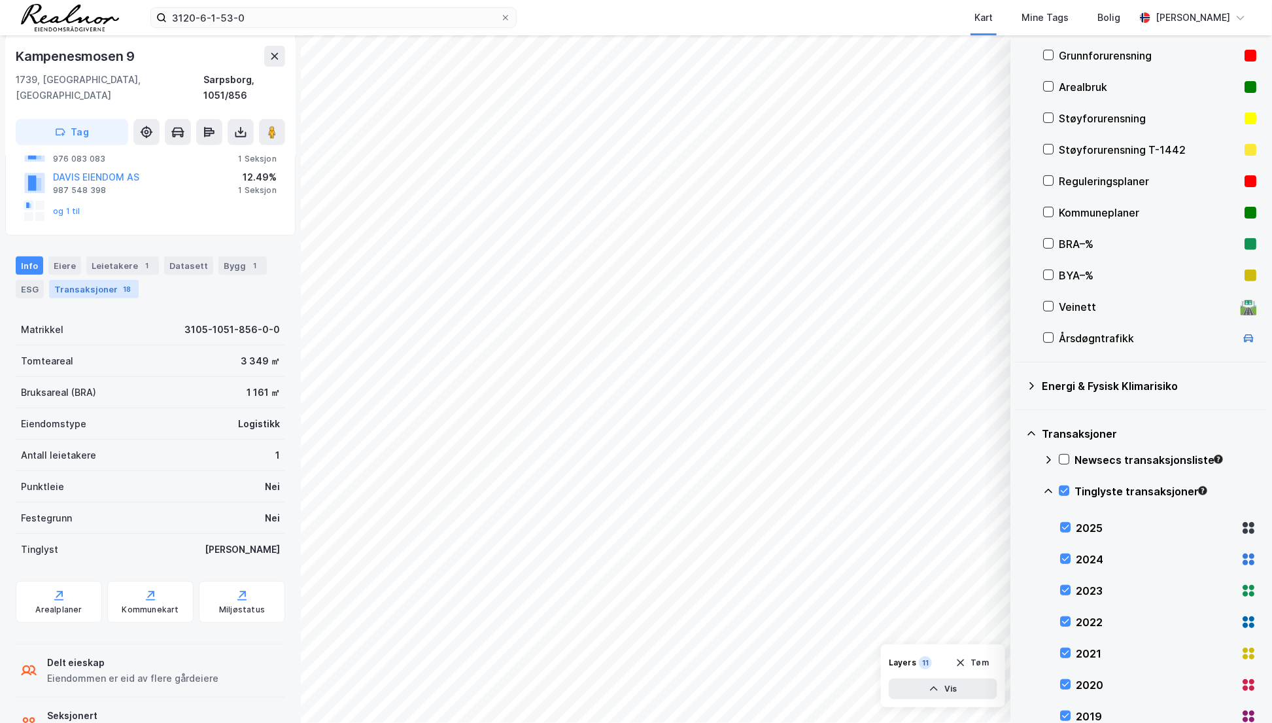
click at [99, 280] on div "Transaksjoner 18" at bounding box center [94, 289] width 90 height 18
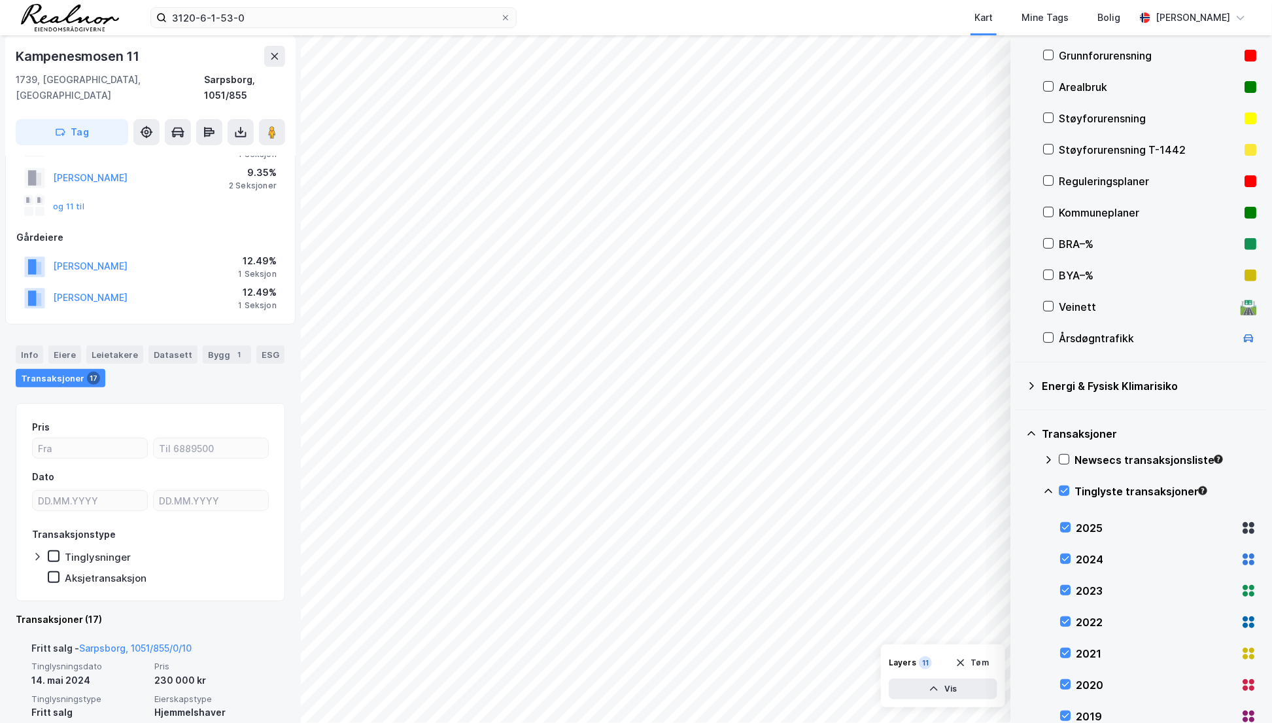
scroll to position [240, 0]
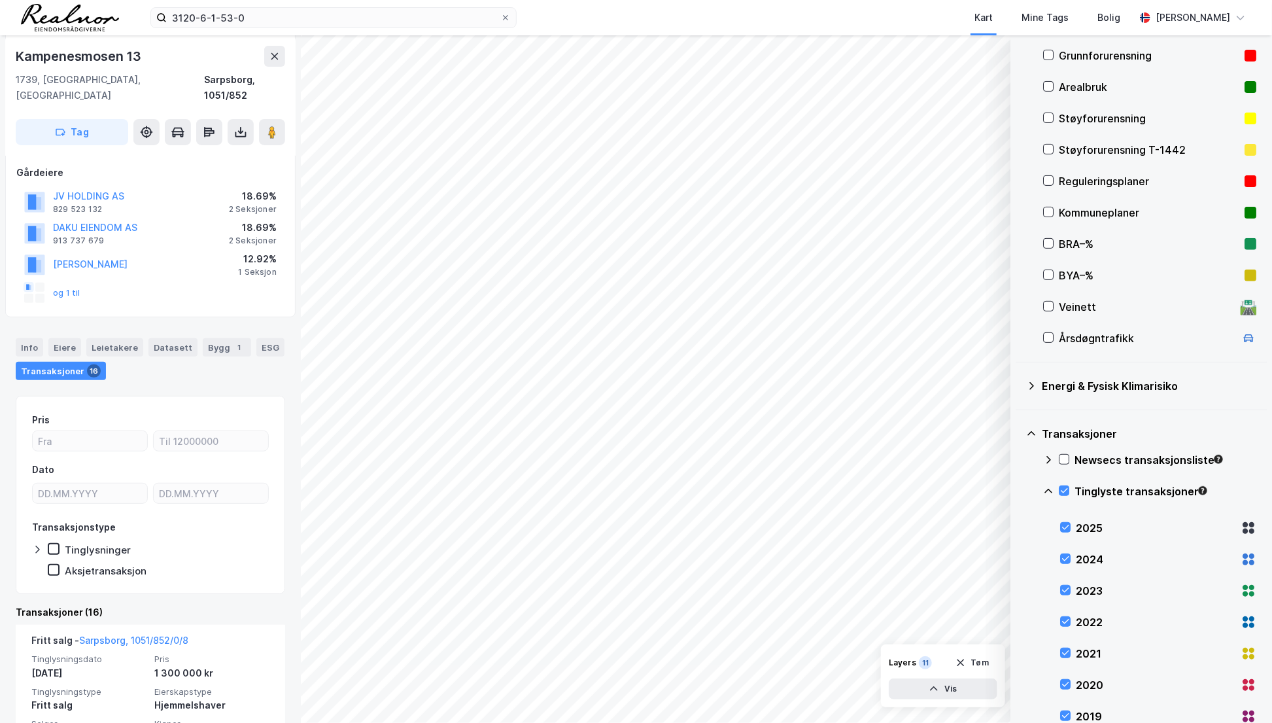
scroll to position [60, 0]
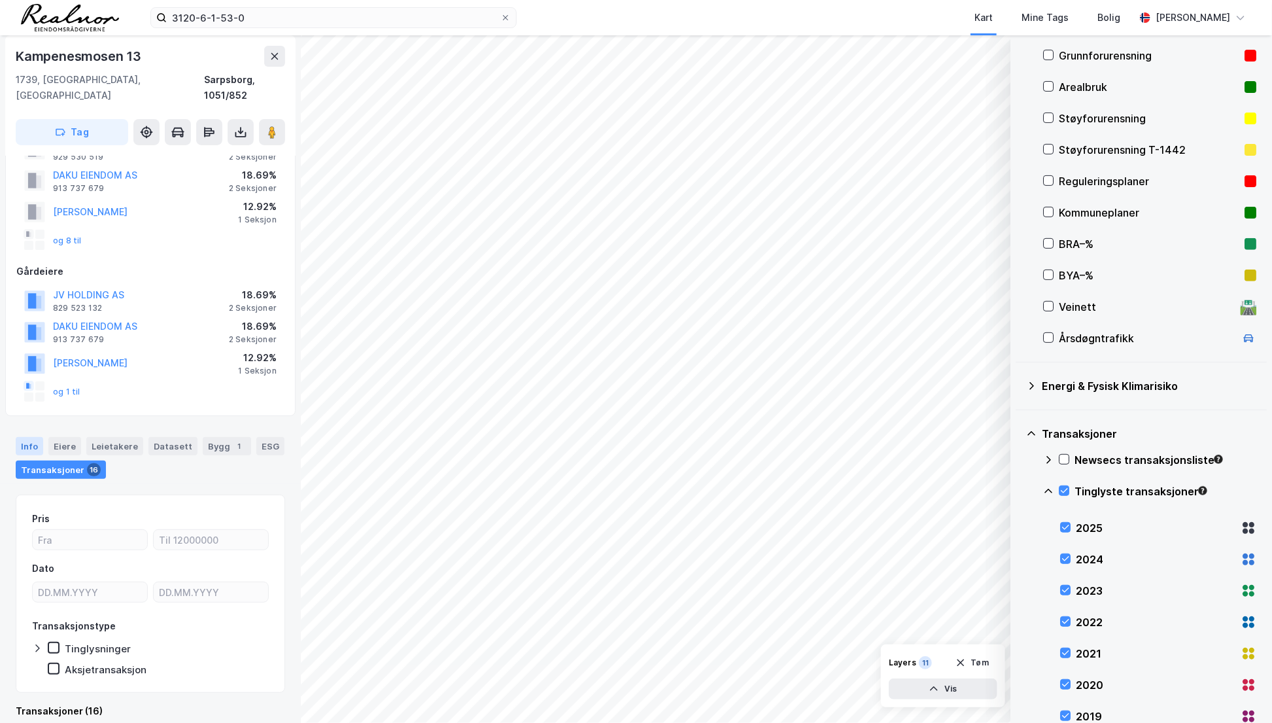
click at [31, 437] on div "Info" at bounding box center [29, 446] width 27 height 18
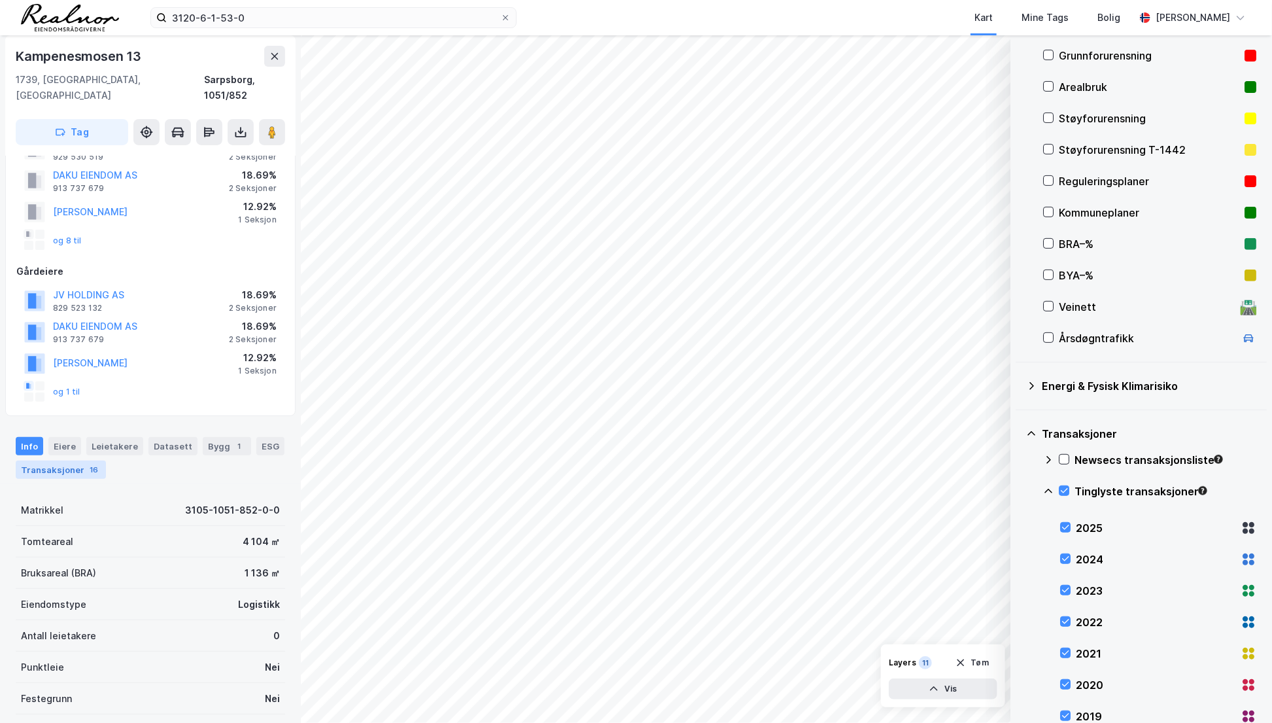
click at [71, 460] on div "Transaksjoner 16" at bounding box center [61, 469] width 90 height 18
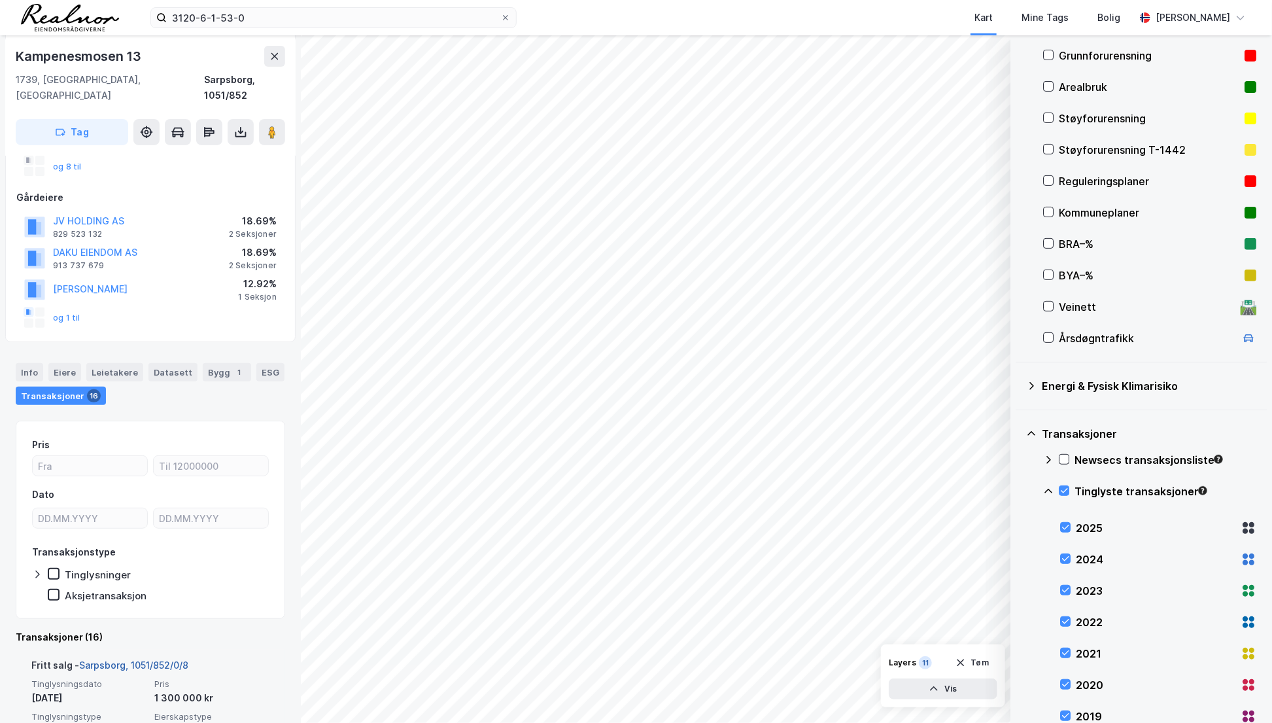
scroll to position [298, 0]
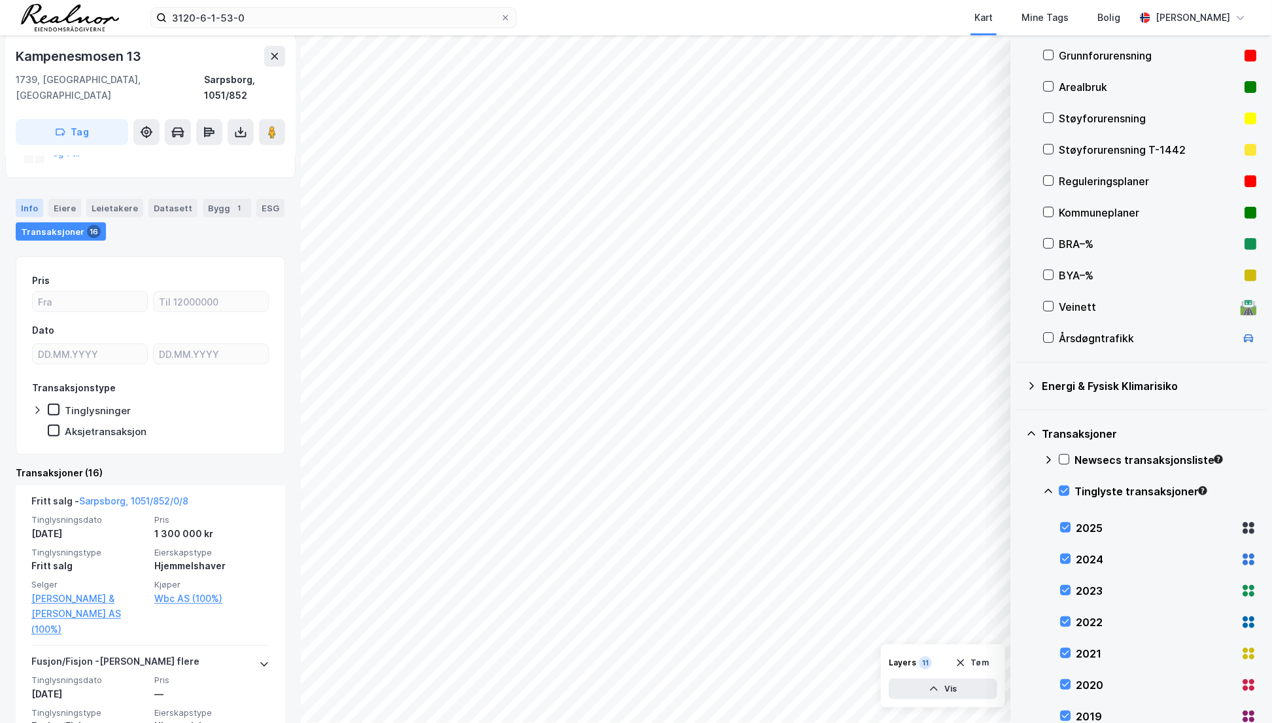
click at [33, 199] on div "Info" at bounding box center [29, 208] width 27 height 18
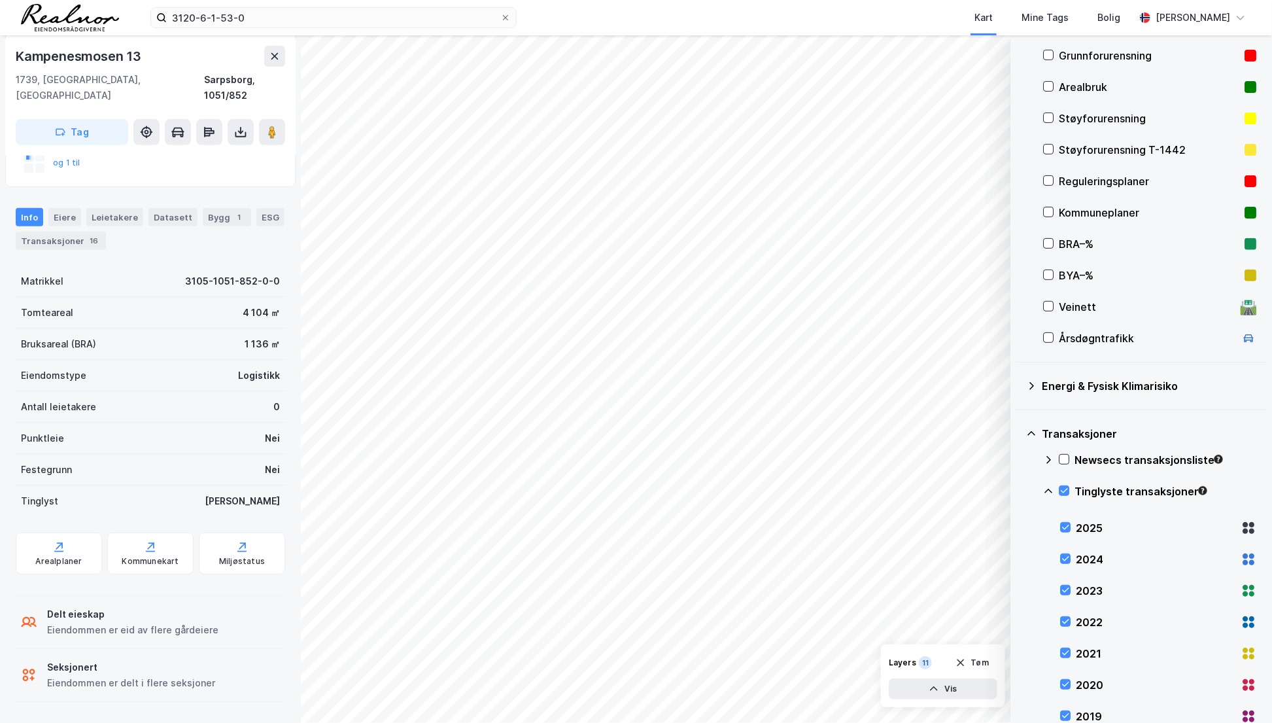
scroll to position [271, 0]
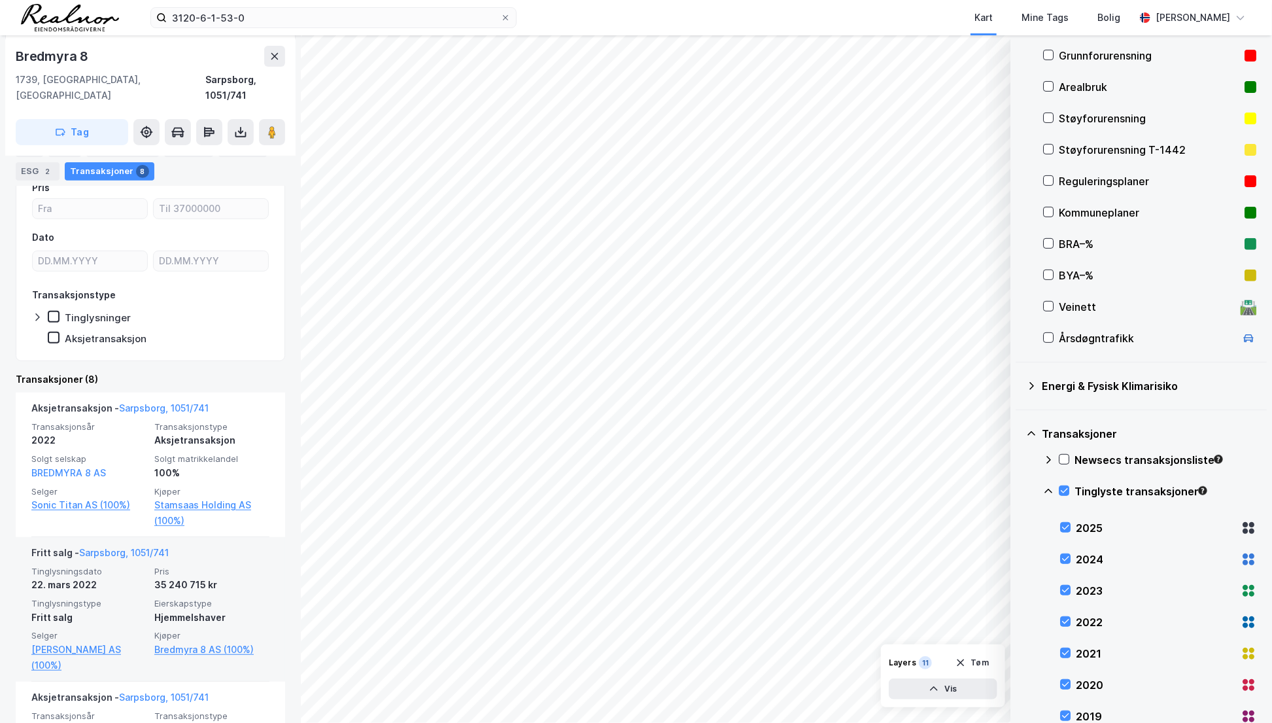
scroll to position [237, 0]
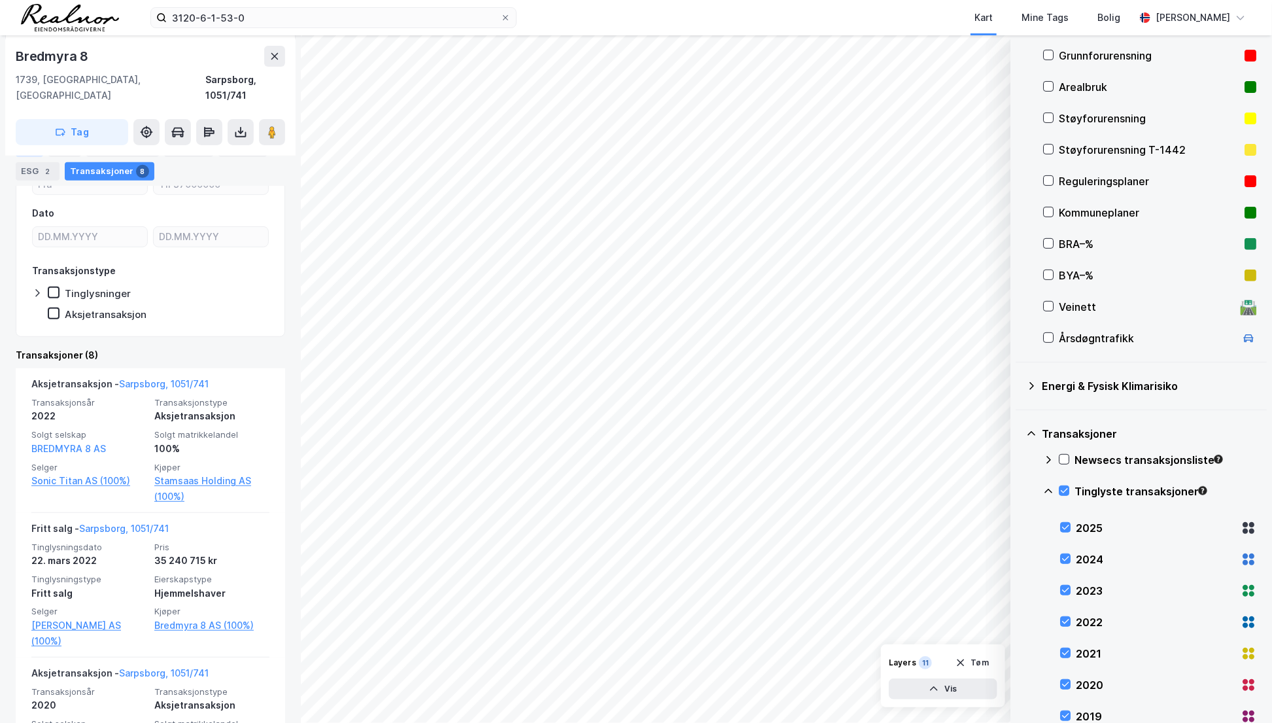
click at [39, 146] on div "Info" at bounding box center [29, 147] width 27 height 18
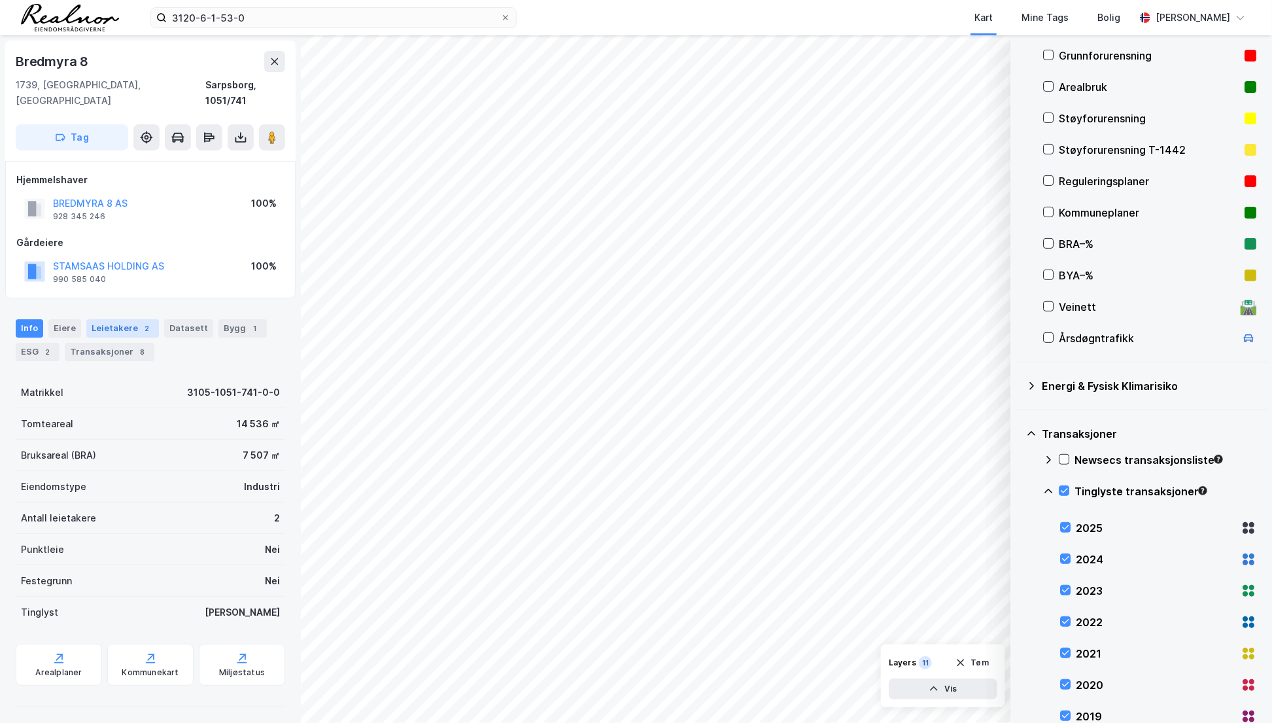
click at [109, 319] on div "Leietakere 2" at bounding box center [122, 328] width 73 height 18
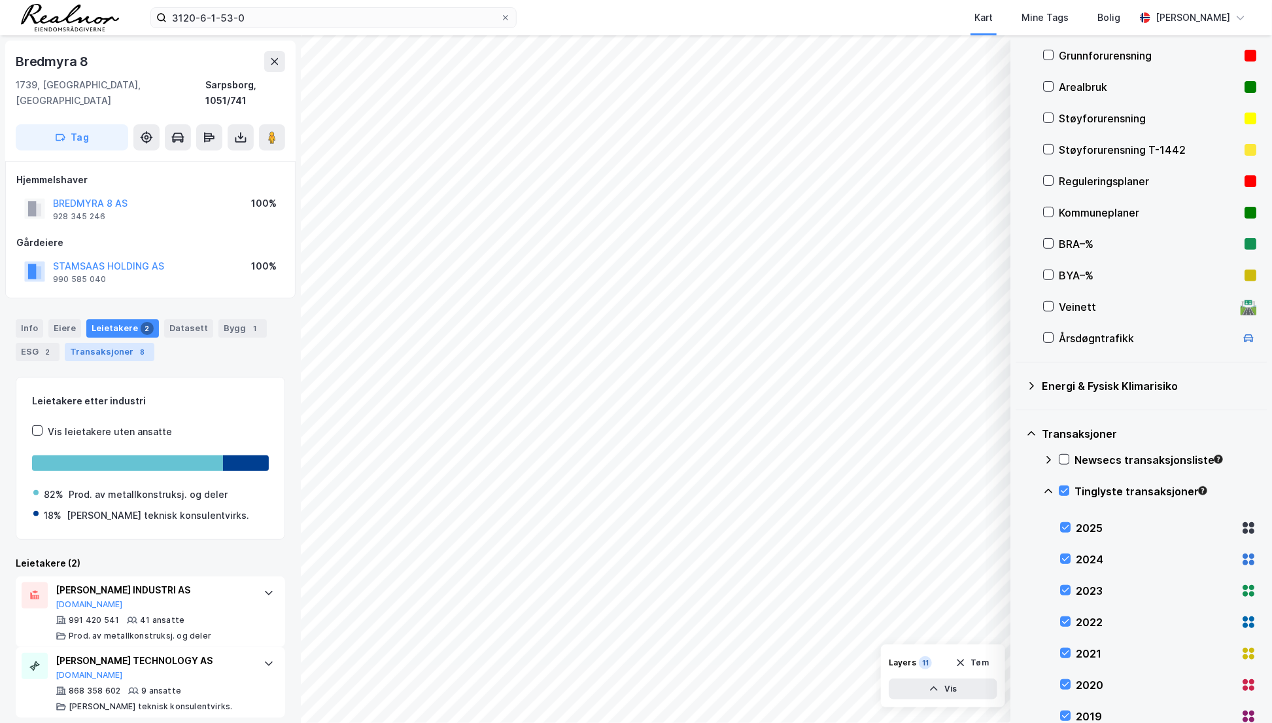
click at [137, 345] on div "8" at bounding box center [142, 351] width 13 height 13
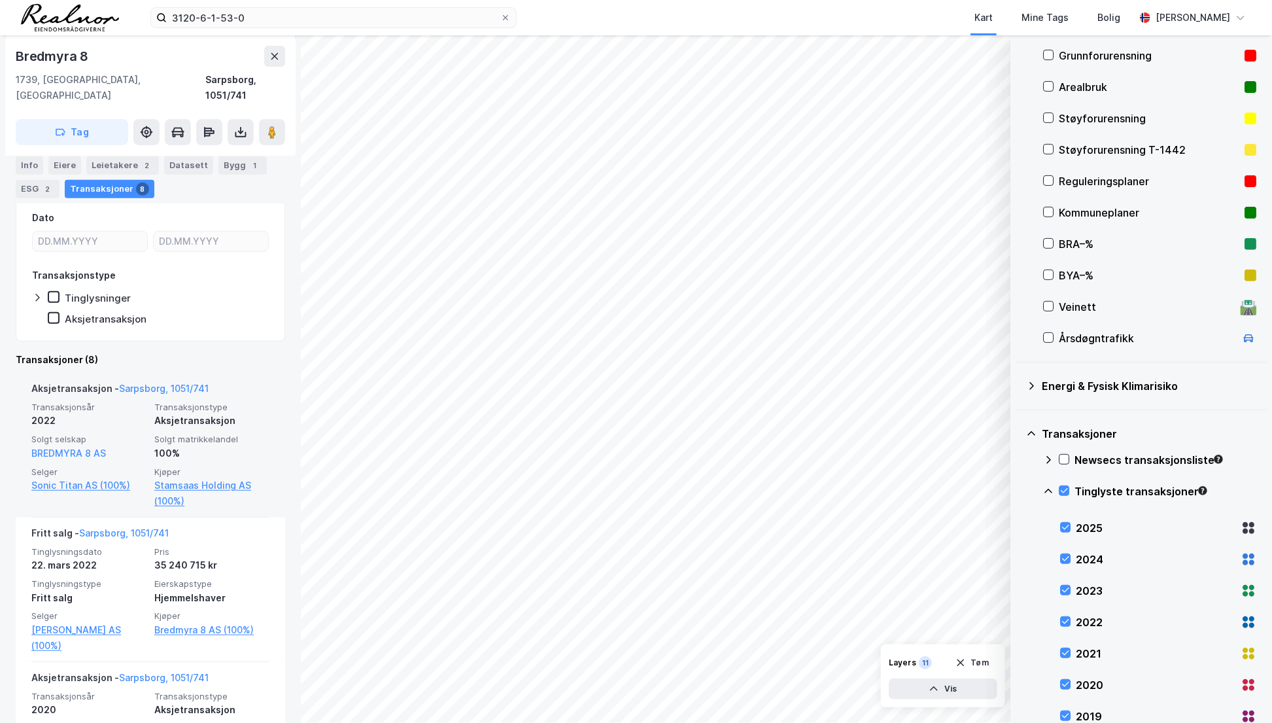
scroll to position [237, 0]
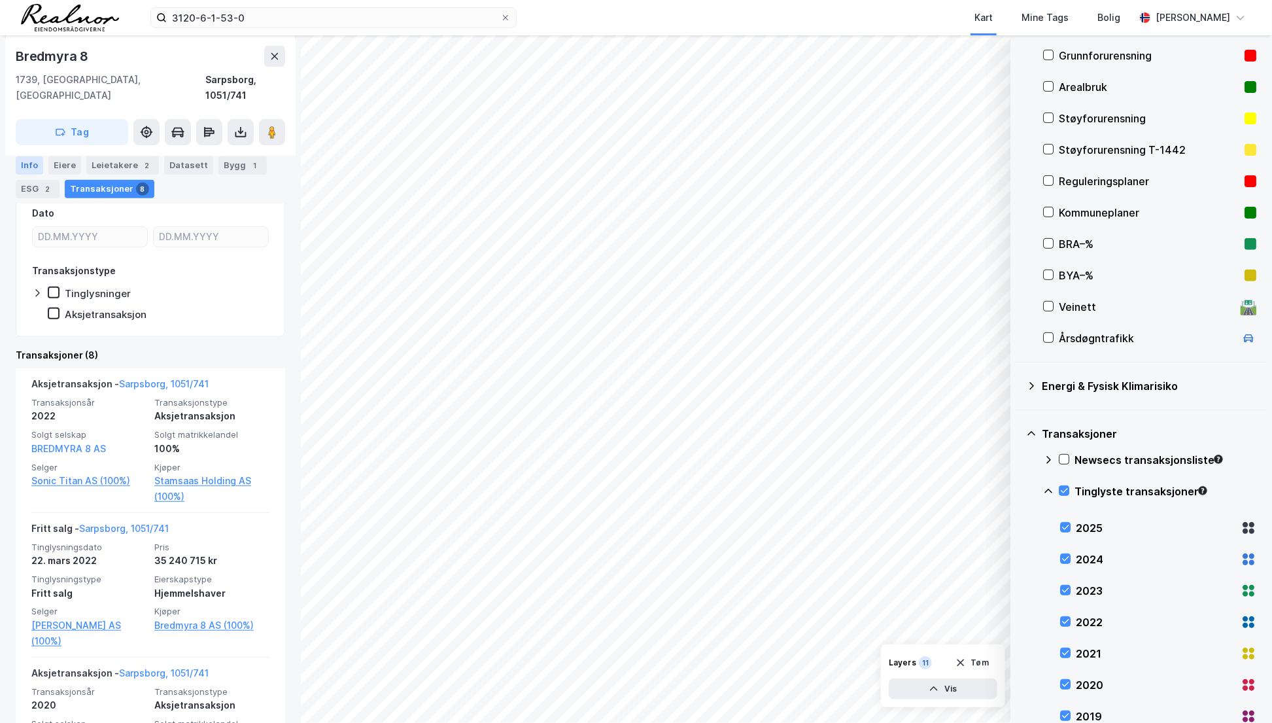
click at [24, 172] on div "Info" at bounding box center [29, 165] width 27 height 18
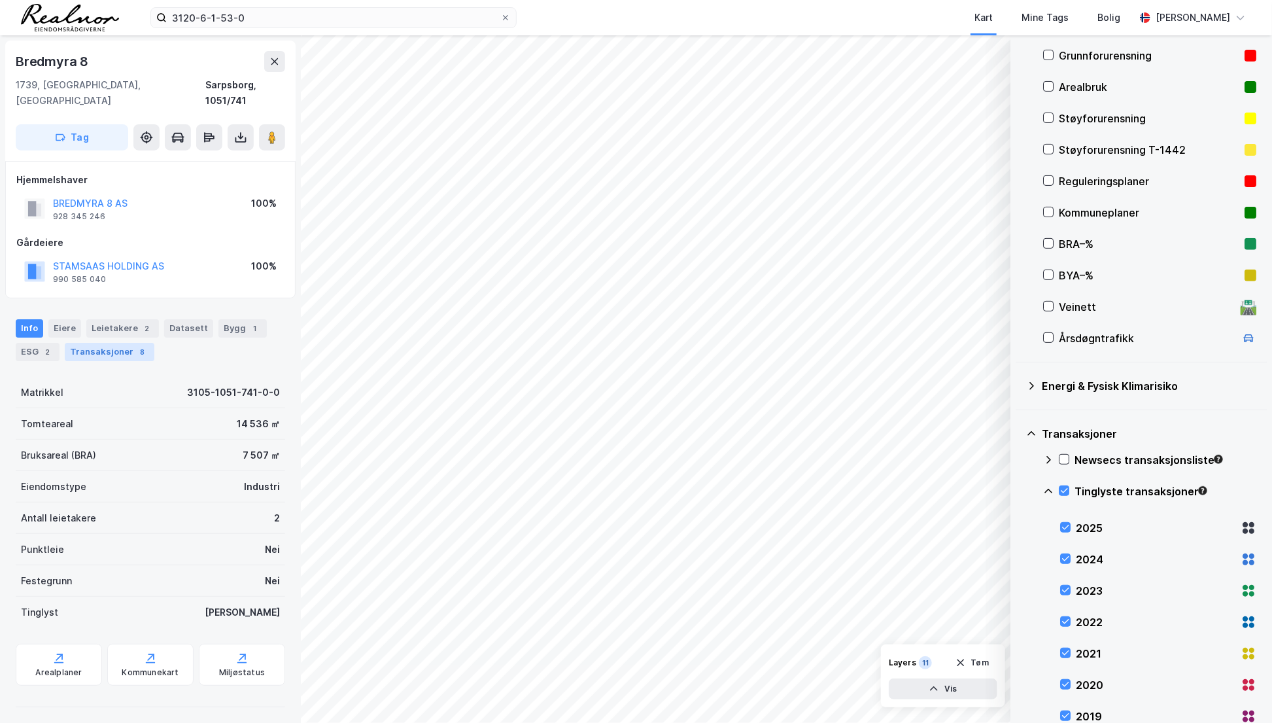
click at [100, 343] on div "Transaksjoner 8" at bounding box center [110, 352] width 90 height 18
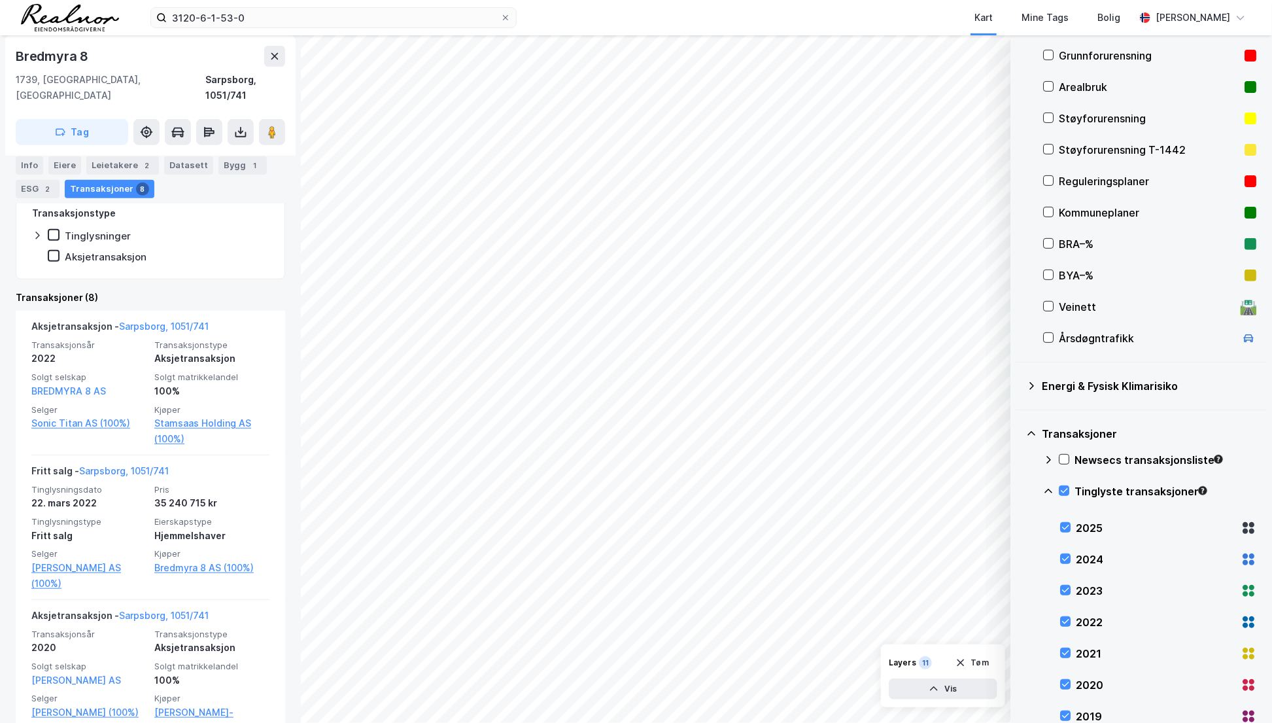
scroll to position [297, 0]
click at [24, 162] on div "Info" at bounding box center [29, 165] width 27 height 18
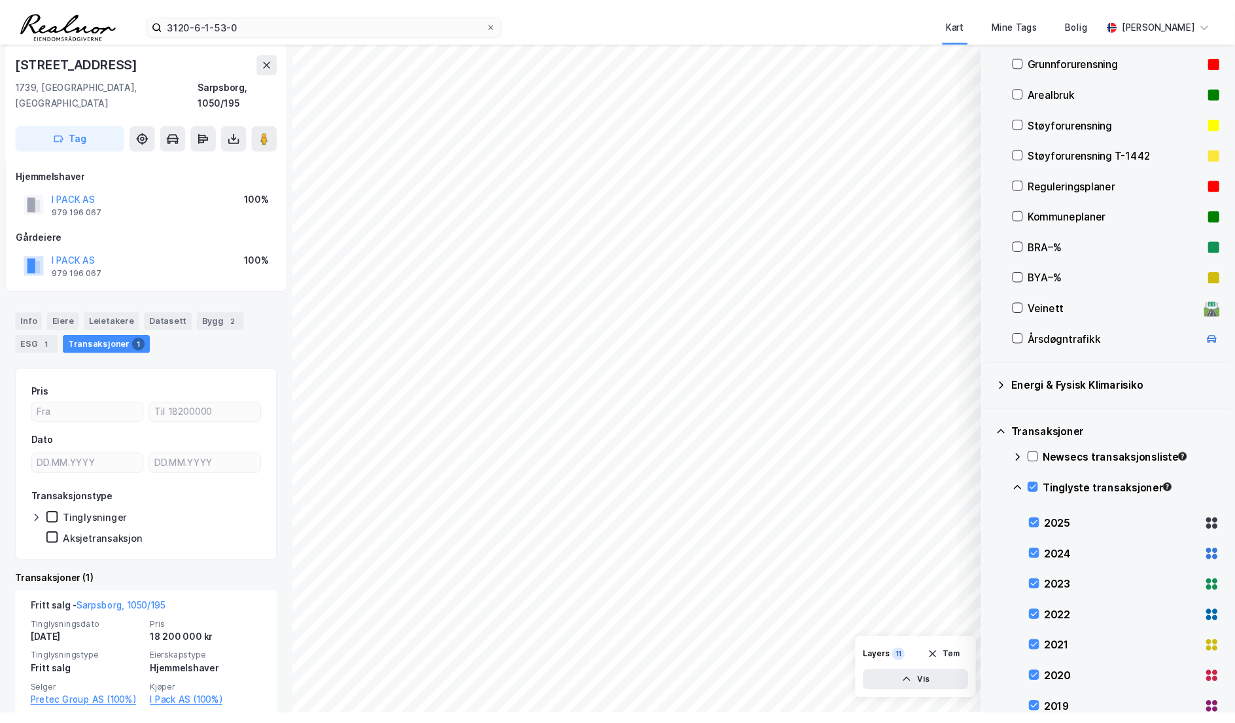
scroll to position [10, 0]
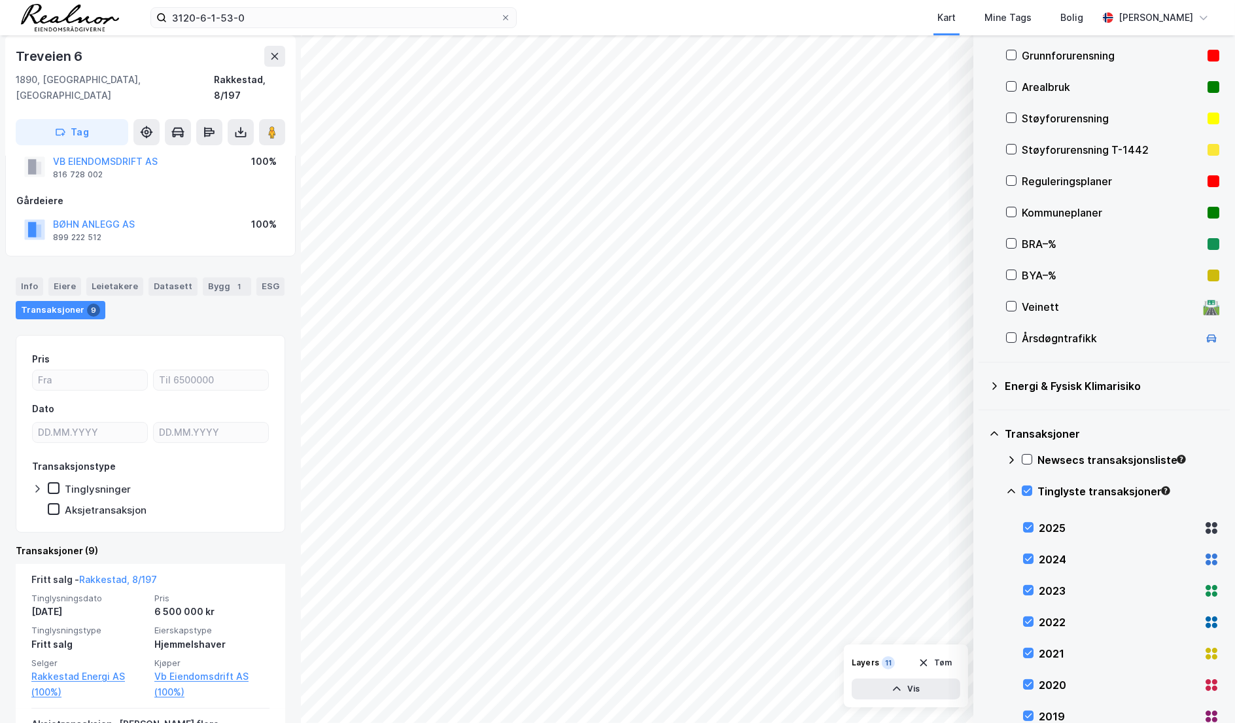
scroll to position [59, 0]
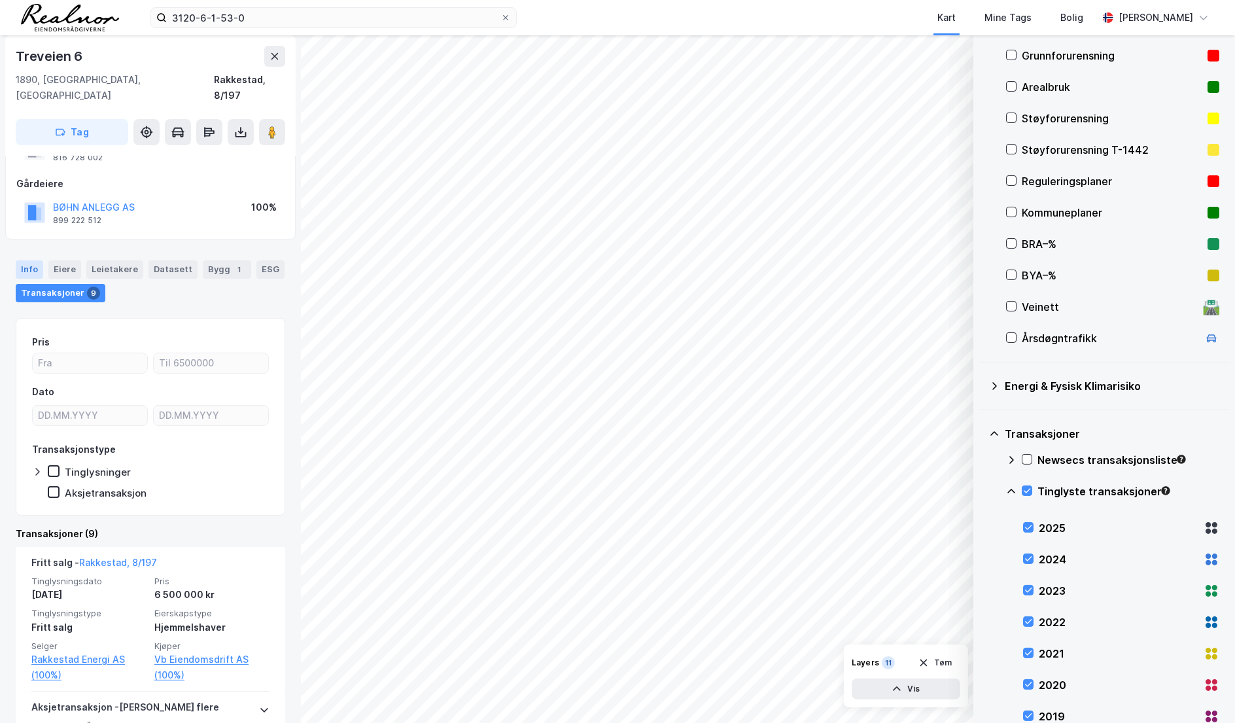
click at [28, 260] on div "Info" at bounding box center [29, 269] width 27 height 18
